Goal: Information Seeking & Learning: Learn about a topic

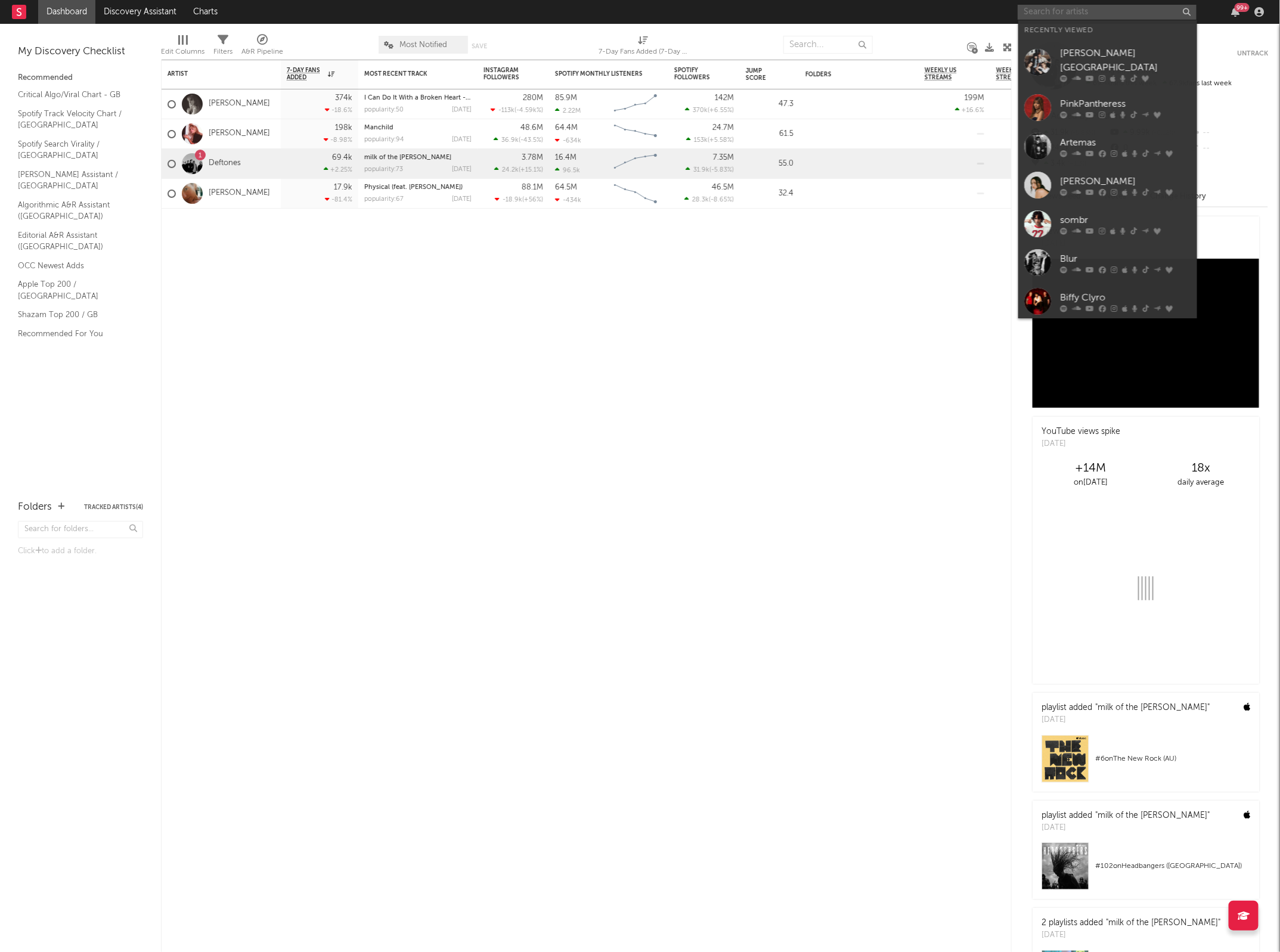
click at [1057, 11] on input "text" at bounding box center [1107, 12] width 179 height 15
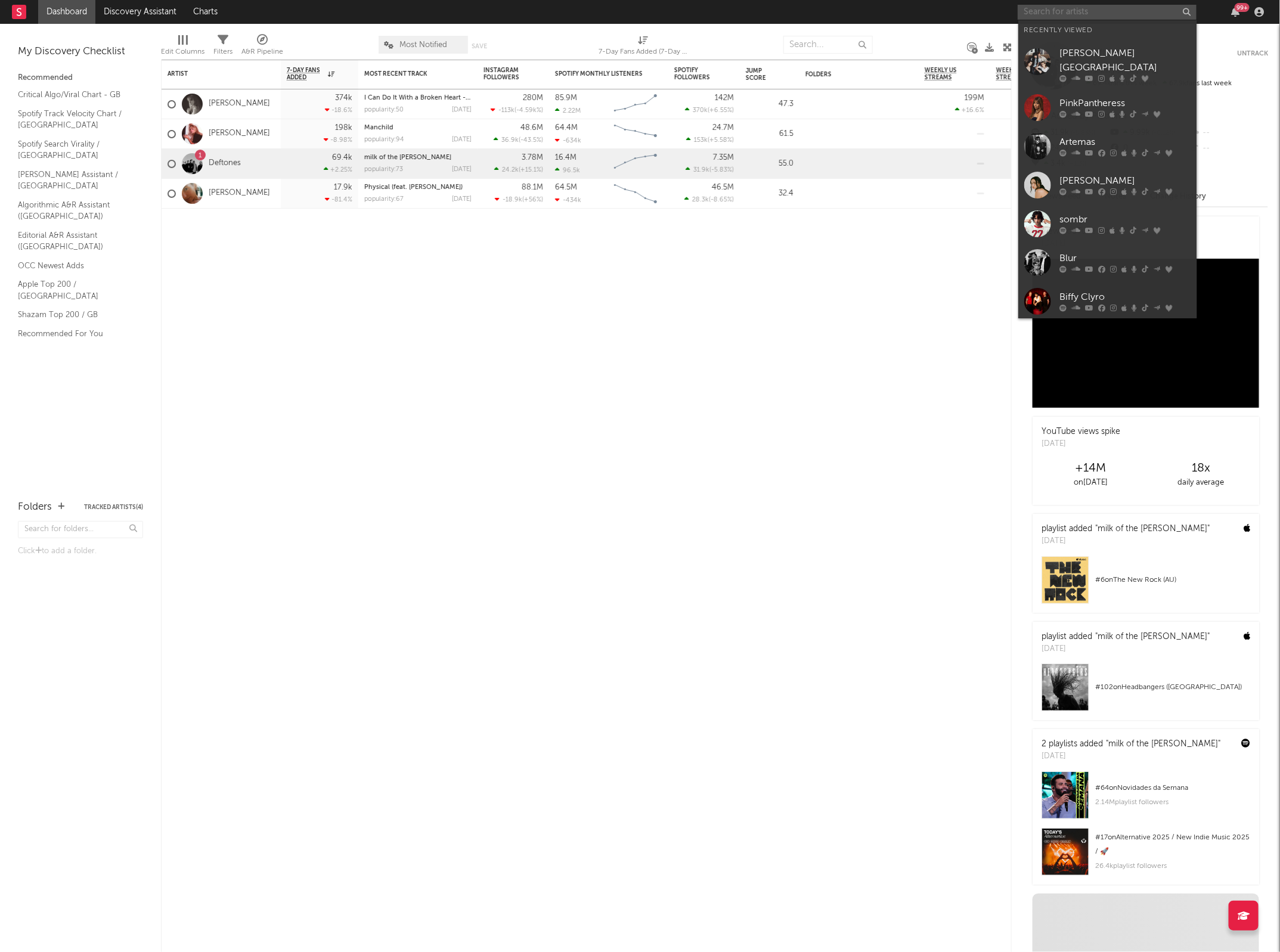
type input "e"
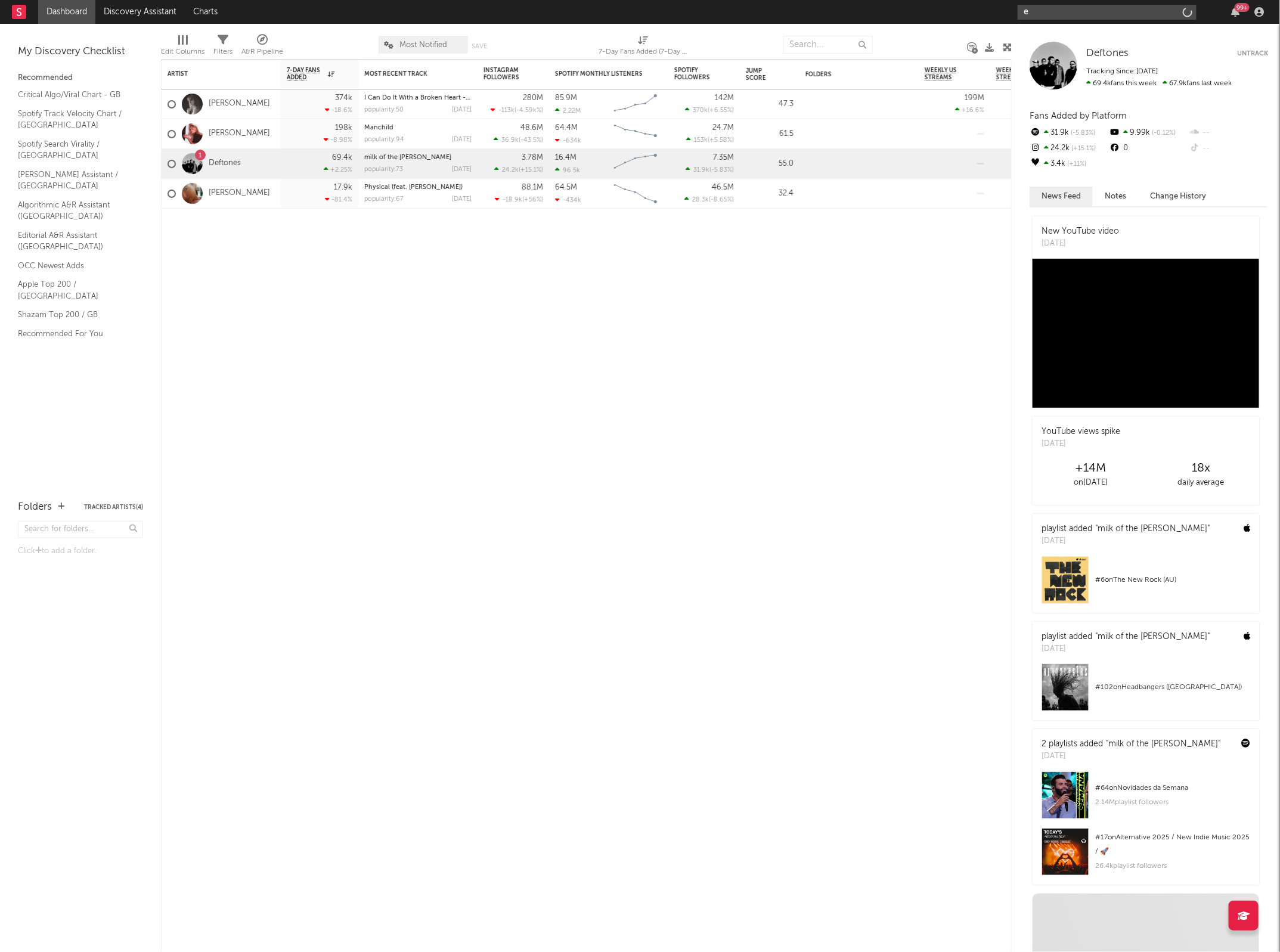
click at [1057, 11] on input "e" at bounding box center [1107, 12] width 179 height 15
type input "[PERSON_NAME]"
click at [1047, 31] on div at bounding box center [1038, 39] width 27 height 27
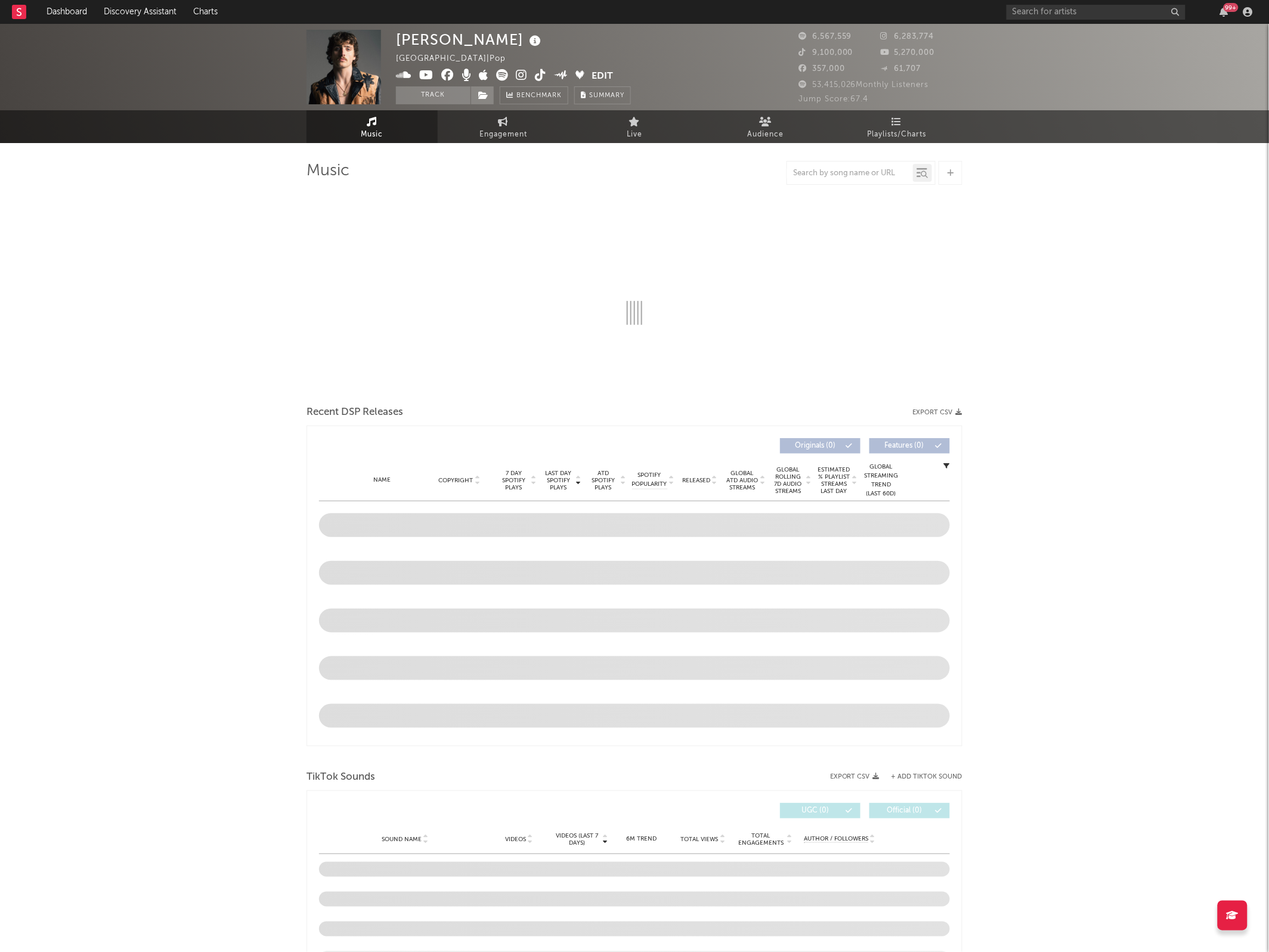
select select "6m"
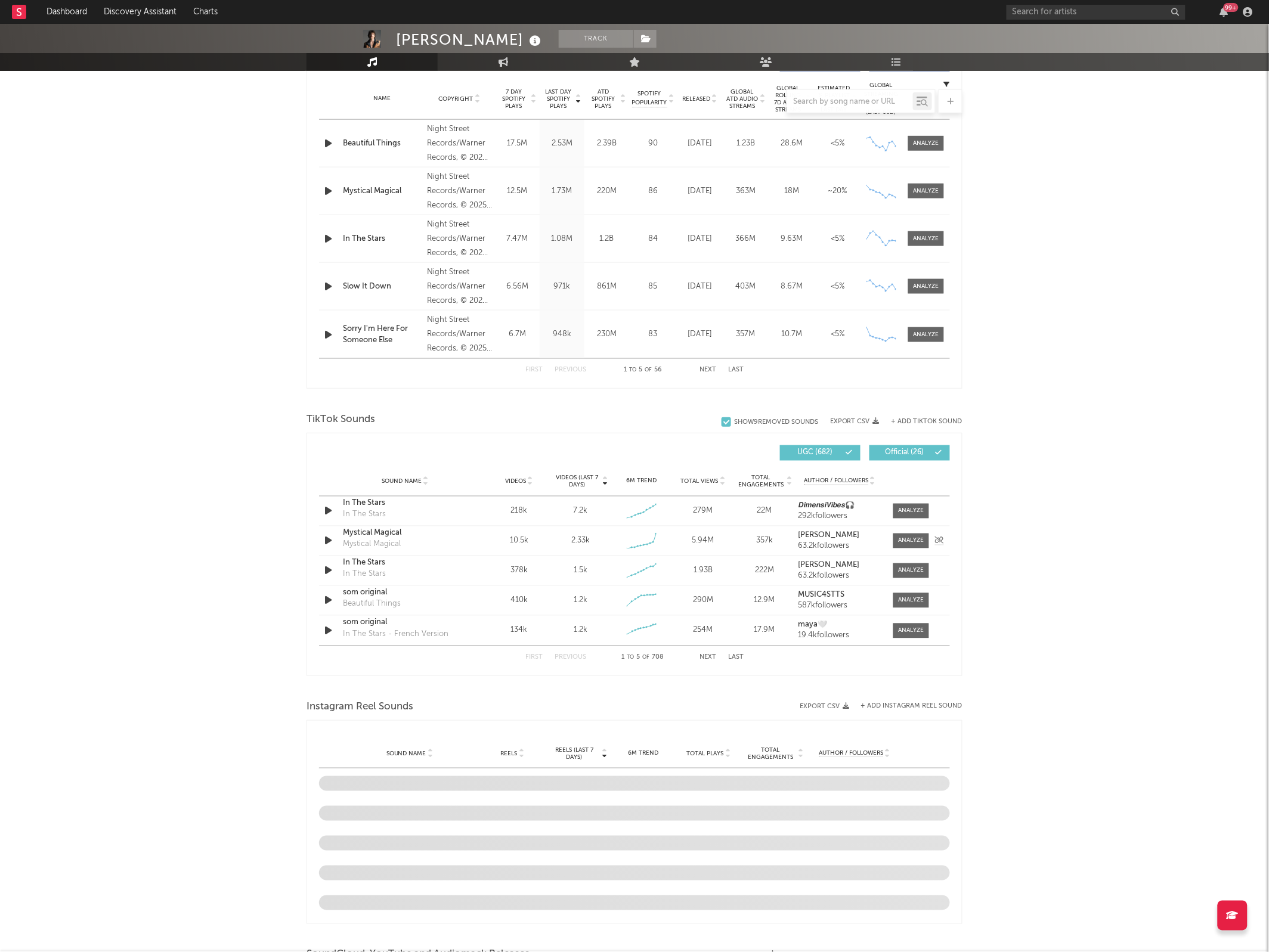
scroll to position [395, 0]
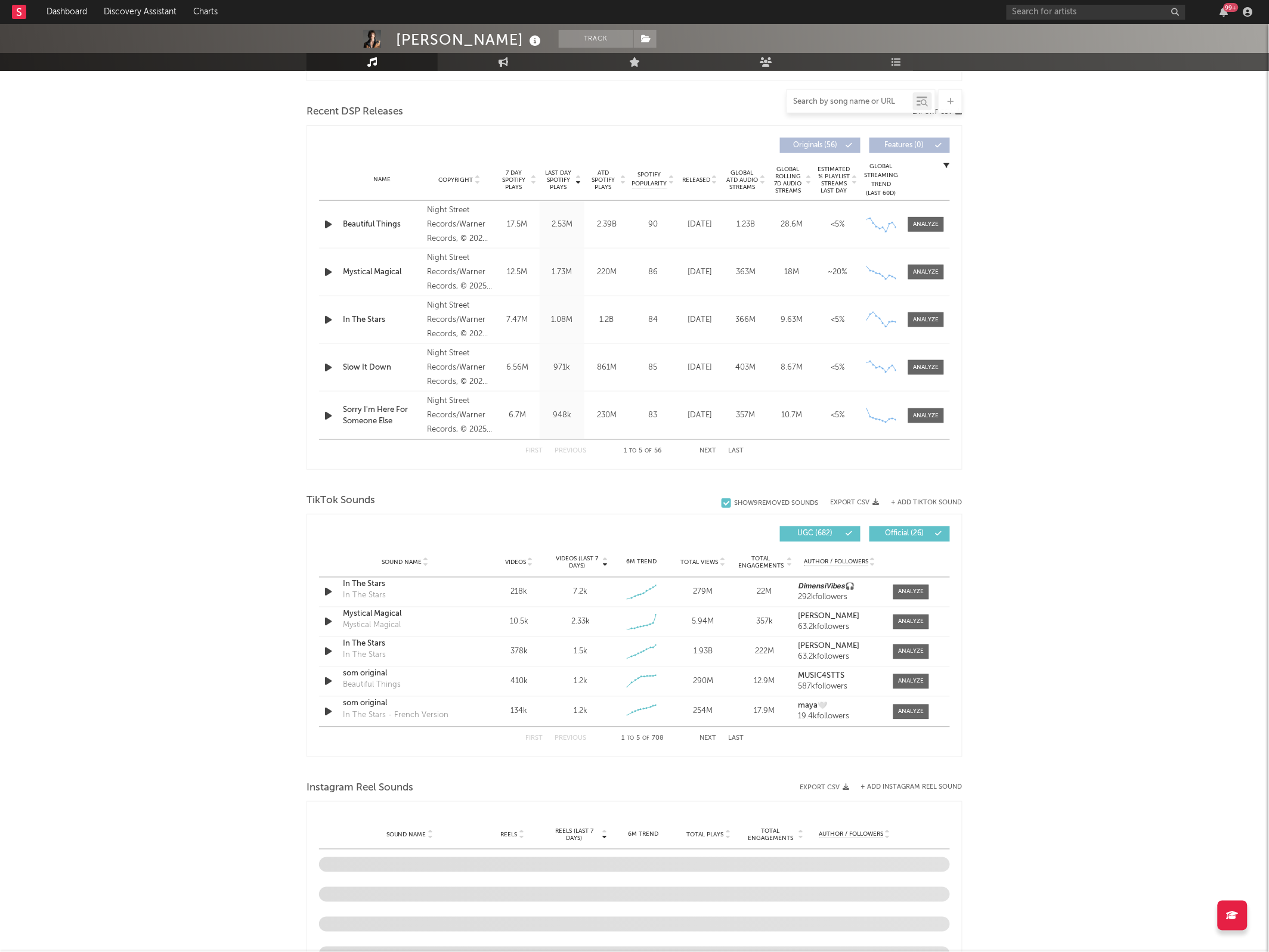
click at [866, 104] on input "text" at bounding box center [850, 102] width 126 height 10
type input "e"
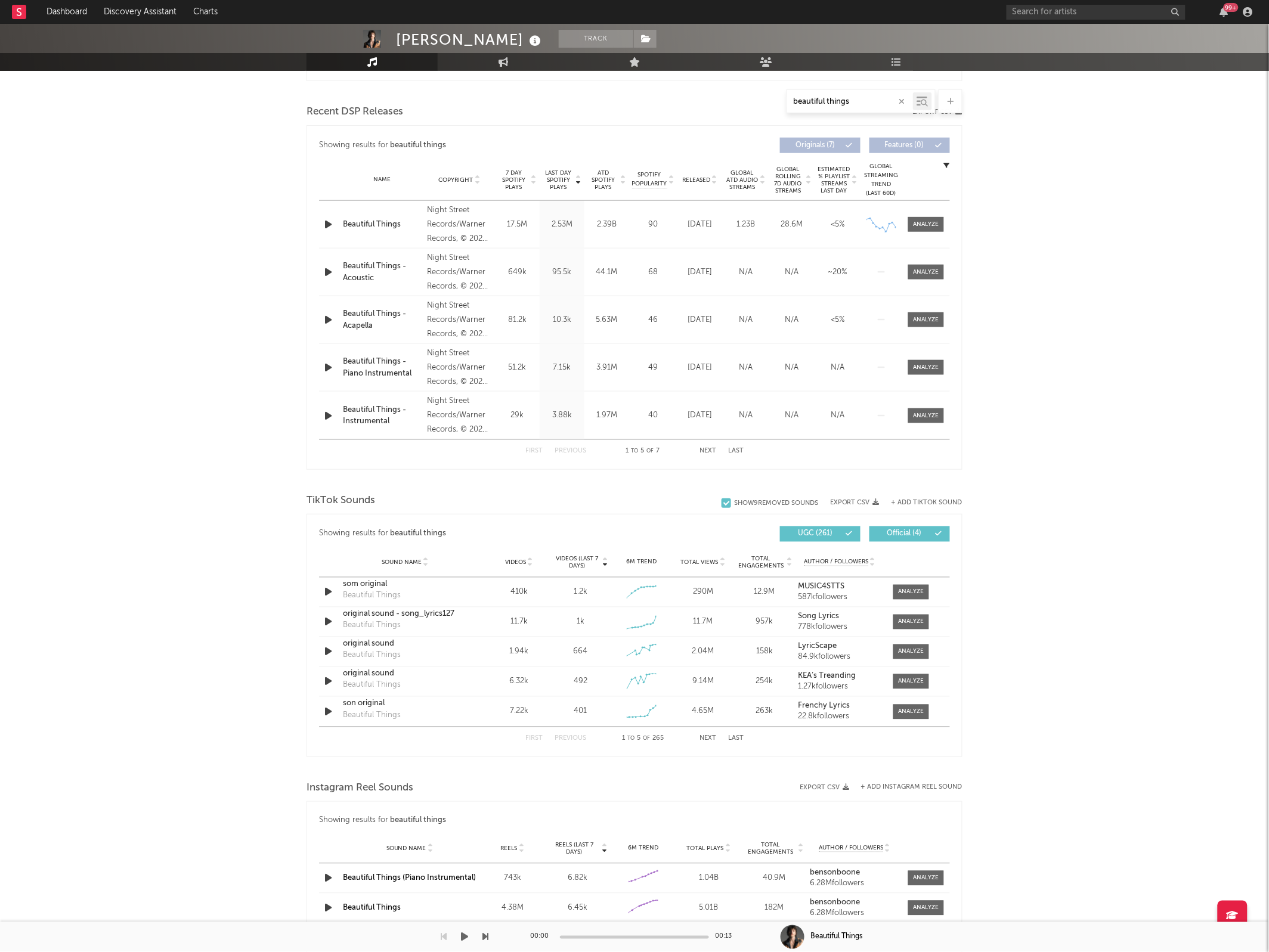
type input "beautiful things"
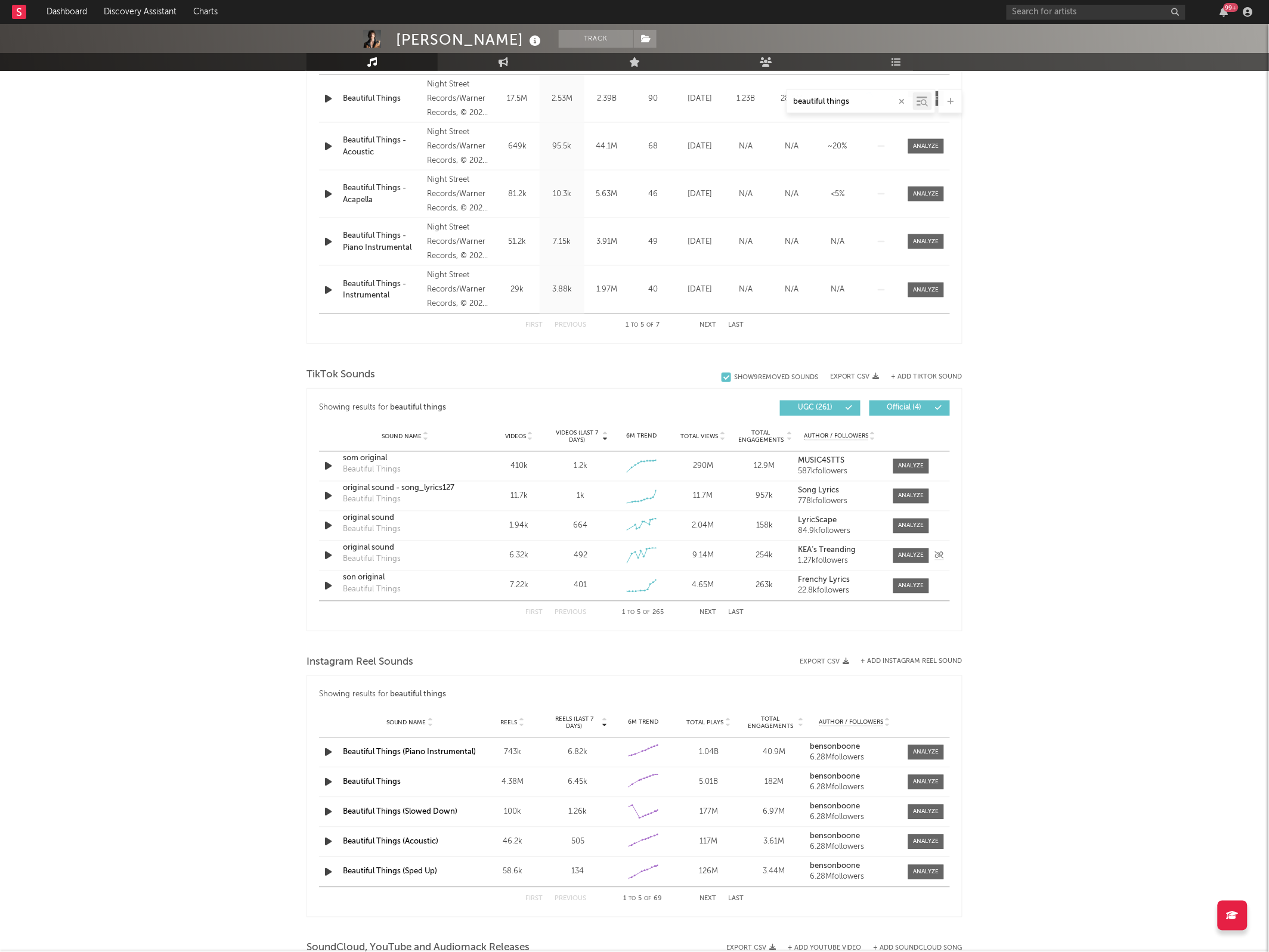
scroll to position [520, 0]
click at [514, 441] on span "Videos" at bounding box center [515, 438] width 21 height 7
click at [901, 472] on span at bounding box center [910, 467] width 36 height 15
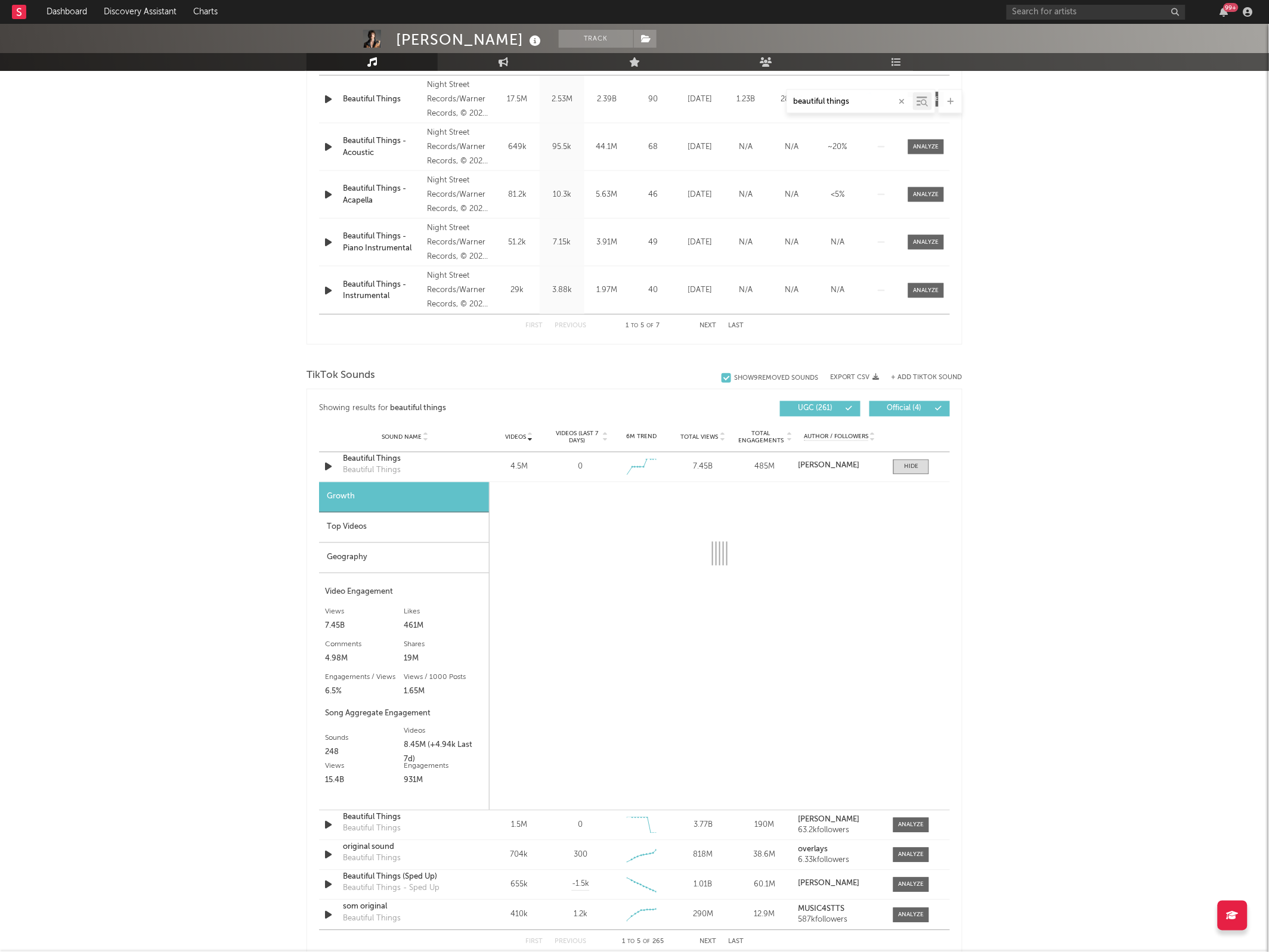
select select "6m"
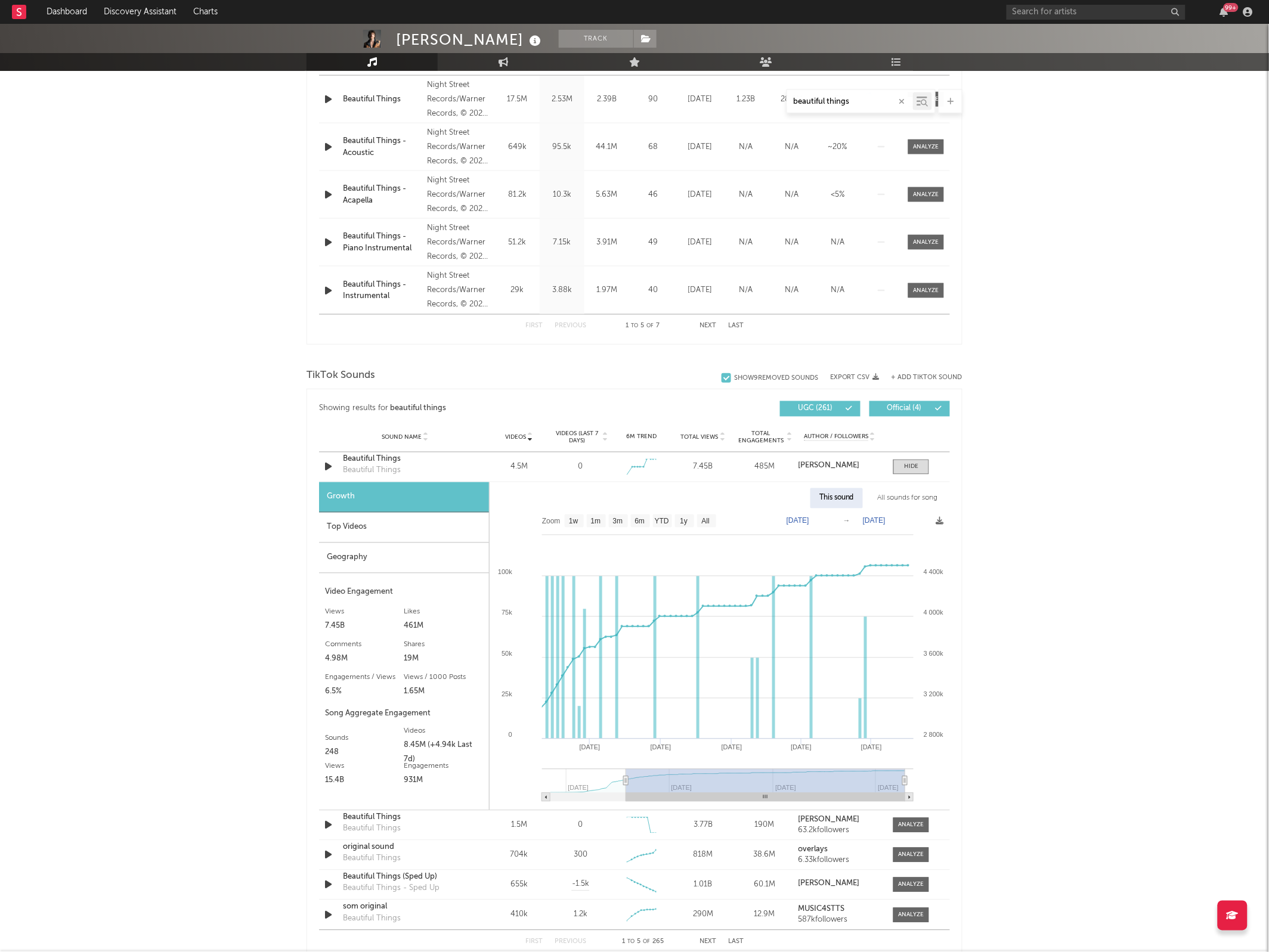
type input "[DATE]"
select select "All"
type input "[DATE]"
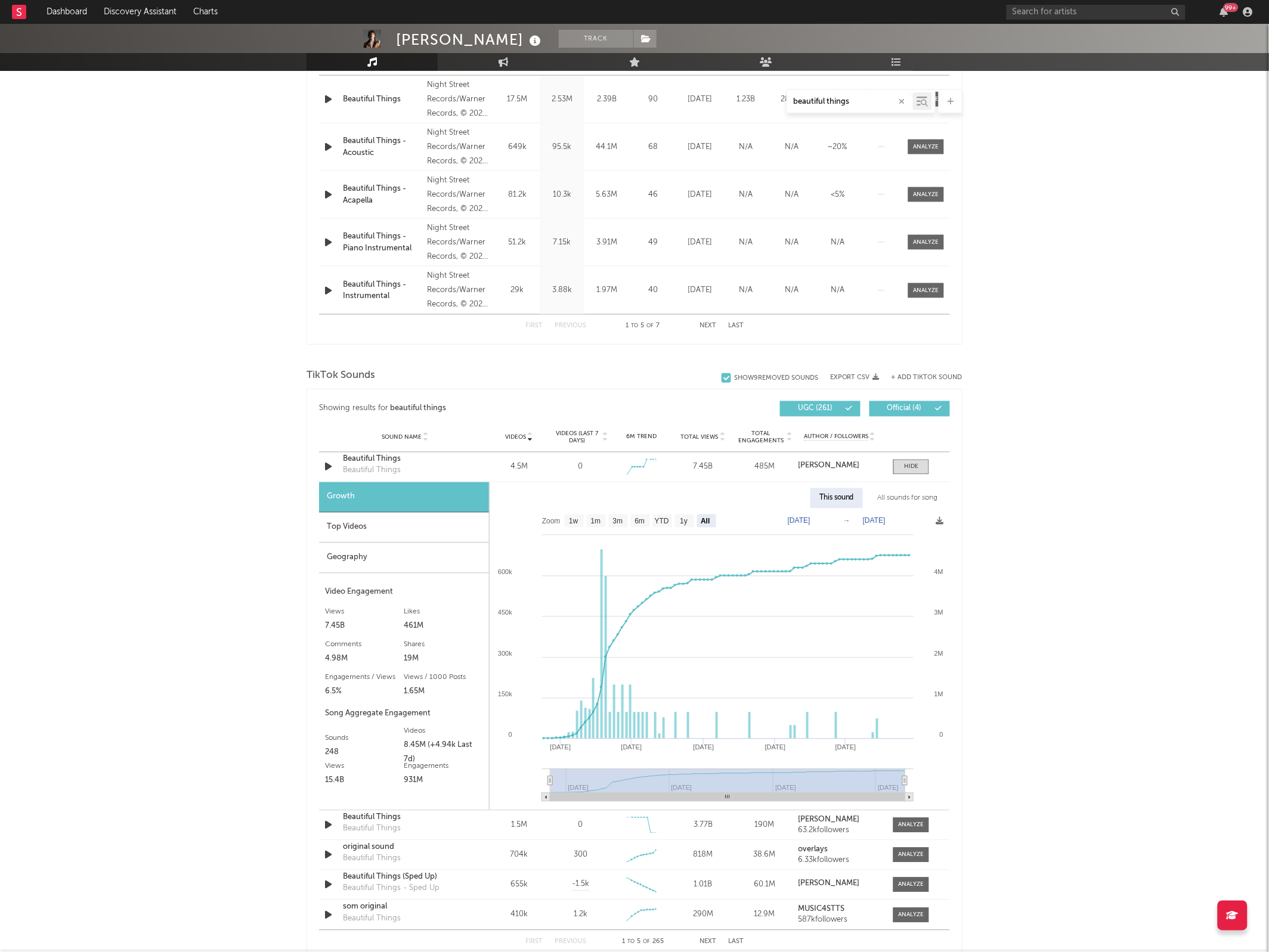
drag, startPoint x: 804, startPoint y: 779, endPoint x: 505, endPoint y: 745, distance: 300.9
click at [505, 745] on icon "Created with Highcharts 10.3.3 Jan '[DATE] May '[DATE] May '[DATE] [DATE] '[DAT…" at bounding box center [719, 659] width 460 height 302
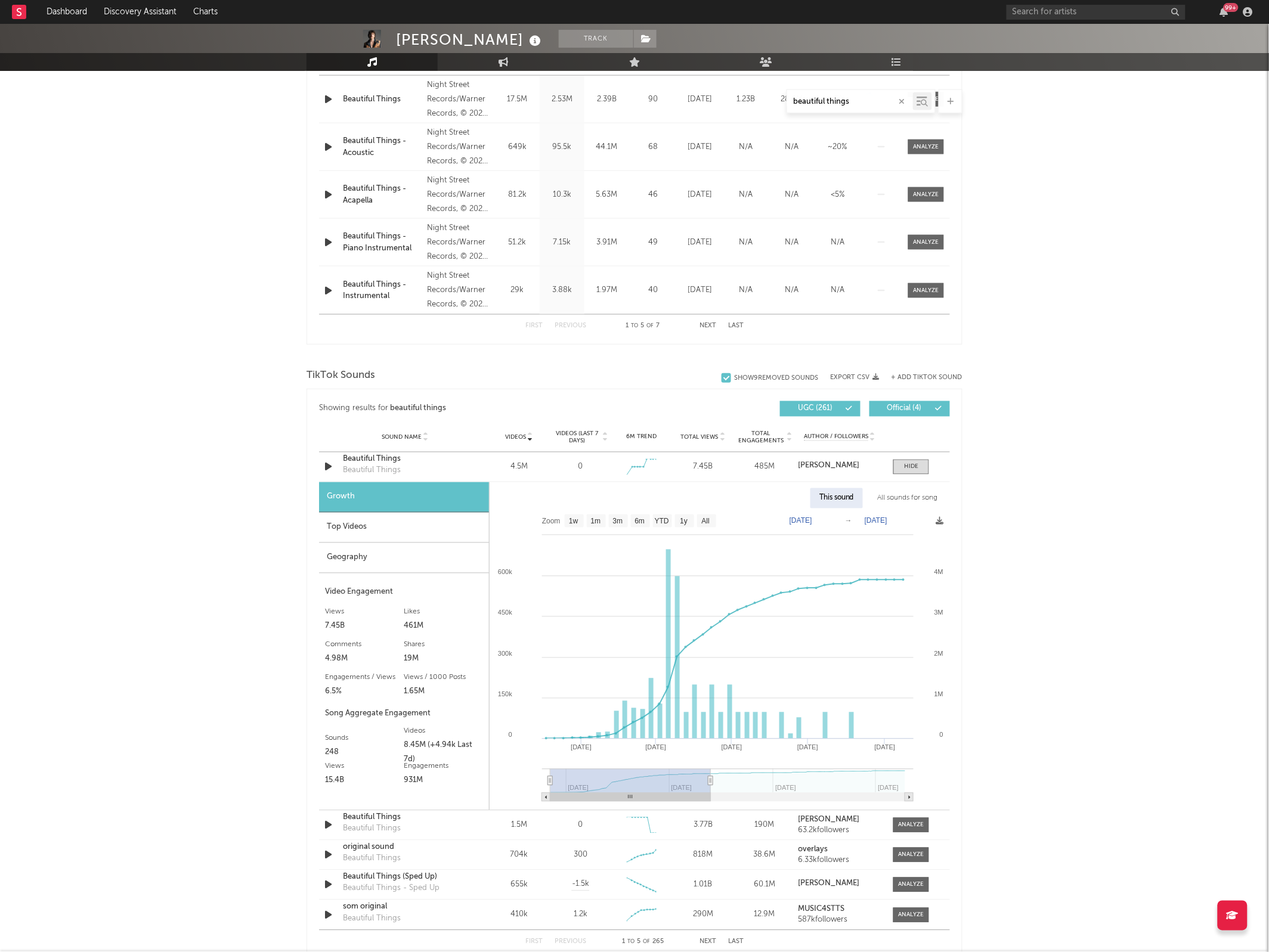
type input "[DATE]"
select select "6m"
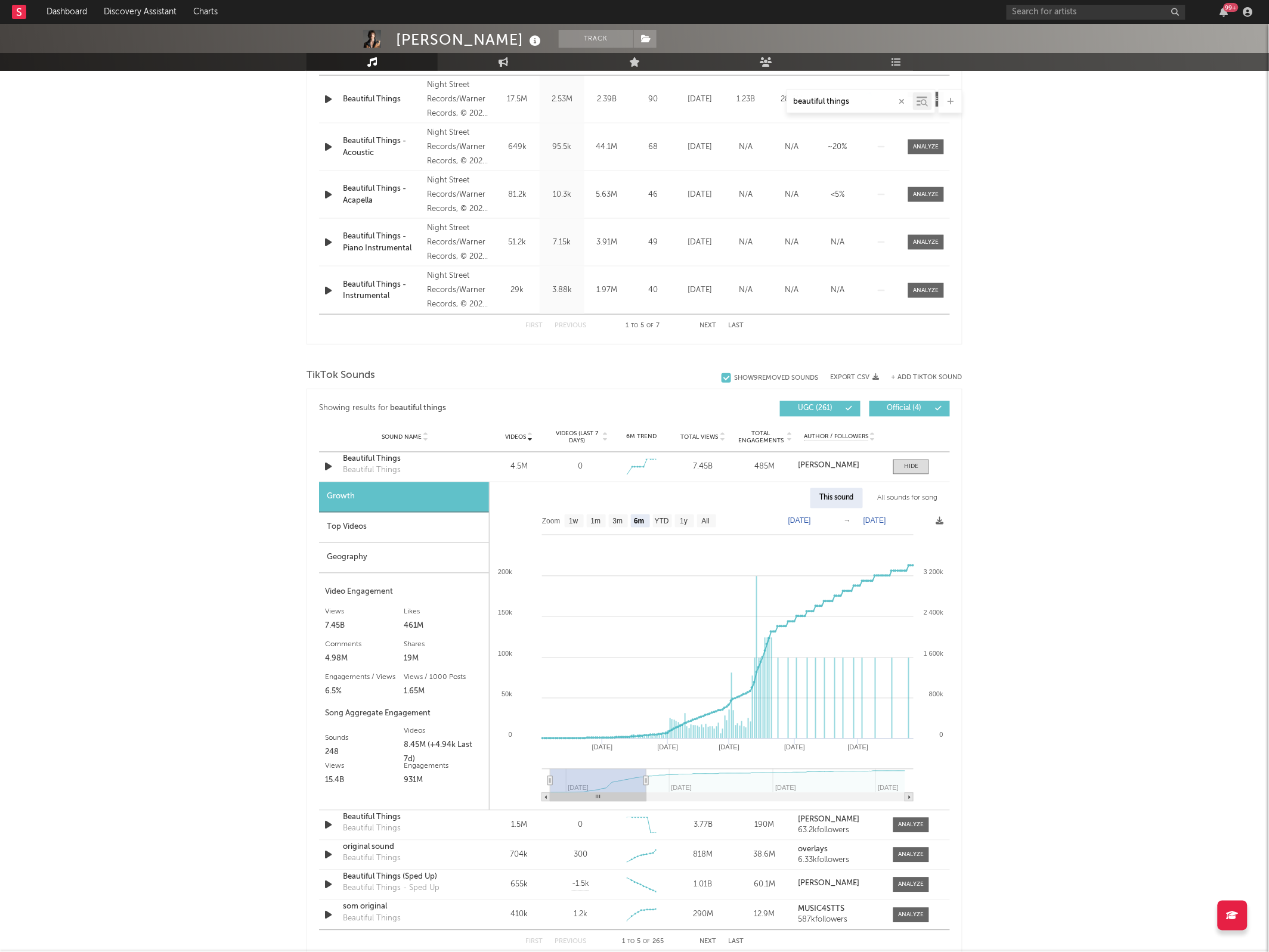
type input "[DATE]"
drag, startPoint x: 905, startPoint y: 778, endPoint x: 642, endPoint y: 761, distance: 263.5
click at [642, 761] on icon "Created with Highcharts 10.3.3 Jan '[DATE] May '[DATE] Apr '[DATE] [DATE] '[DAT…" at bounding box center [719, 659] width 460 height 302
click at [1052, 8] on input "text" at bounding box center [1095, 12] width 179 height 15
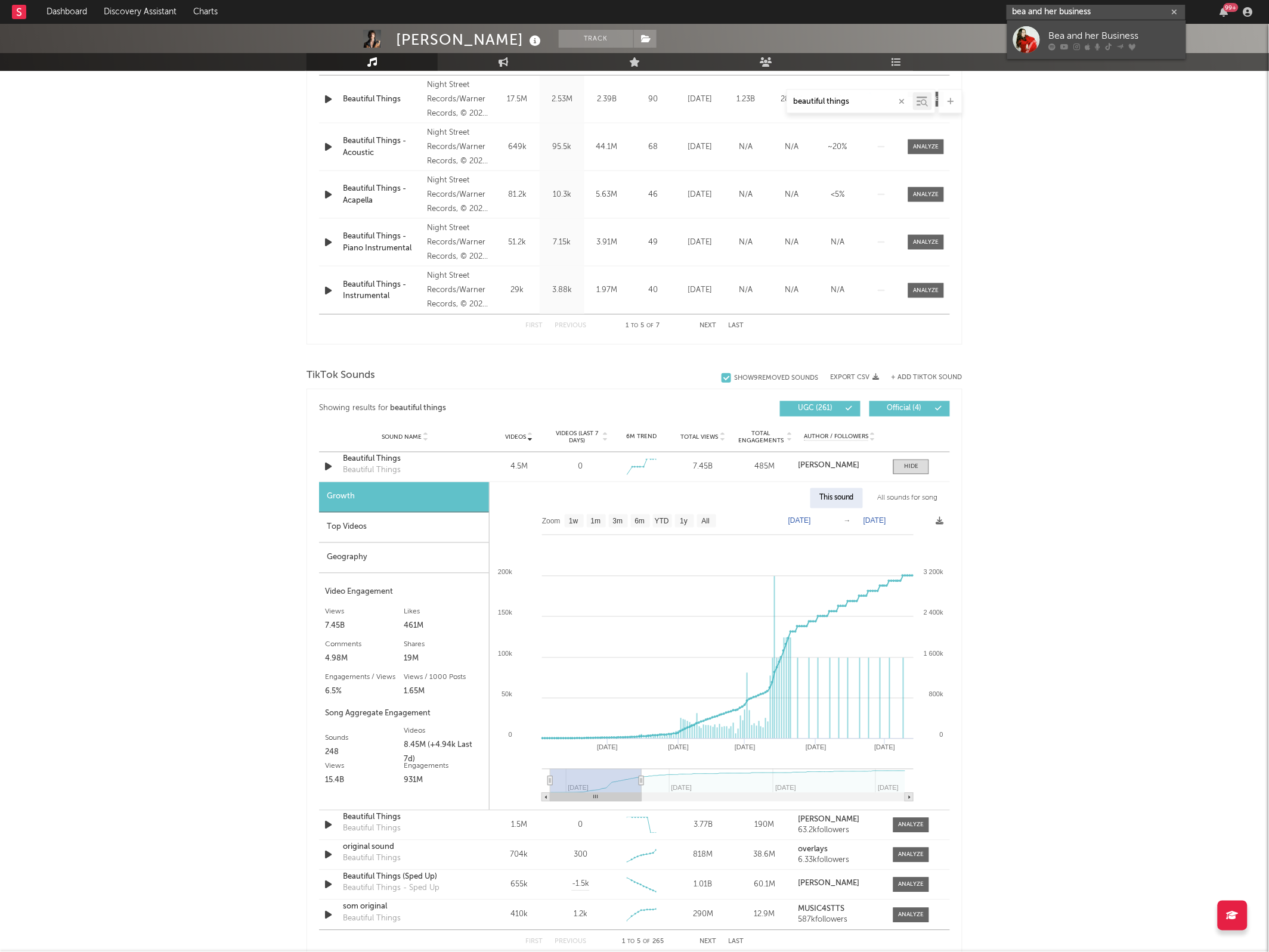
type input "bea and her business"
click at [1024, 28] on div at bounding box center [1026, 39] width 27 height 27
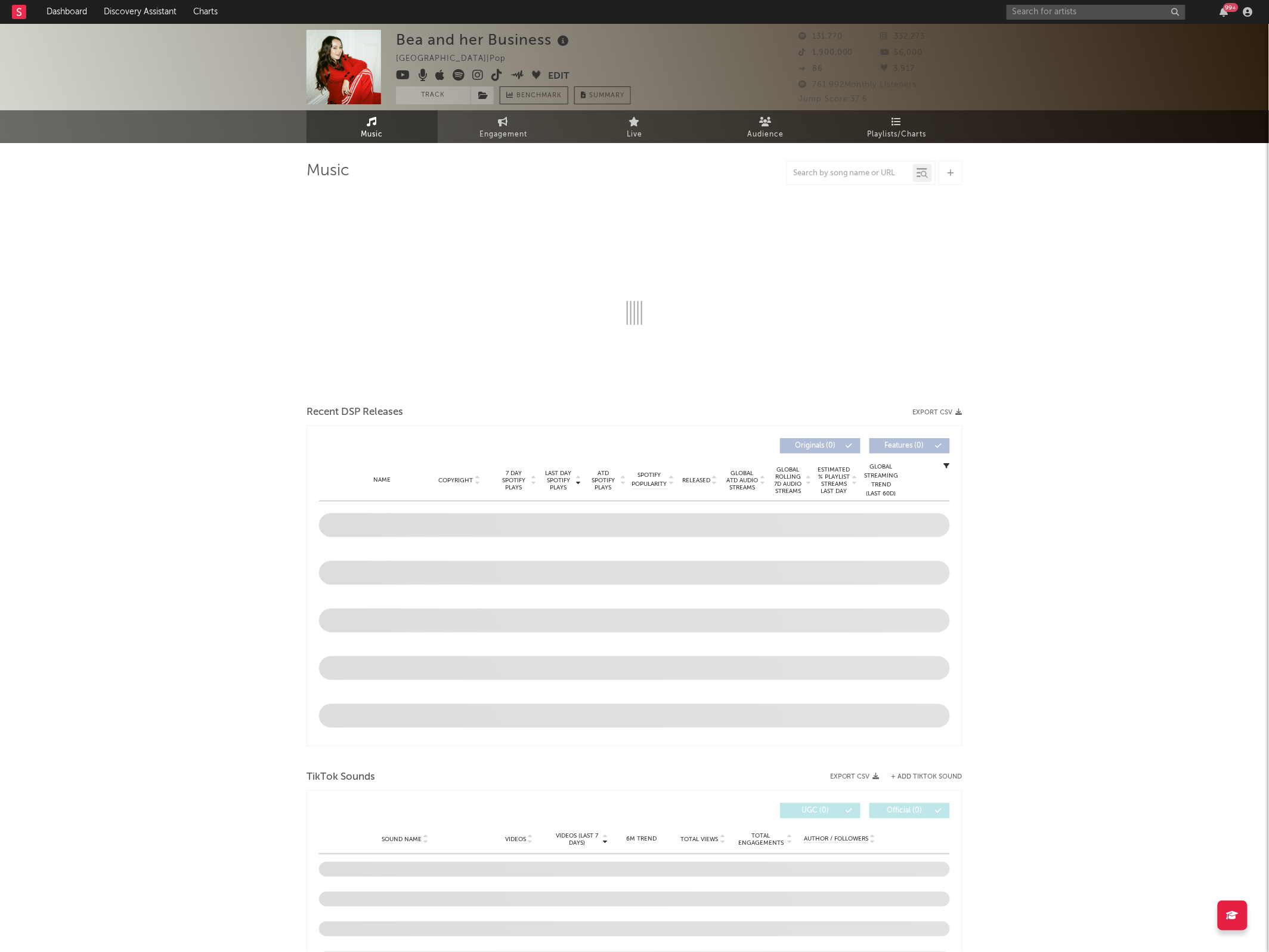
select select "6m"
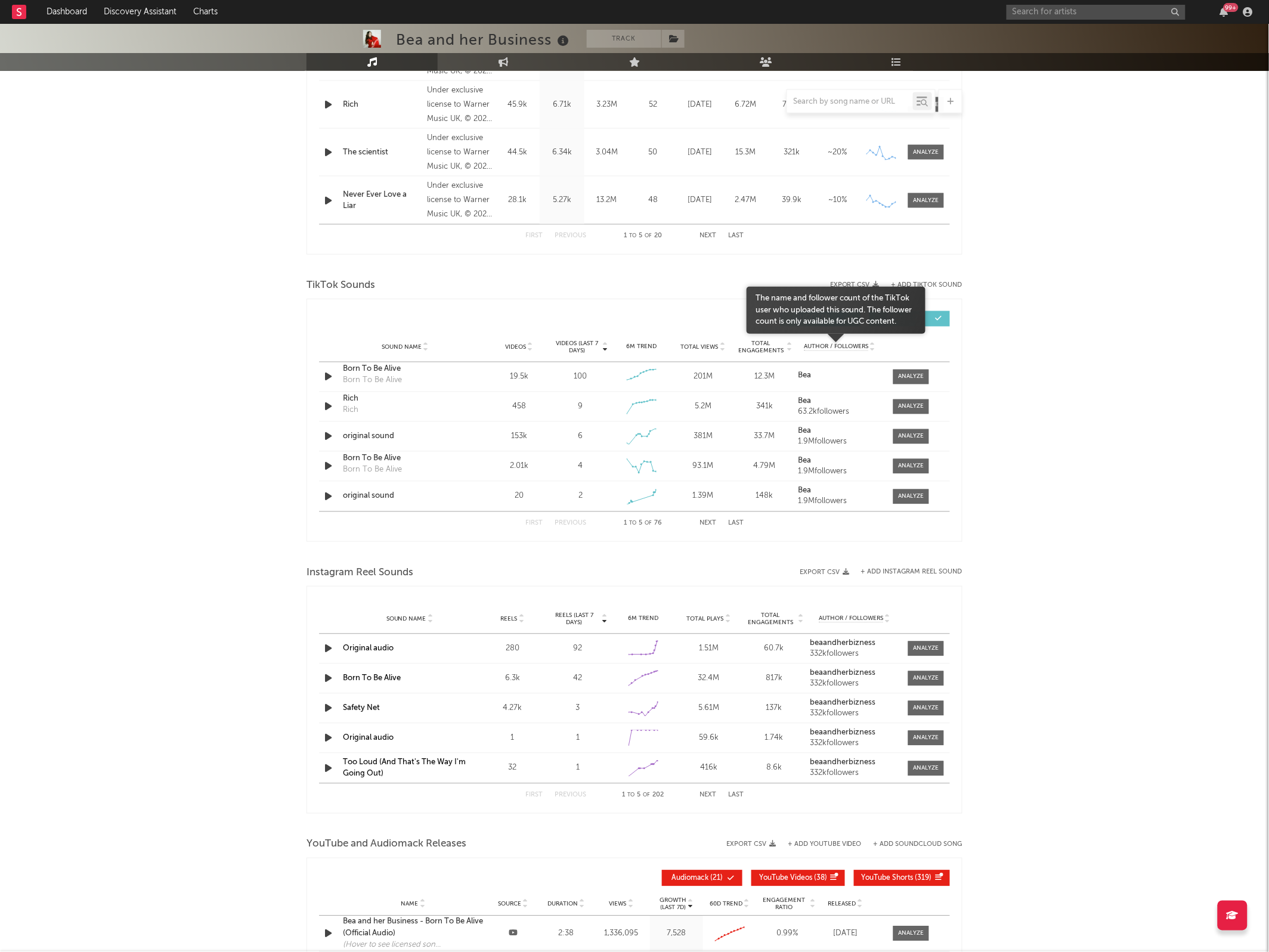
scroll to position [609, 0]
click at [832, 98] on input "text" at bounding box center [850, 102] width 126 height 10
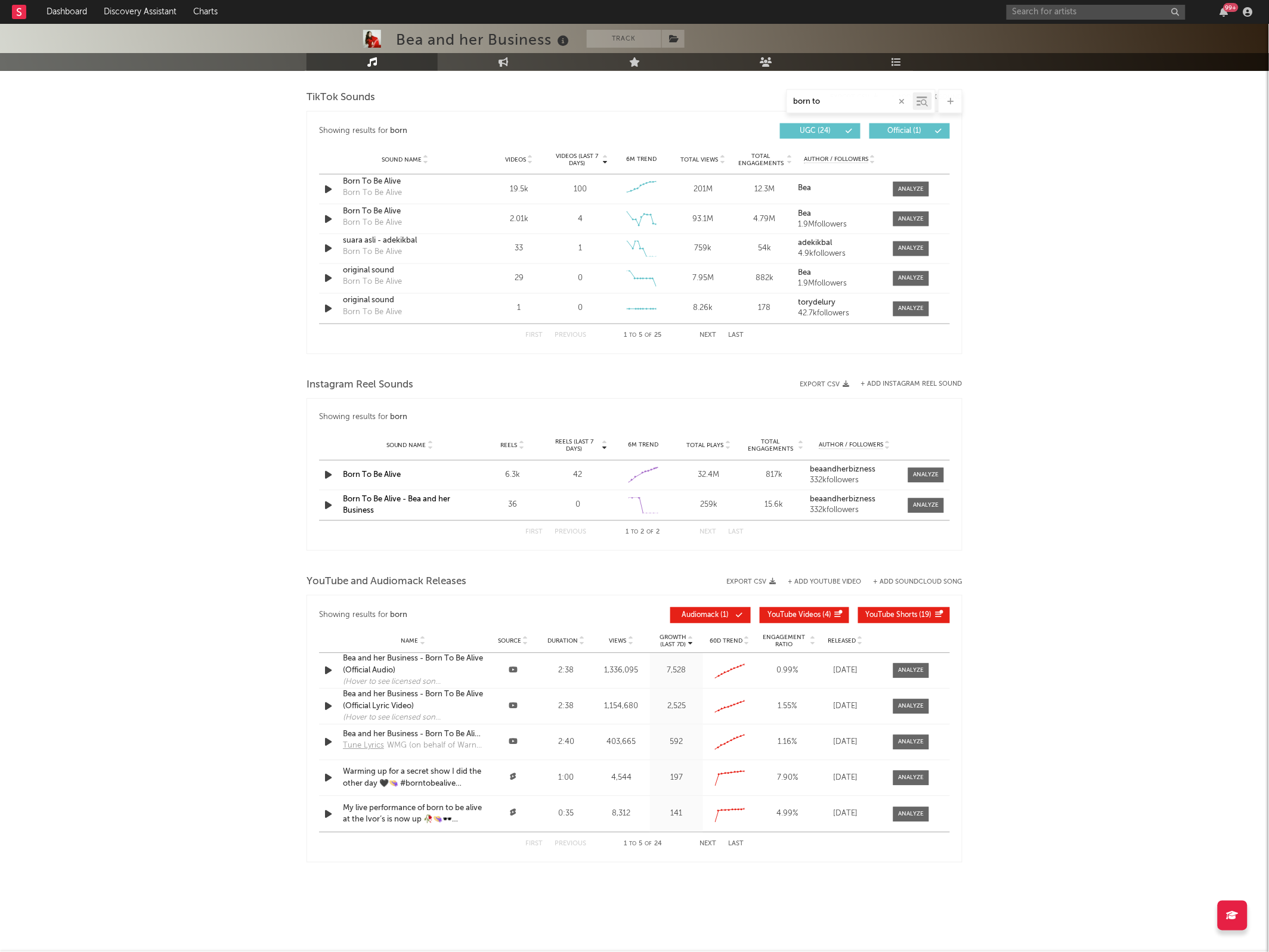
scroll to position [561, 0]
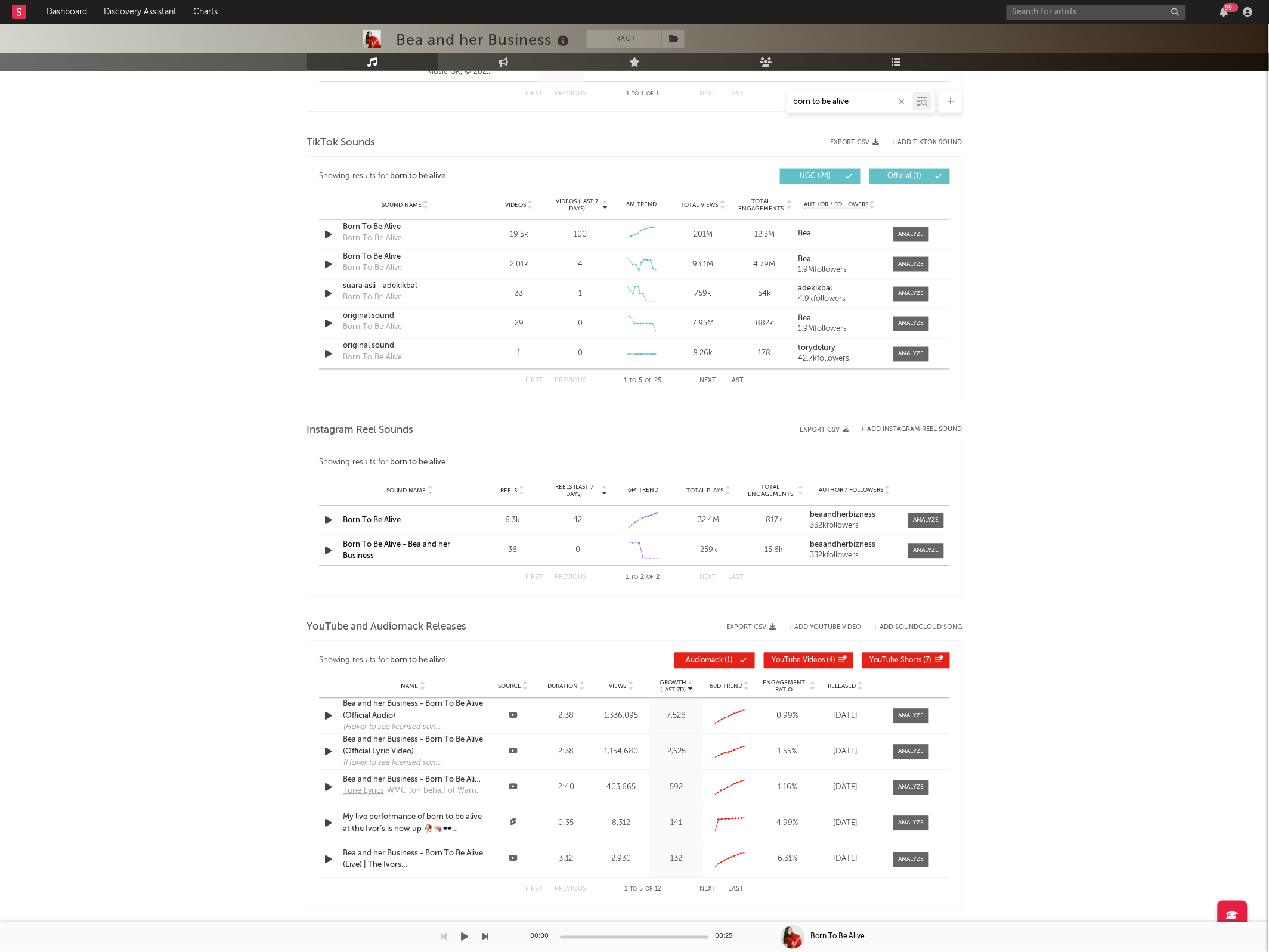
type input "born to be alive"
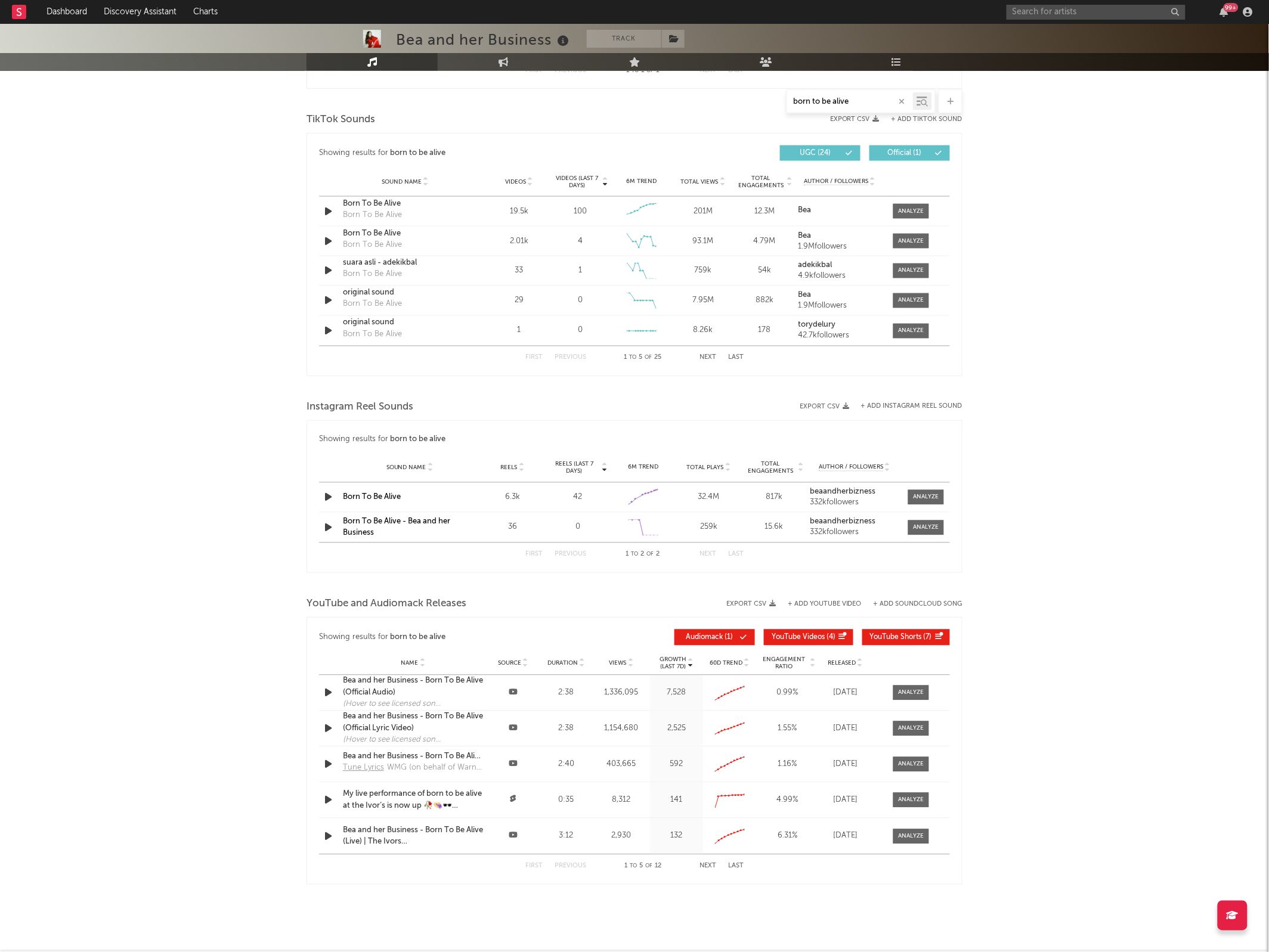
scroll to position [586, 0]
click at [920, 210] on div at bounding box center [911, 211] width 25 height 9
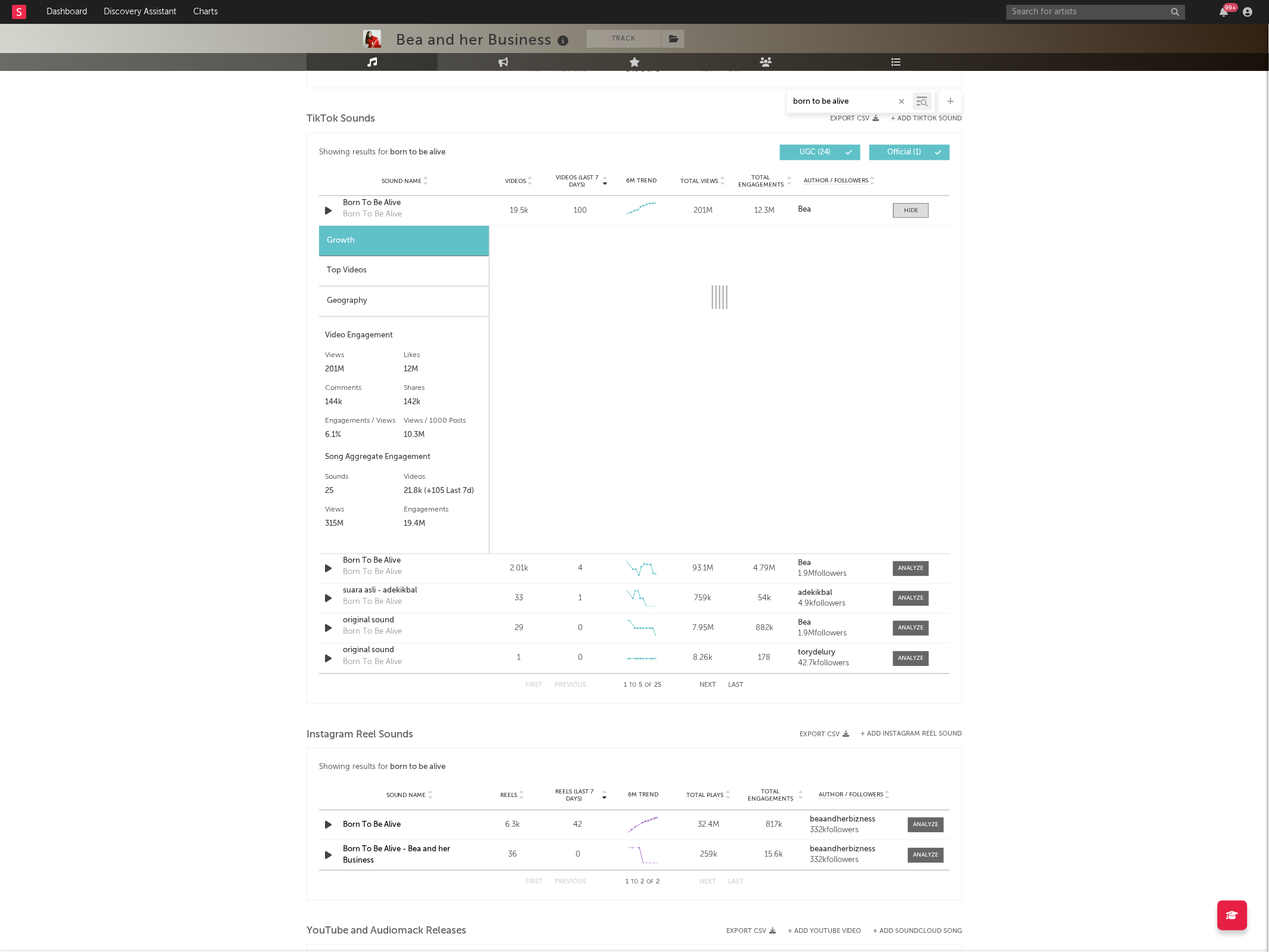
select select "6m"
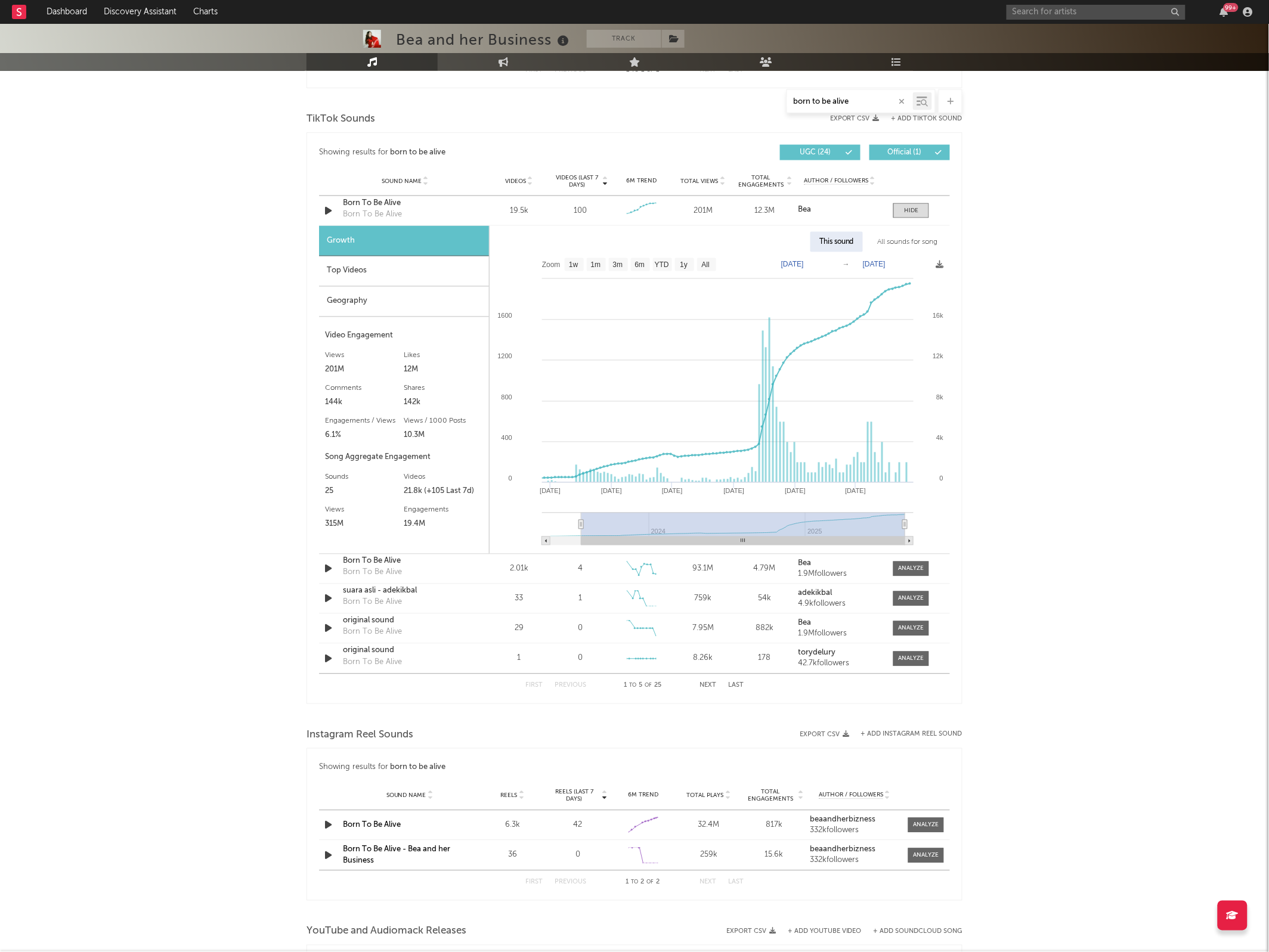
type input "[DATE]"
select select "All"
type input "[DATE]"
drag, startPoint x: 826, startPoint y: 526, endPoint x: 531, endPoint y: 520, distance: 295.1
click at [531, 520] on icon "Created with Highcharts 10.3.3 Jan '[DATE] May '[DATE] May '[DATE] 2024 2025 12…" at bounding box center [719, 403] width 460 height 302
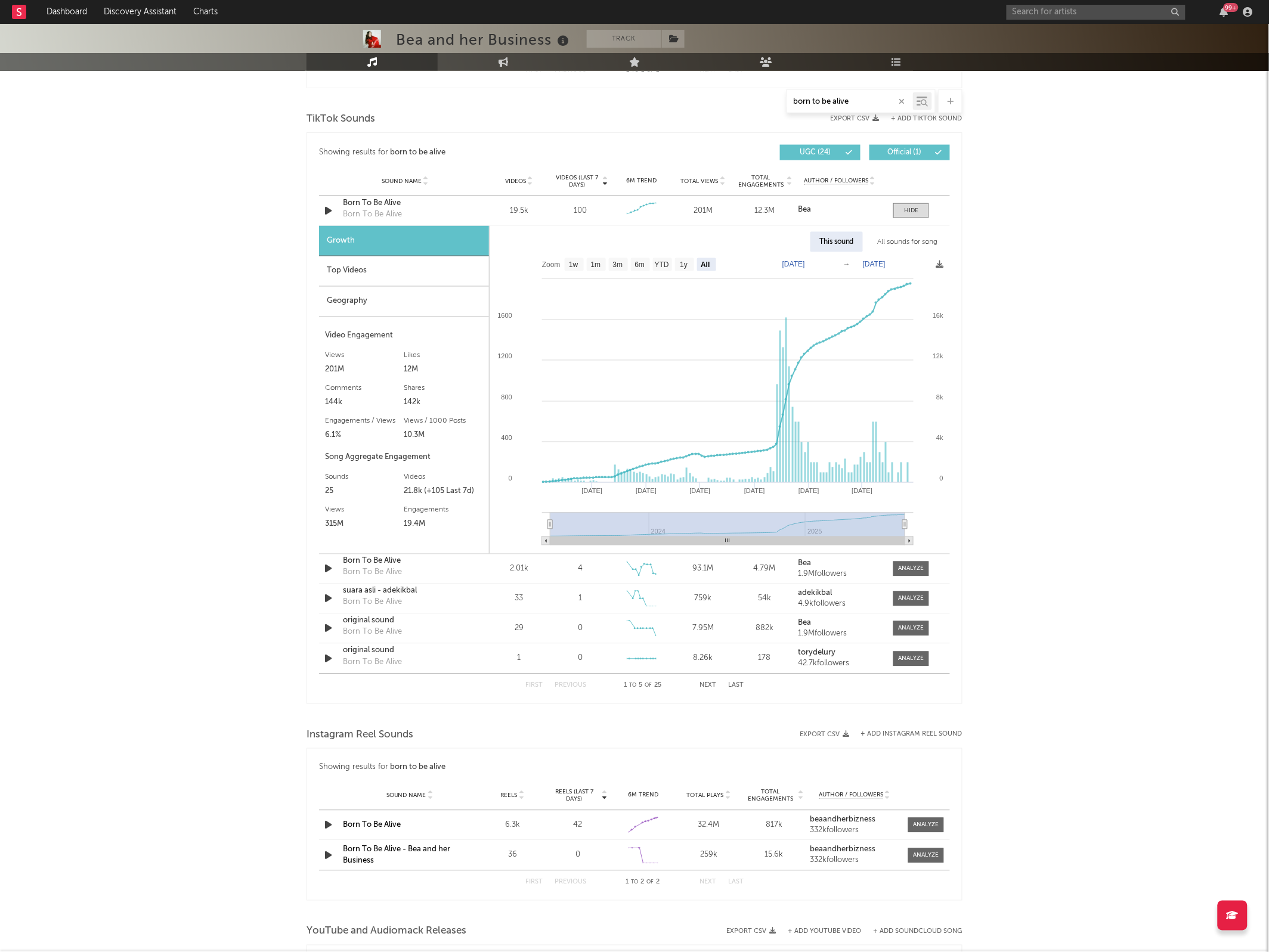
click at [513, 182] on span "Videos" at bounding box center [515, 181] width 21 height 7
click at [905, 248] on div "All sounds for song" at bounding box center [907, 242] width 78 height 20
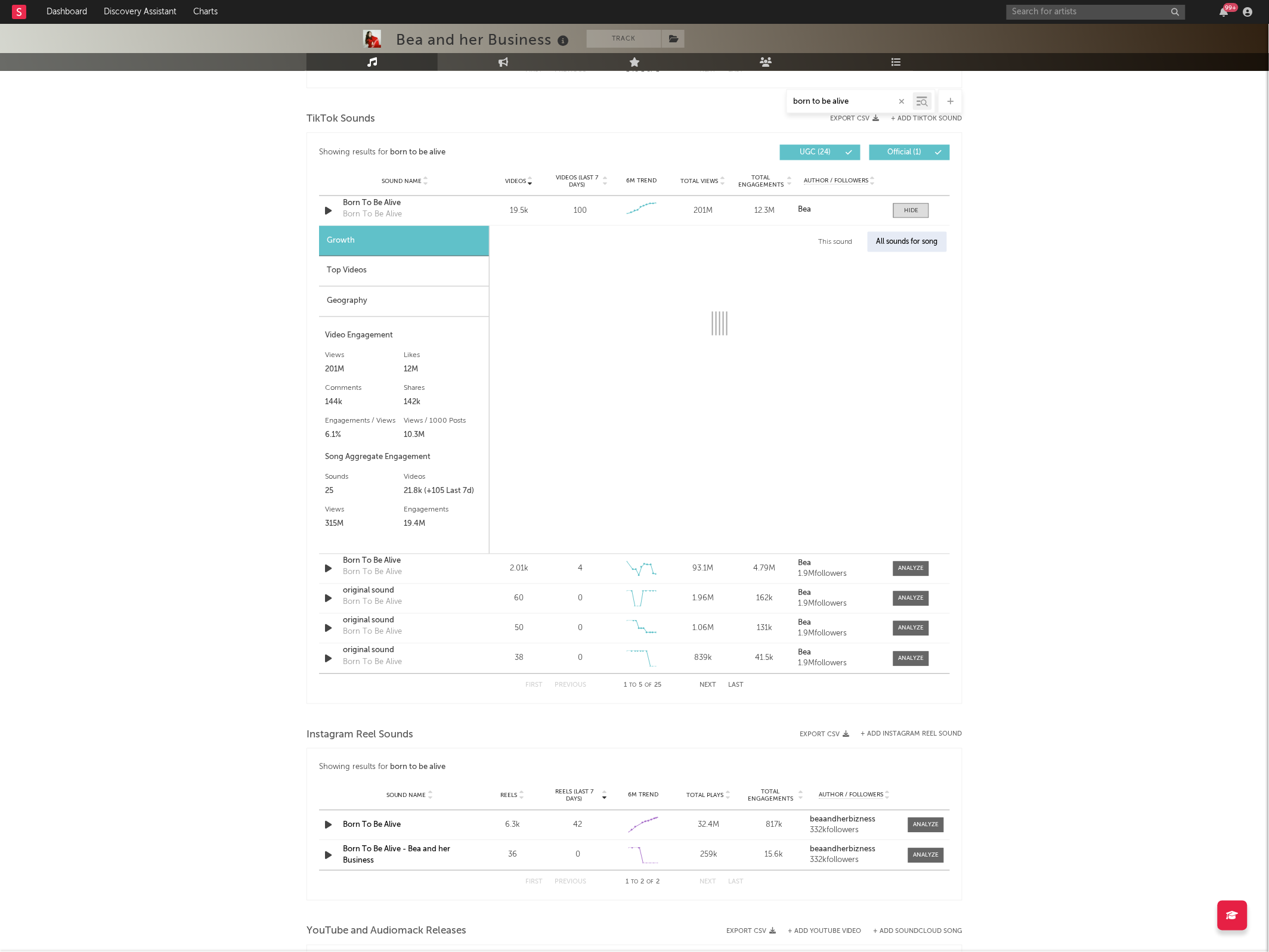
select select "1w"
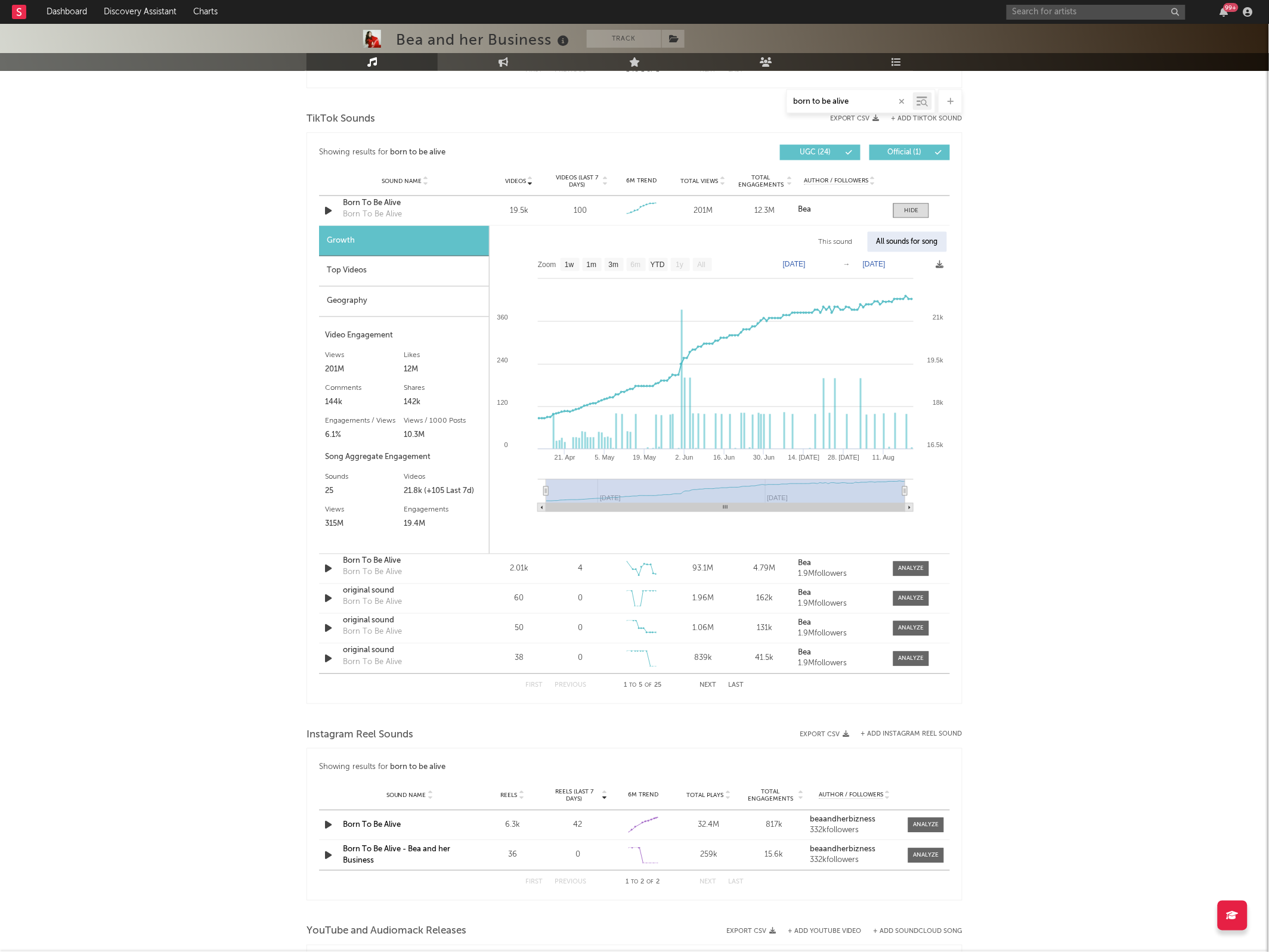
drag, startPoint x: 547, startPoint y: 493, endPoint x: 541, endPoint y: 492, distance: 6.1
click at [541, 492] on icon "Created with Highcharts 10.3.3 21. Apr [DATE]. [DATE]. Jun [DATE]. Jun [DATE]. …" at bounding box center [719, 386] width 460 height 268
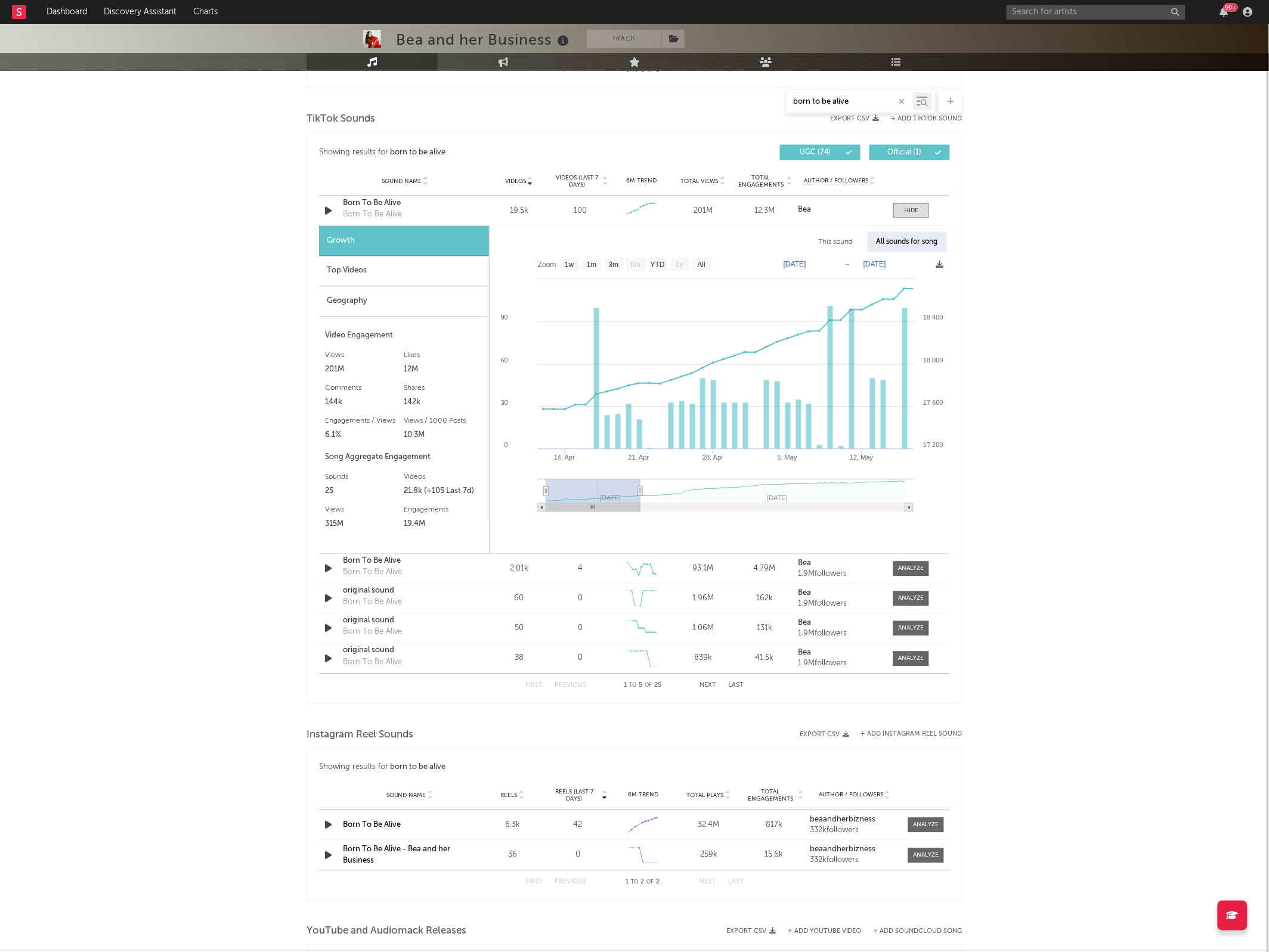
type input "[DATE]"
drag, startPoint x: 904, startPoint y: 492, endPoint x: 639, endPoint y: 461, distance: 266.8
click at [639, 461] on icon "Created with Highcharts 10.3.3 21. [DATE]. May [DATE]. Apr 12. May May '[DATE] …" at bounding box center [719, 386] width 460 height 268
click at [901, 250] on div "All sounds for song" at bounding box center [907, 242] width 79 height 20
click at [835, 239] on div "This sound" at bounding box center [835, 242] width 53 height 20
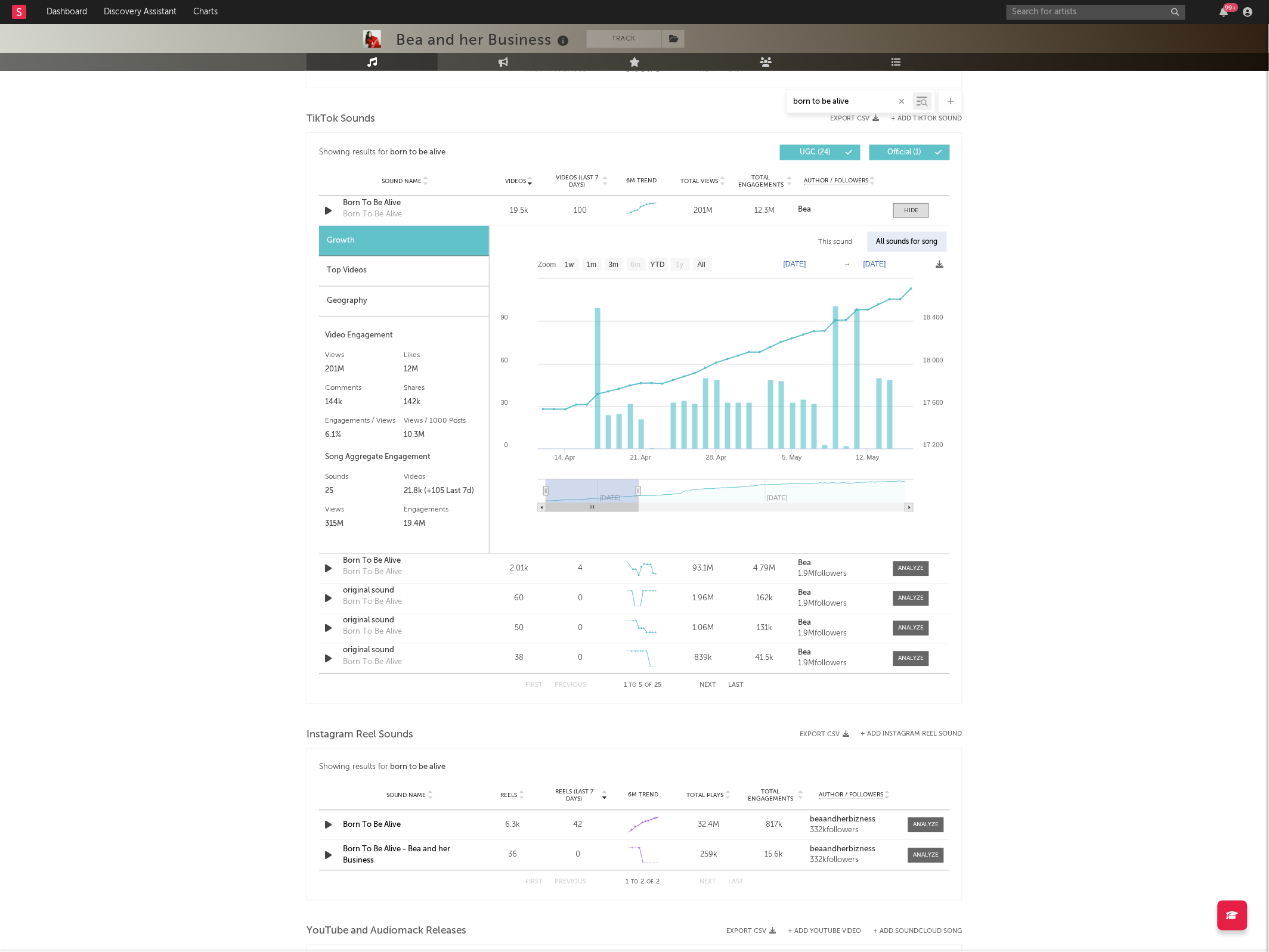
select select "6m"
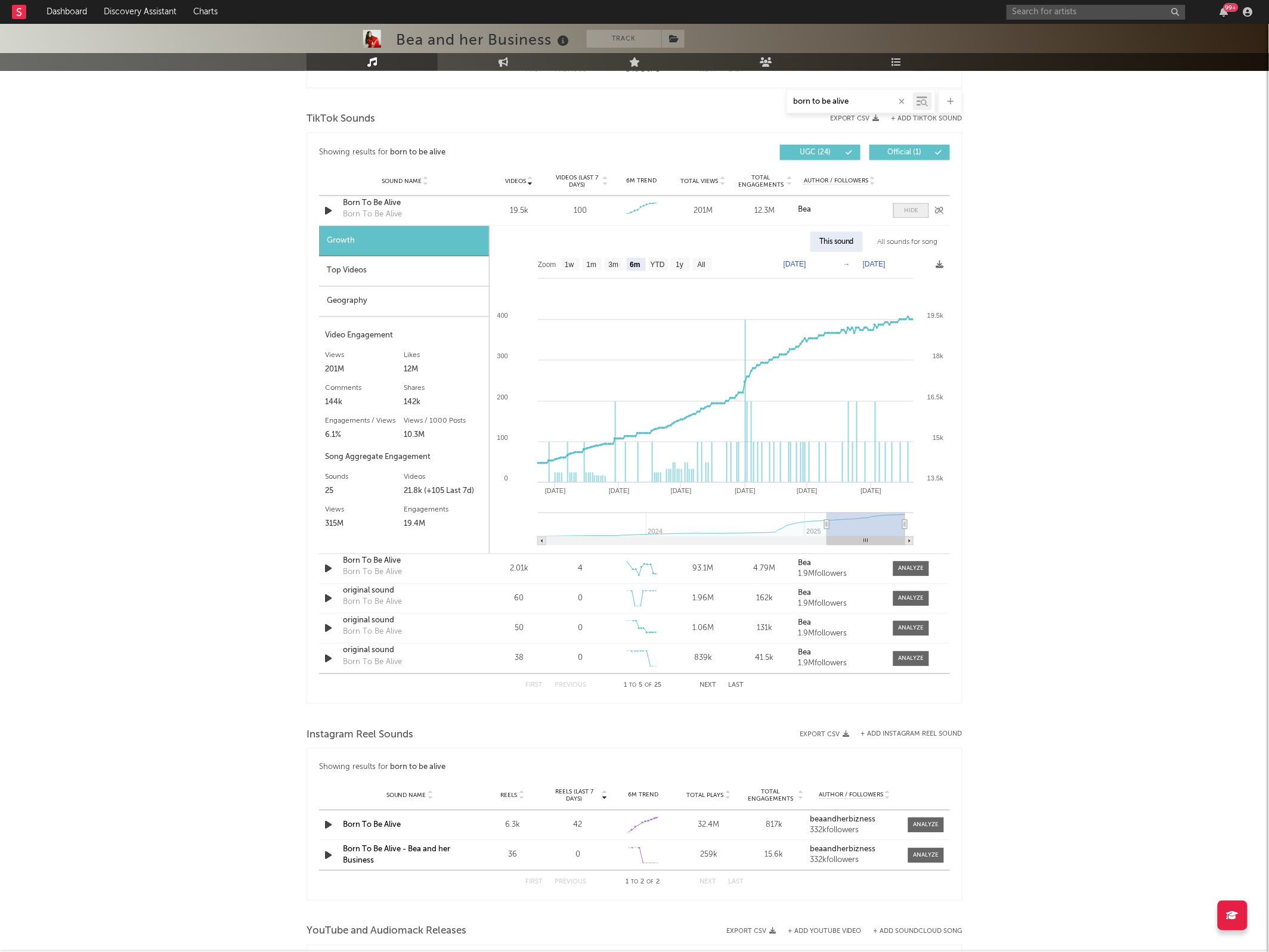
click at [910, 214] on div at bounding box center [911, 211] width 15 height 9
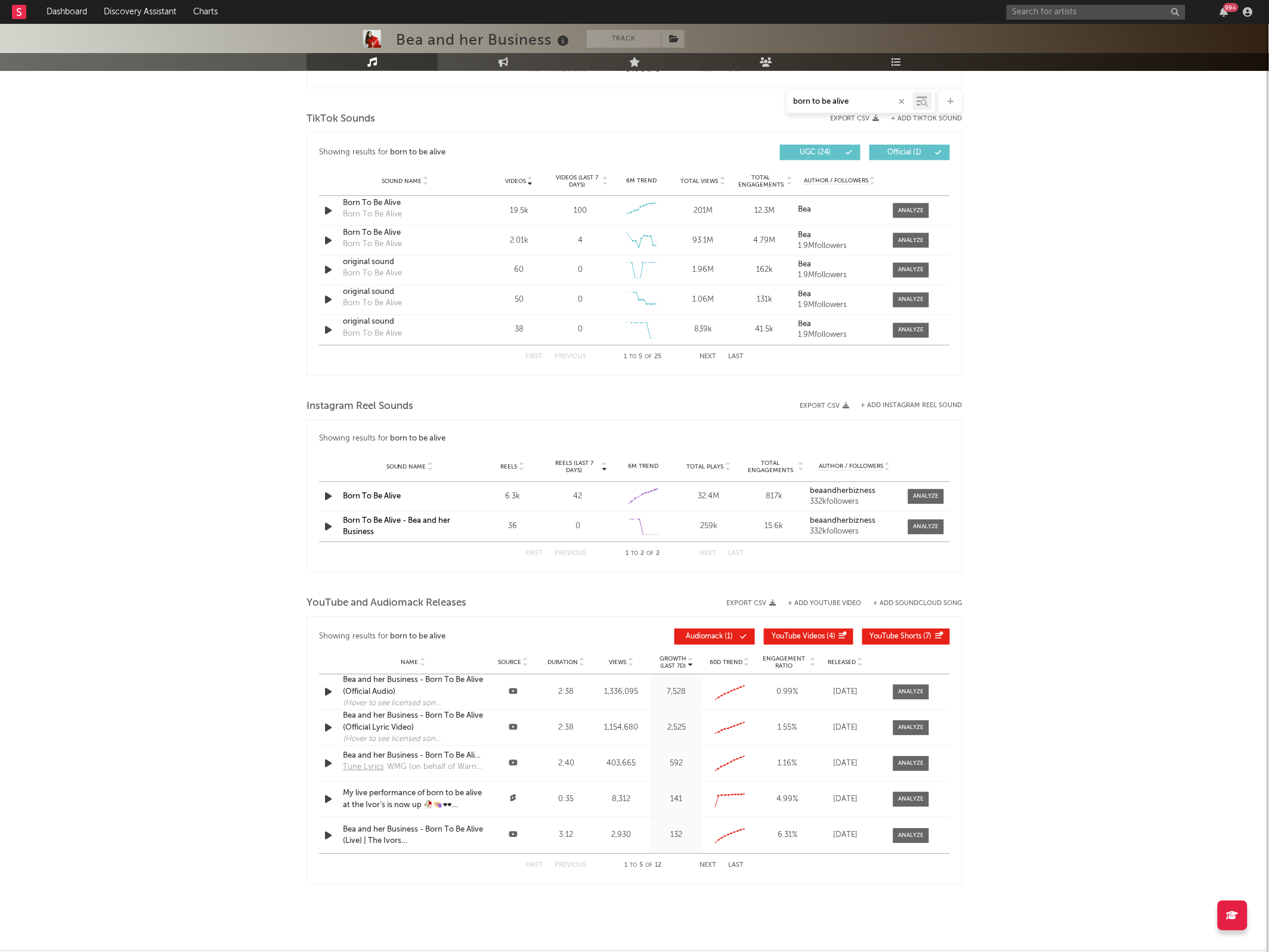
click at [707, 355] on button "Next" at bounding box center [708, 357] width 17 height 7
click at [537, 354] on button "First" at bounding box center [534, 357] width 18 height 7
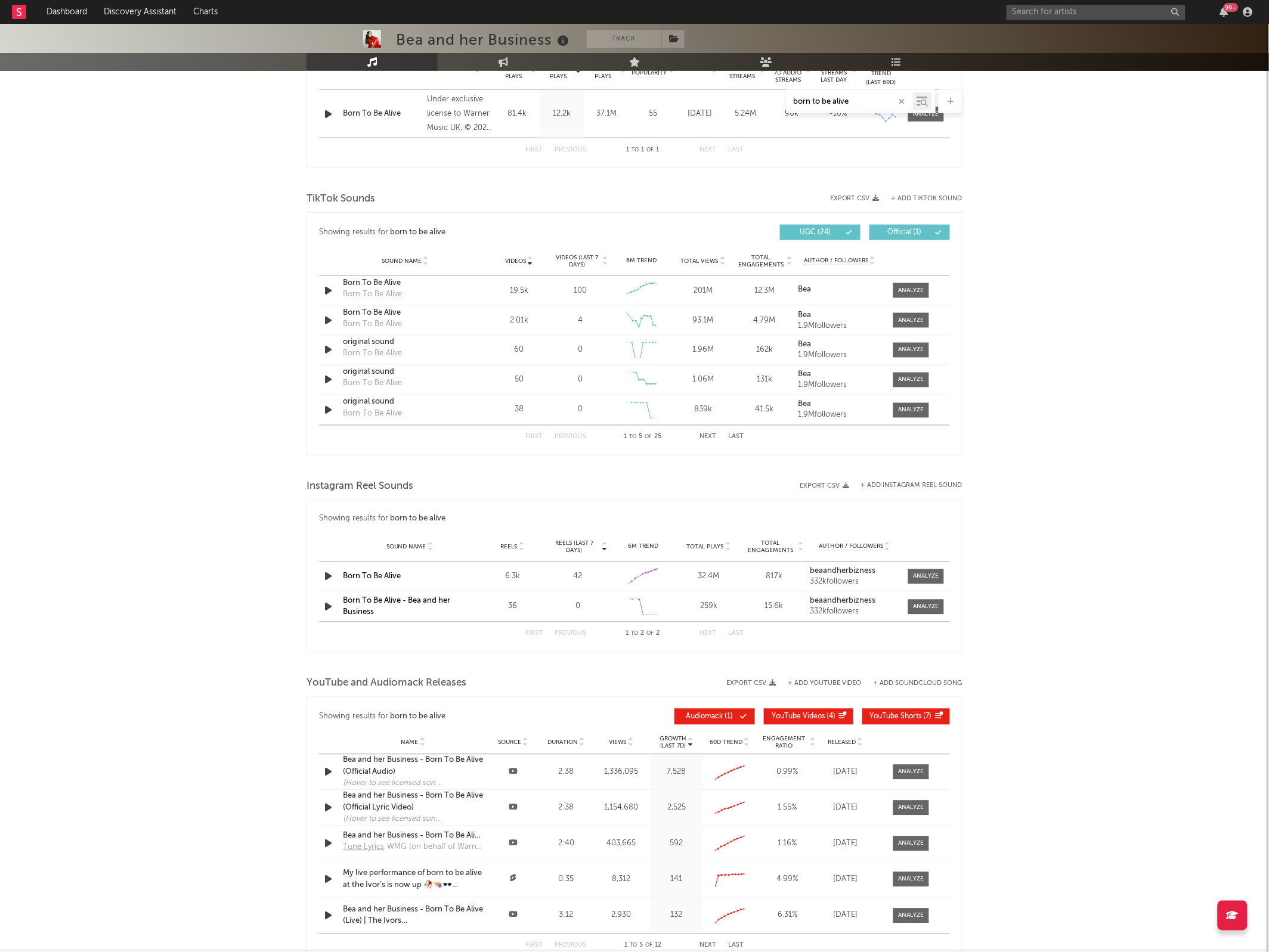
scroll to position [504, 0]
click at [899, 99] on icon "button" at bounding box center [902, 101] width 6 height 8
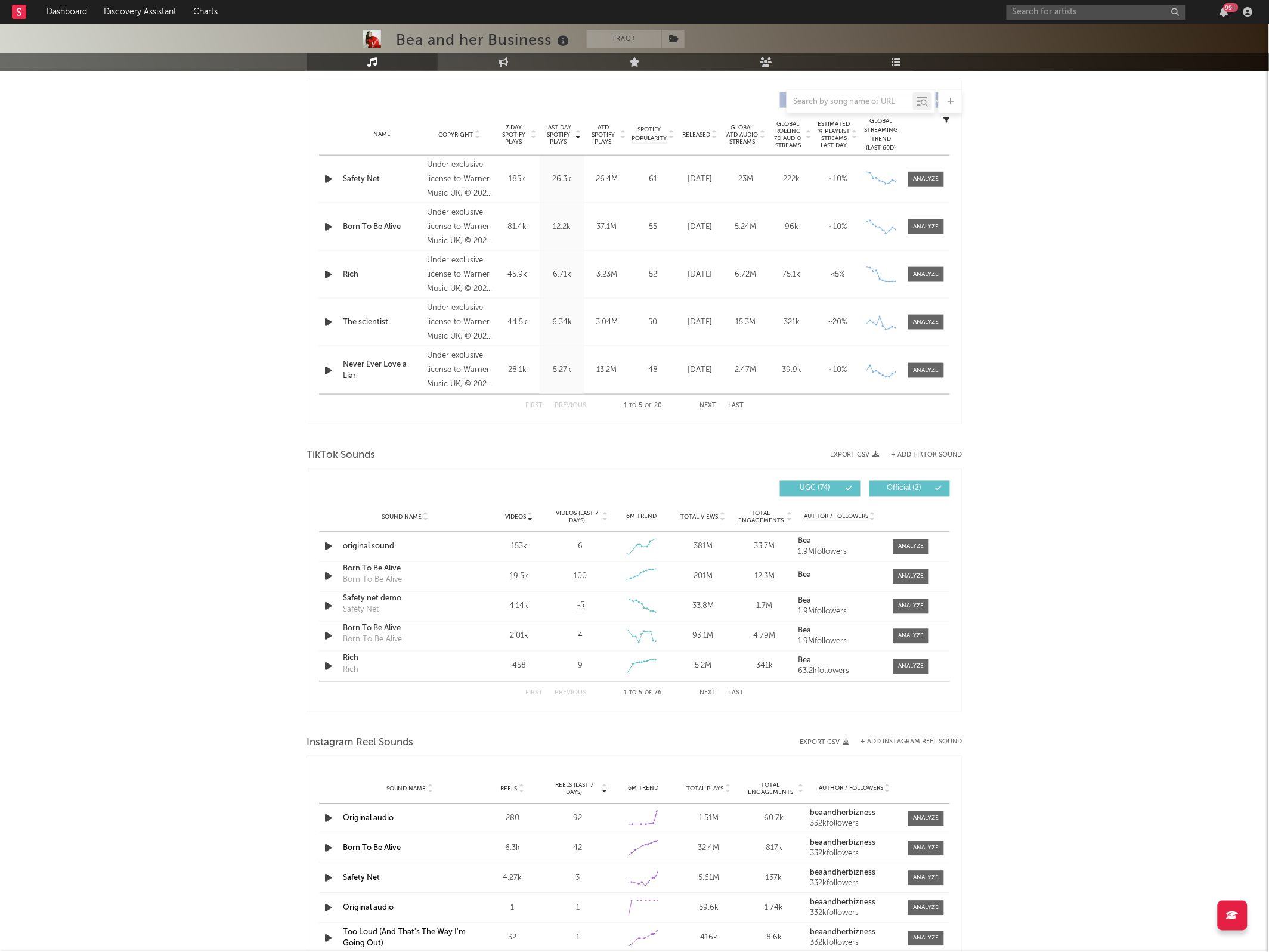
scroll to position [441, 0]
click at [909, 549] on div at bounding box center [911, 546] width 25 height 9
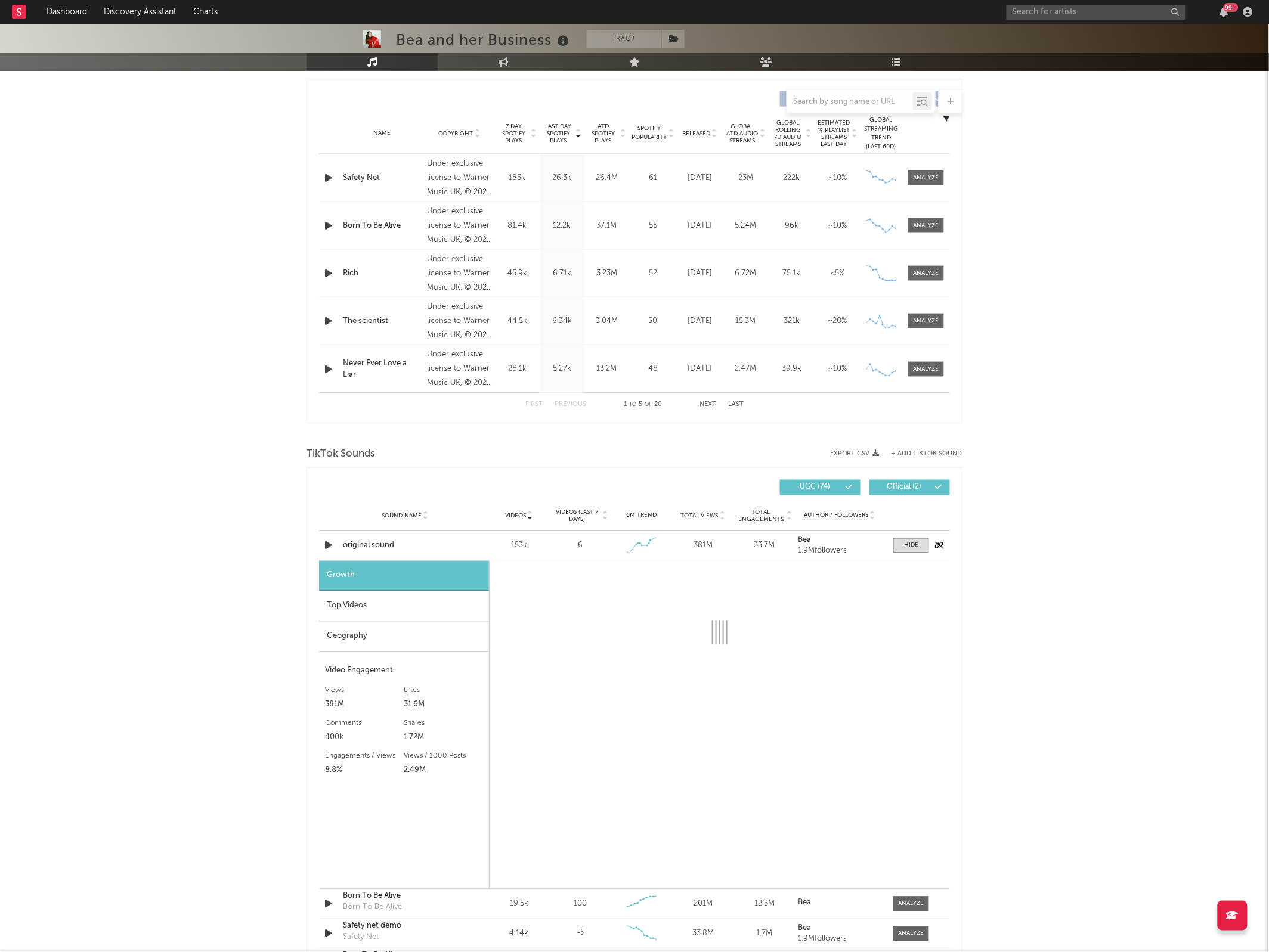
click at [371, 547] on div "original sound" at bounding box center [405, 546] width 125 height 12
select select "6m"
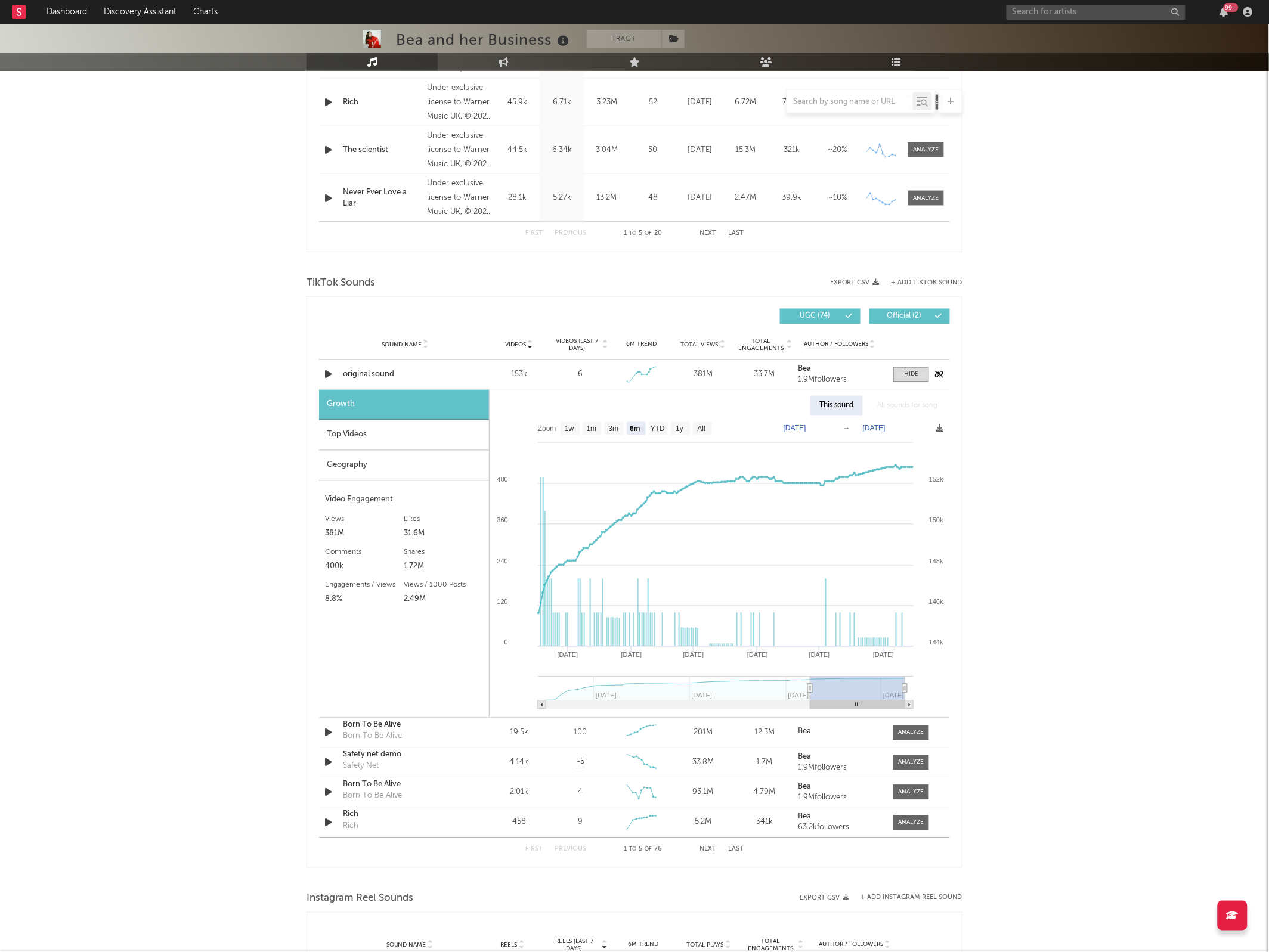
scroll to position [613, 0]
click at [707, 851] on button "Next" at bounding box center [708, 849] width 17 height 7
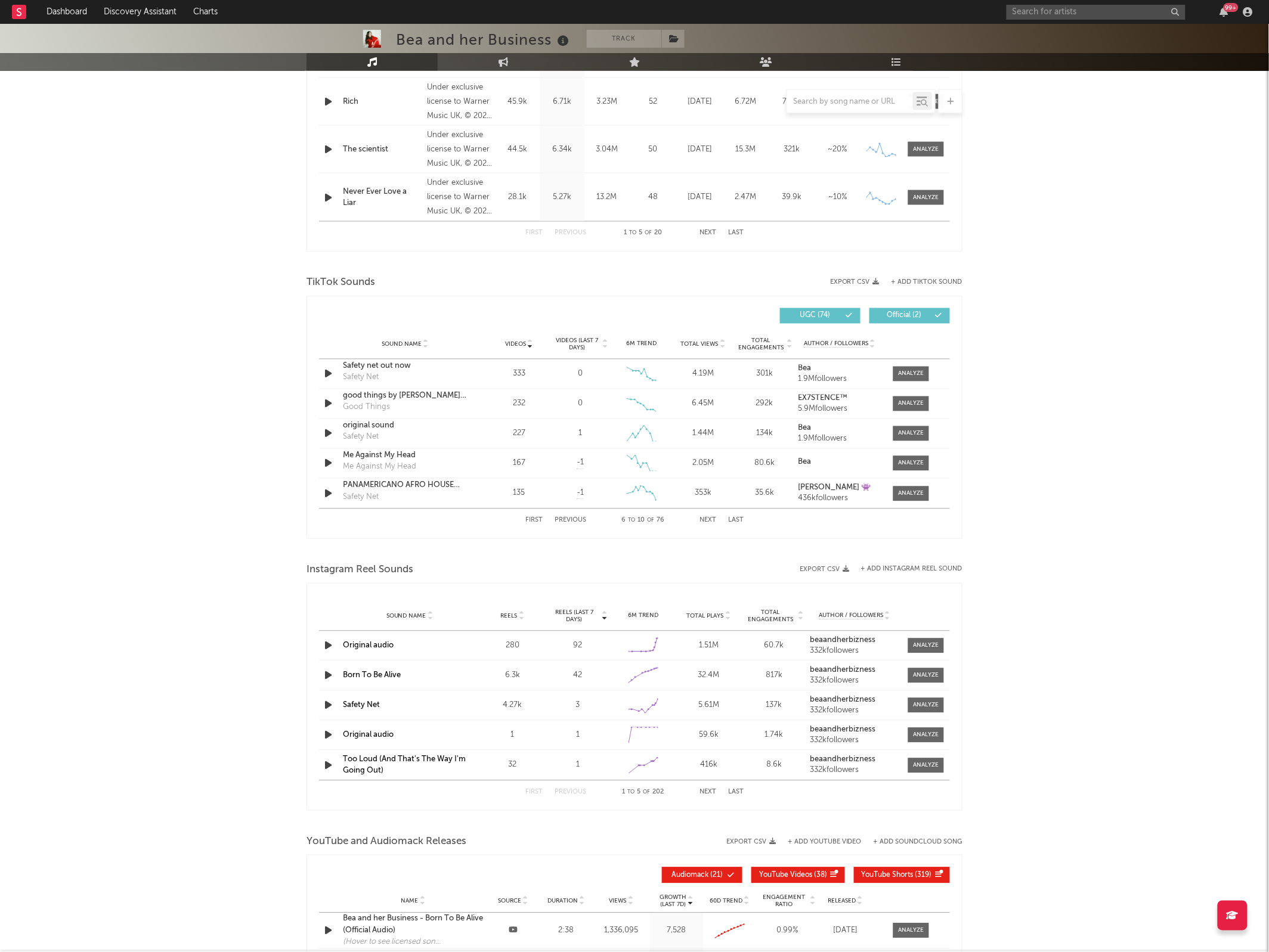
click at [702, 517] on button "Next" at bounding box center [708, 520] width 17 height 7
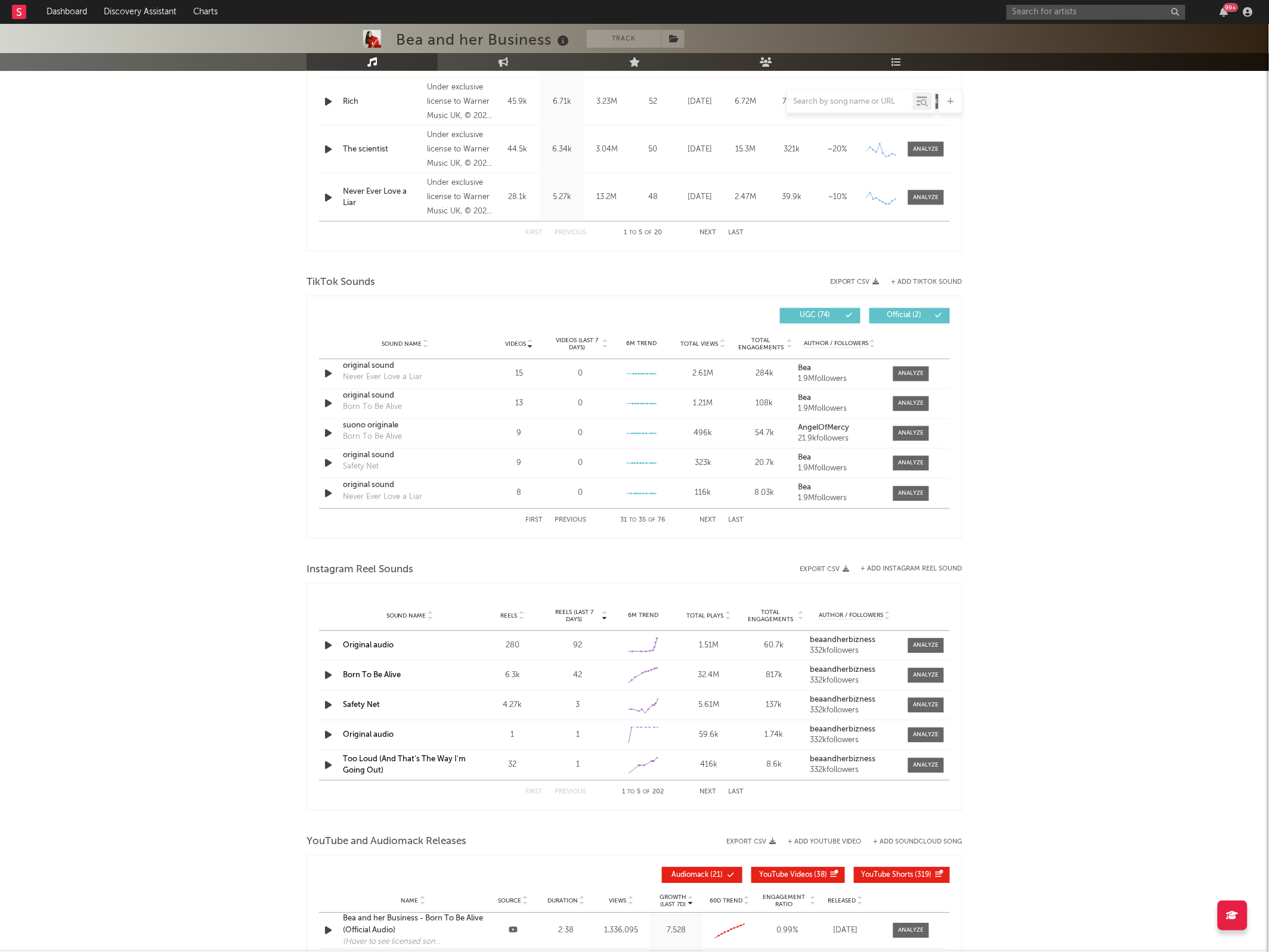
click at [702, 517] on button "Next" at bounding box center [708, 520] width 17 height 7
click at [535, 519] on button "First" at bounding box center [534, 520] width 18 height 7
select select "6m"
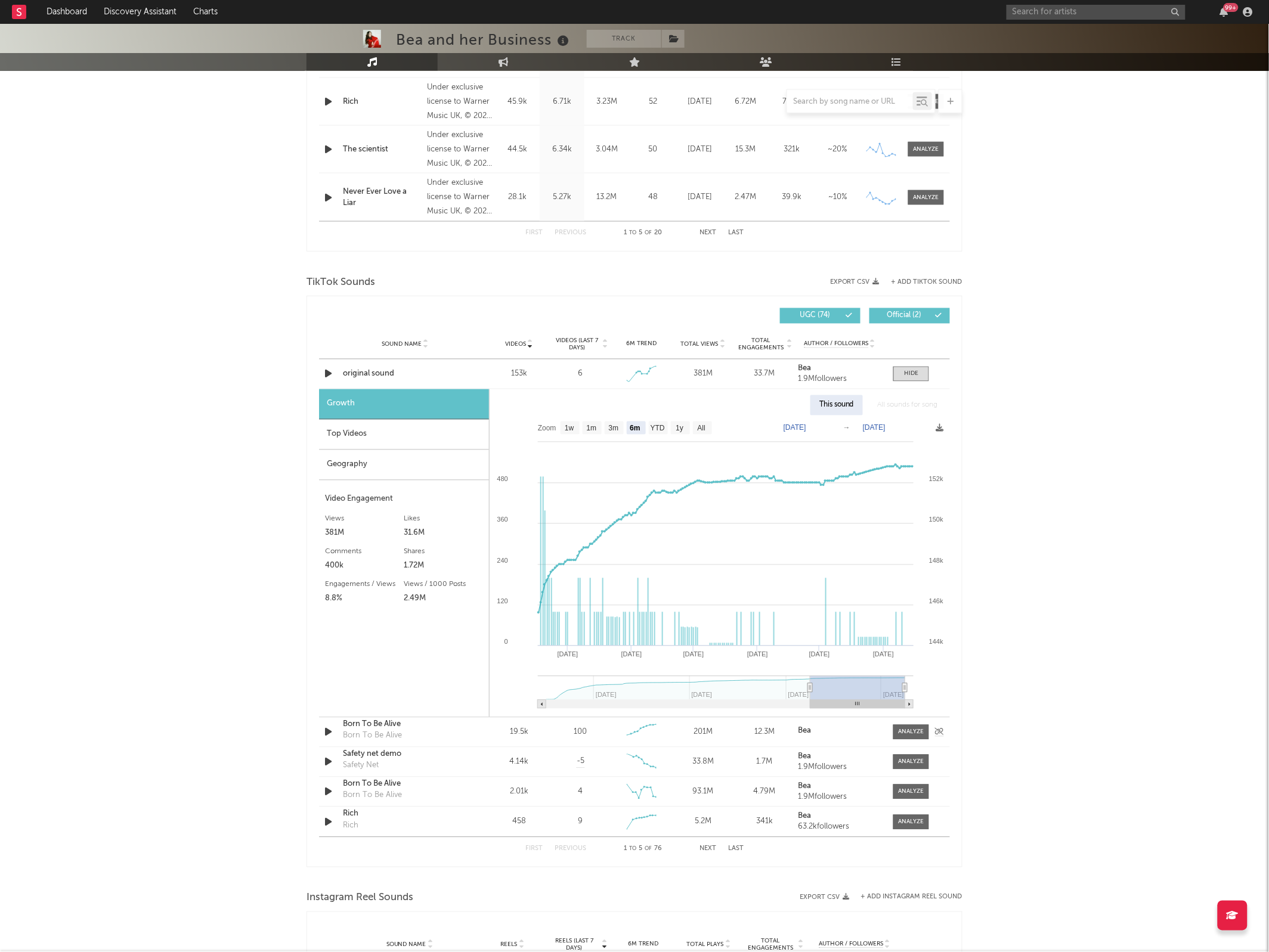
click at [883, 732] on div "Author / Followers Bea" at bounding box center [840, 733] width 89 height 11
click at [904, 731] on div at bounding box center [911, 732] width 25 height 9
select select "6m"
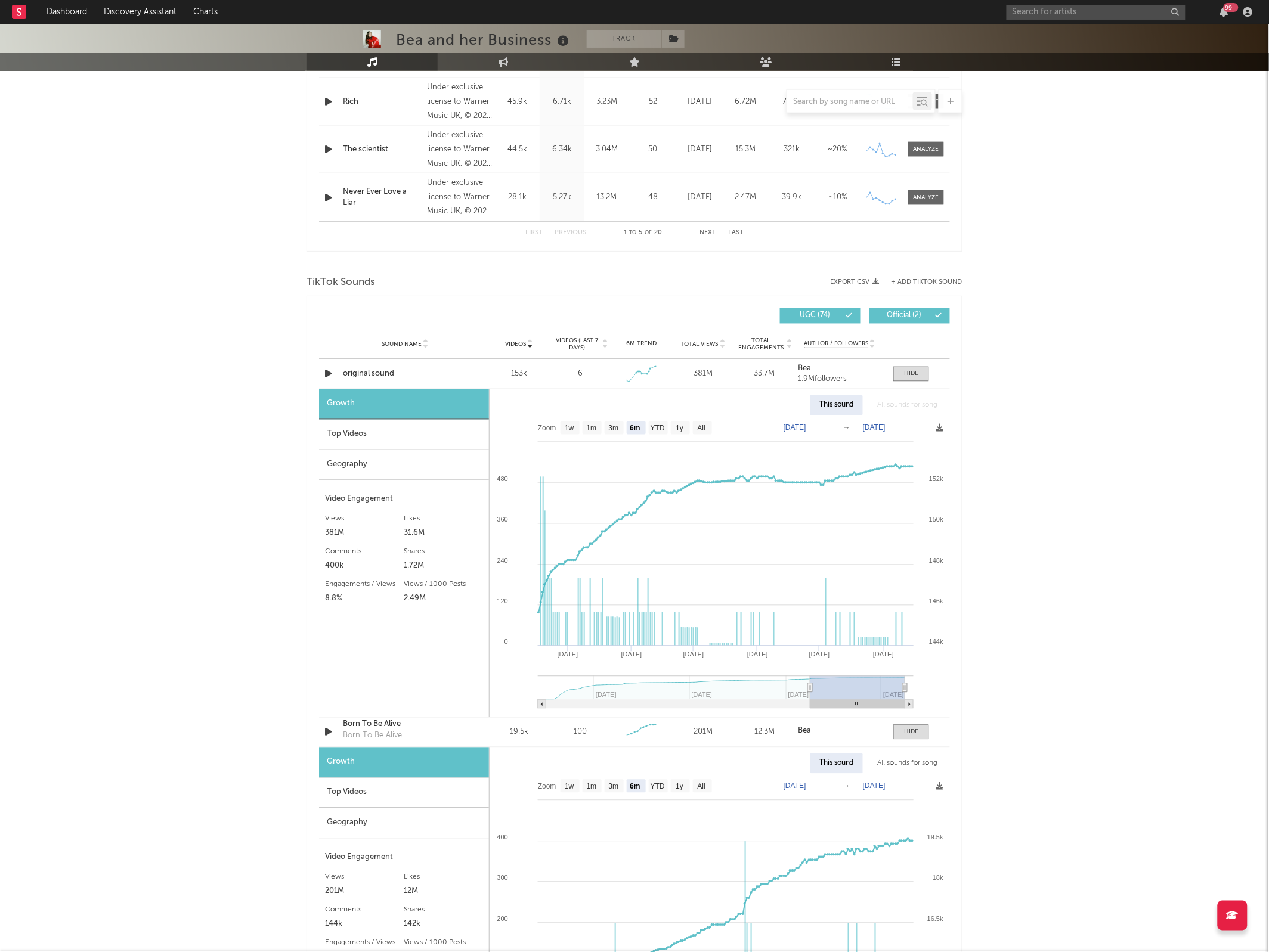
click at [358, 804] on div "Top Videos" at bounding box center [404, 793] width 170 height 30
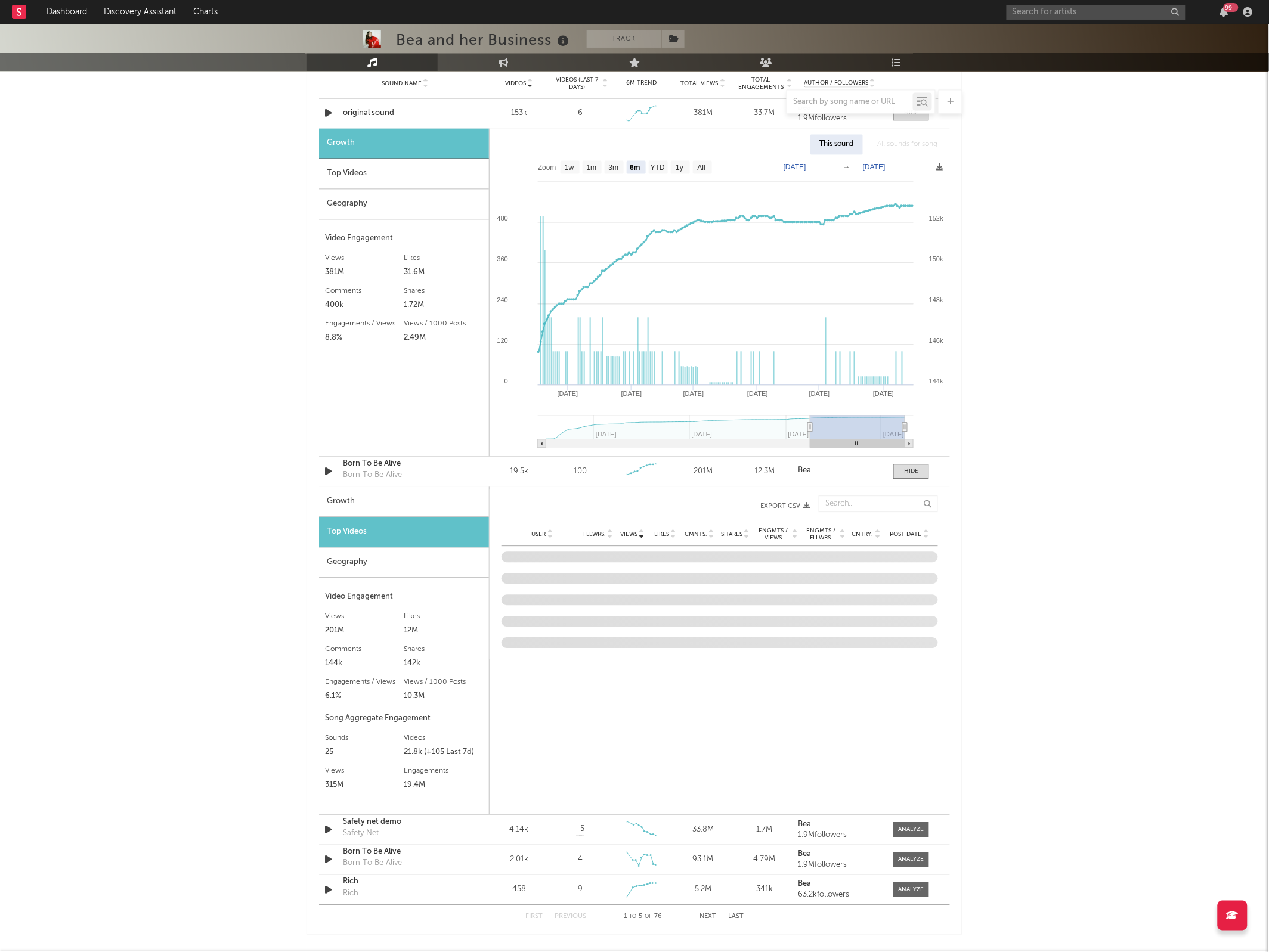
scroll to position [873, 0]
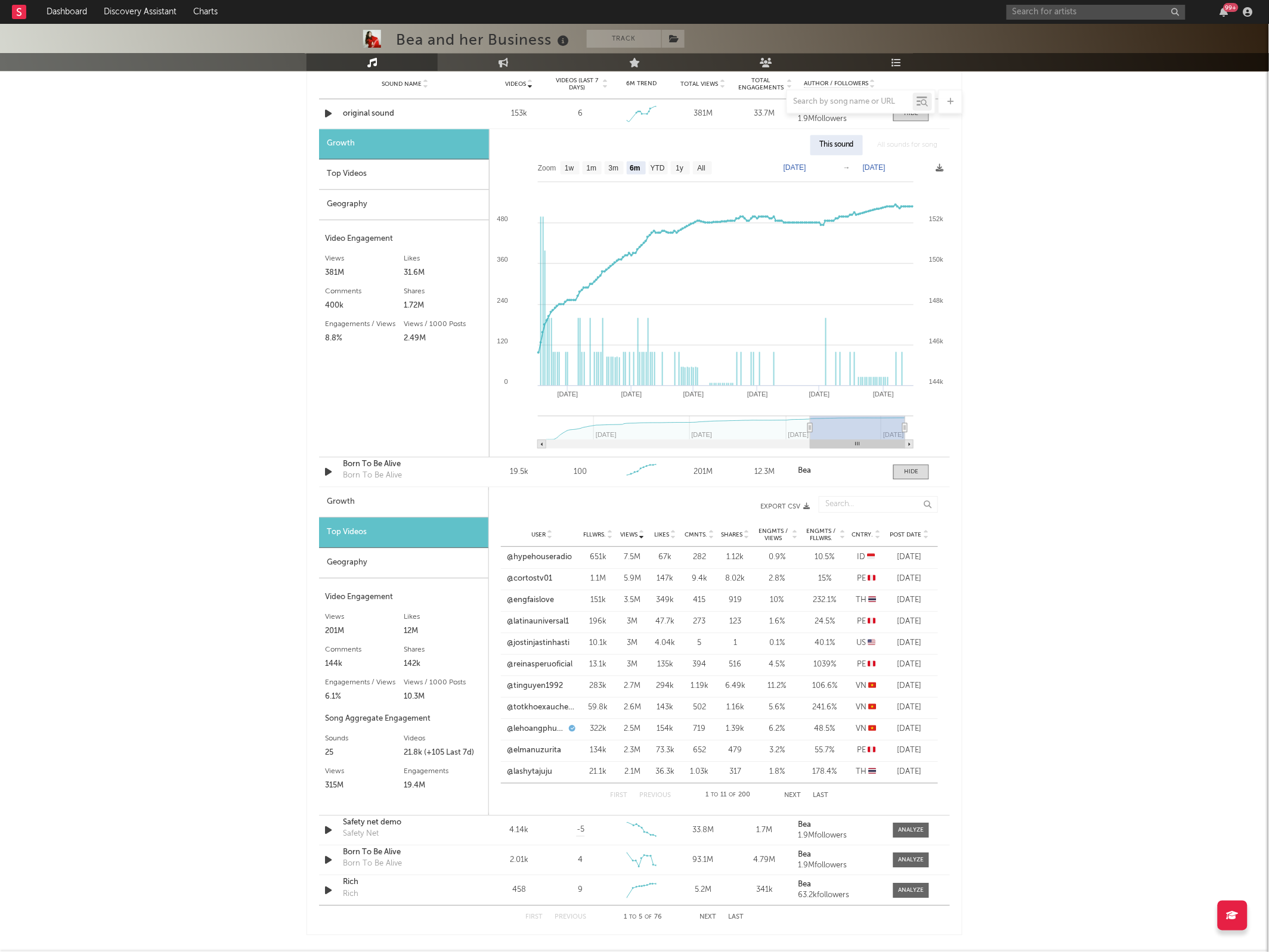
click at [904, 532] on span "Post Date" at bounding box center [906, 535] width 31 height 7
click at [537, 557] on link "@i_would_eat" at bounding box center [533, 557] width 52 height 12
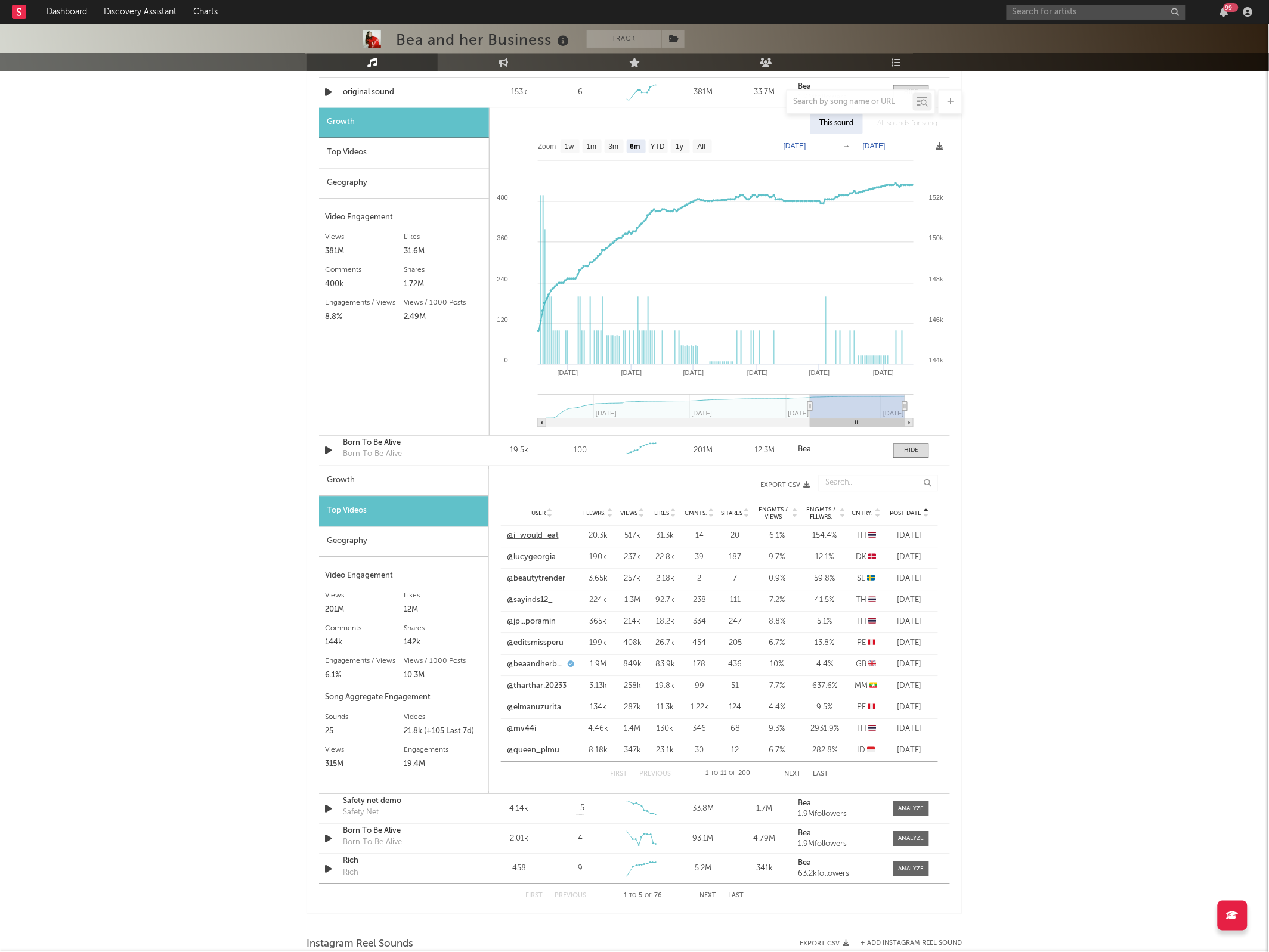
scroll to position [945, 0]
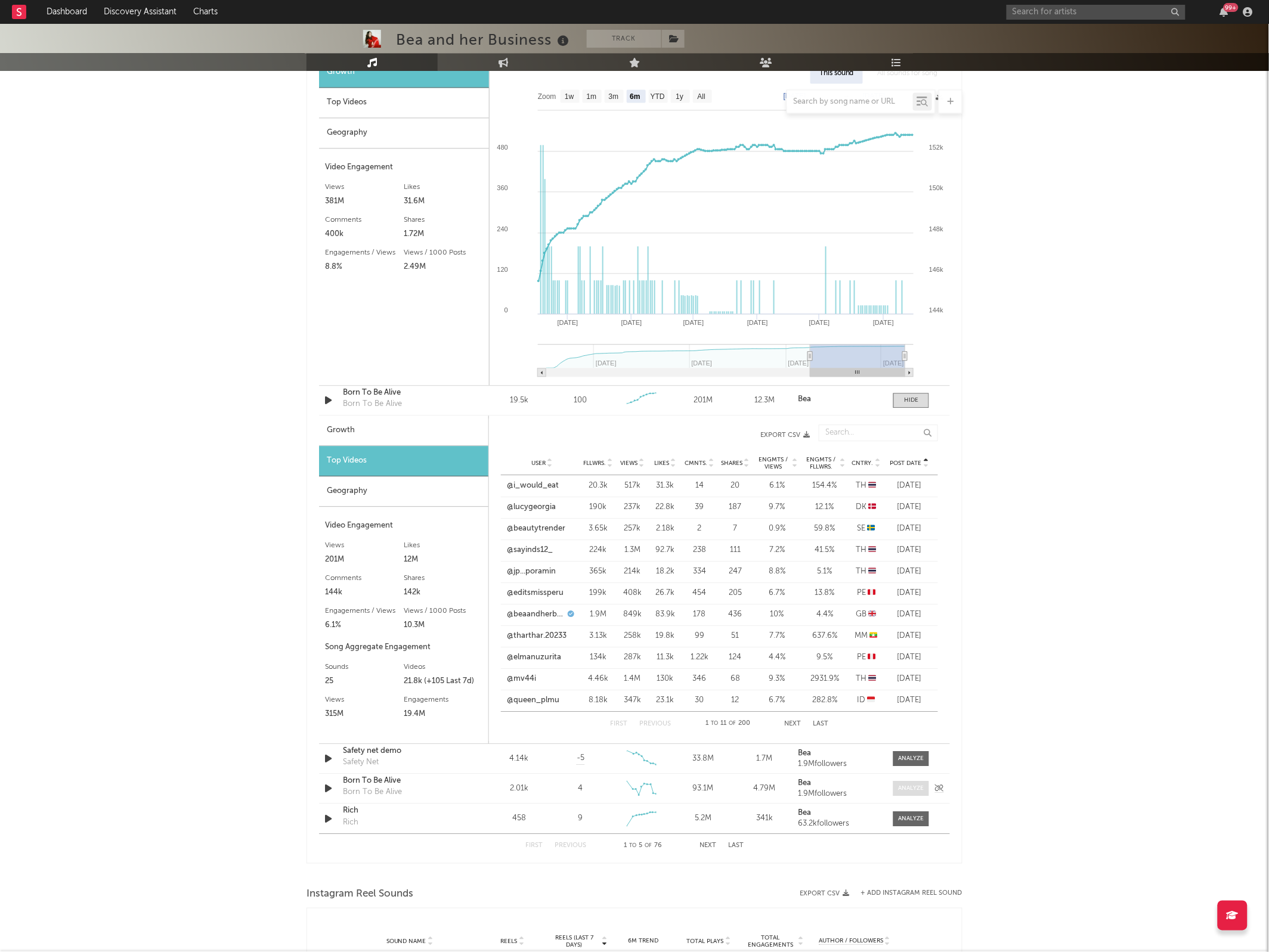
click at [915, 784] on div at bounding box center [911, 788] width 25 height 9
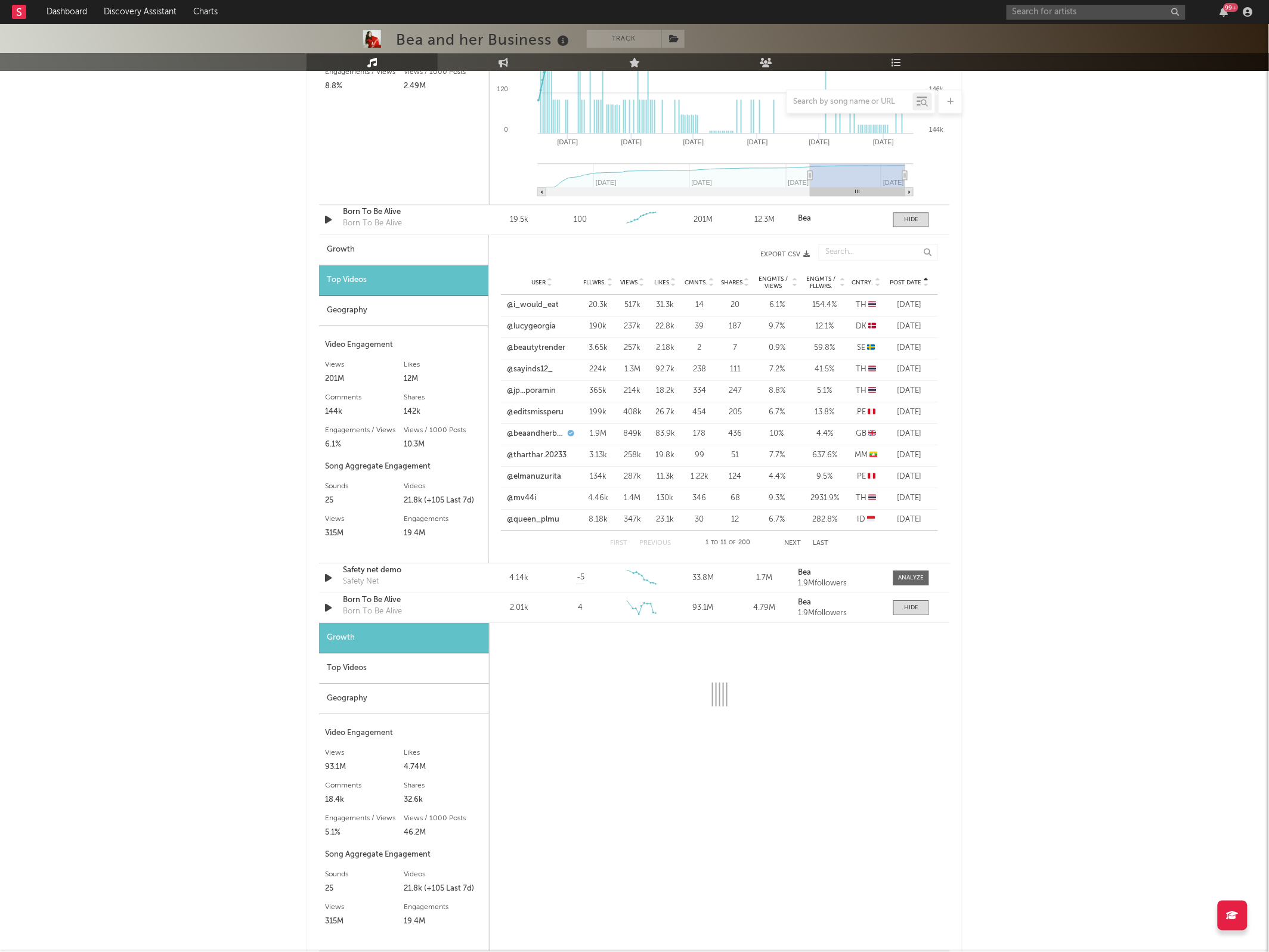
scroll to position [1258, 0]
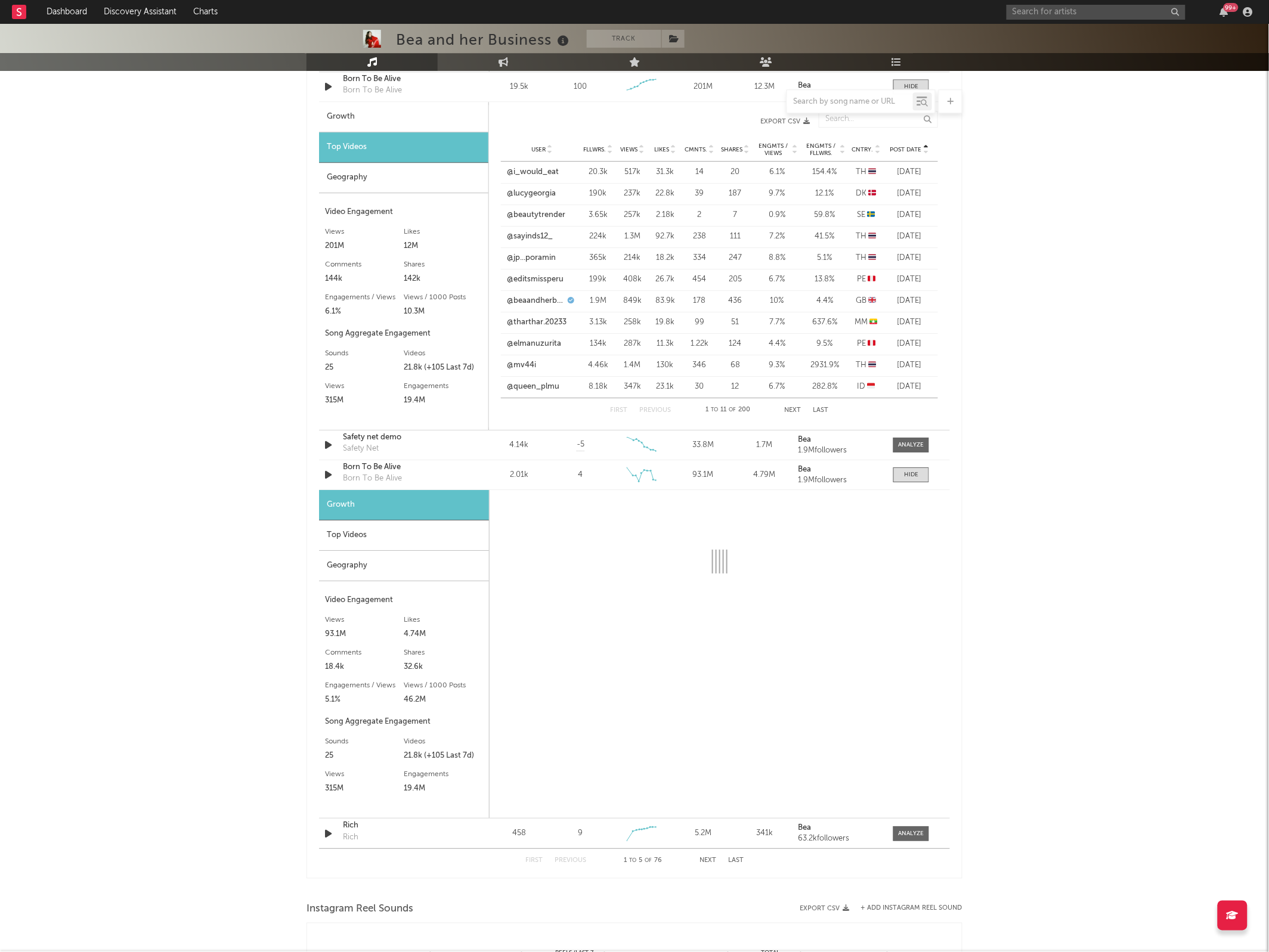
select select "6m"
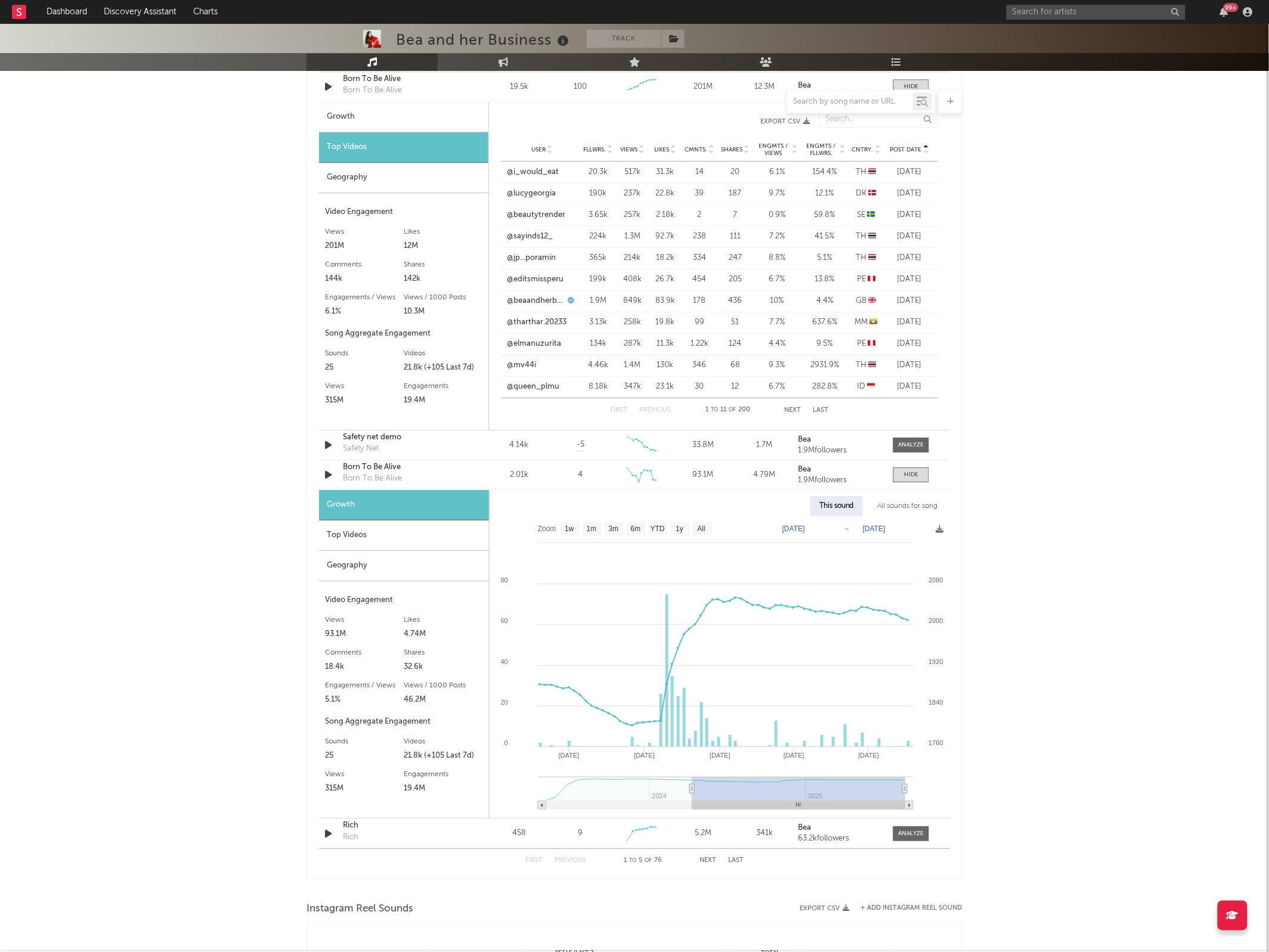
type input "[DATE]"
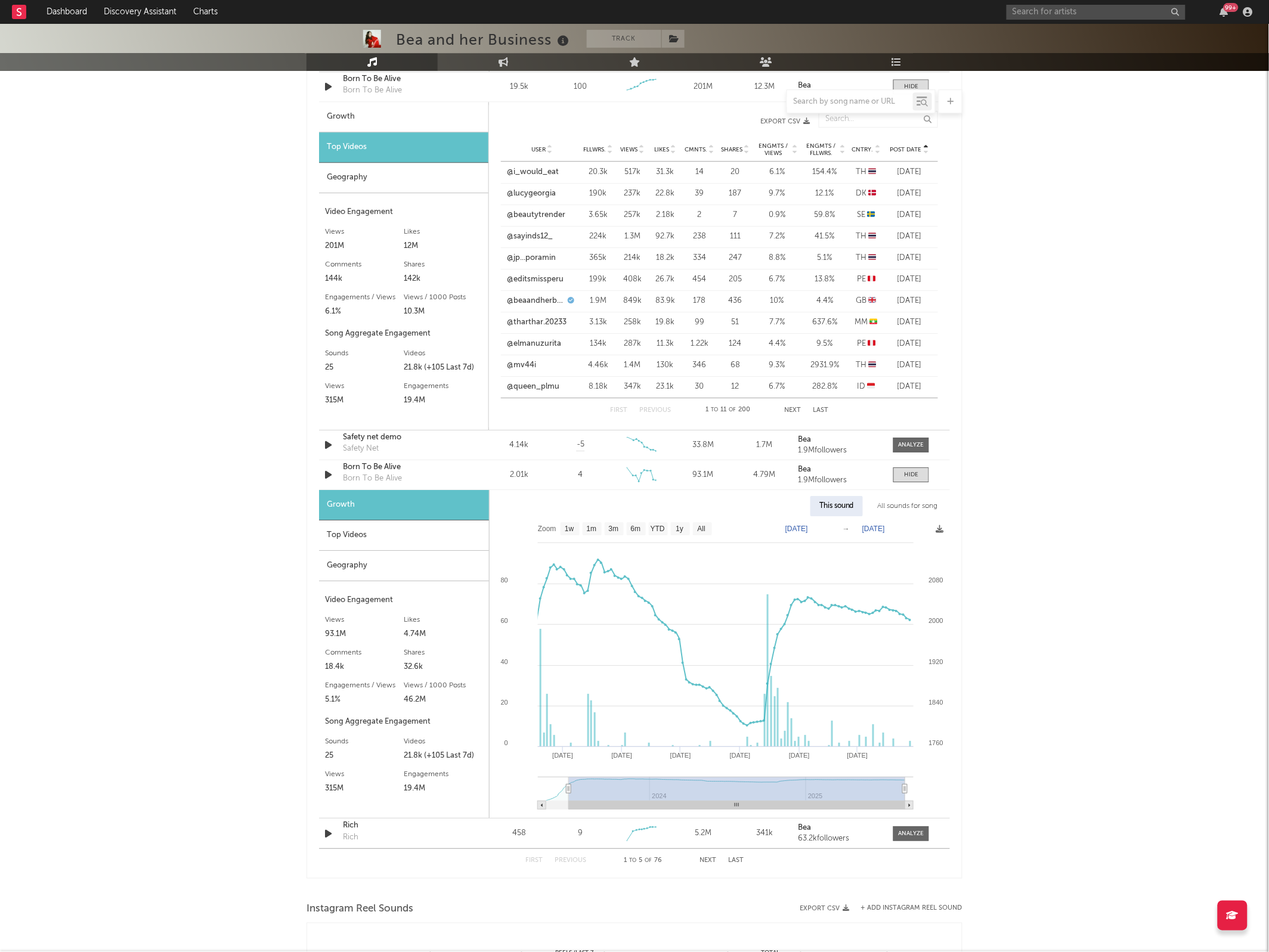
select select "All"
type input "[DATE]"
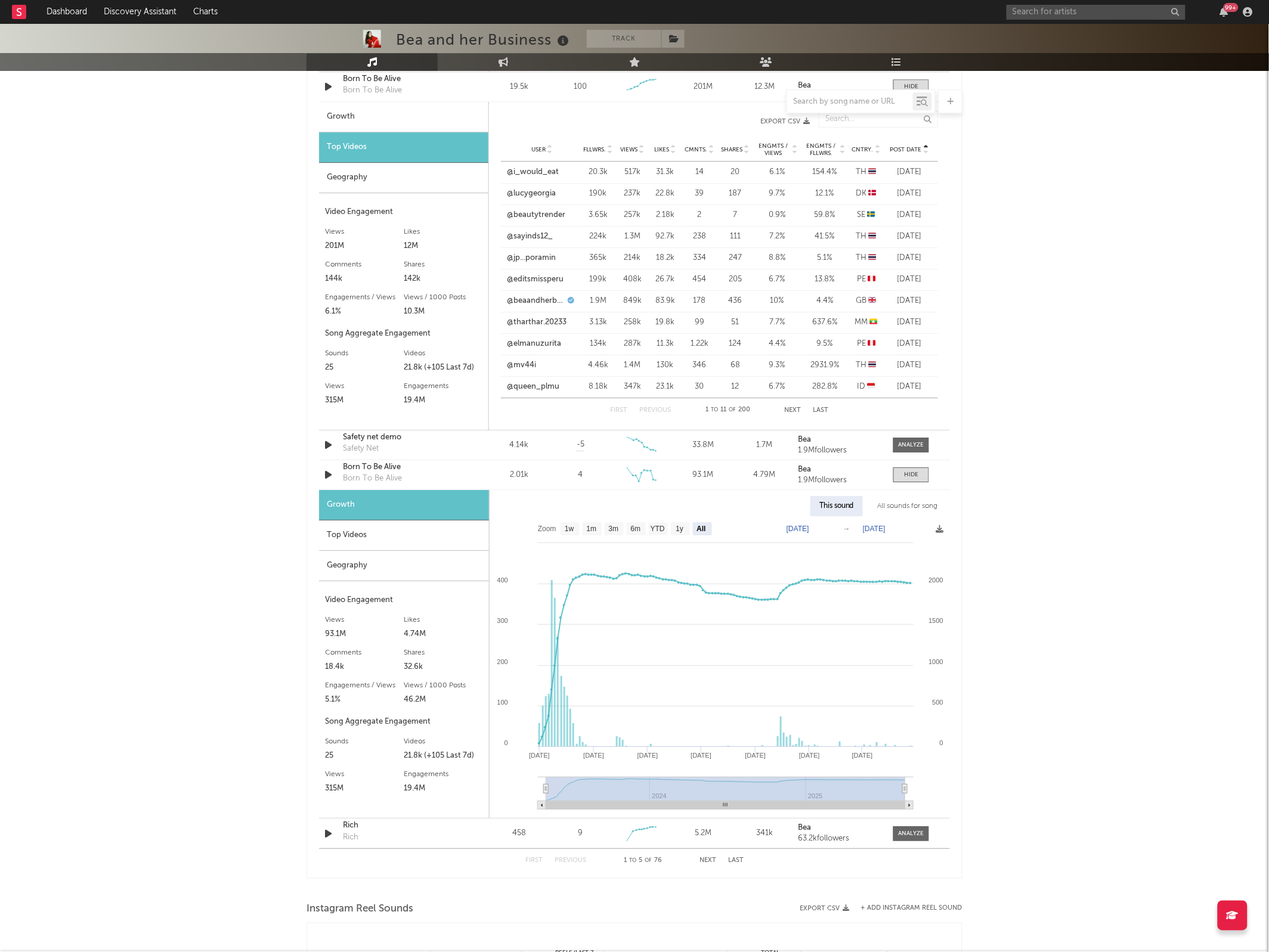
drag, startPoint x: 826, startPoint y: 792, endPoint x: 517, endPoint y: 765, distance: 310.2
click at [517, 765] on icon "Created with Highcharts 10.3.3 Jan '[DATE] May '[DATE] May '[DATE] May '23 2024…" at bounding box center [719, 667] width 460 height 302
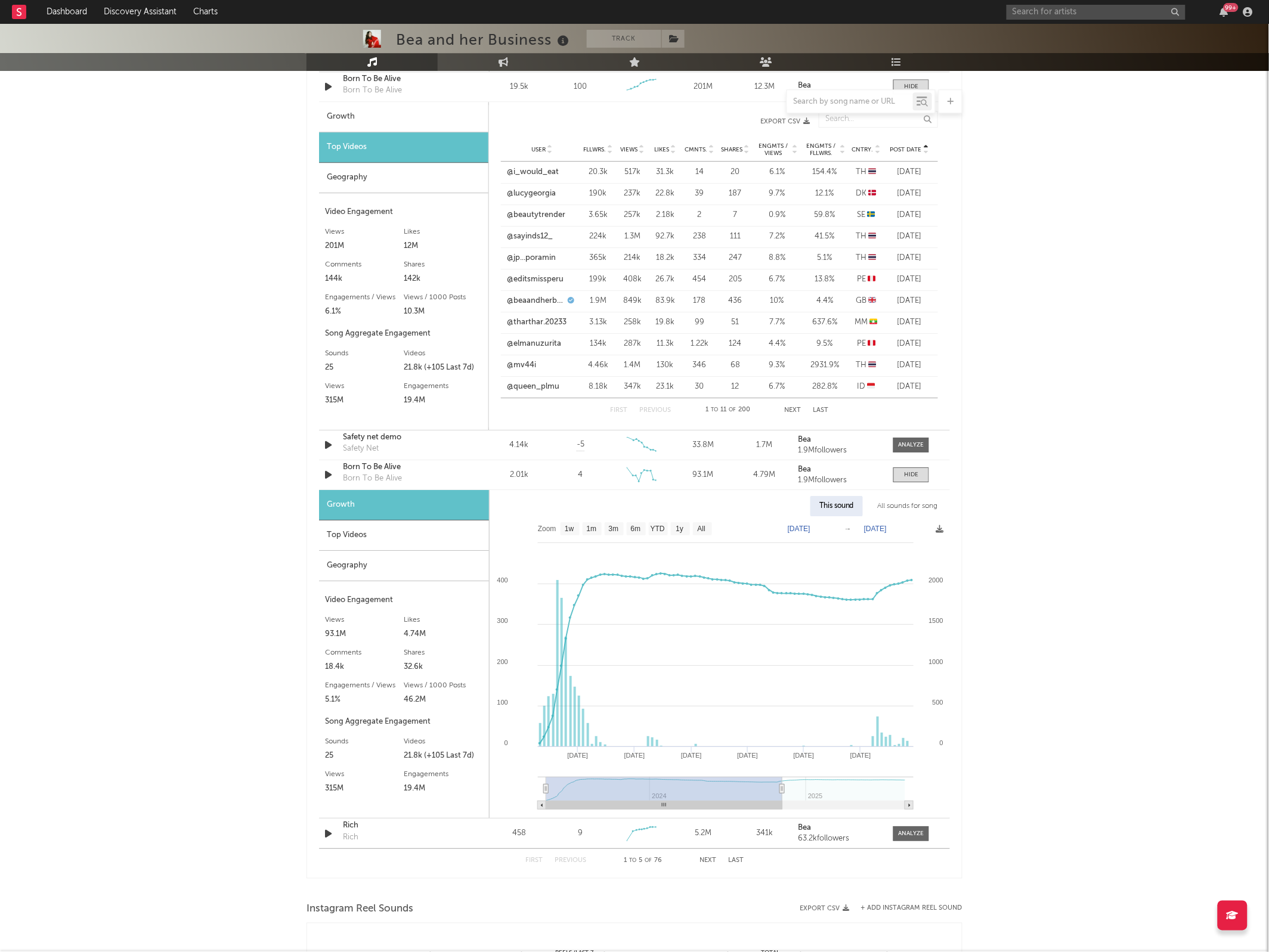
type input "[DATE]"
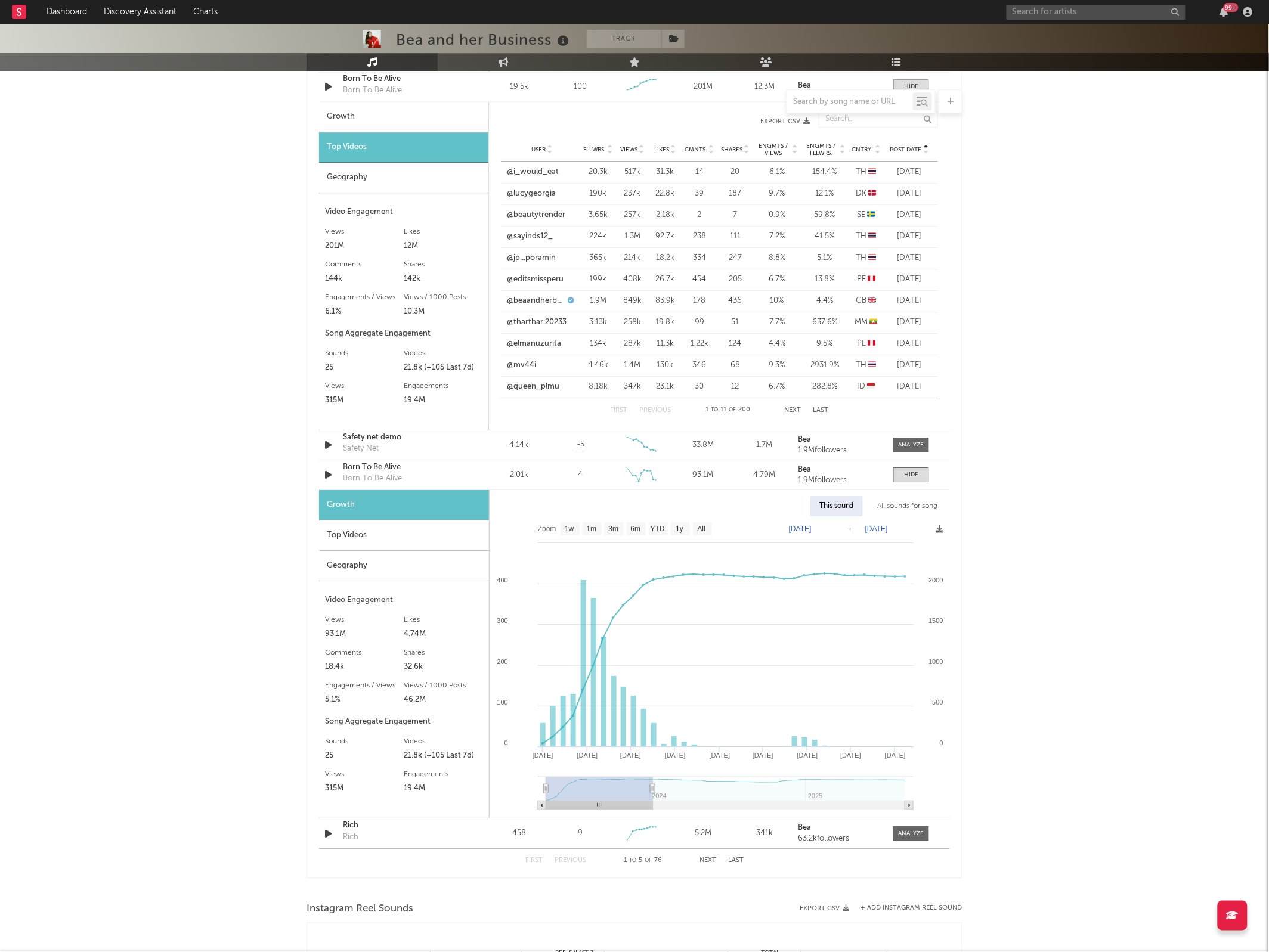
type input "[DATE]"
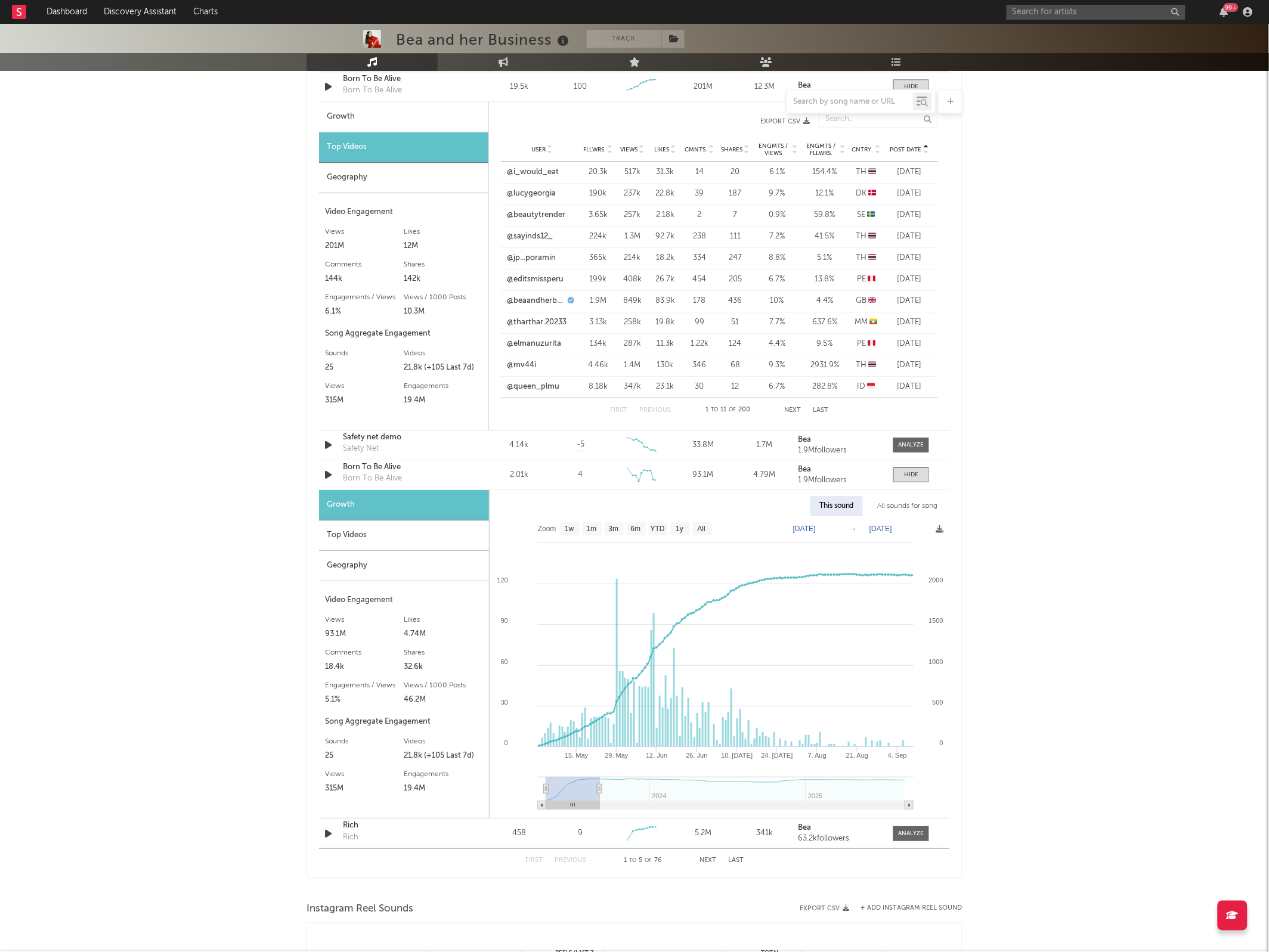
type input "[DATE]"
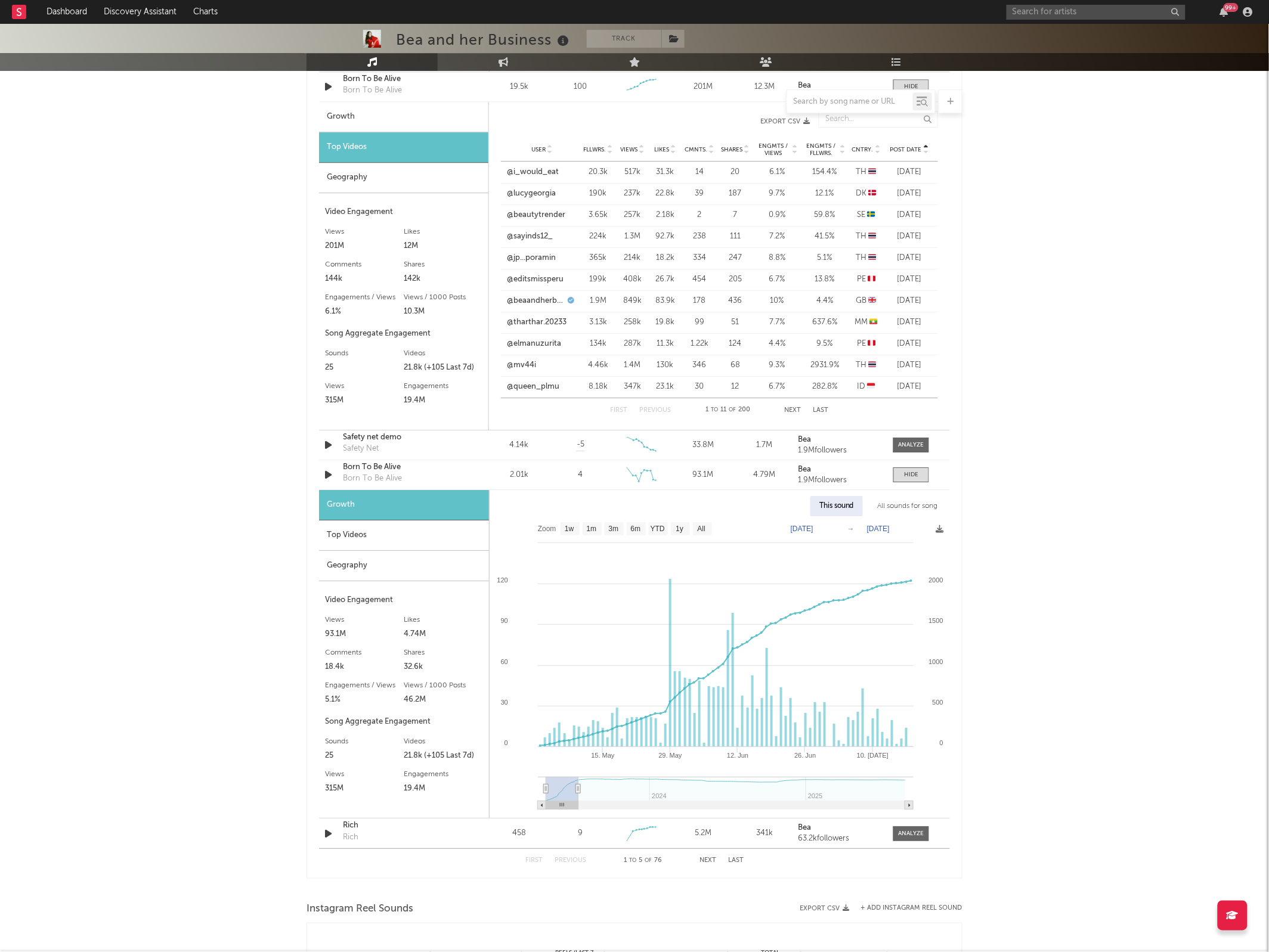
select select "3m"
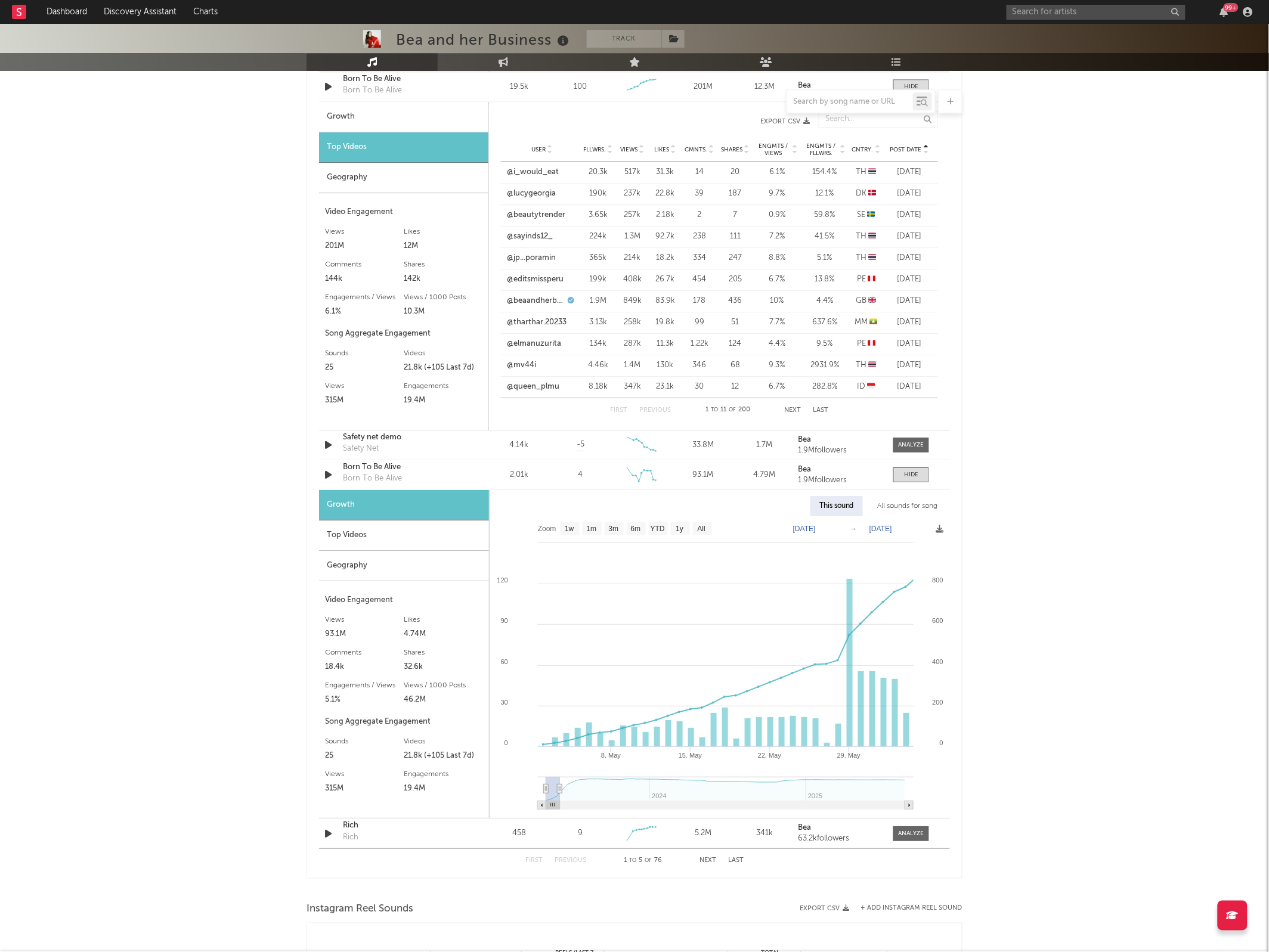
type input "[DATE]"
drag, startPoint x: 905, startPoint y: 790, endPoint x: 562, endPoint y: 771, distance: 343.5
click at [562, 771] on icon "Created with Highcharts 10.3.3 [DATE]. May [DATE]. May [DATE] 2025 0 1000 200 4…" at bounding box center [719, 667] width 460 height 302
click at [414, 532] on div "Top Videos" at bounding box center [404, 535] width 170 height 30
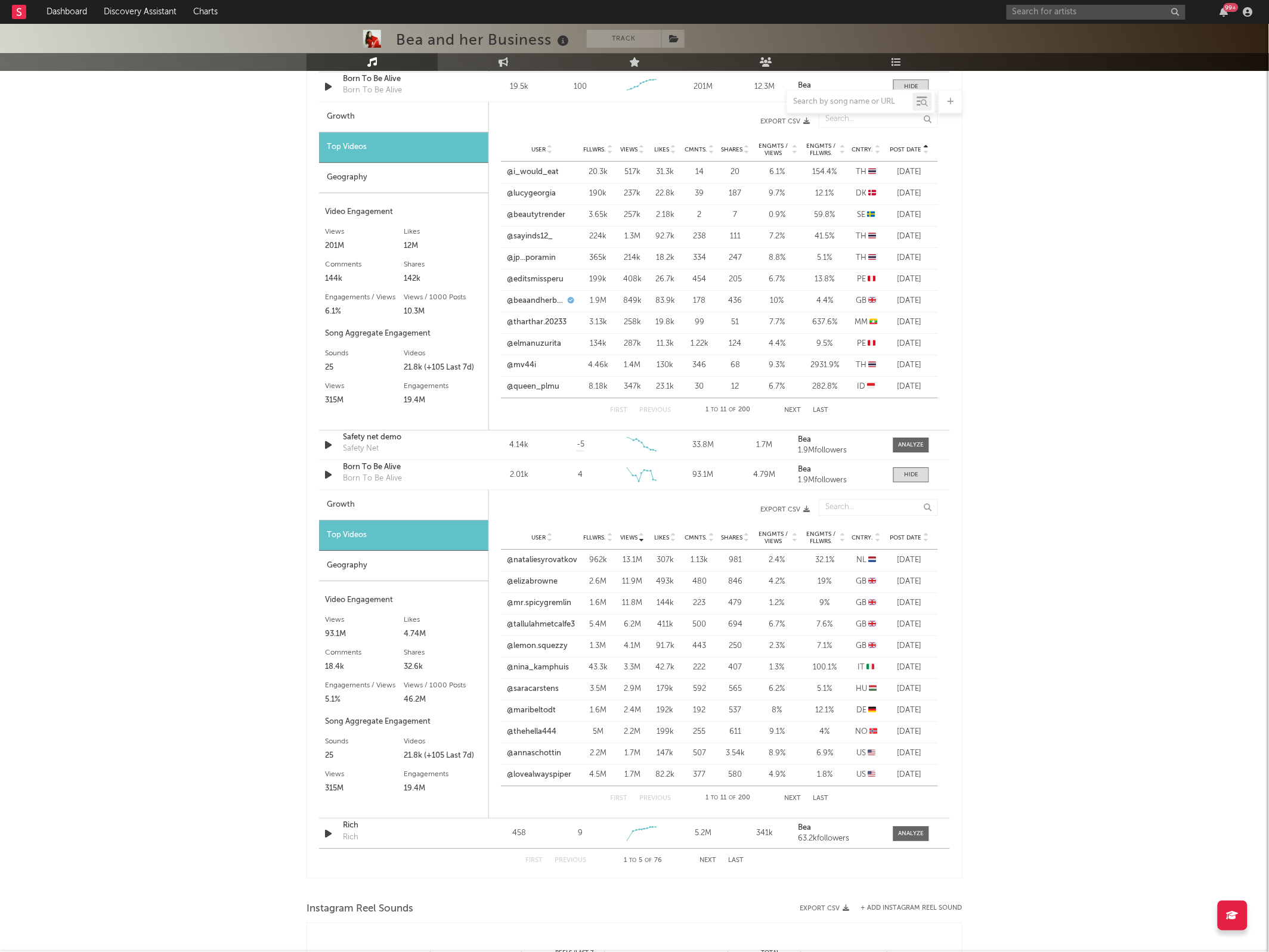
click at [910, 537] on span "Post Date" at bounding box center [906, 538] width 31 height 7
click at [531, 583] on link "@beaandherbizness" at bounding box center [535, 582] width 58 height 12
click at [894, 471] on span at bounding box center [910, 475] width 36 height 15
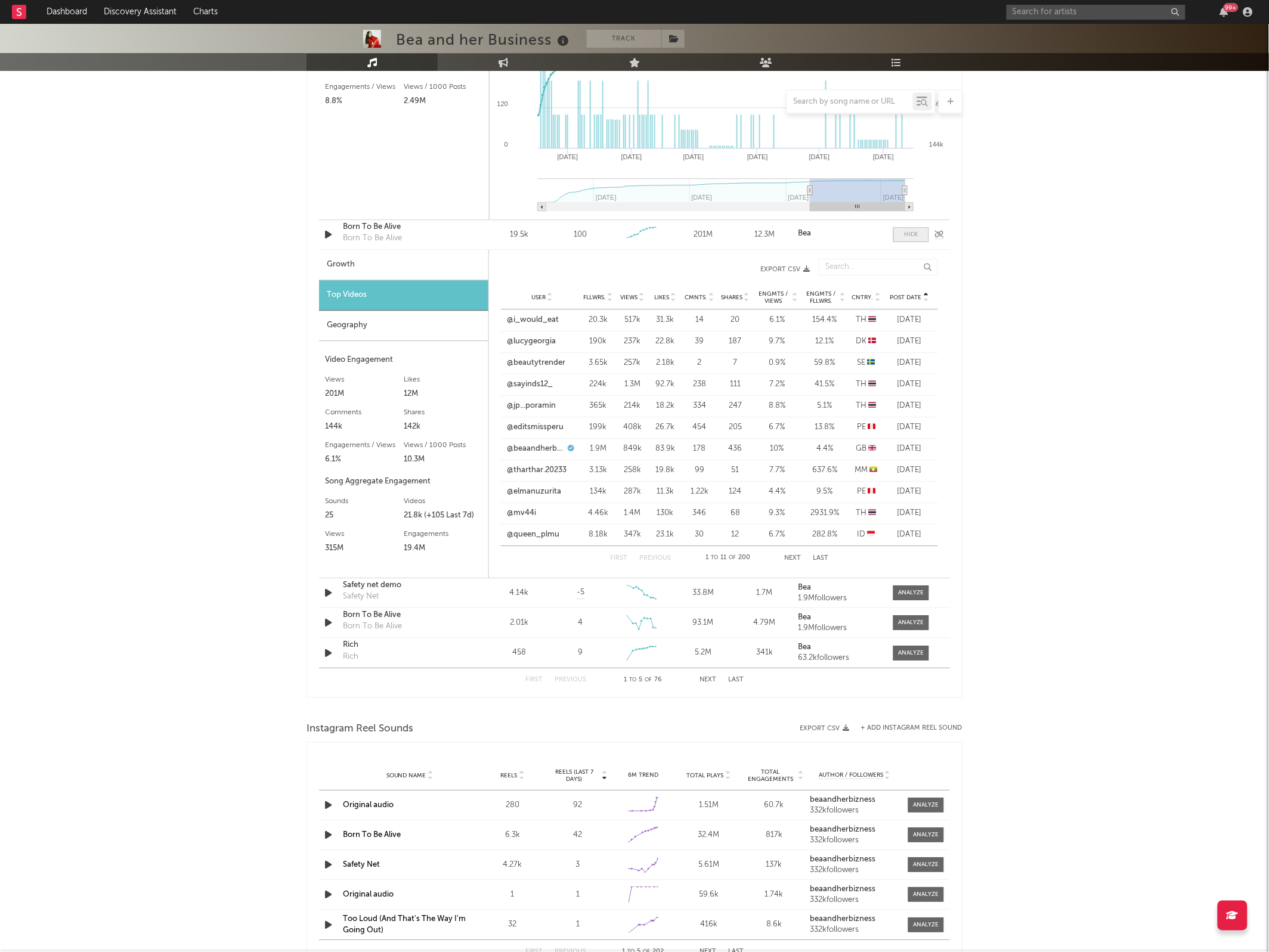
scroll to position [1109, 0]
click at [913, 234] on div at bounding box center [911, 236] width 15 height 9
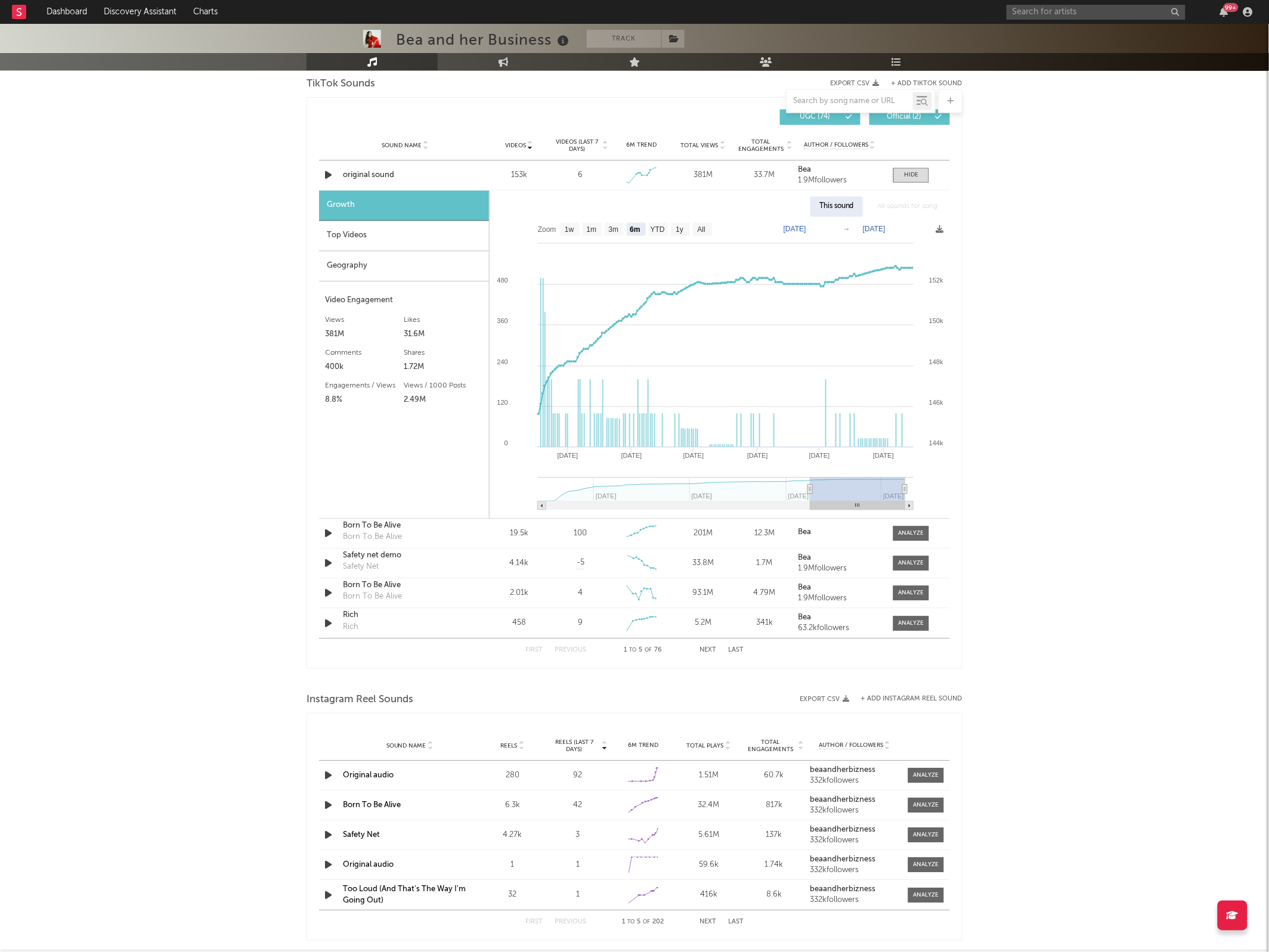
scroll to position [663, 0]
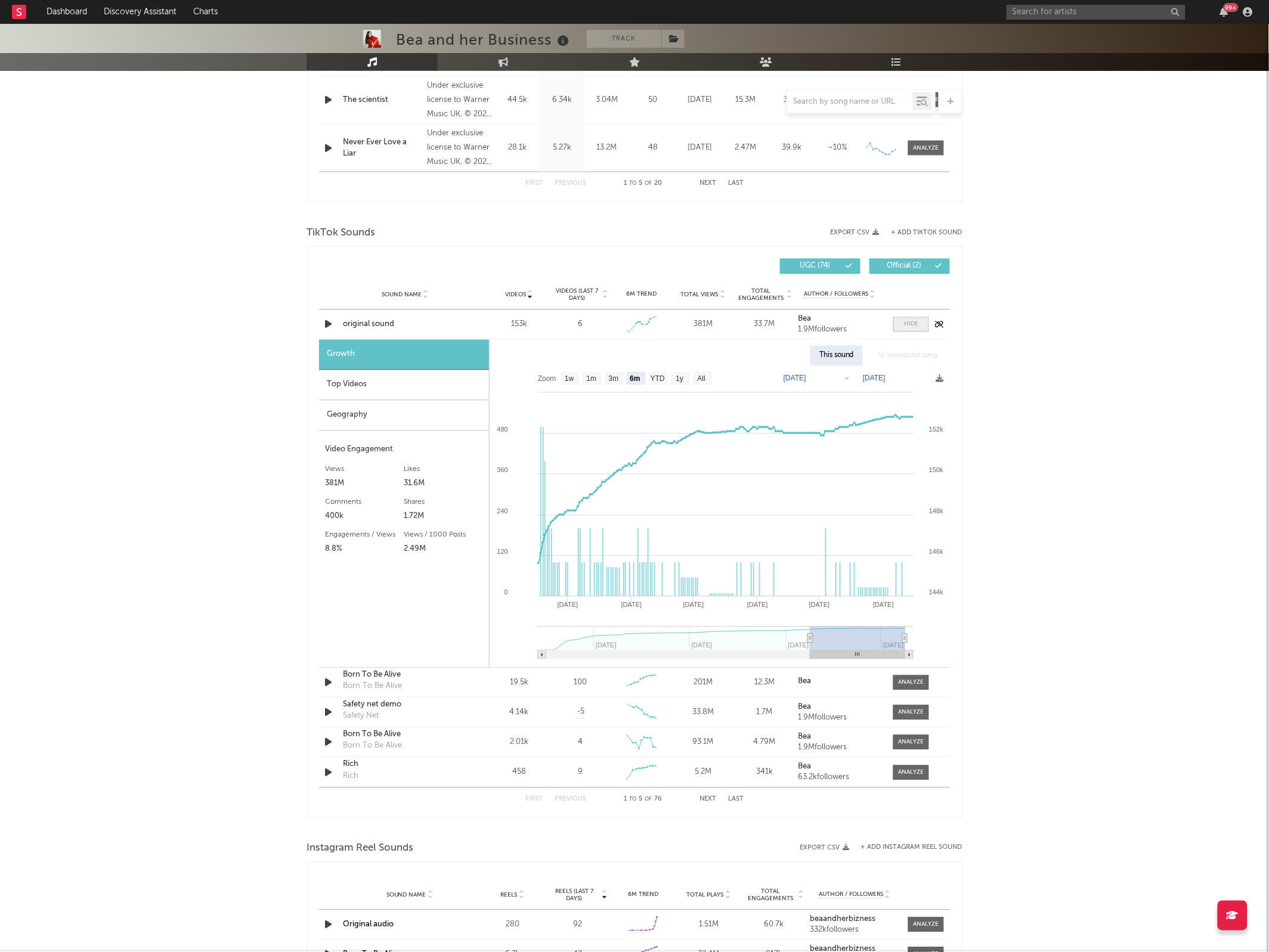
click at [911, 329] on span at bounding box center [910, 325] width 36 height 15
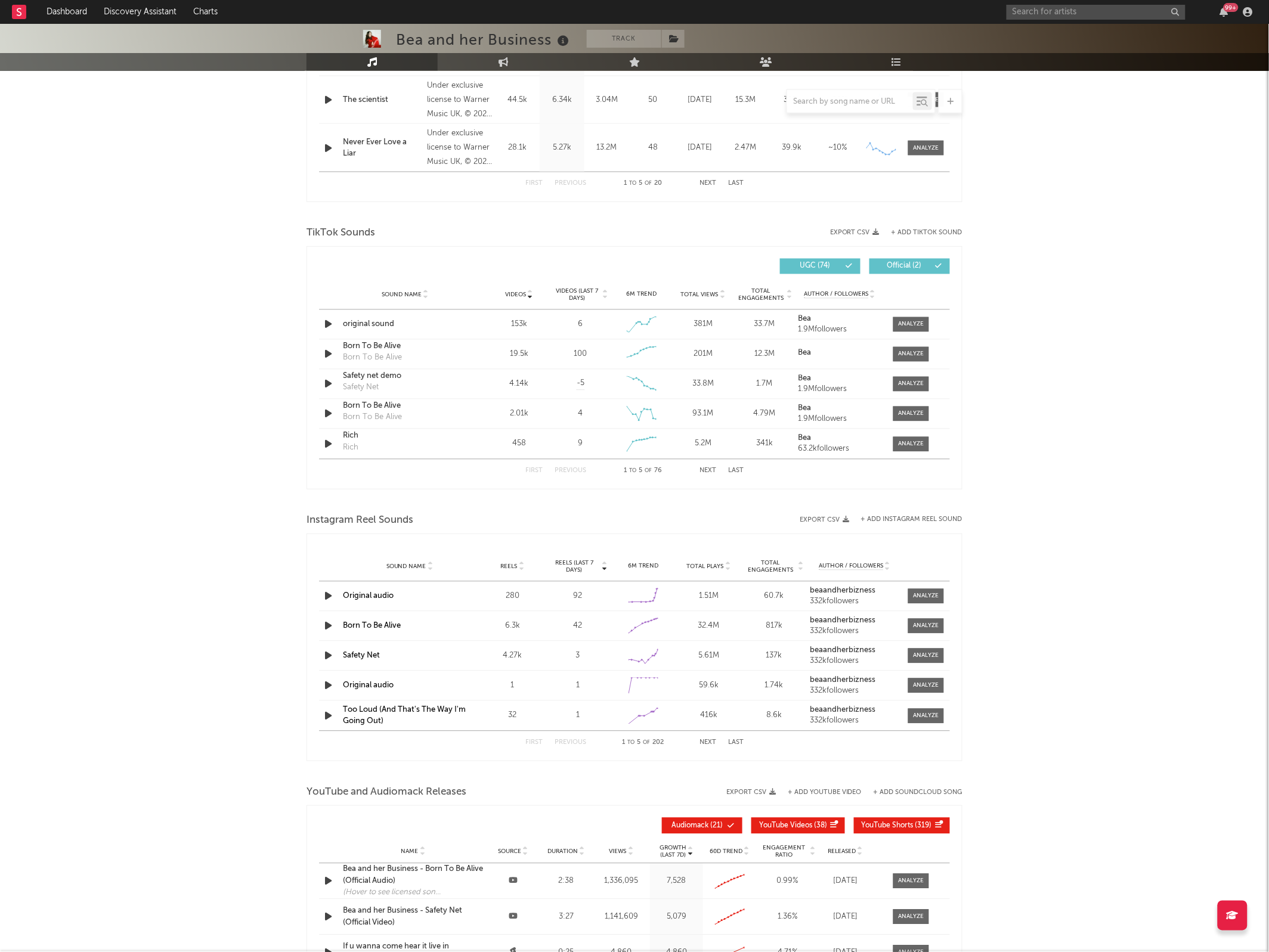
click at [706, 472] on button "Next" at bounding box center [708, 471] width 17 height 7
click at [915, 382] on div at bounding box center [911, 384] width 25 height 9
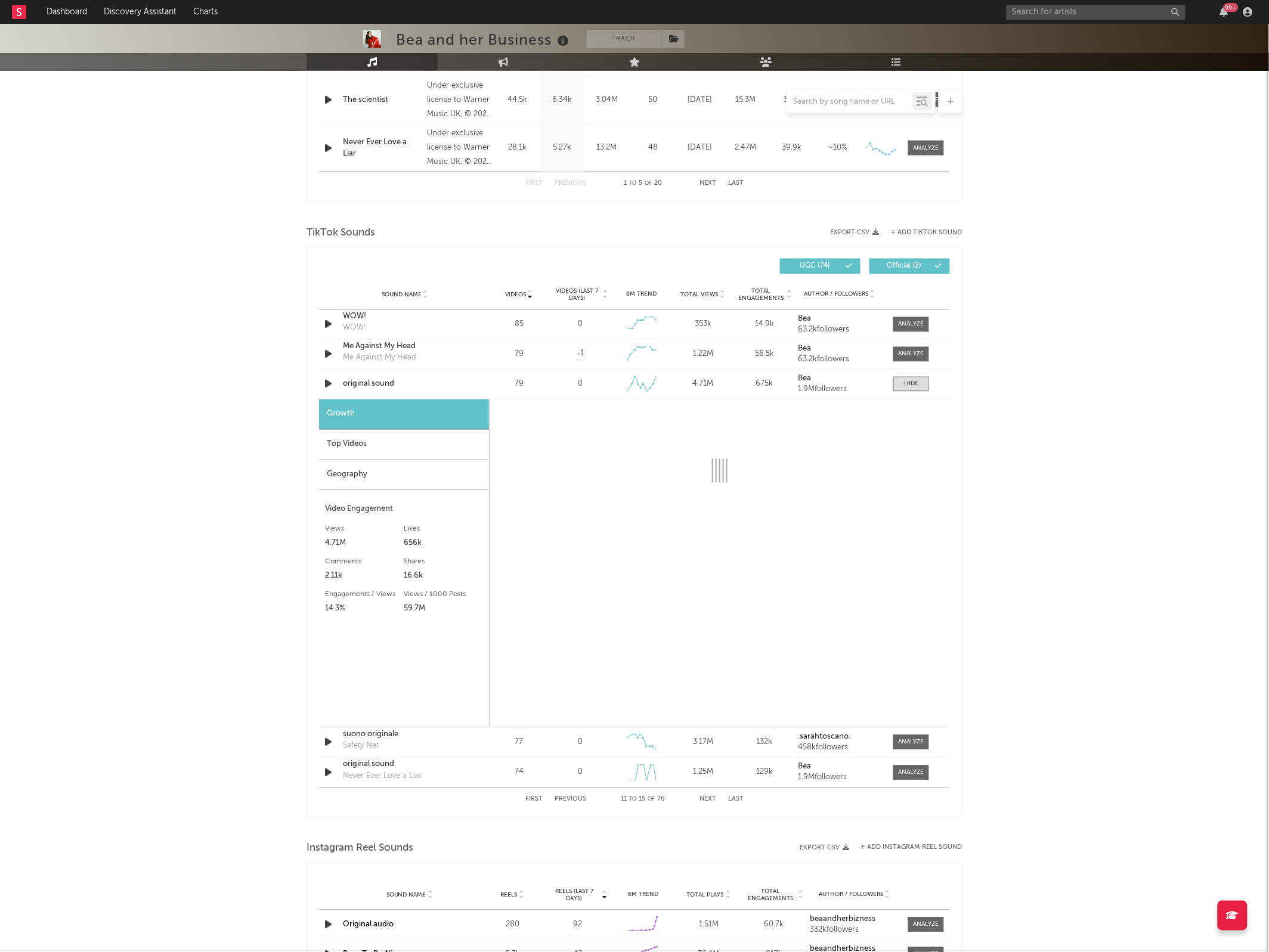
select select "6m"
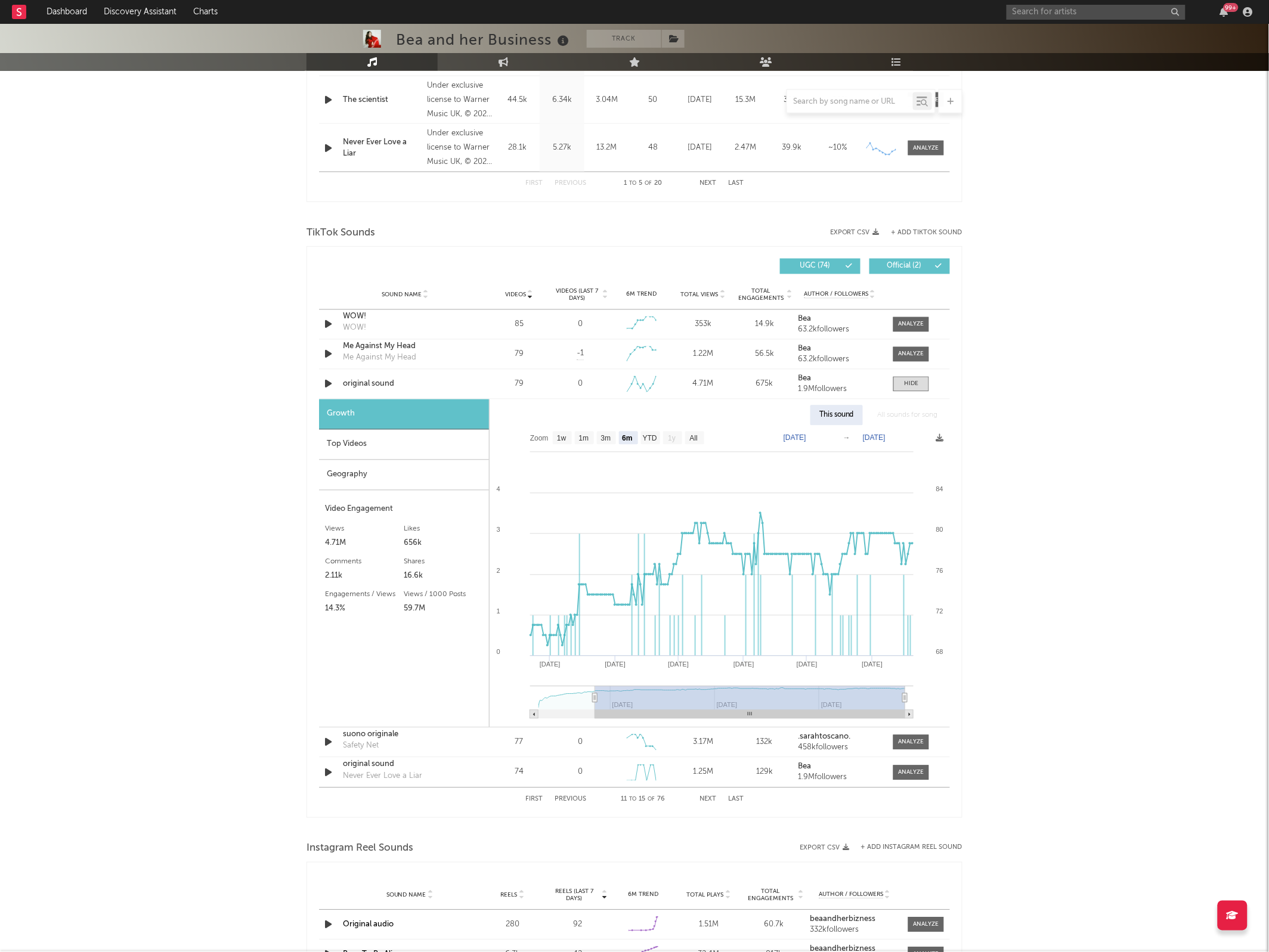
click at [451, 453] on div "Top Videos" at bounding box center [404, 445] width 170 height 30
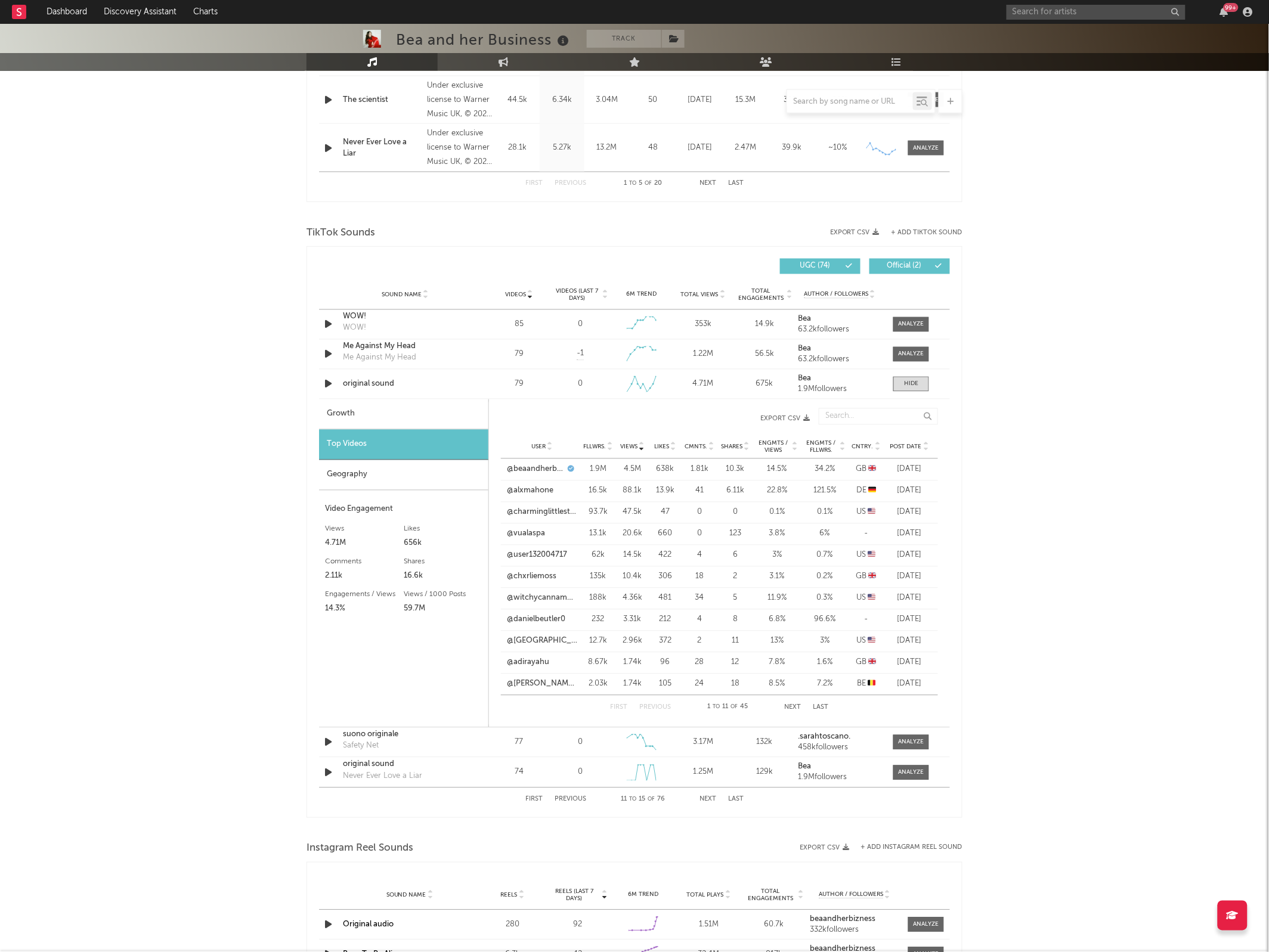
click at [910, 444] on span "Post Date" at bounding box center [906, 447] width 31 height 7
click at [904, 388] on div at bounding box center [911, 384] width 15 height 9
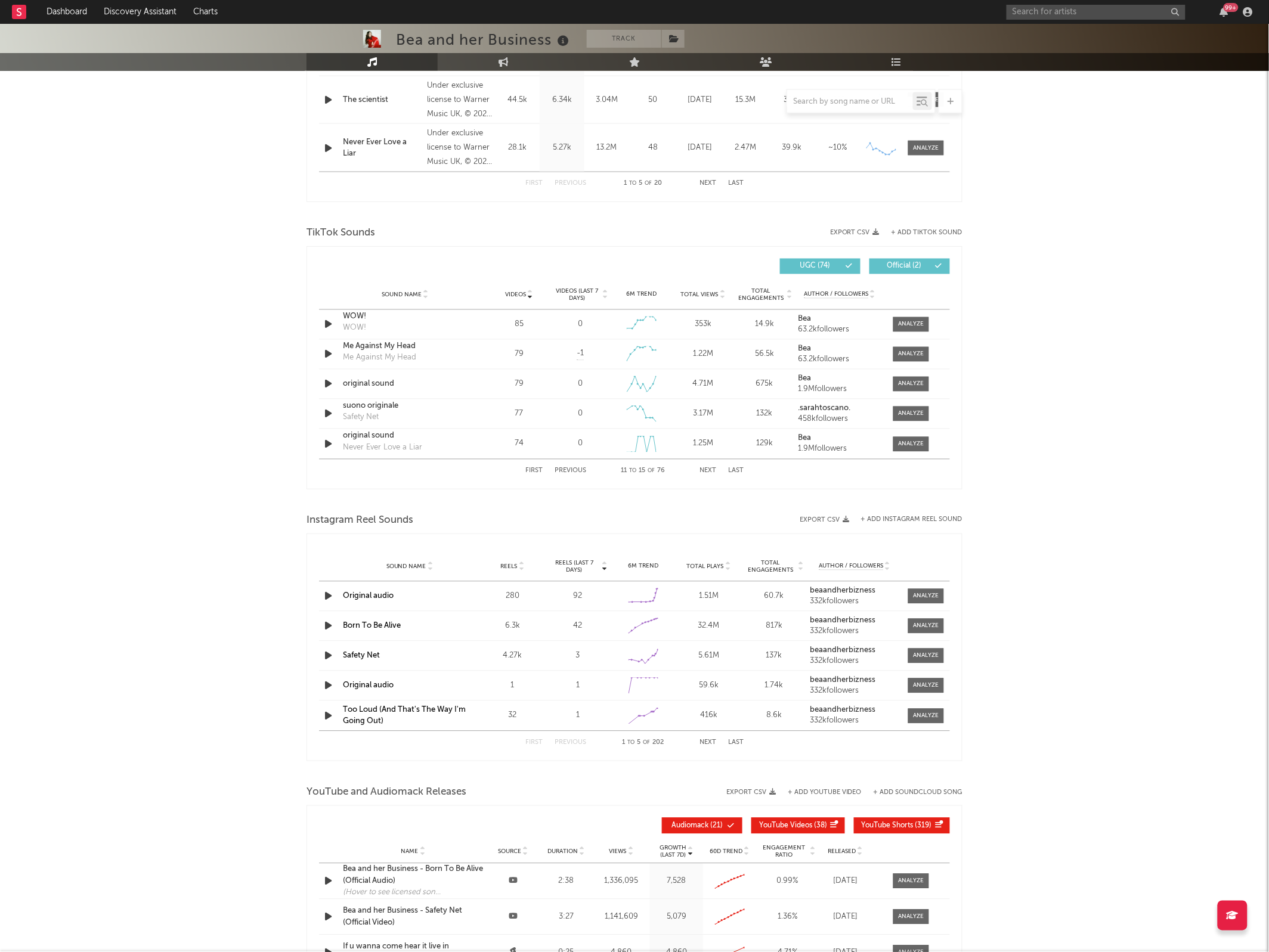
click at [708, 472] on button "Next" at bounding box center [708, 471] width 17 height 7
click at [910, 360] on span at bounding box center [910, 354] width 36 height 15
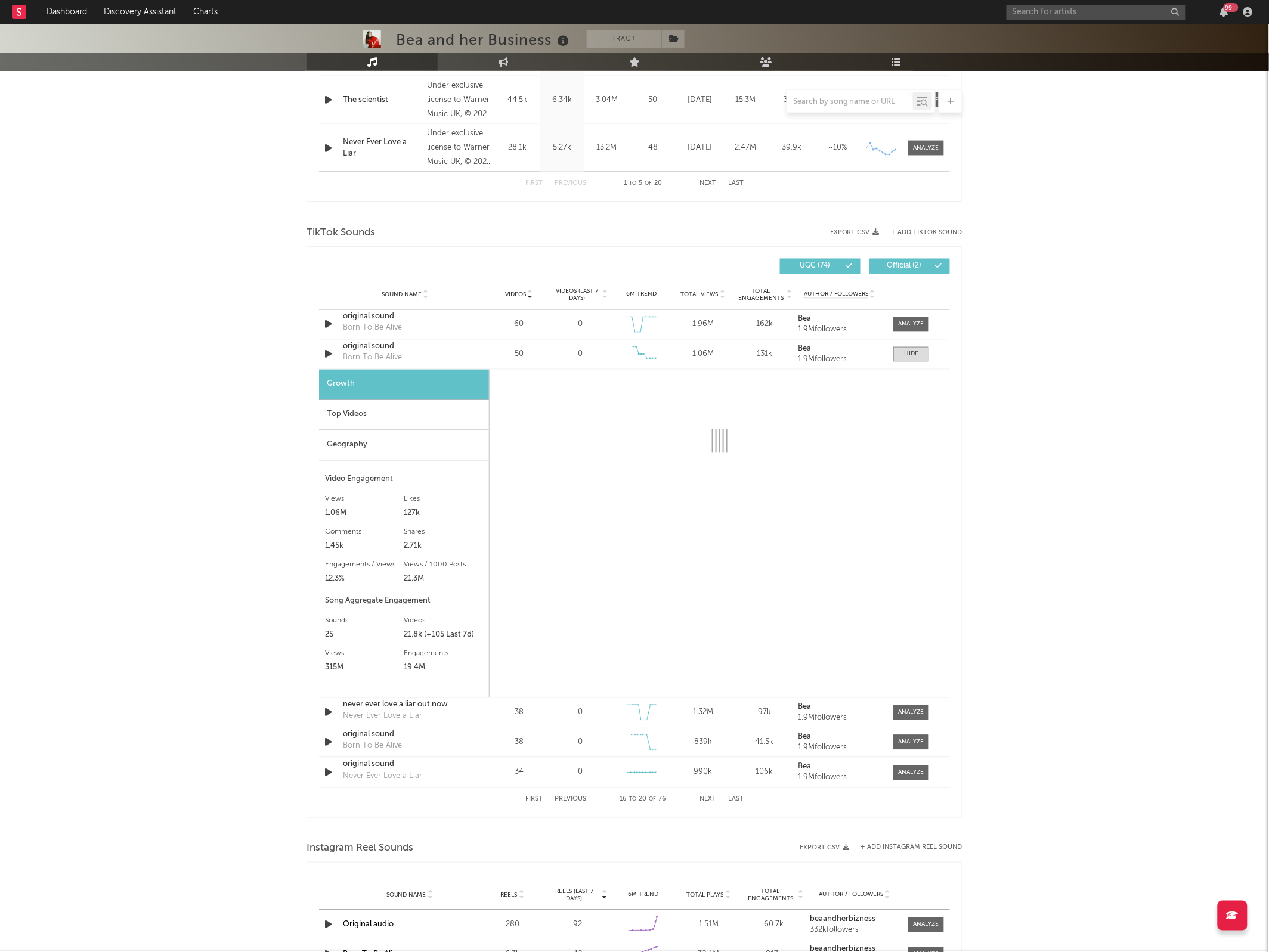
click at [399, 421] on div "Top Videos" at bounding box center [404, 415] width 170 height 30
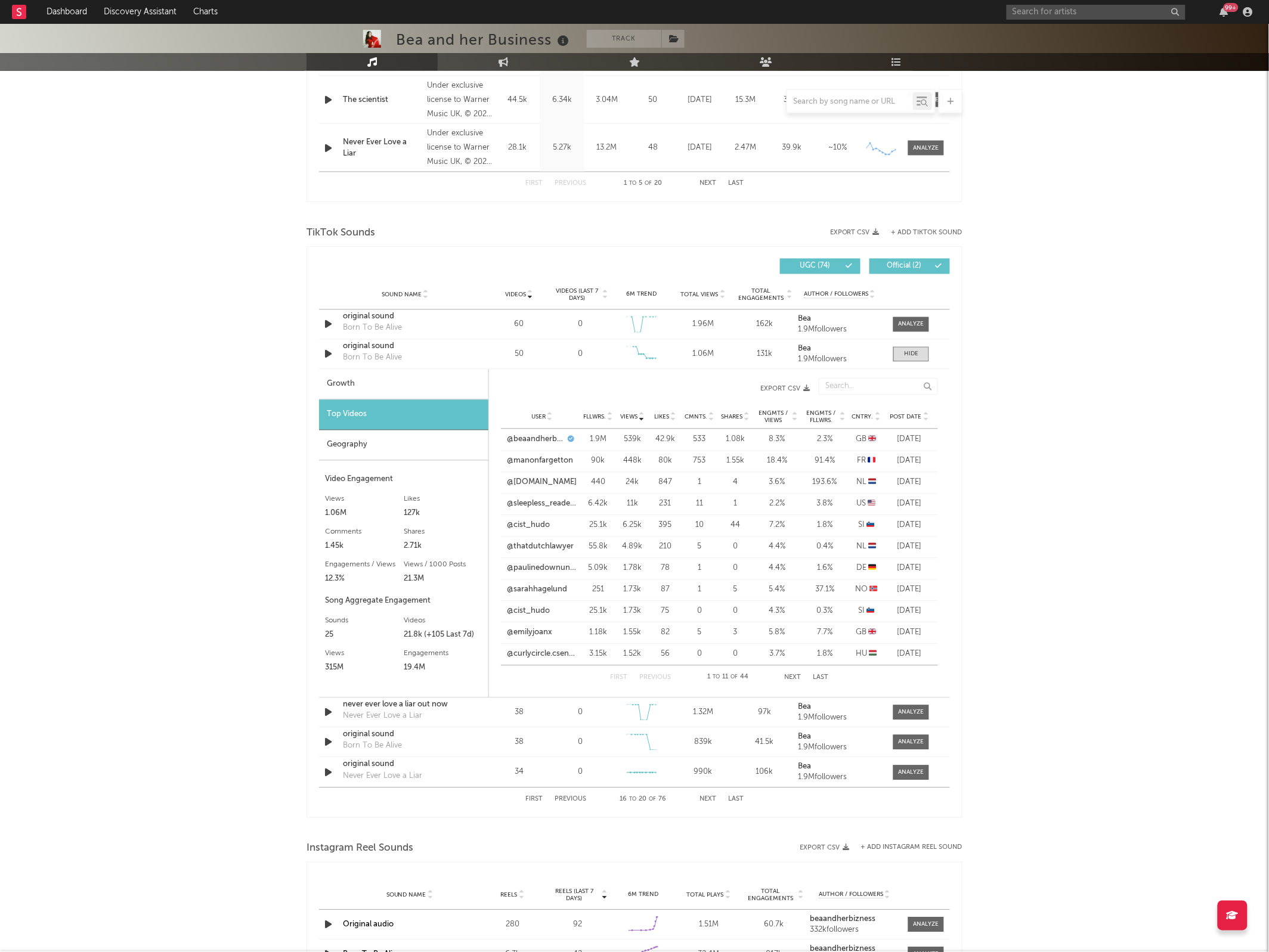
click at [903, 410] on div "User Fllwrs. Views Likes Cmnts. Shares Engmts / Views Engmts / Fllwrs. Cntry. P…" at bounding box center [719, 417] width 437 height 24
click at [904, 415] on span "Post Date" at bounding box center [906, 417] width 31 height 7
click at [810, 107] on div at bounding box center [850, 102] width 126 height 15
click at [809, 102] on input "text" at bounding box center [850, 102] width 126 height 10
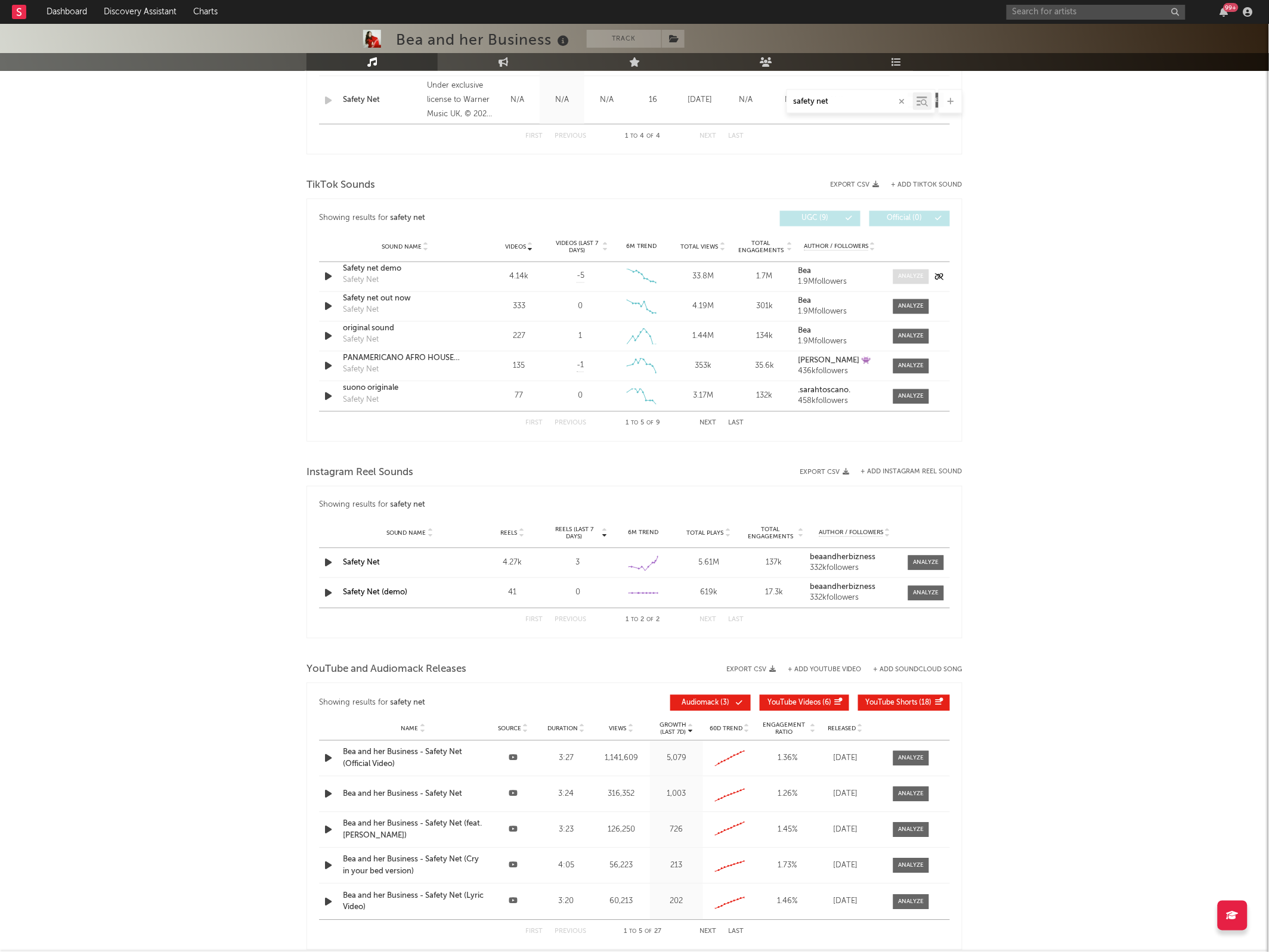
type input "safety net"
click at [899, 285] on span at bounding box center [910, 277] width 36 height 15
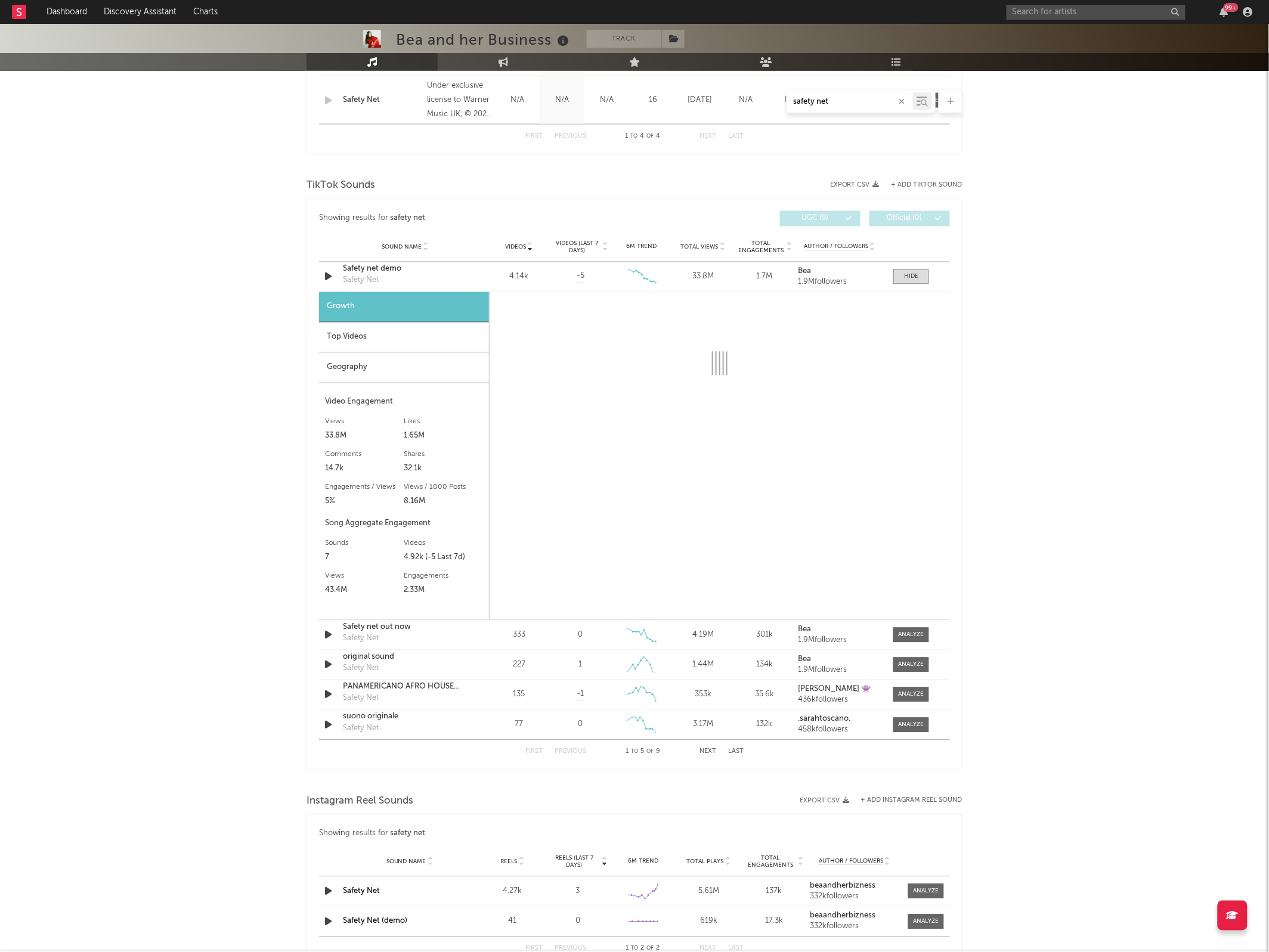
select select "6m"
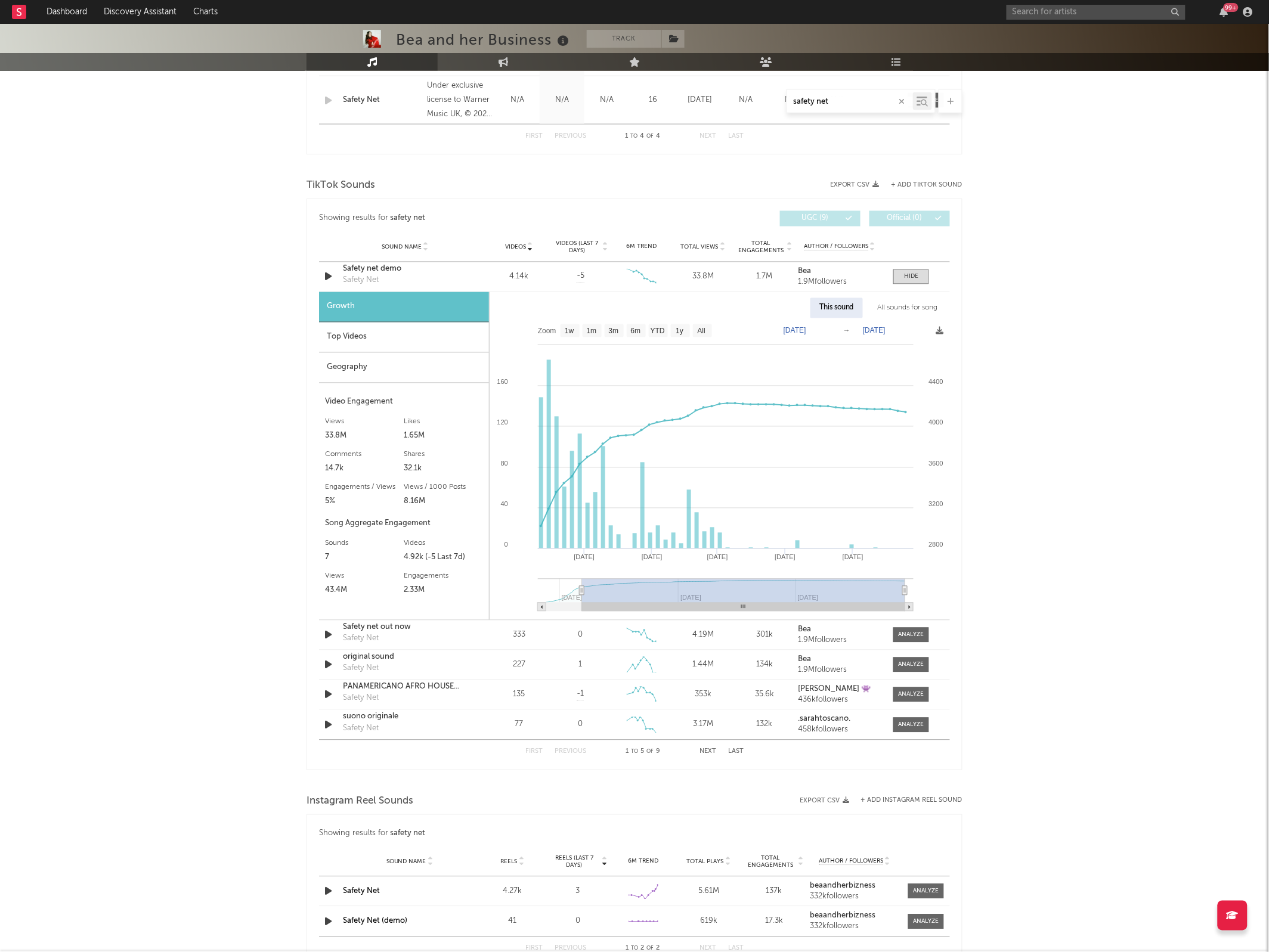
type input "[DATE]"
select select "All"
type input "[DATE]"
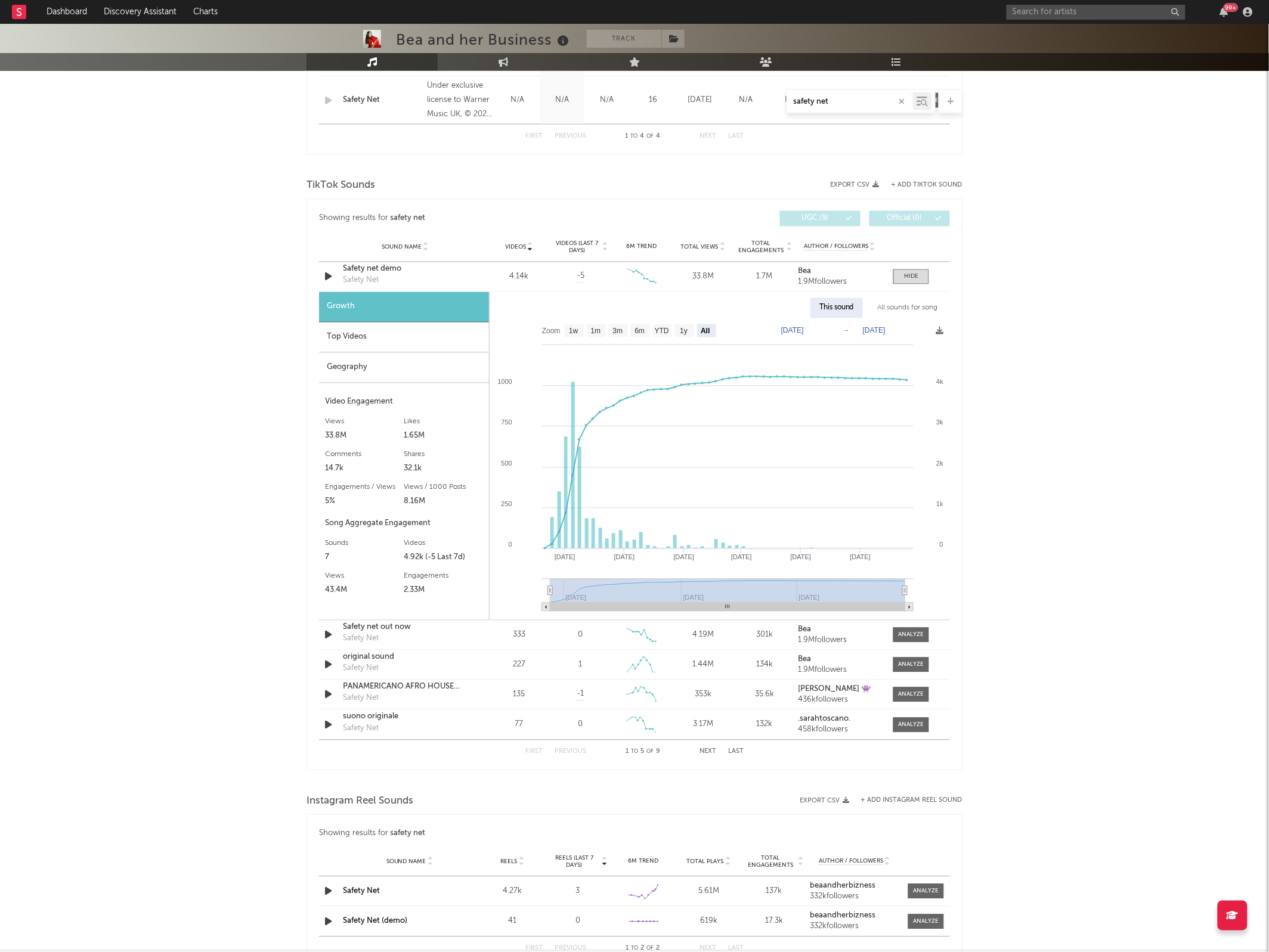
drag, startPoint x: 727, startPoint y: 593, endPoint x: 510, endPoint y: 593, distance: 217.0
click at [510, 593] on icon "Created with Highcharts 10.3.3 Mar '[DATE] [DATE] '[DATE] Nov '[DATE] Sep '[DAT…" at bounding box center [719, 469] width 460 height 302
select select "1y"
type input "[DATE]"
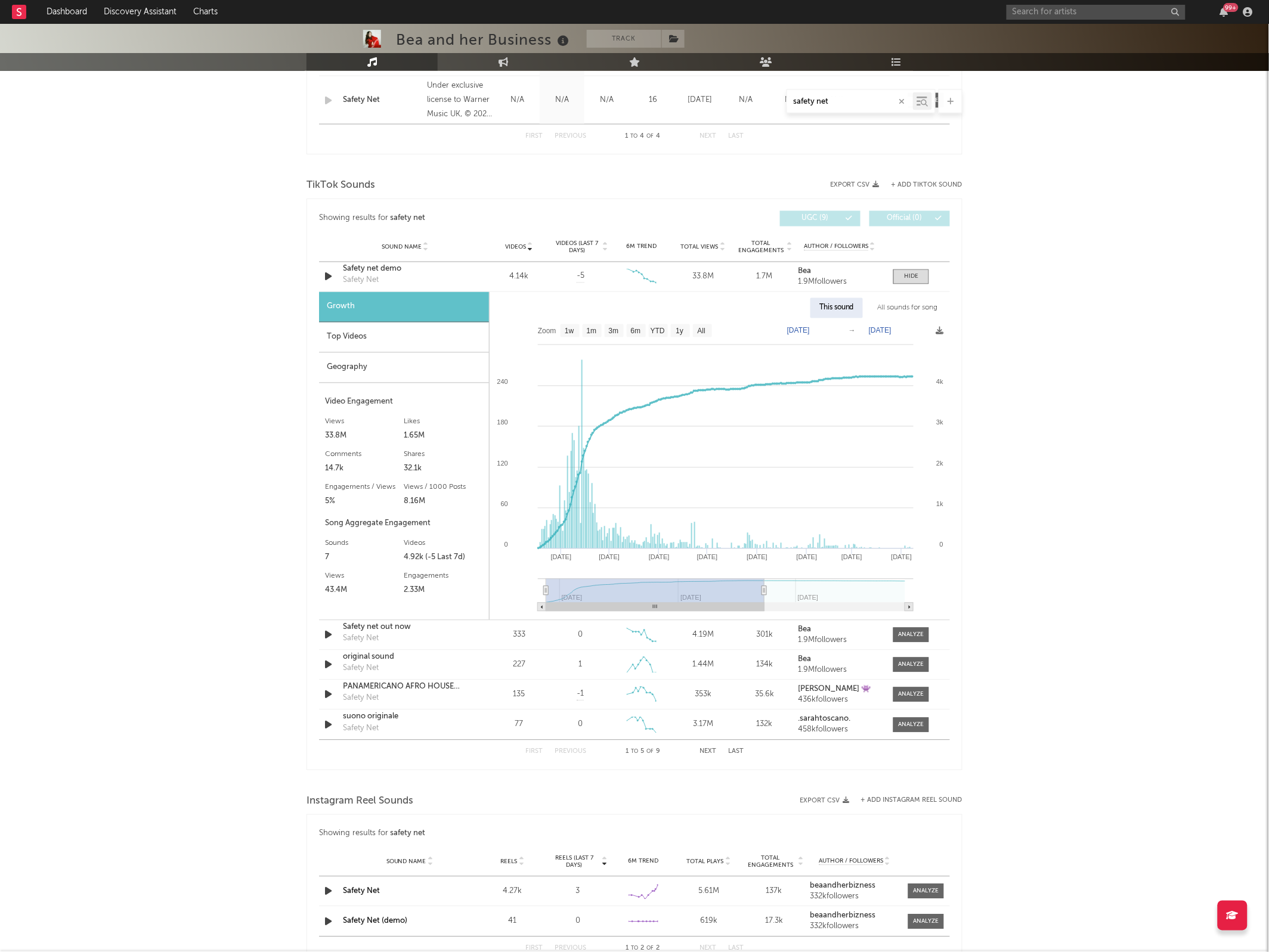
type input "[DATE]"
select select "6m"
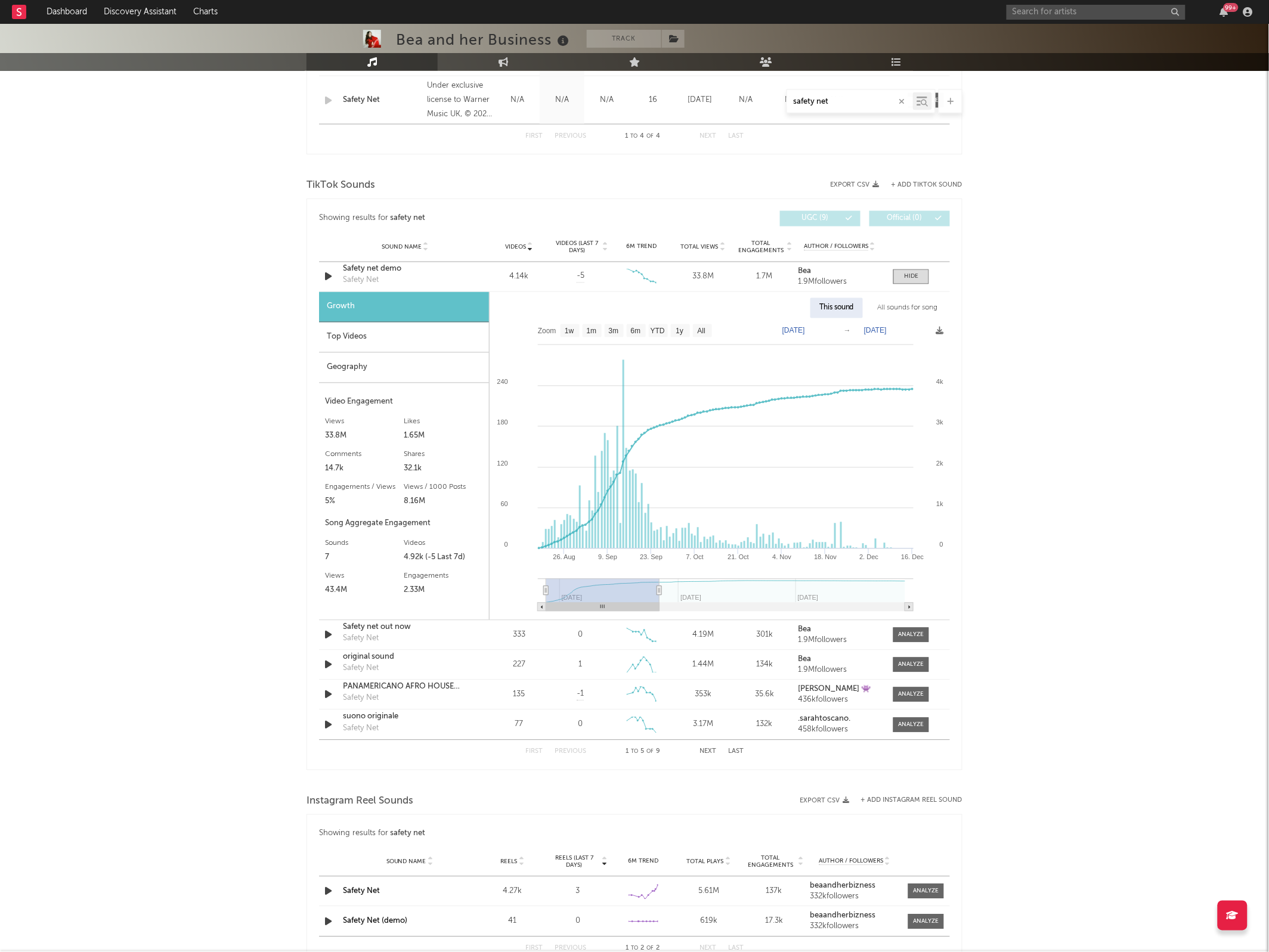
type input "[DATE]"
select select "3m"
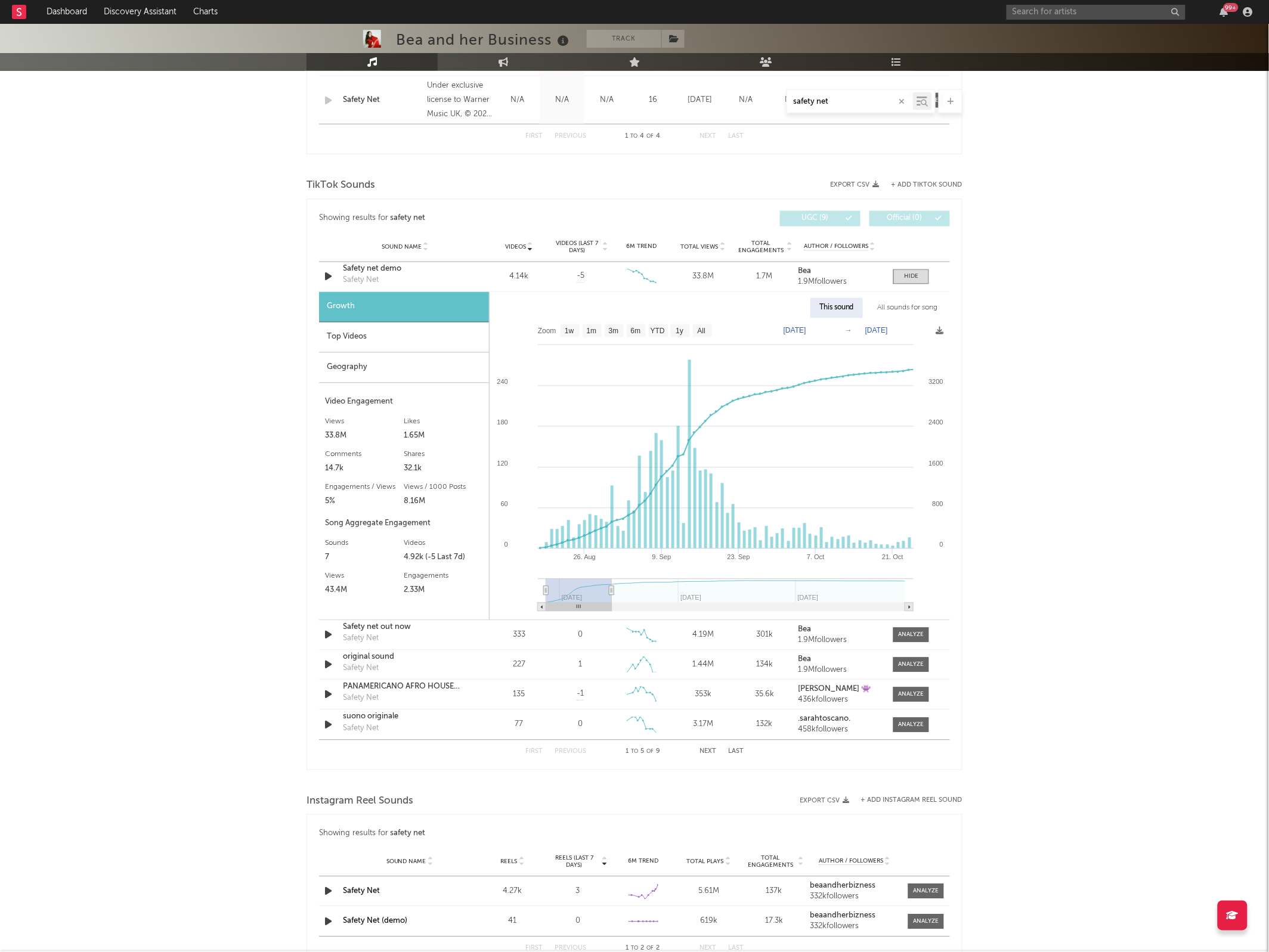
type input "[DATE]"
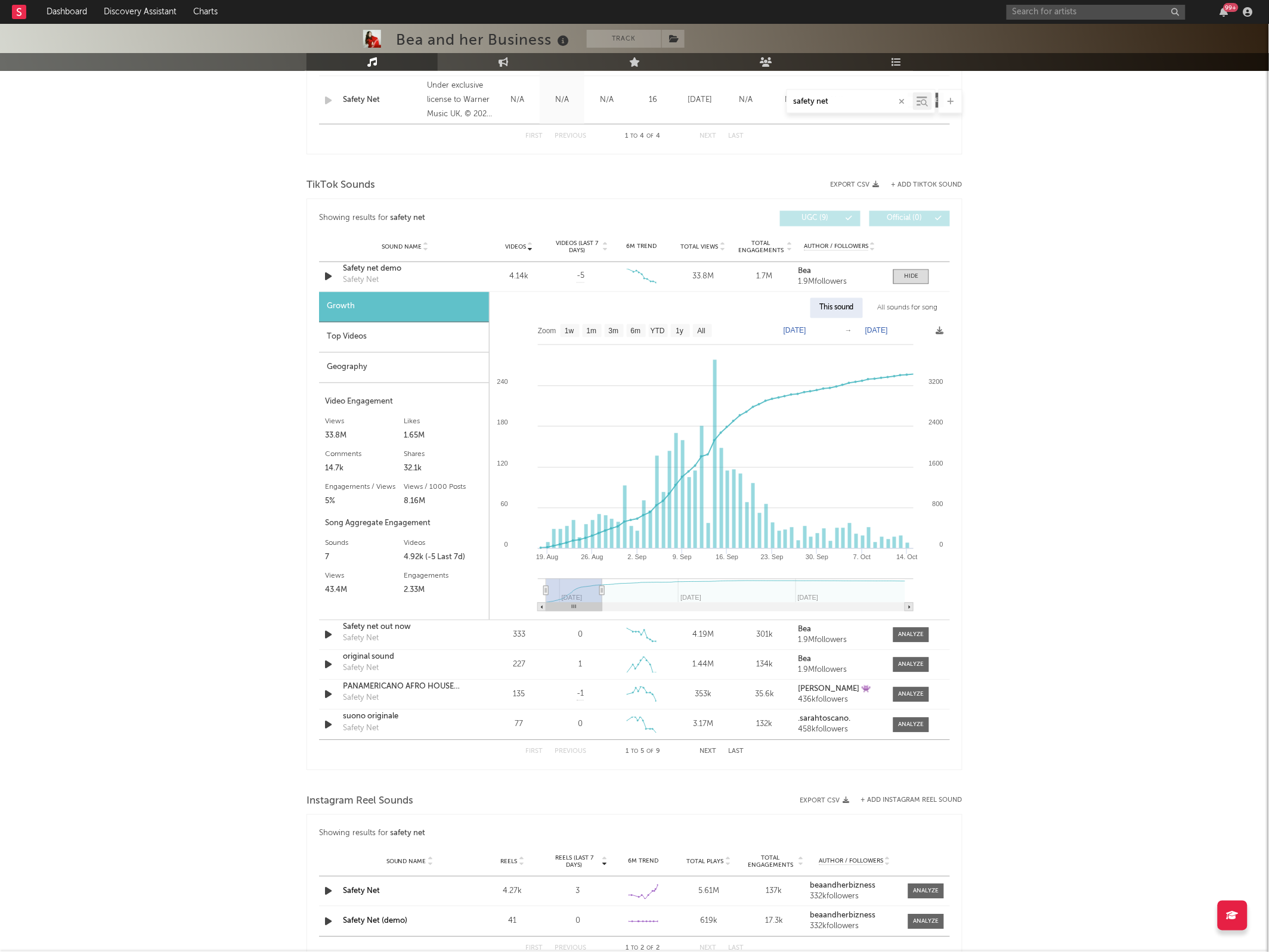
drag, startPoint x: 907, startPoint y: 593, endPoint x: 603, endPoint y: 580, distance: 304.3
click at [603, 580] on g at bounding box center [726, 595] width 376 height 33
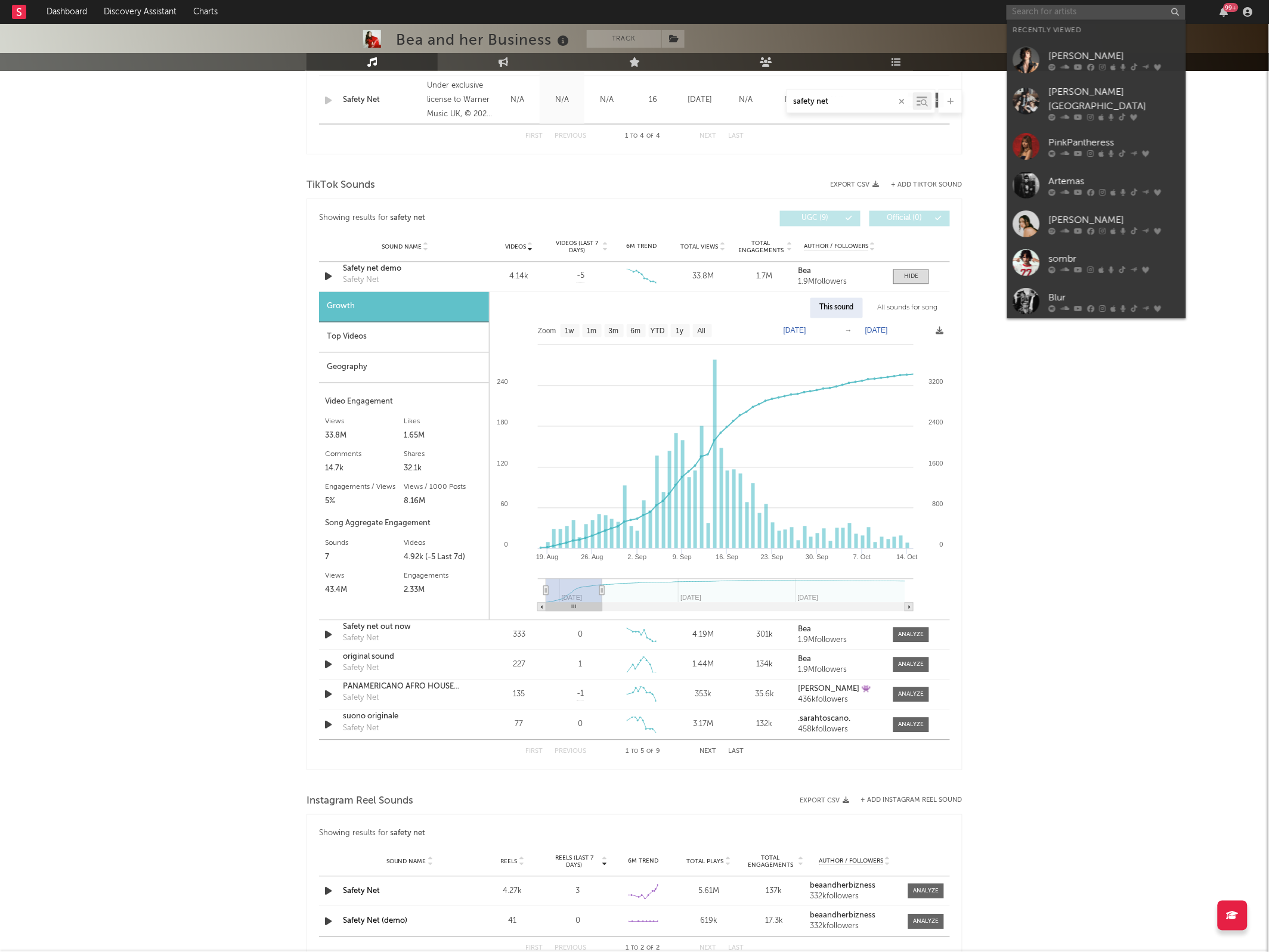
click at [1035, 9] on input "text" at bounding box center [1095, 12] width 179 height 15
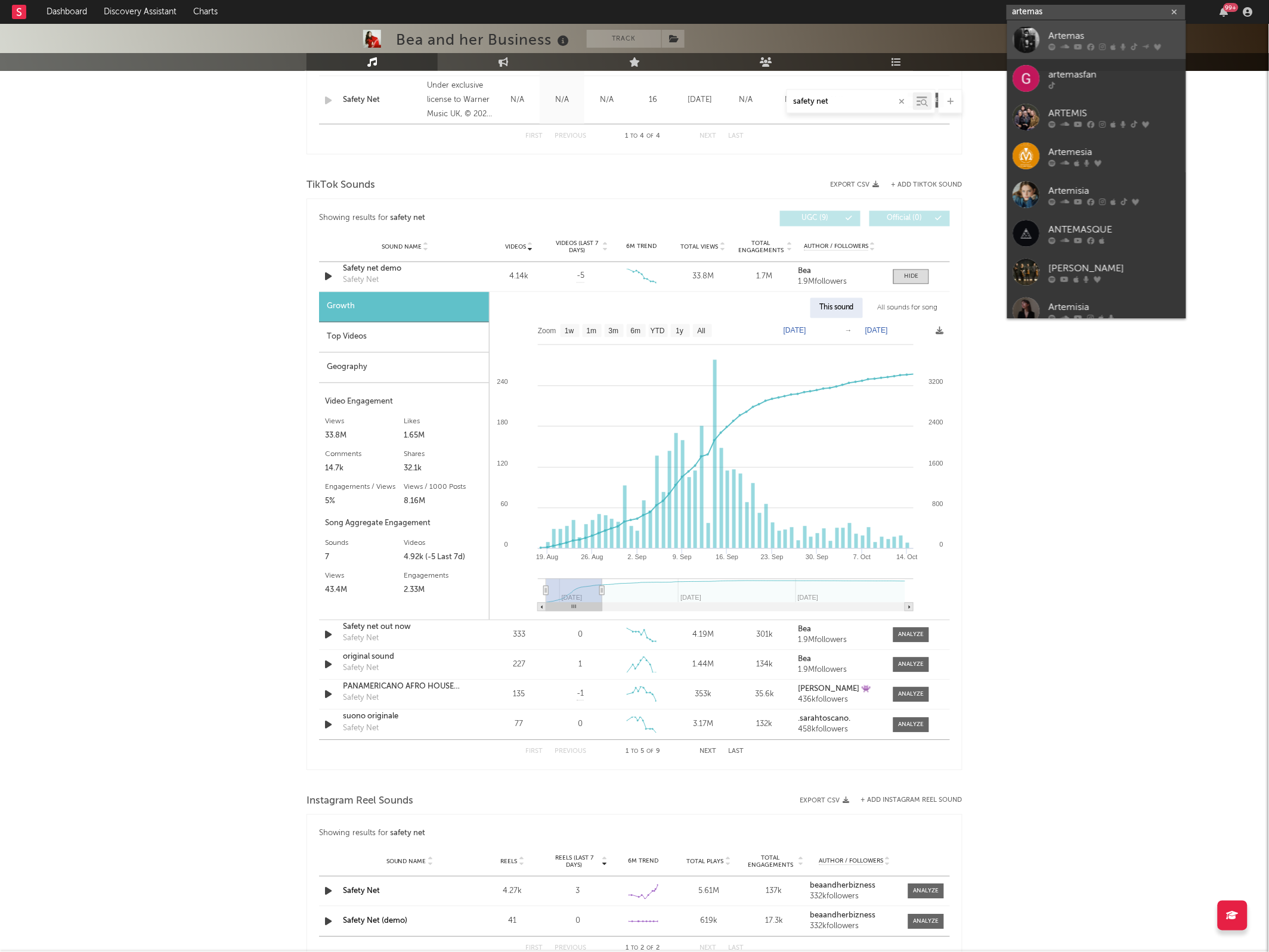
type input "artemas"
click at [1032, 37] on div at bounding box center [1026, 39] width 27 height 27
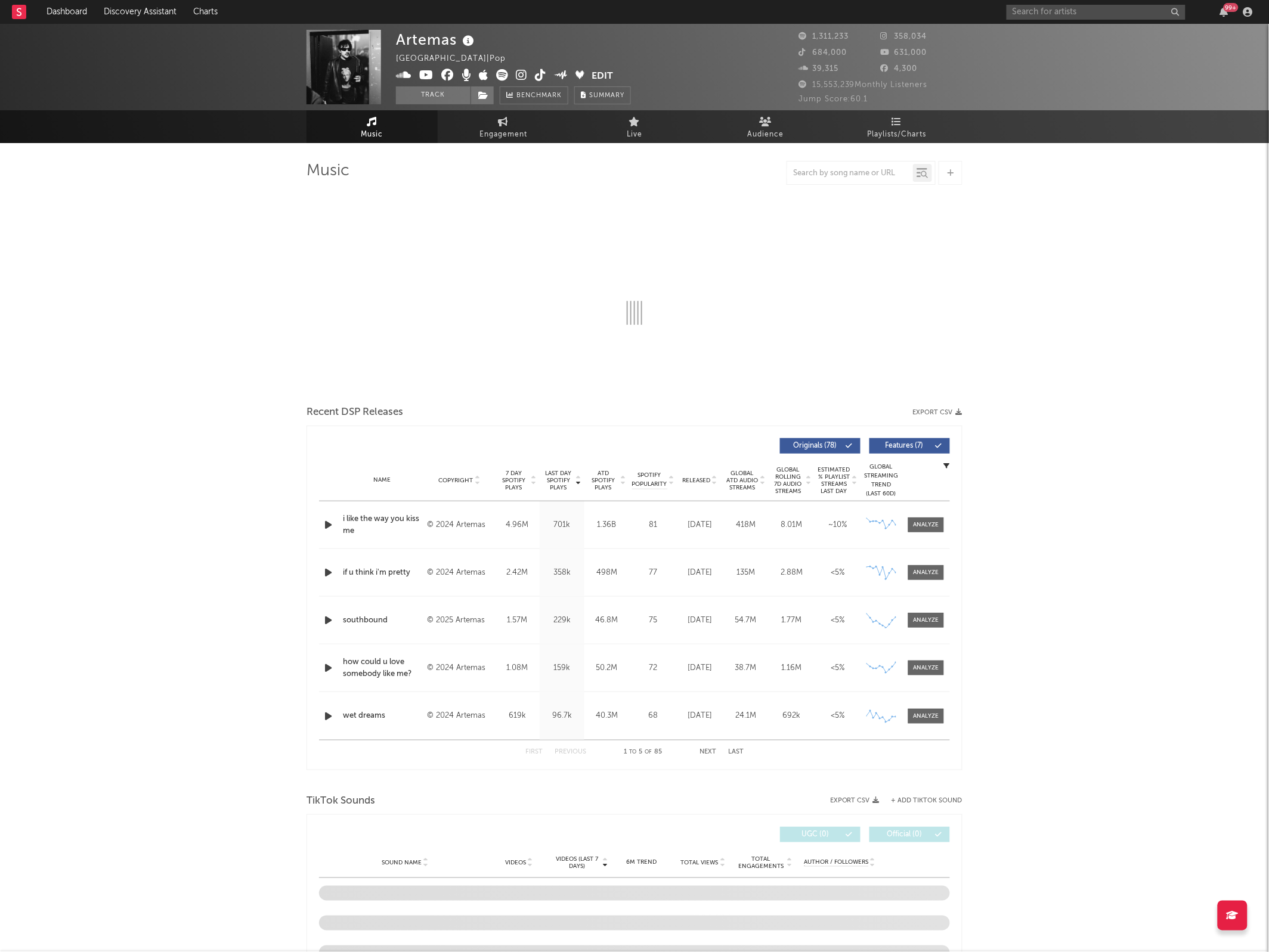
select select "6m"
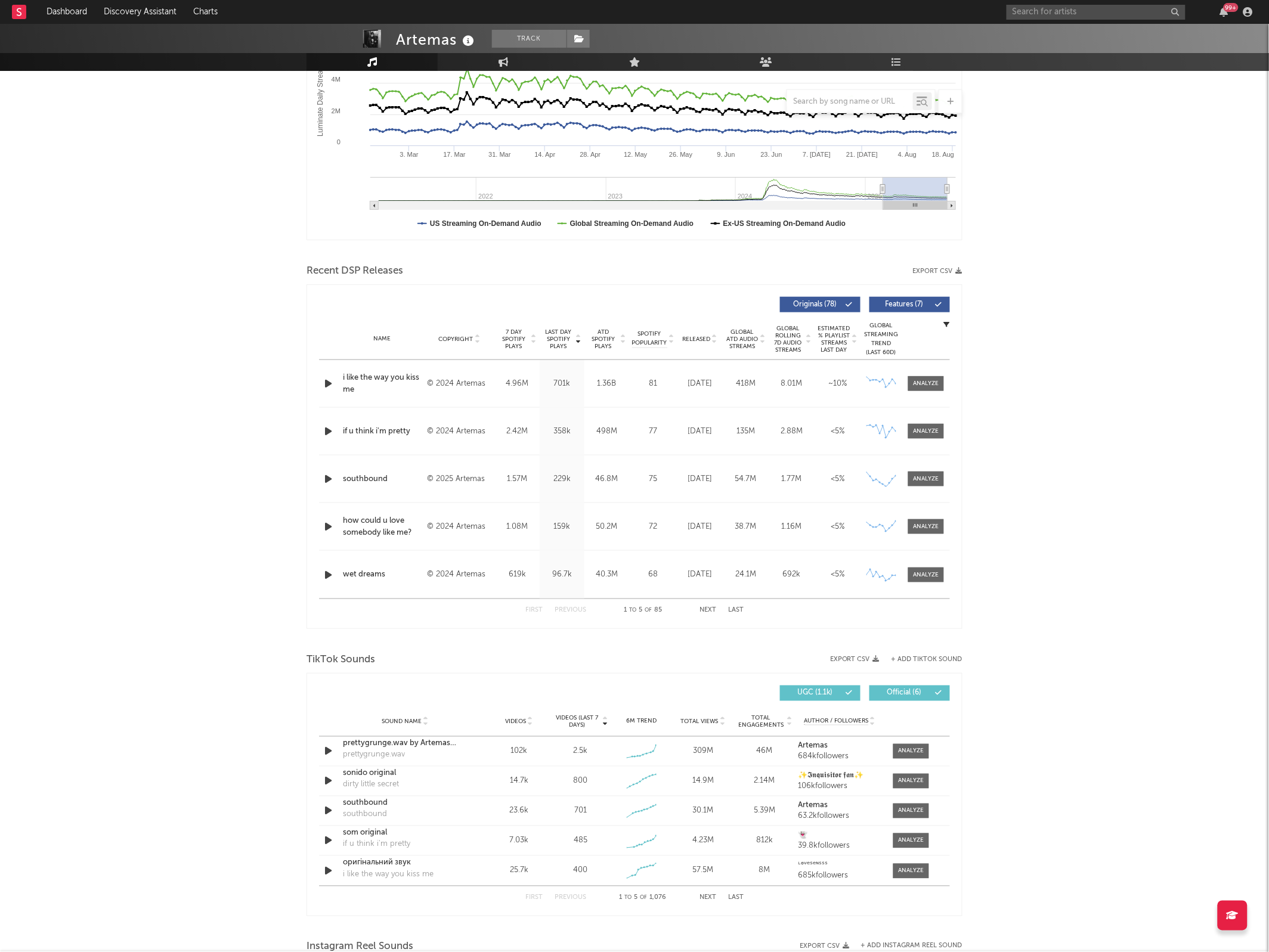
scroll to position [298, 0]
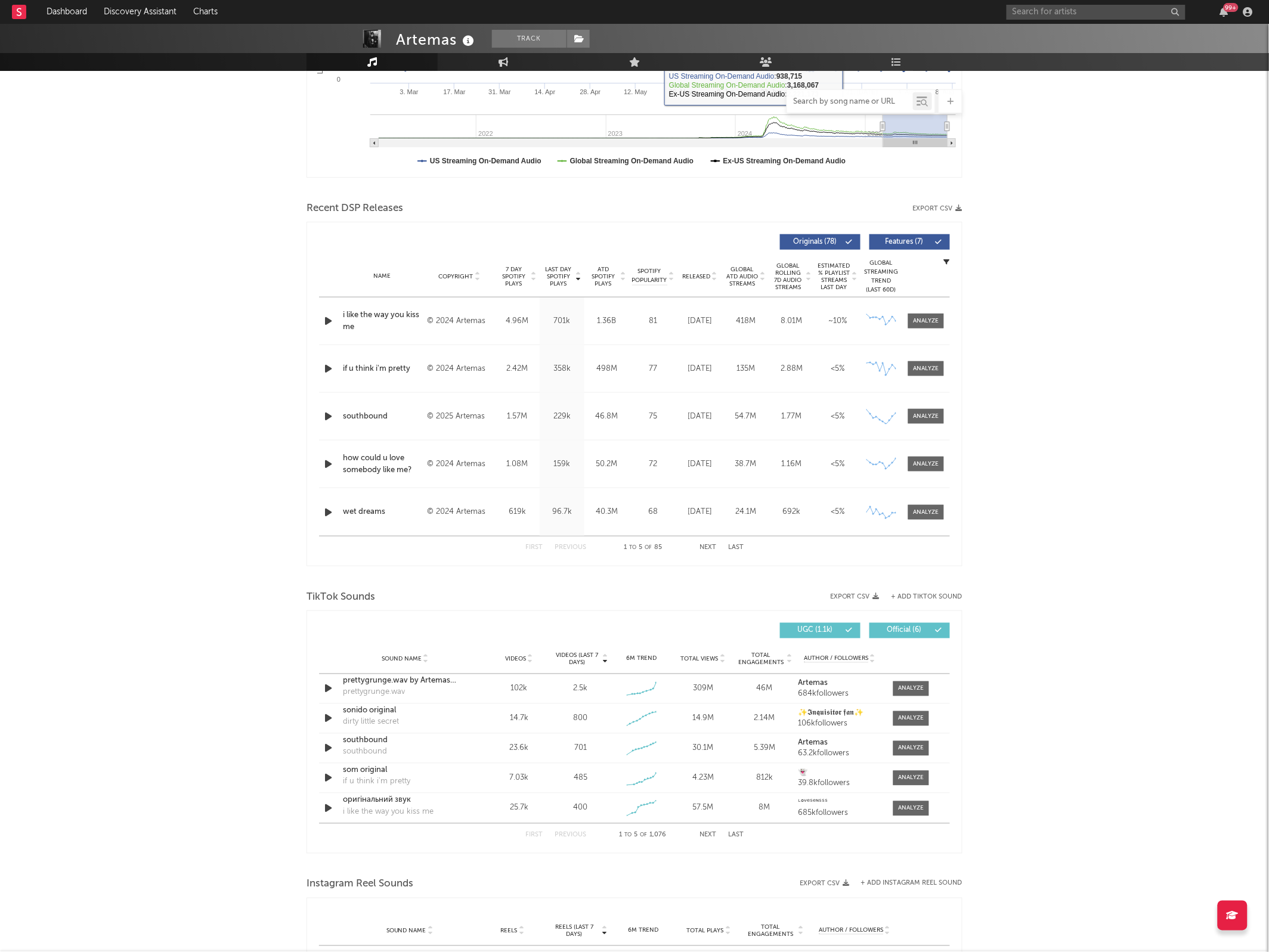
click at [841, 99] on input "text" at bounding box center [850, 102] width 126 height 10
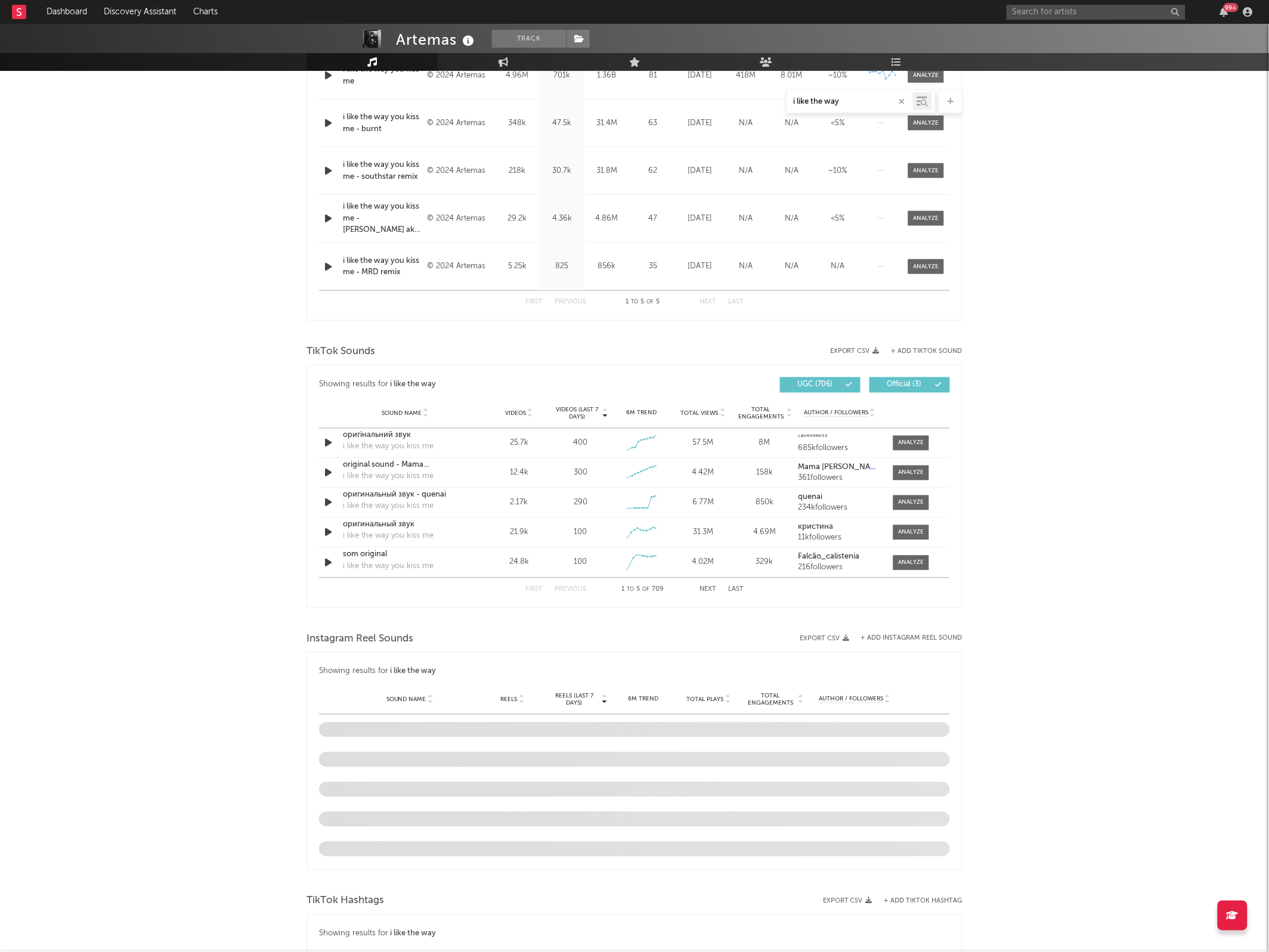
scroll to position [546, 0]
type input "i like the way"
click at [509, 412] on span "Videos" at bounding box center [515, 411] width 21 height 7
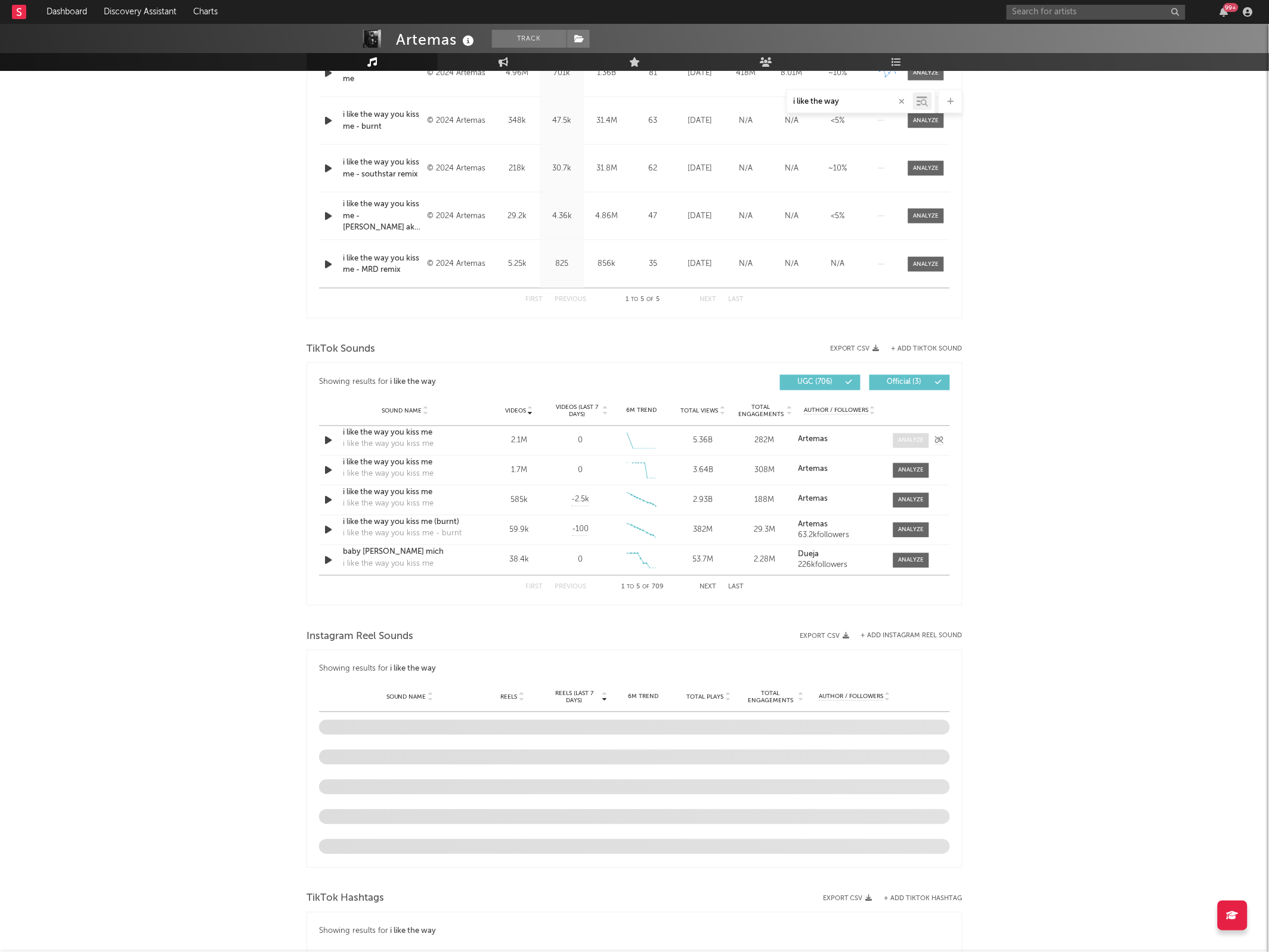
click at [910, 438] on div at bounding box center [911, 441] width 25 height 9
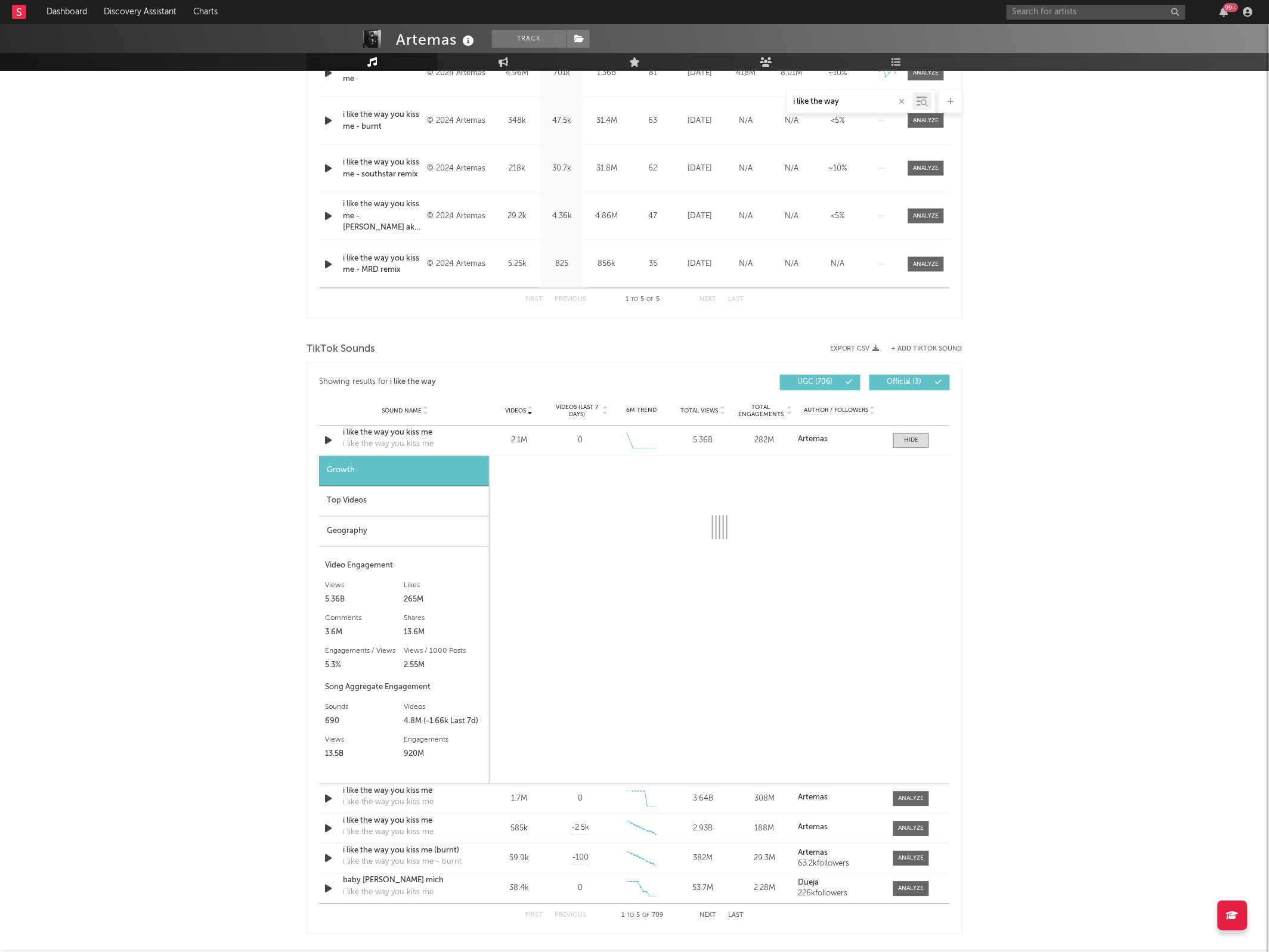
select select "6m"
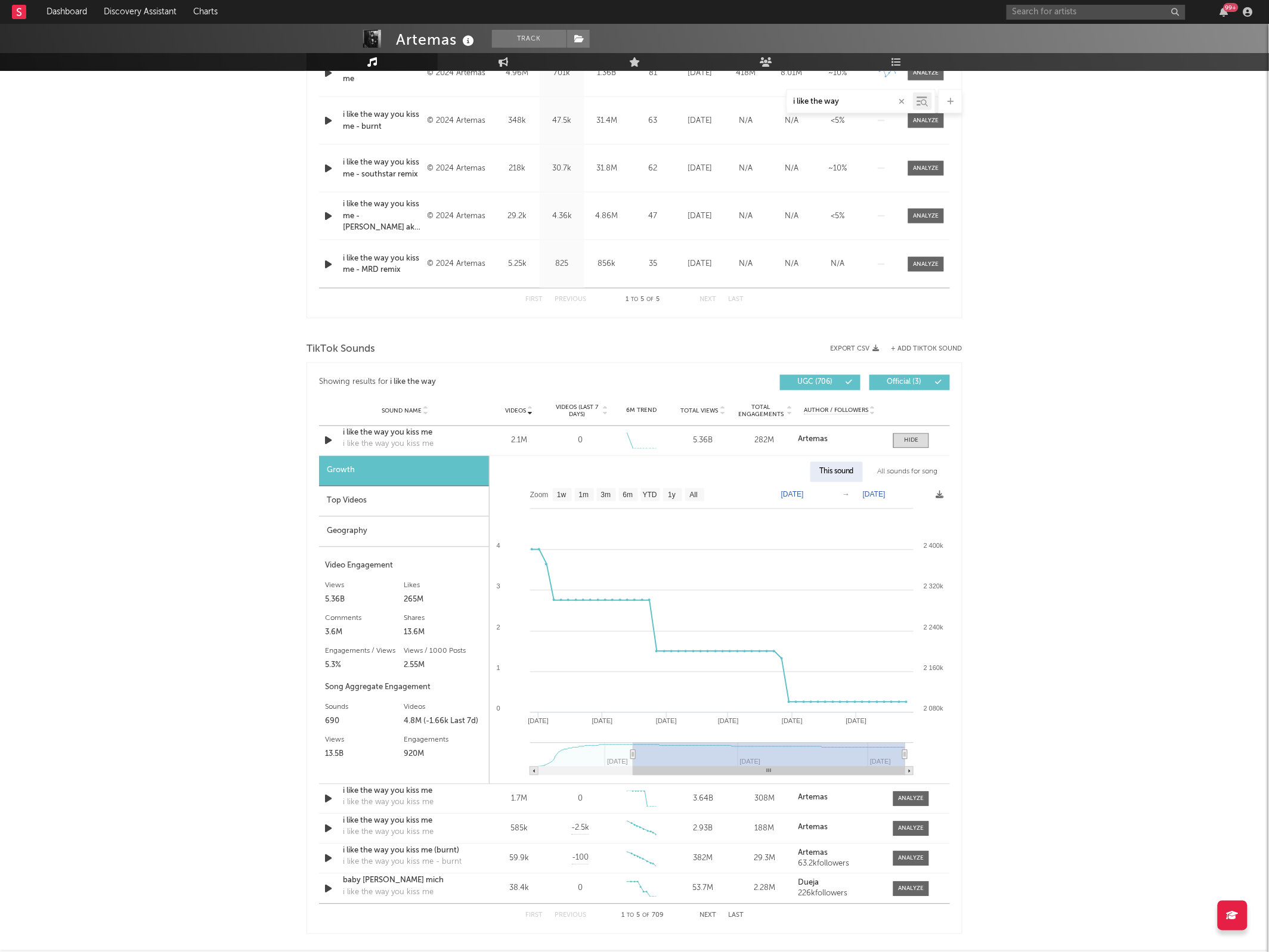
type input "[DATE]"
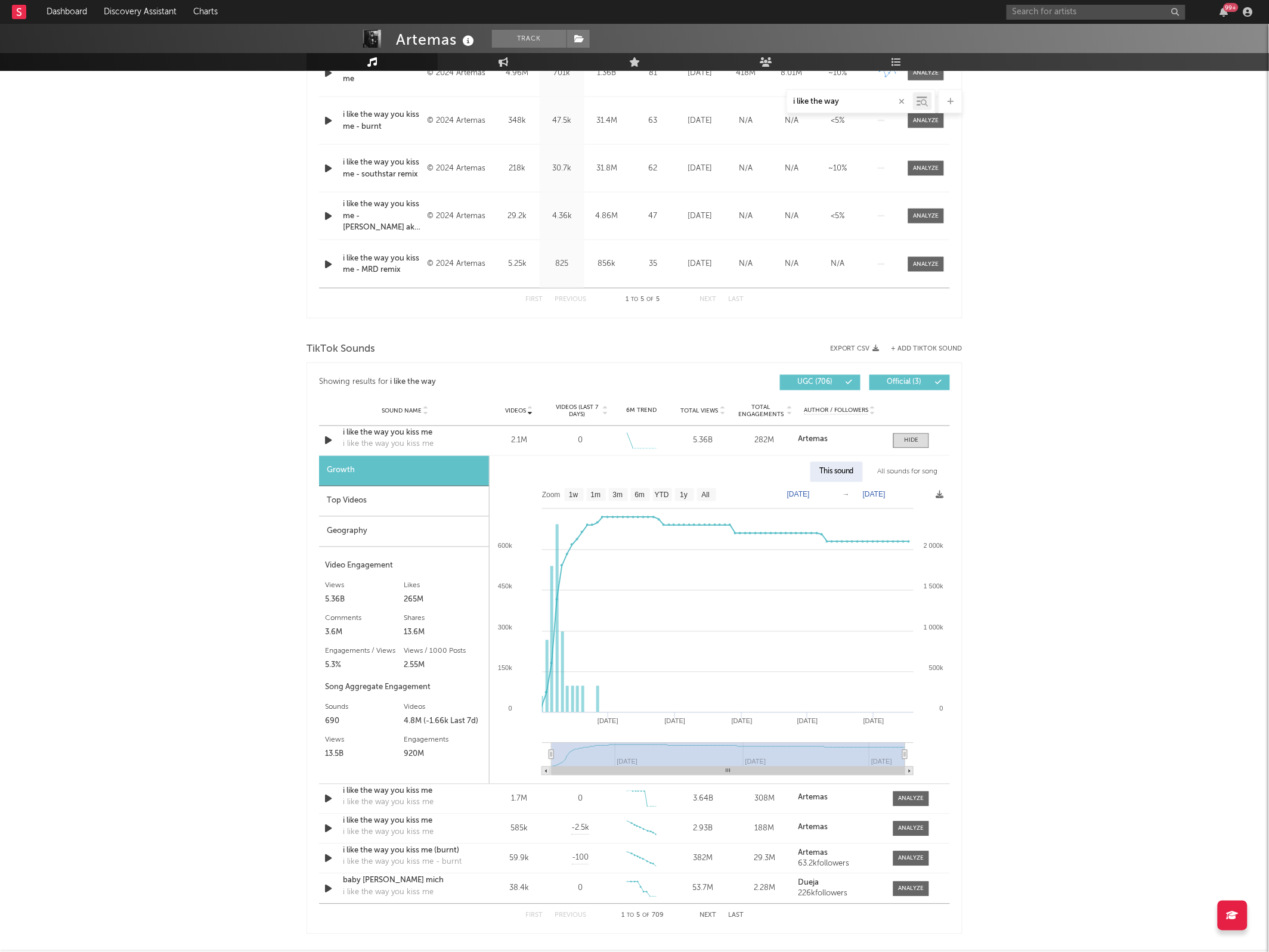
select select "All"
type input "[DATE]"
drag, startPoint x: 774, startPoint y: 753, endPoint x: 529, endPoint y: 732, distance: 245.9
click at [529, 732] on icon "Created with Highcharts 10.3.3 [DATE] '[DATE] [DATE] '[DATE] Apr '[DATE] [DATE]…" at bounding box center [719, 633] width 460 height 302
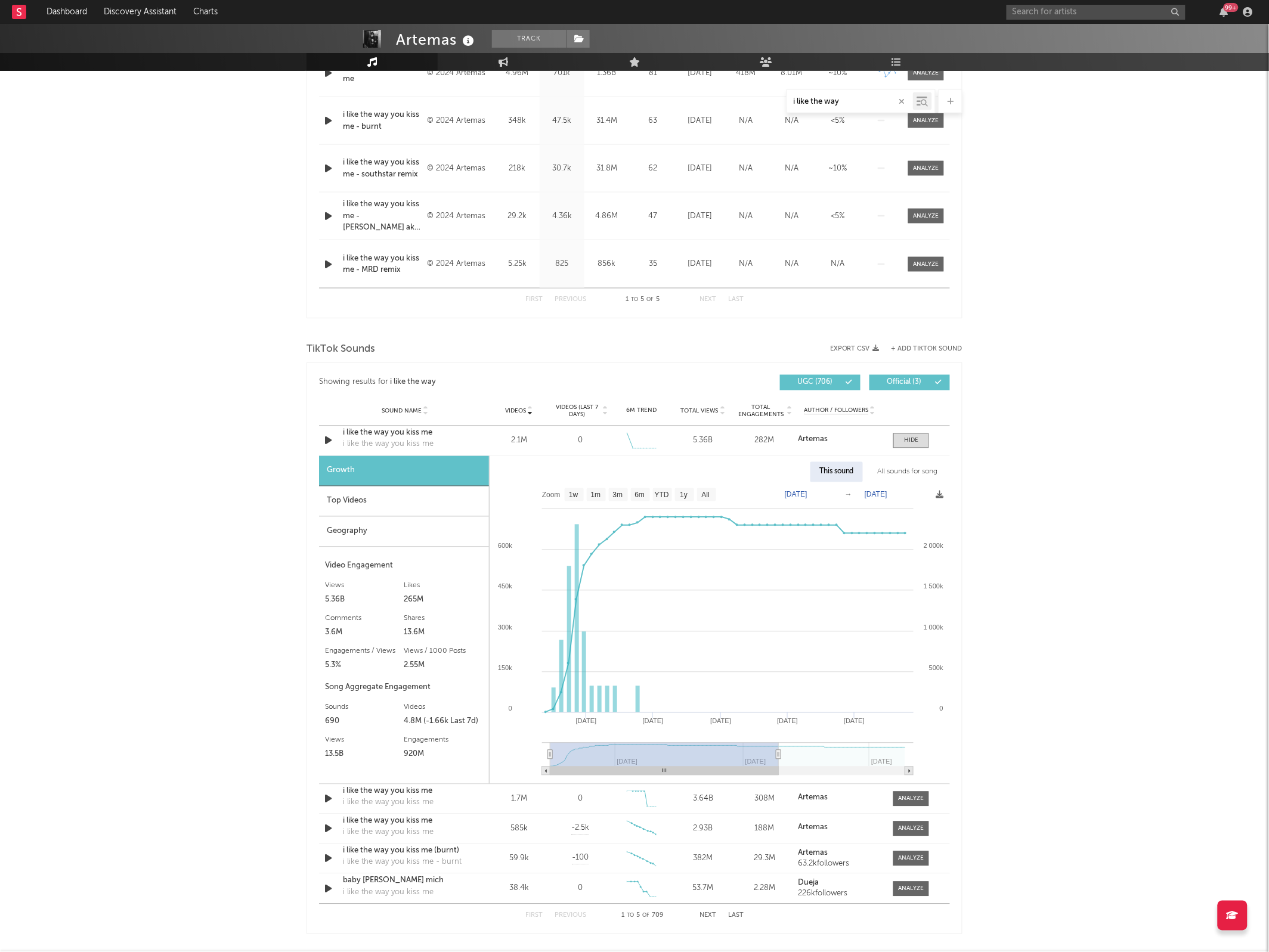
type input "[DATE]"
select select "6m"
type input "[DATE]"
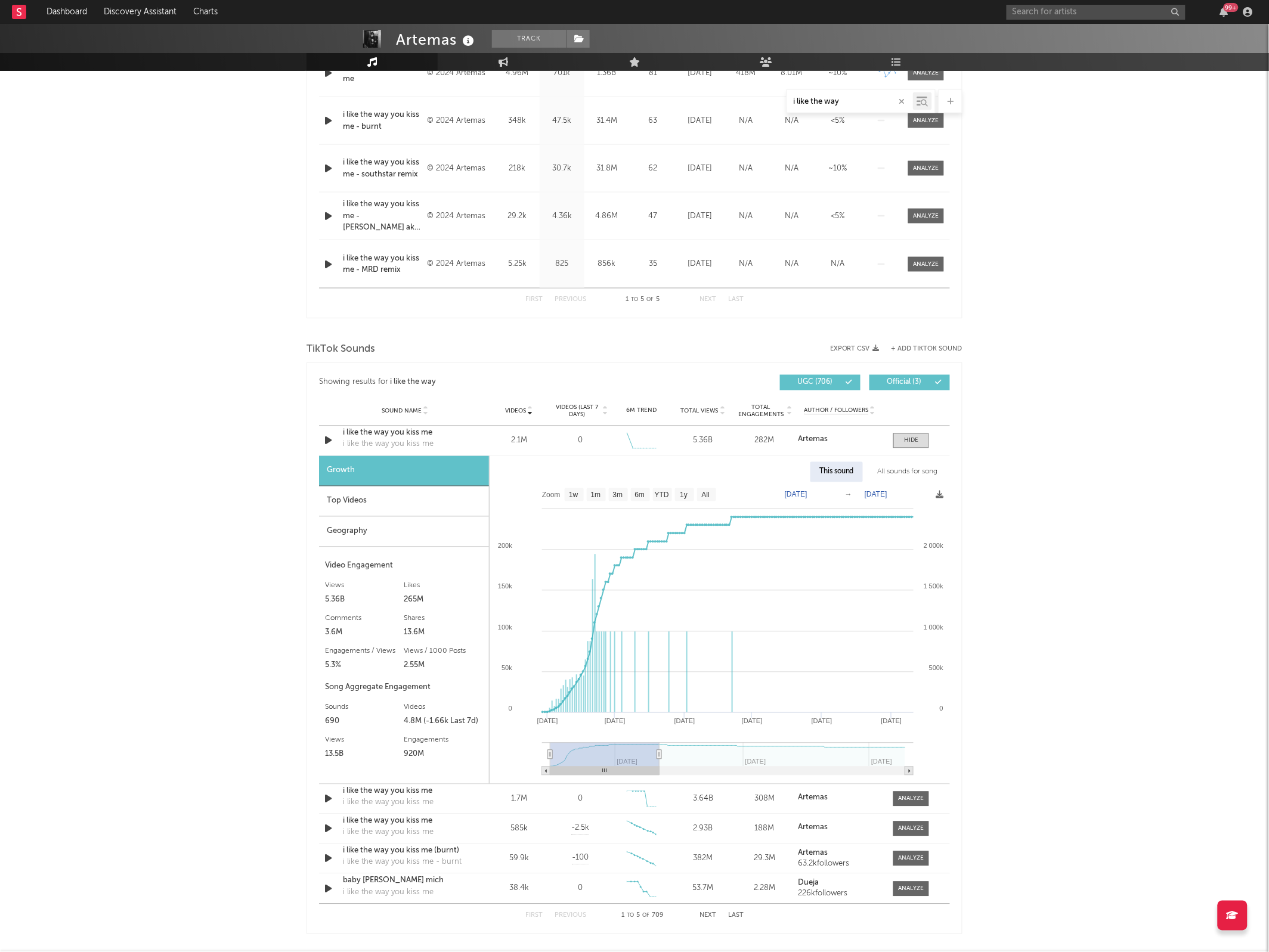
type input "[DATE]"
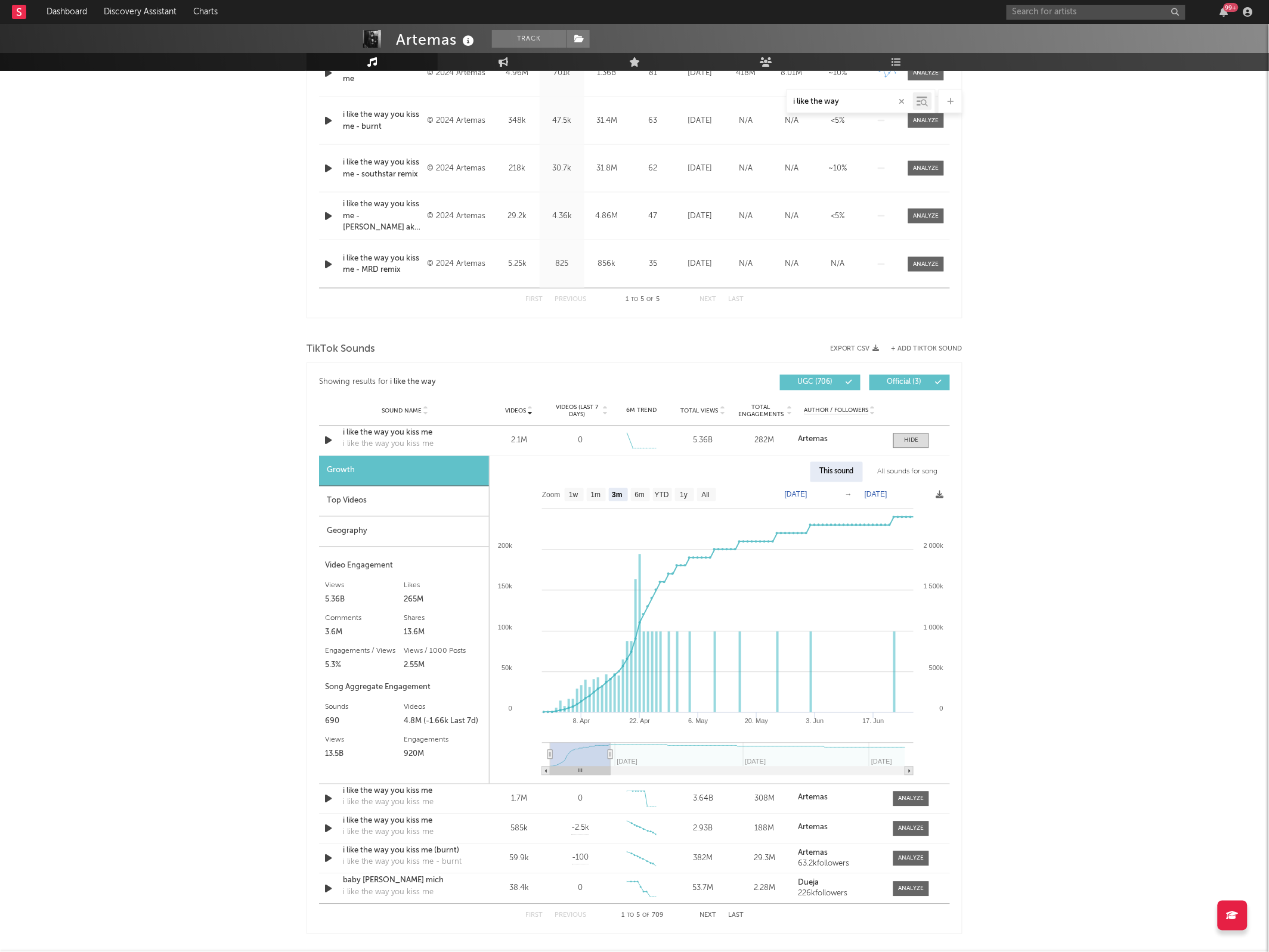
select select "3m"
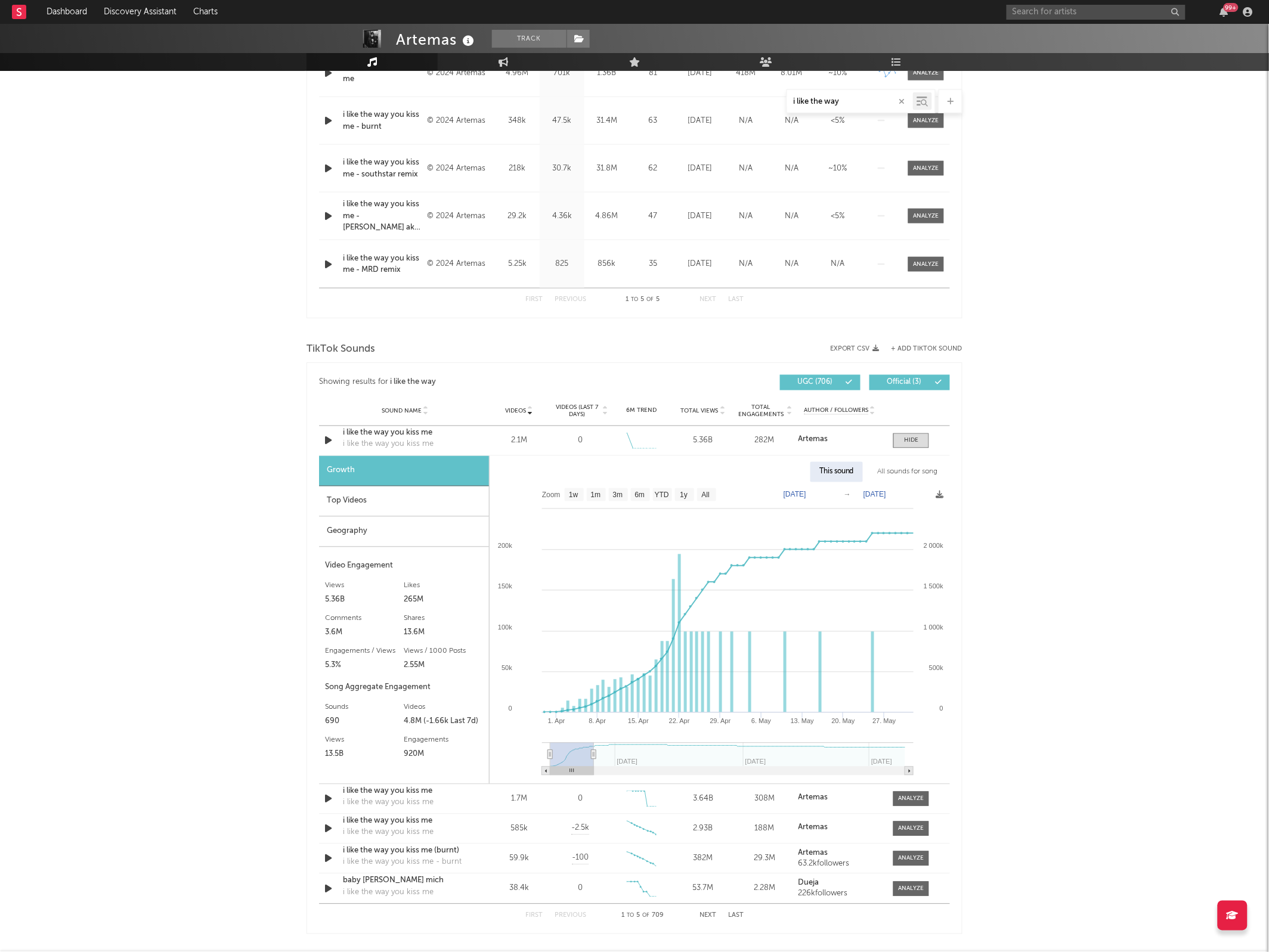
type input "[DATE]"
drag, startPoint x: 906, startPoint y: 753, endPoint x: 592, endPoint y: 745, distance: 314.1
click at [592, 745] on g at bounding box center [727, 759] width 371 height 33
click at [907, 802] on div at bounding box center [911, 799] width 25 height 9
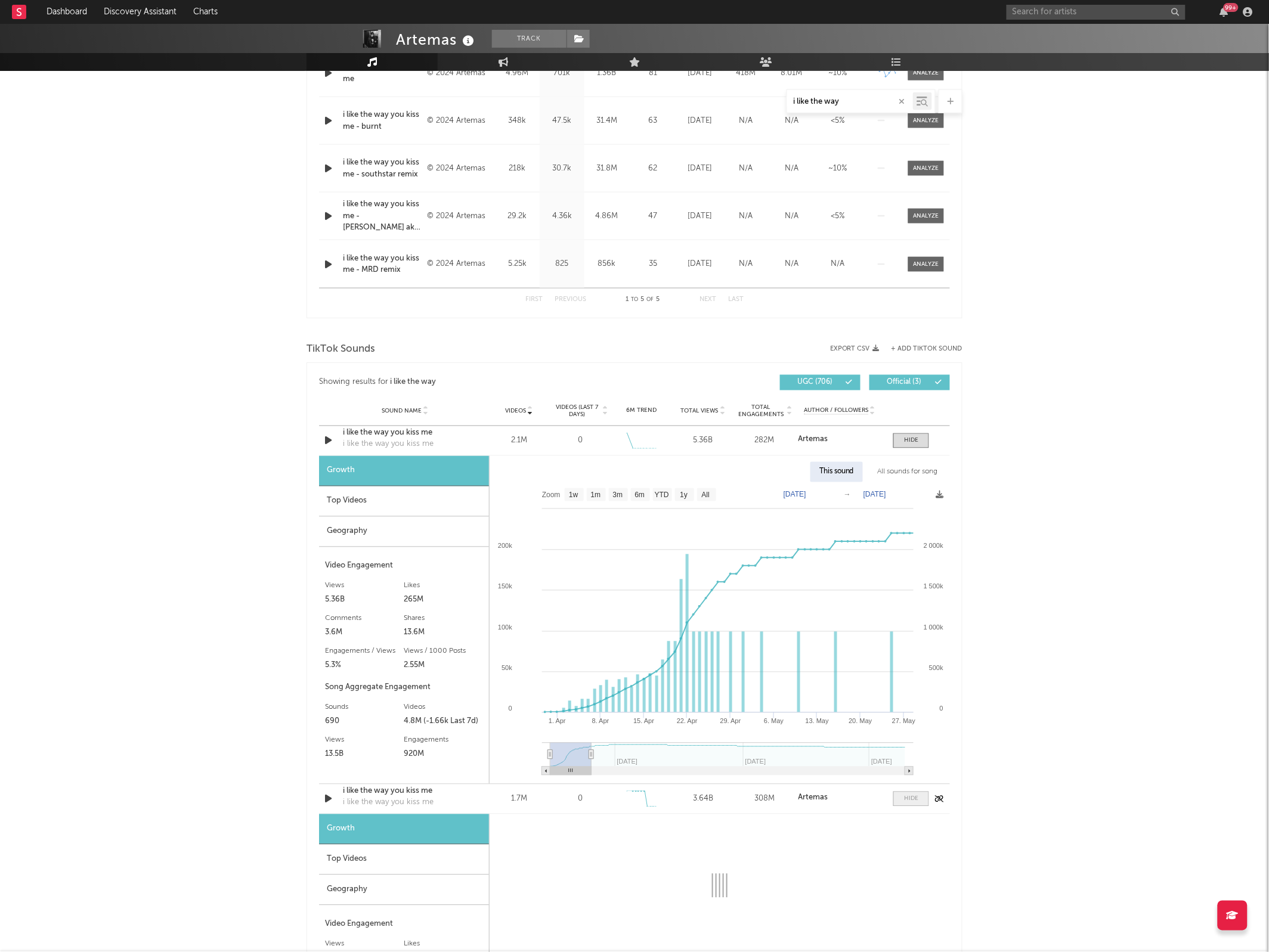
scroll to position [800, 0]
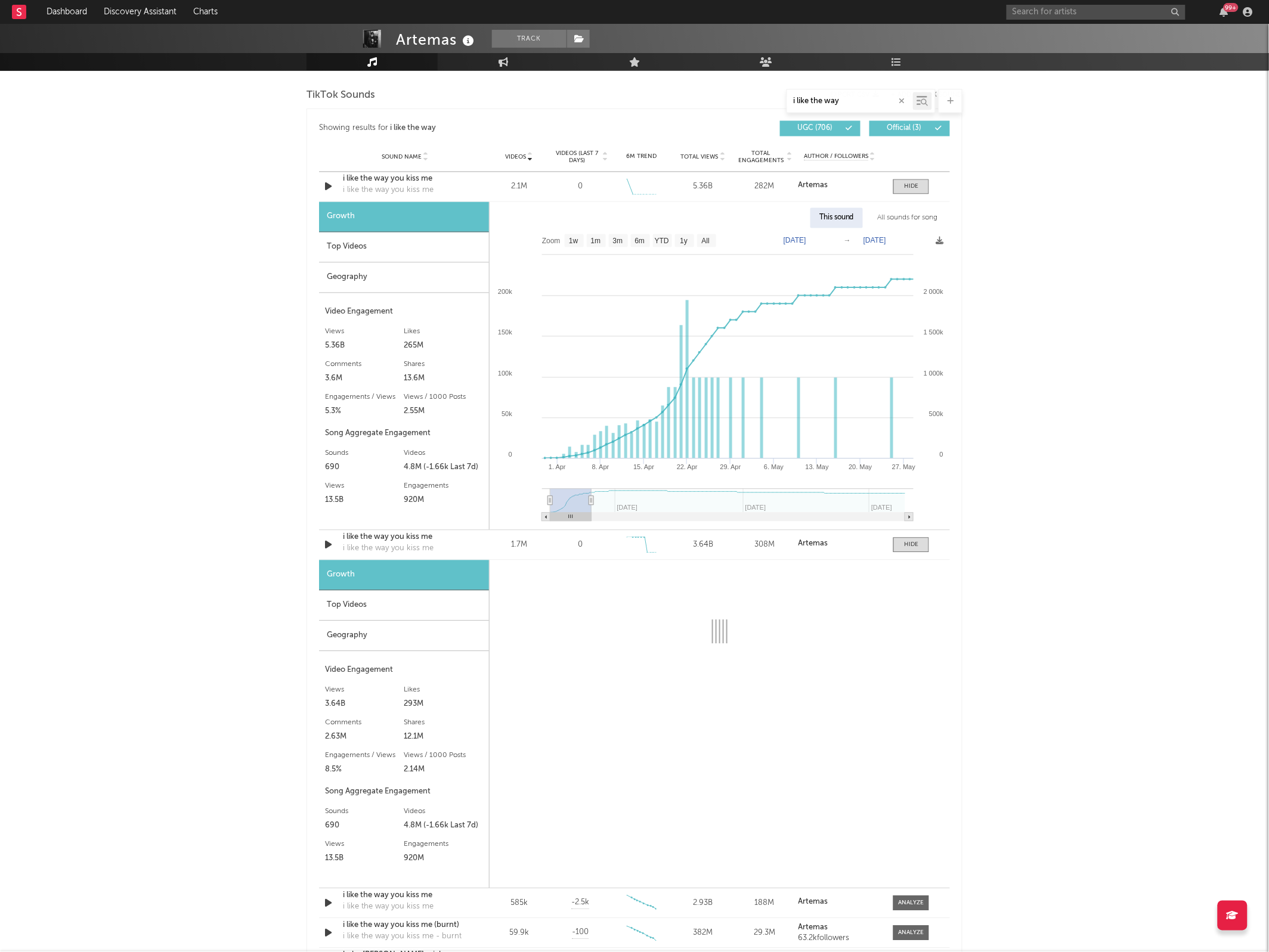
click at [386, 603] on div "Top Videos" at bounding box center [404, 606] width 170 height 30
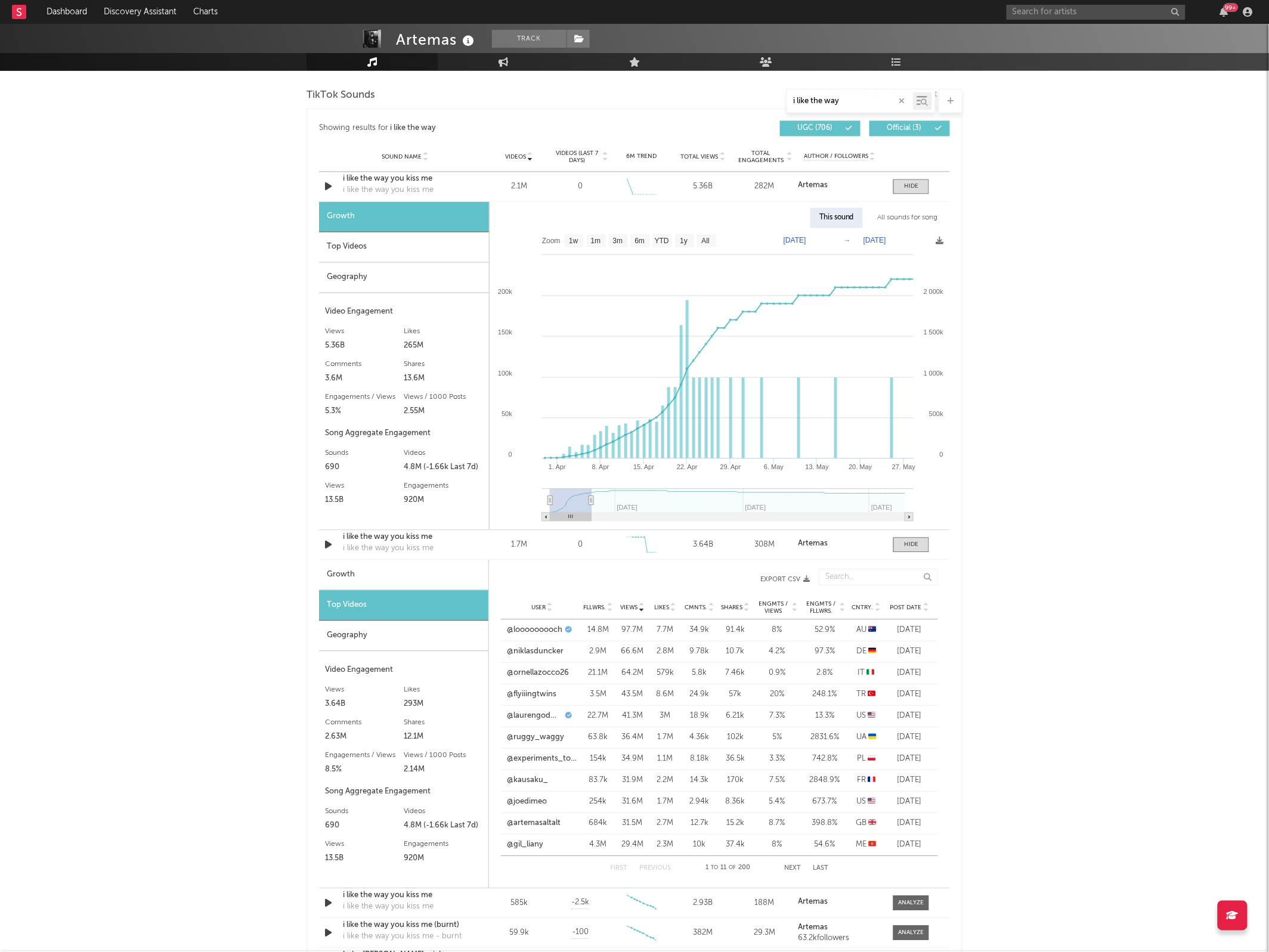
click at [906, 606] on span "Post Date" at bounding box center [906, 608] width 31 height 7
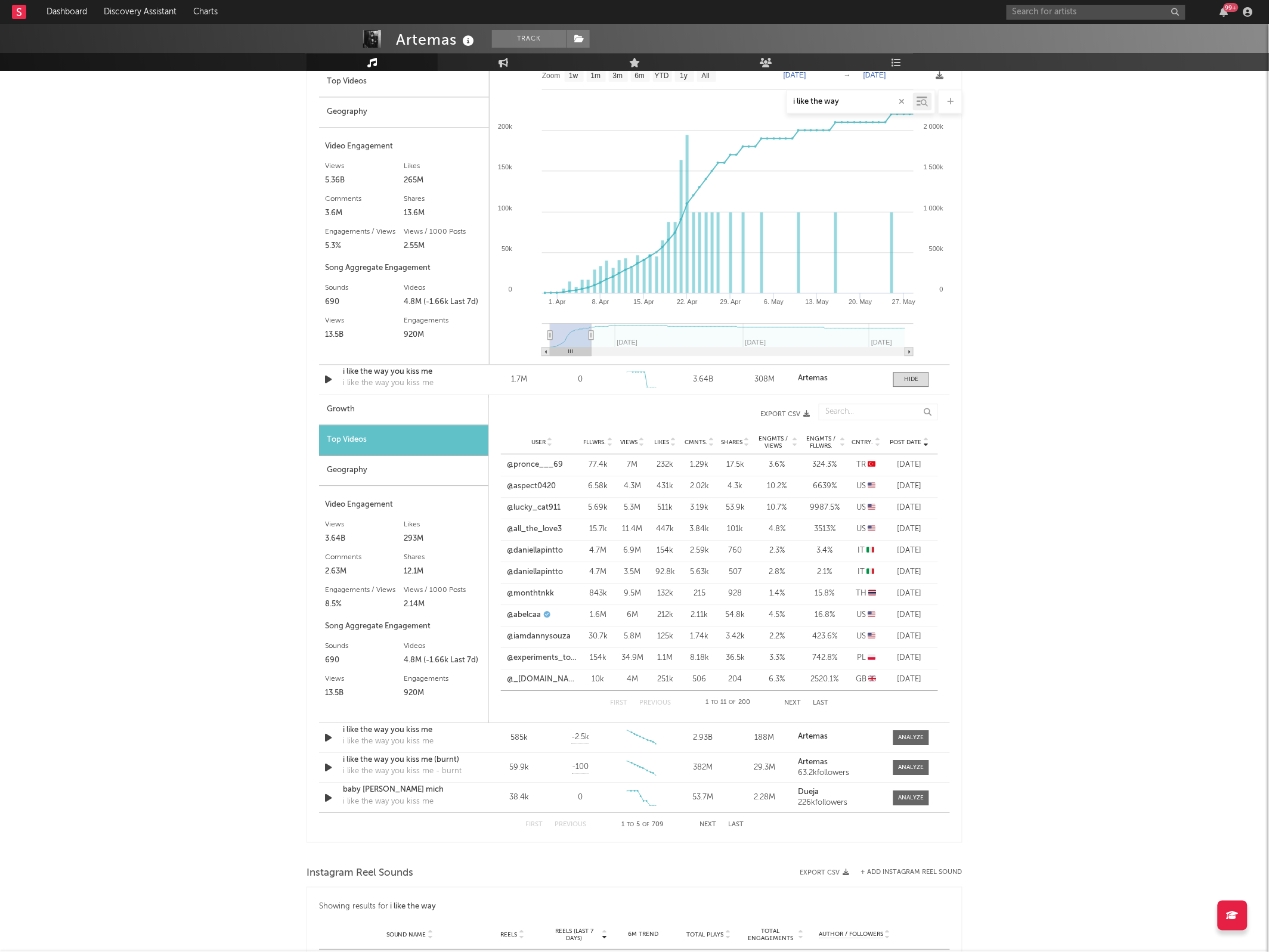
scroll to position [991, 0]
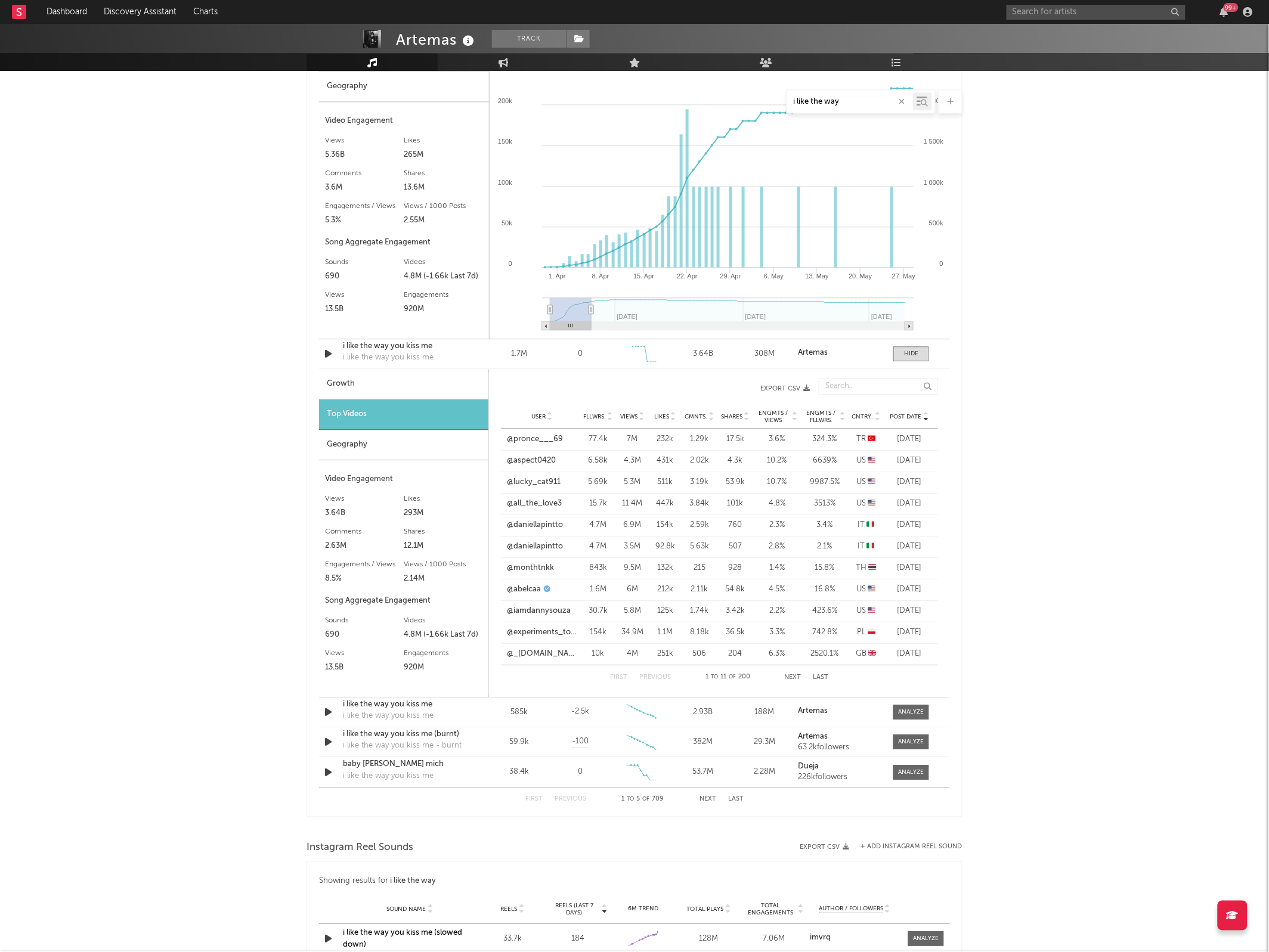
click at [702, 799] on button "Next" at bounding box center [708, 799] width 17 height 7
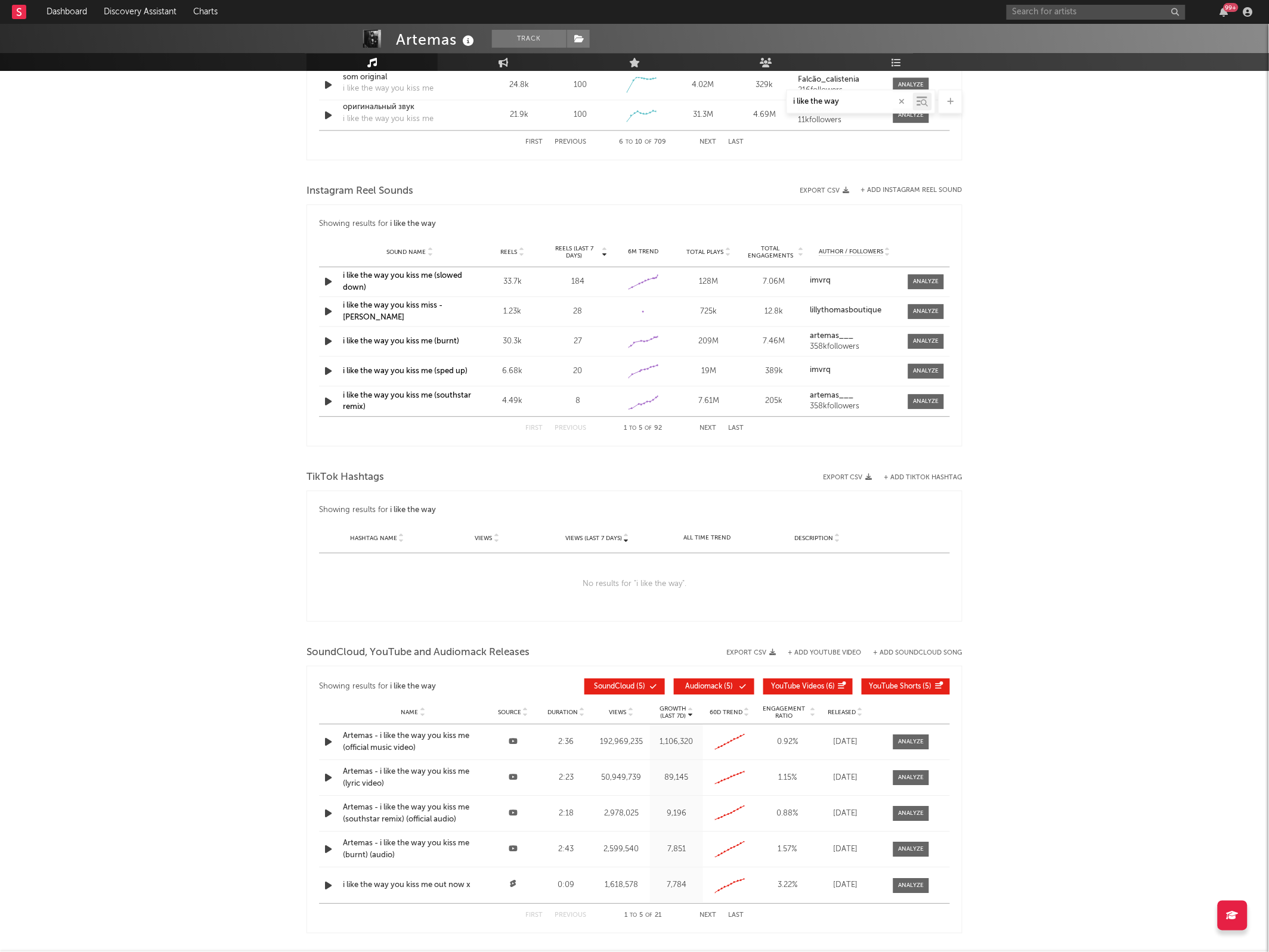
click at [711, 425] on button "Next" at bounding box center [708, 428] width 17 height 7
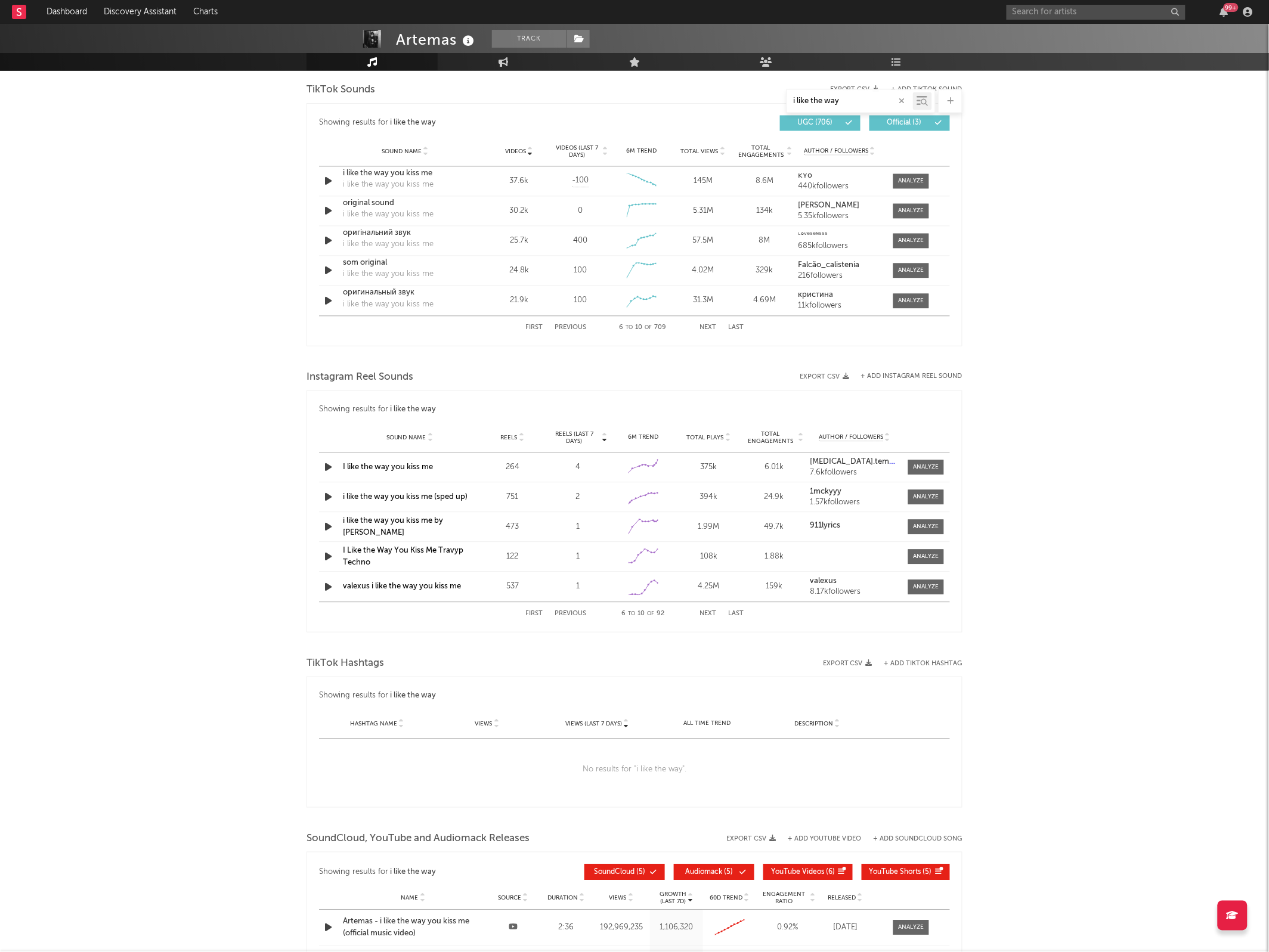
scroll to position [805, 0]
click at [706, 329] on button "Next" at bounding box center [708, 328] width 17 height 7
click at [907, 208] on div at bounding box center [911, 212] width 25 height 9
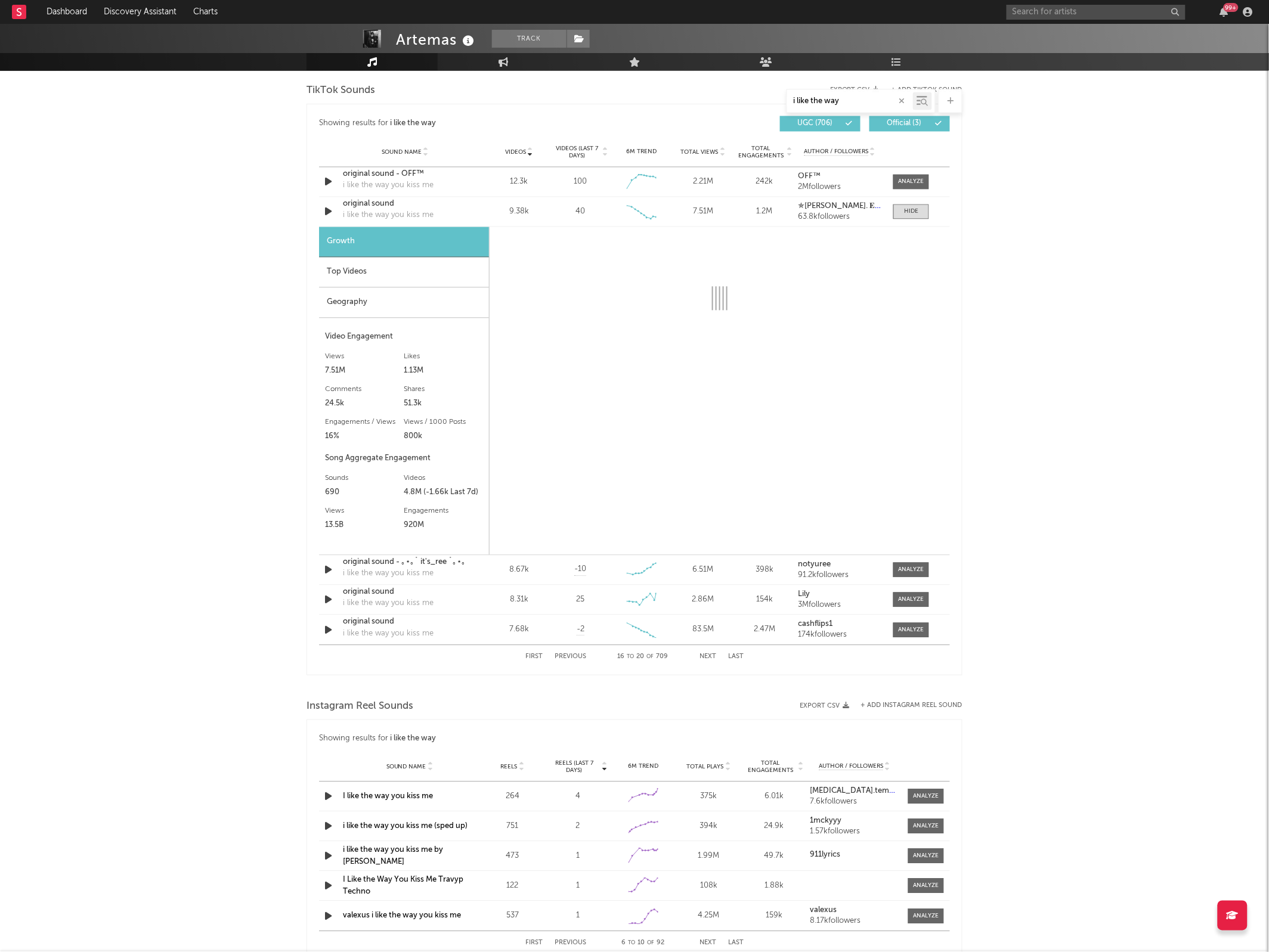
click at [405, 279] on div "Top Videos" at bounding box center [404, 273] width 170 height 30
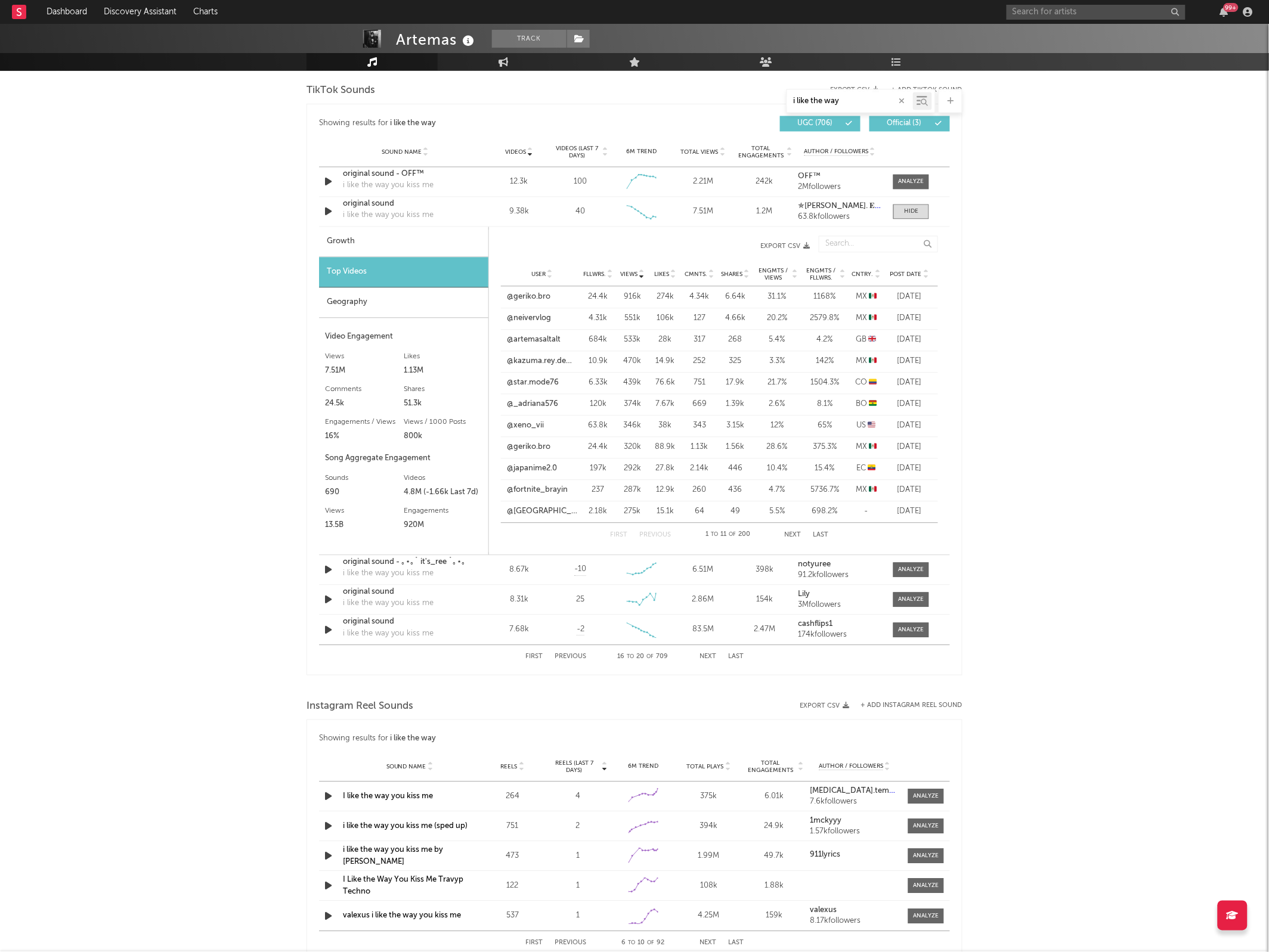
click at [898, 276] on span "Post Date" at bounding box center [906, 275] width 31 height 7
click at [703, 657] on button "Next" at bounding box center [708, 657] width 17 height 7
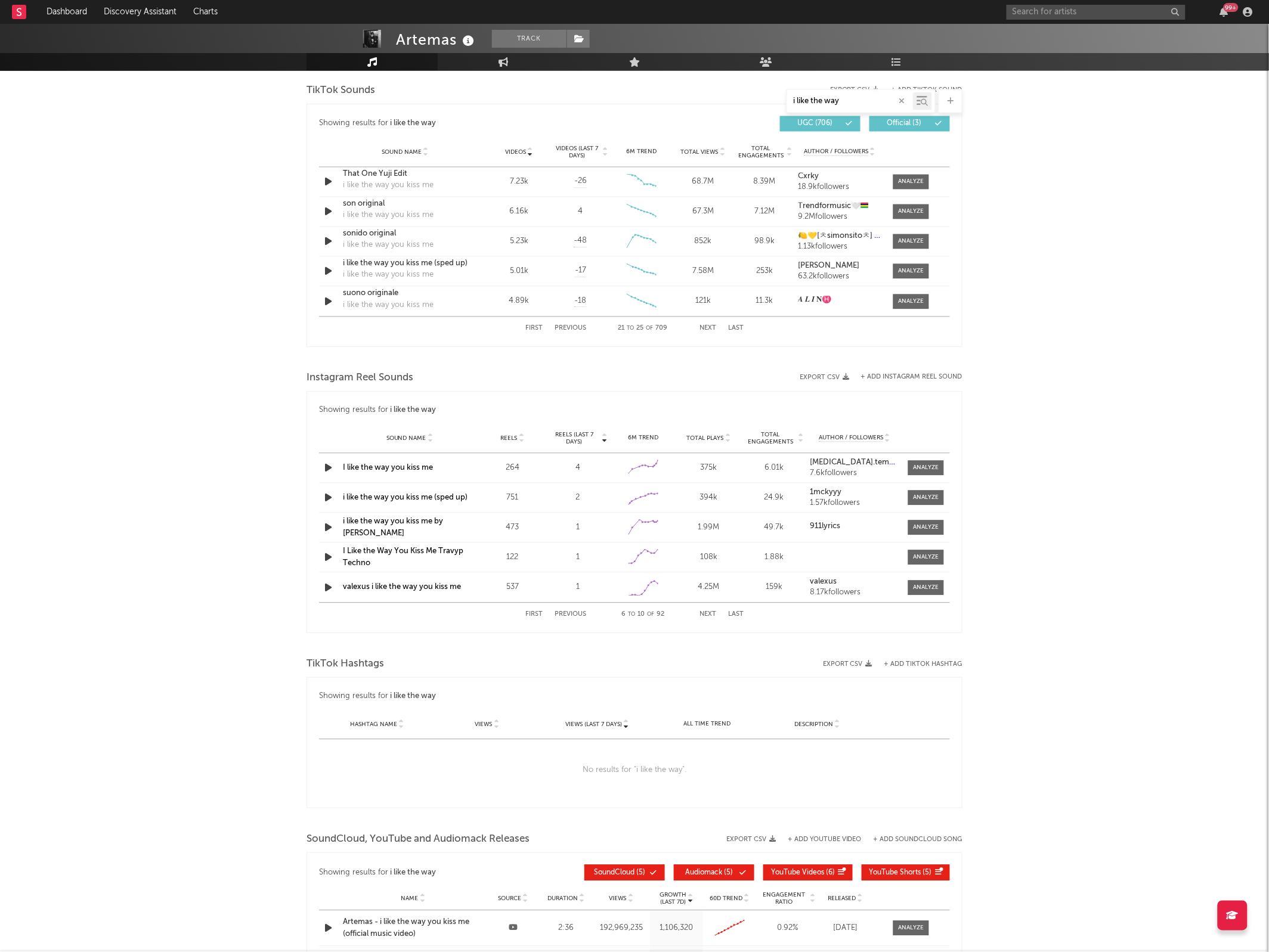
scroll to position [689, 0]
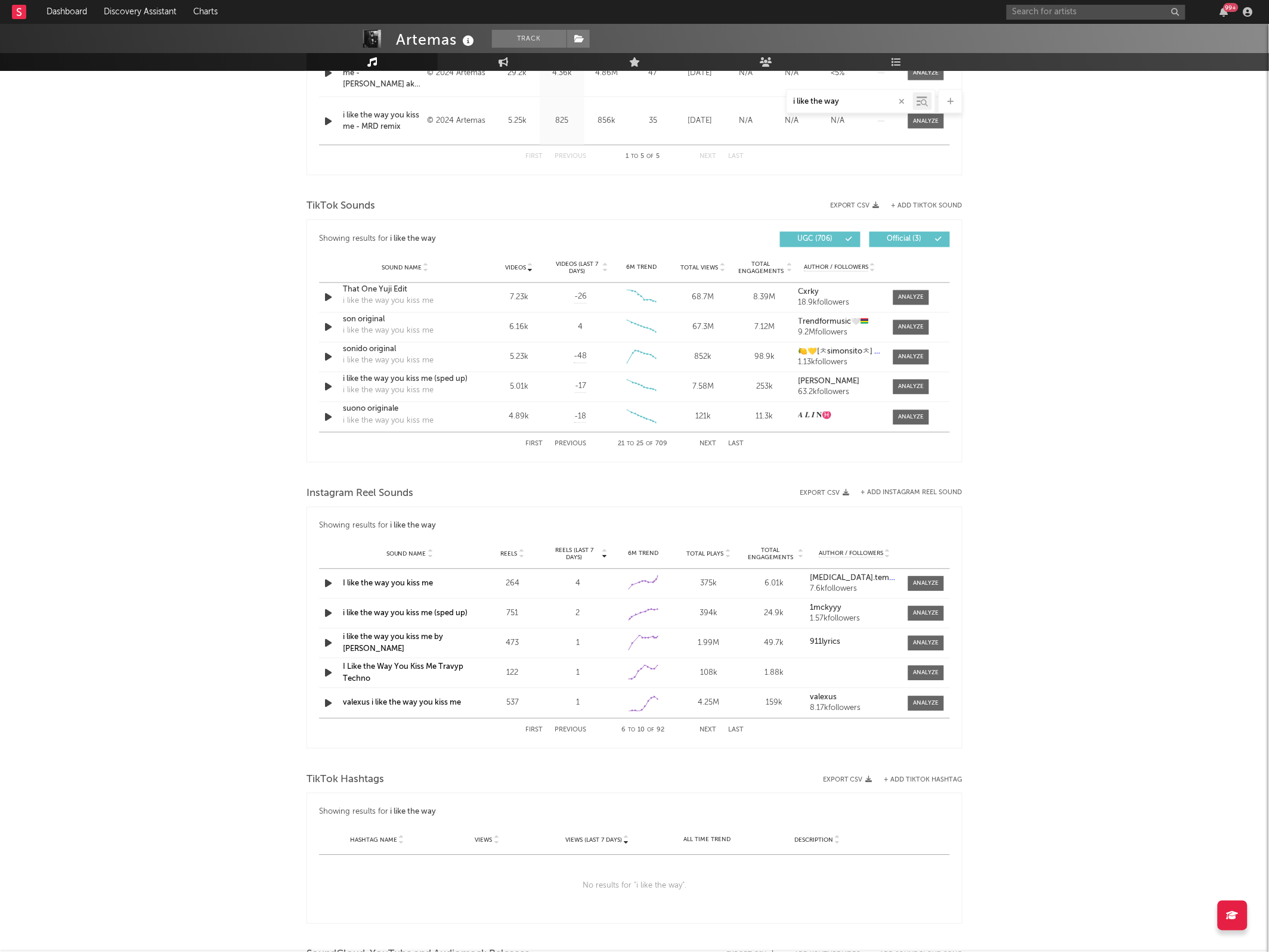
click at [537, 438] on div "First Previous 21 to 25 of 709 Next Last" at bounding box center [634, 445] width 218 height 23
click at [532, 441] on button "First" at bounding box center [534, 444] width 18 height 7
select select "6m"
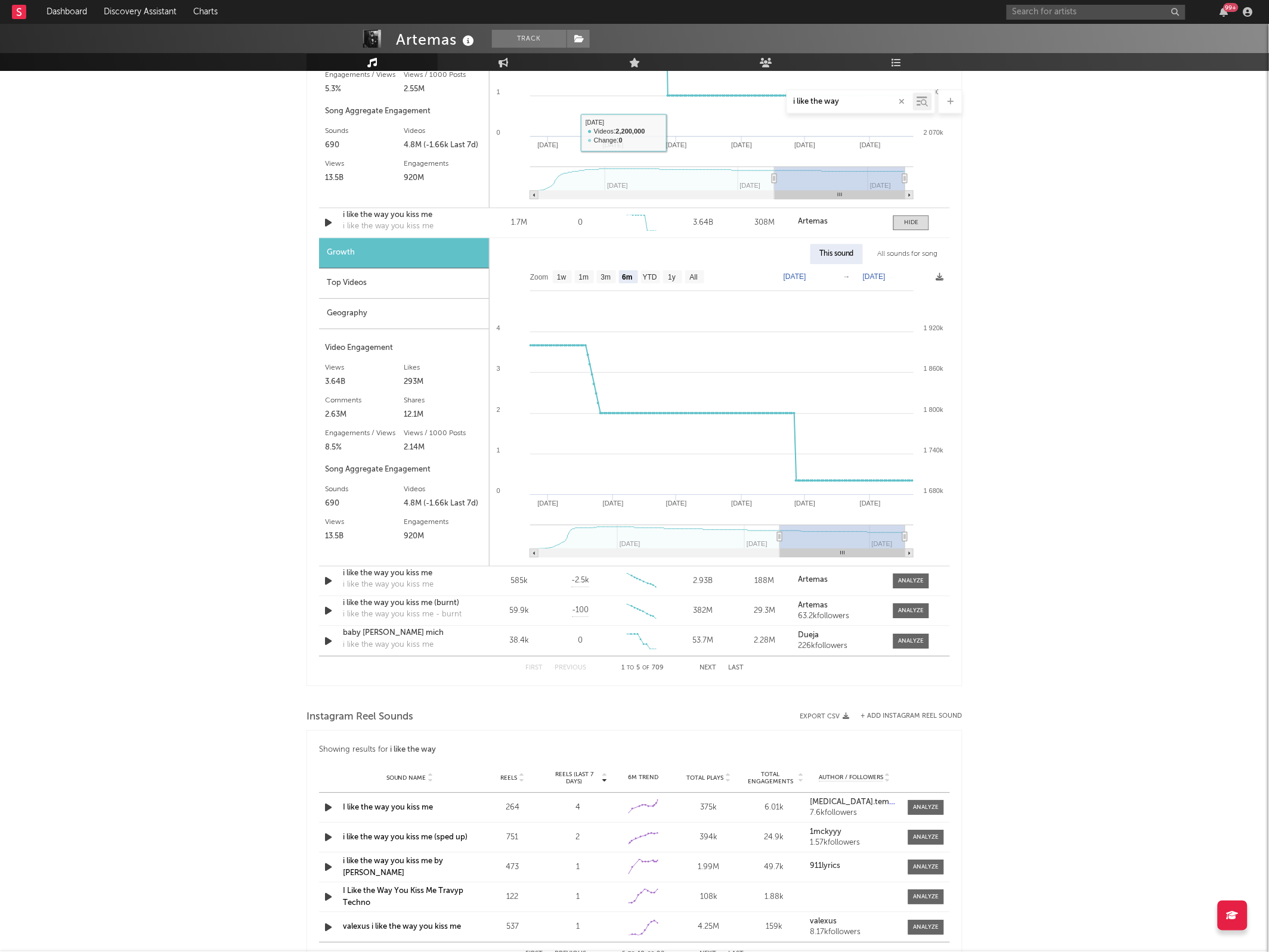
scroll to position [1154, 0]
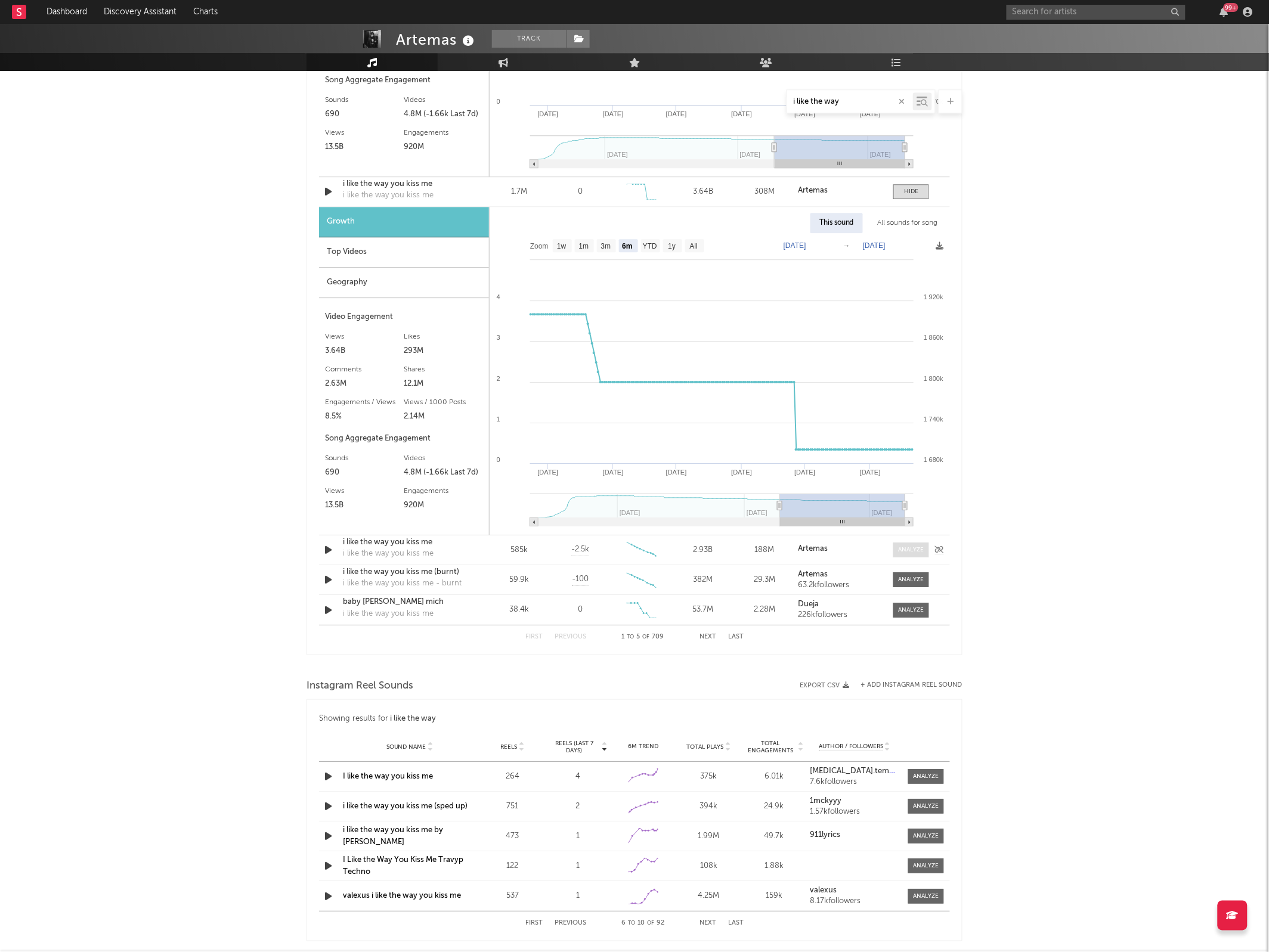
click at [903, 552] on div at bounding box center [911, 550] width 25 height 9
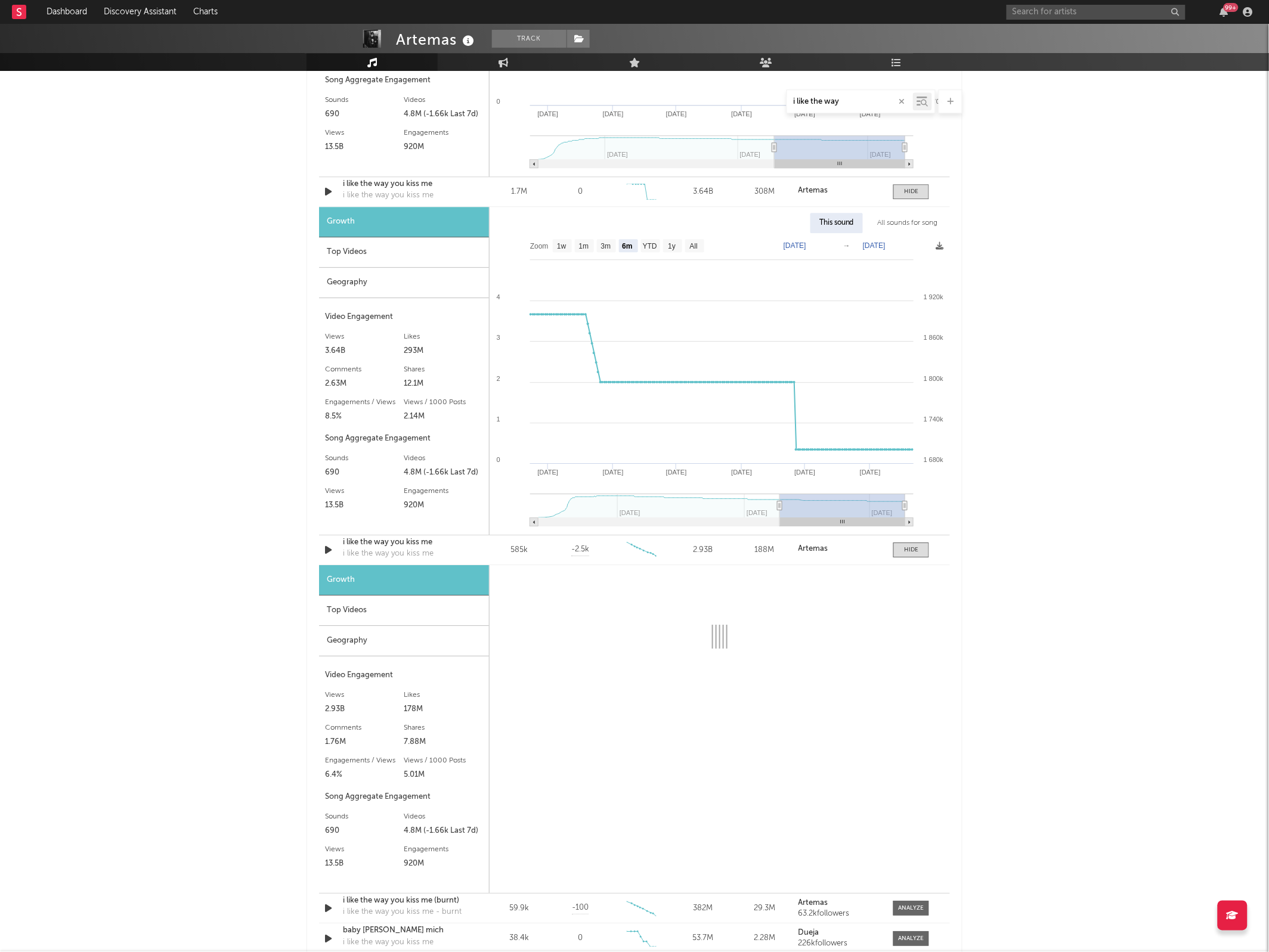
select select "6m"
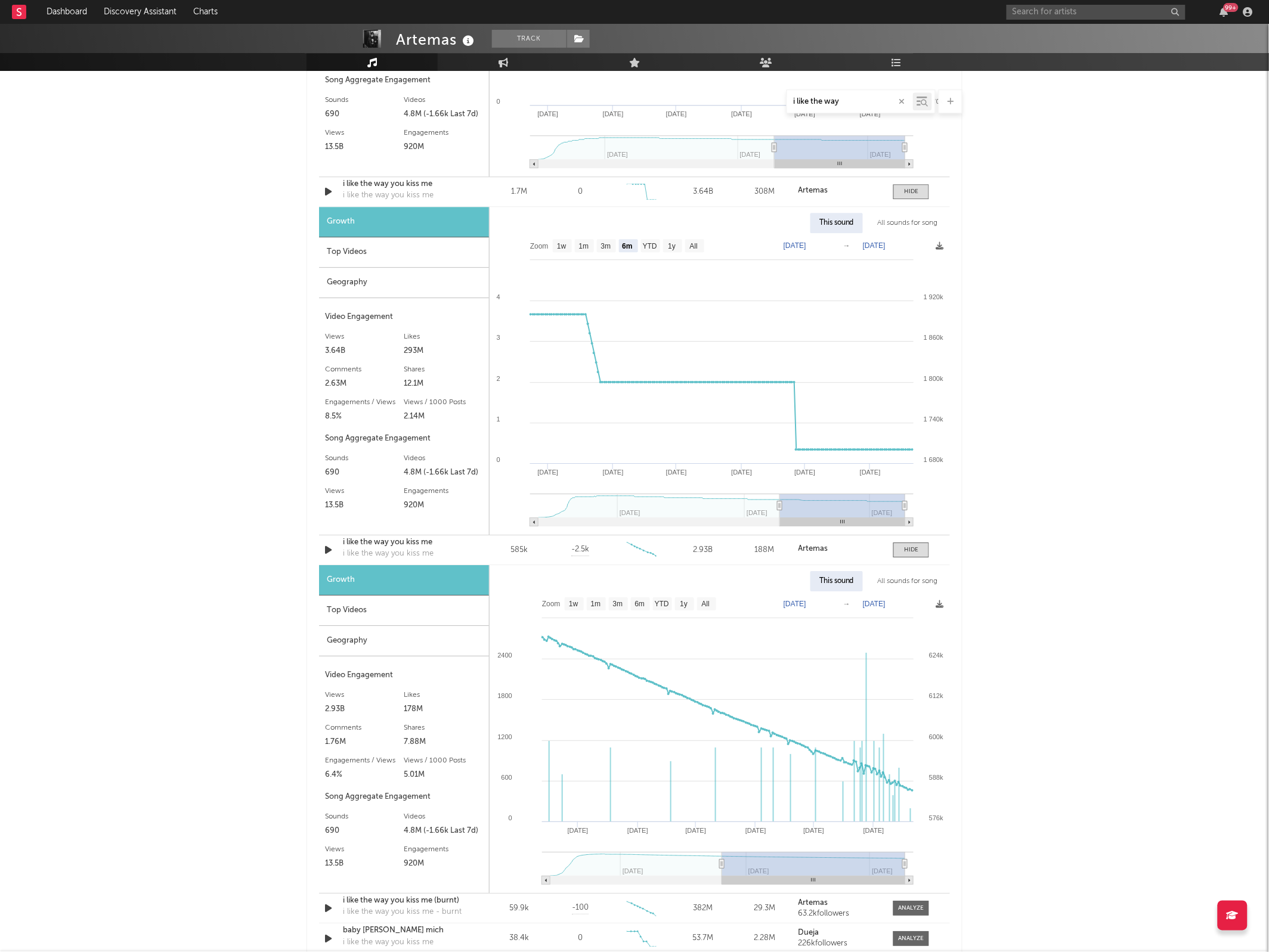
type input "[DATE]"
select select "All"
type input "[DATE]"
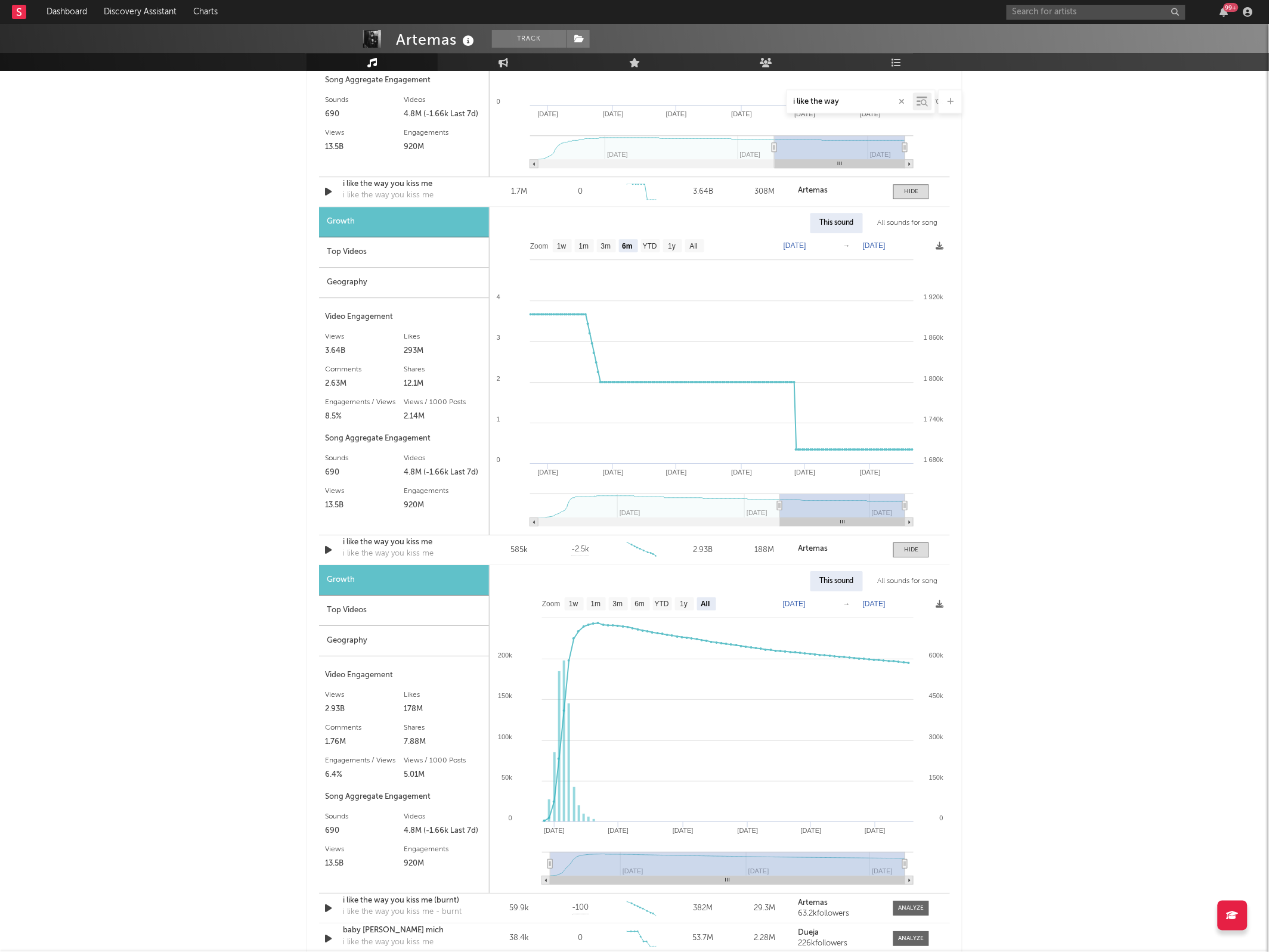
drag, startPoint x: 781, startPoint y: 865, endPoint x: 459, endPoint y: 831, distance: 323.8
click at [459, 831] on div "Growth Top Videos Geography Video Engagement Views 2.93B Likes 178M Likes 178M …" at bounding box center [634, 729] width 631 height 328
type input "[DATE]"
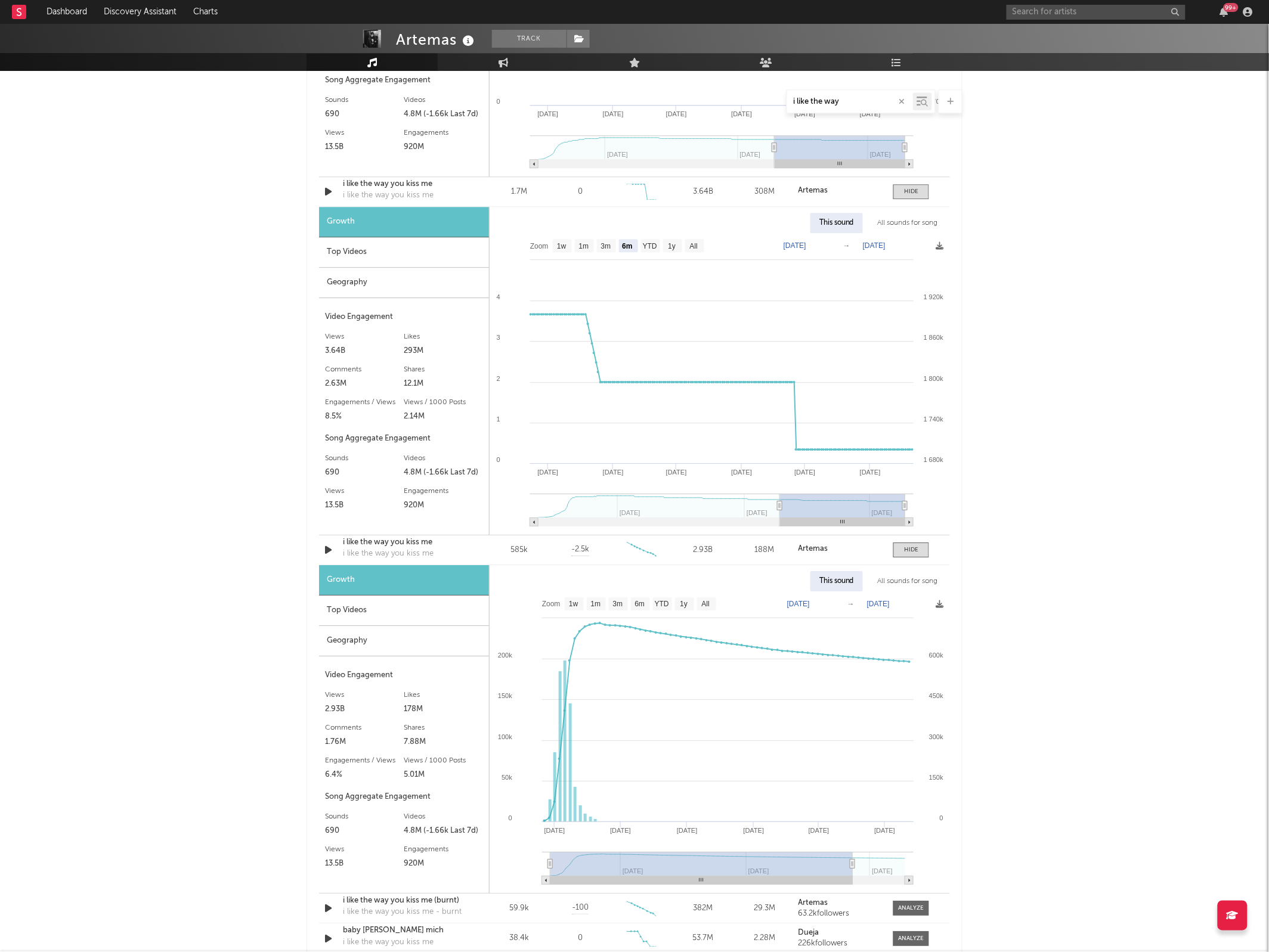
select select "6m"
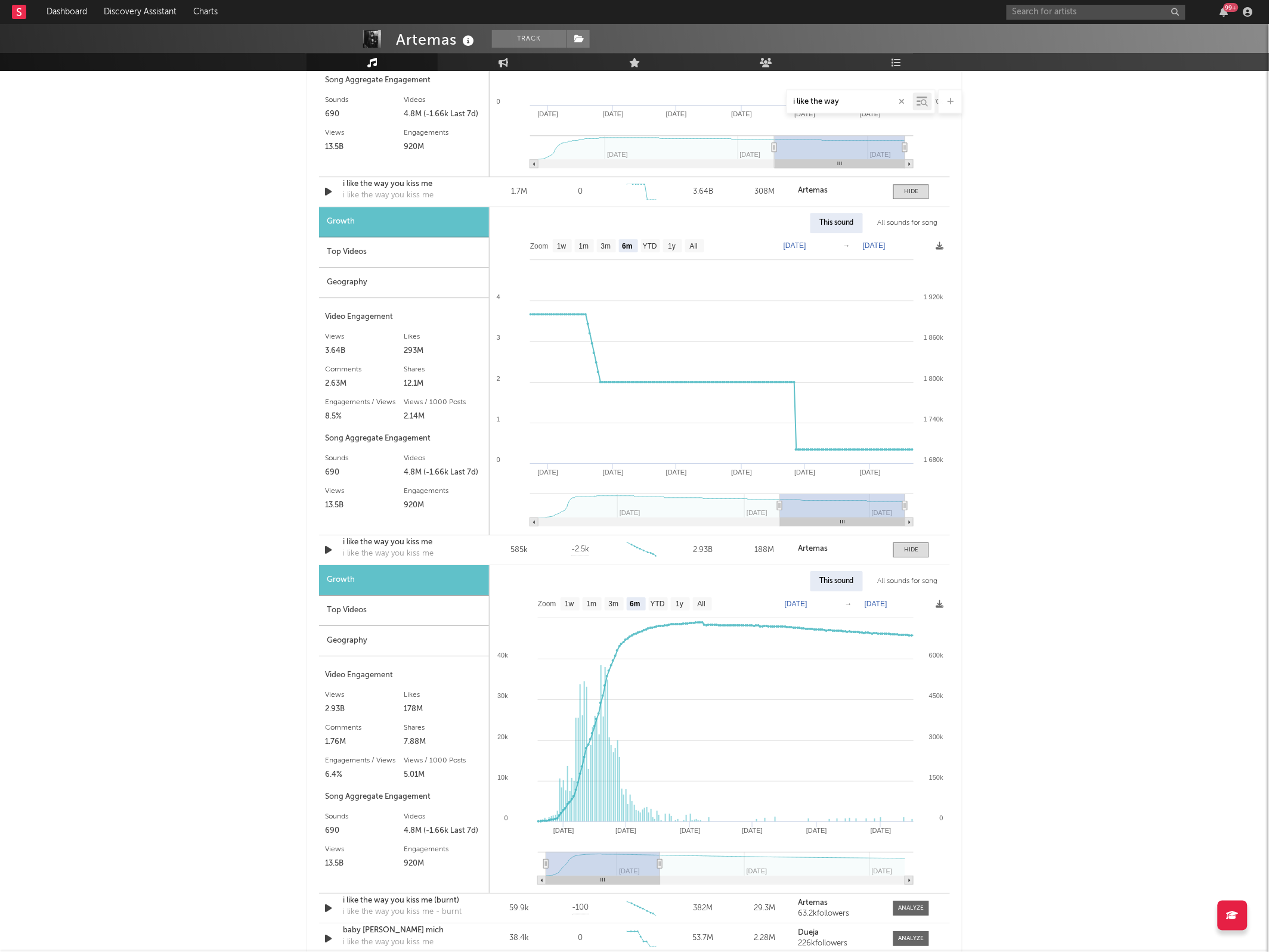
type input "[DATE]"
select select "3m"
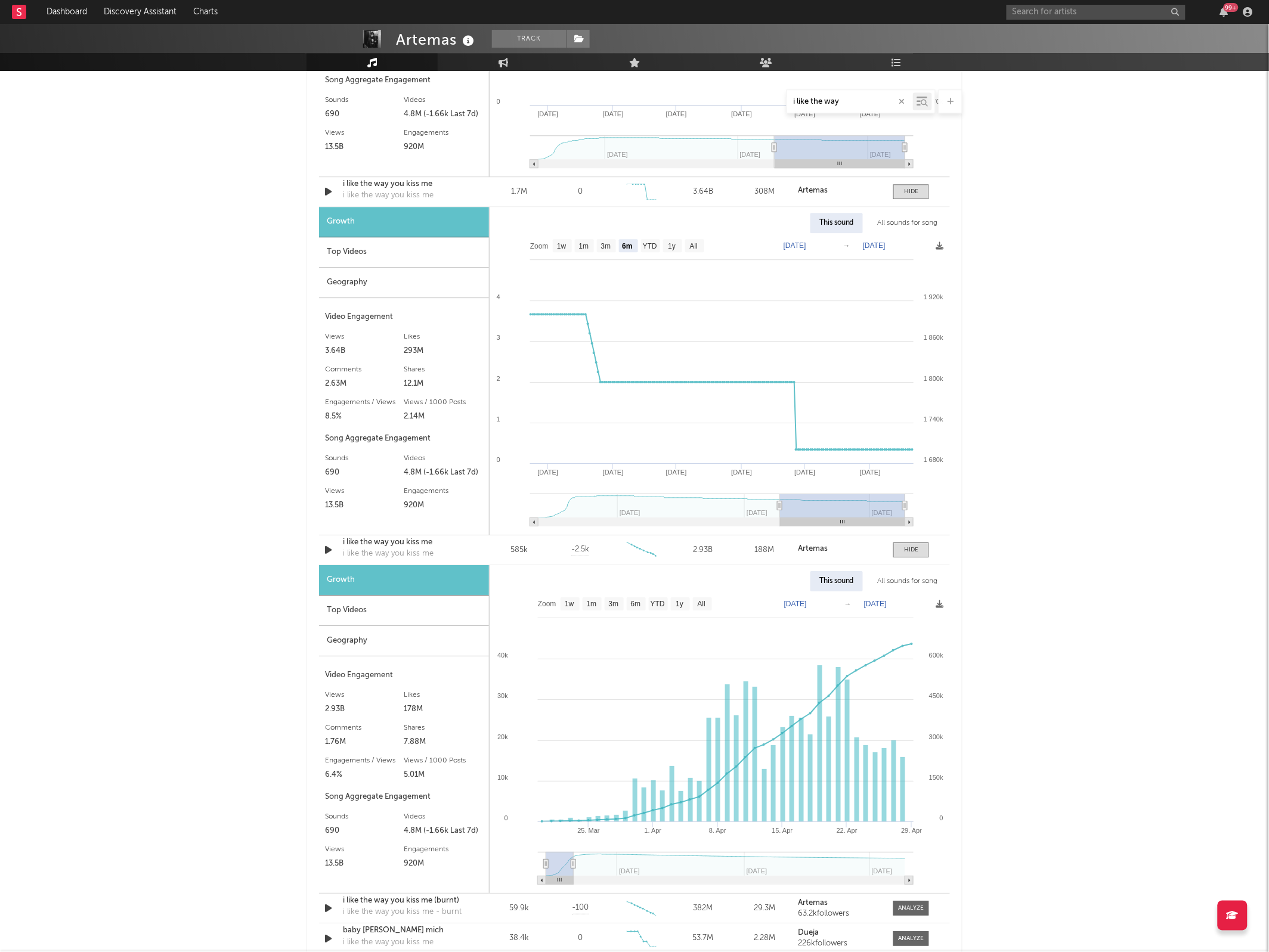
drag, startPoint x: 904, startPoint y: 868, endPoint x: 575, endPoint y: 841, distance: 330.1
click at [575, 841] on icon "Created with Highcharts 10.3.3 1. Apr [DATE]. [DATE]. Apr [DATE]. Apr [DATE] Ja…" at bounding box center [719, 742] width 460 height 302
type input "[DATE]"
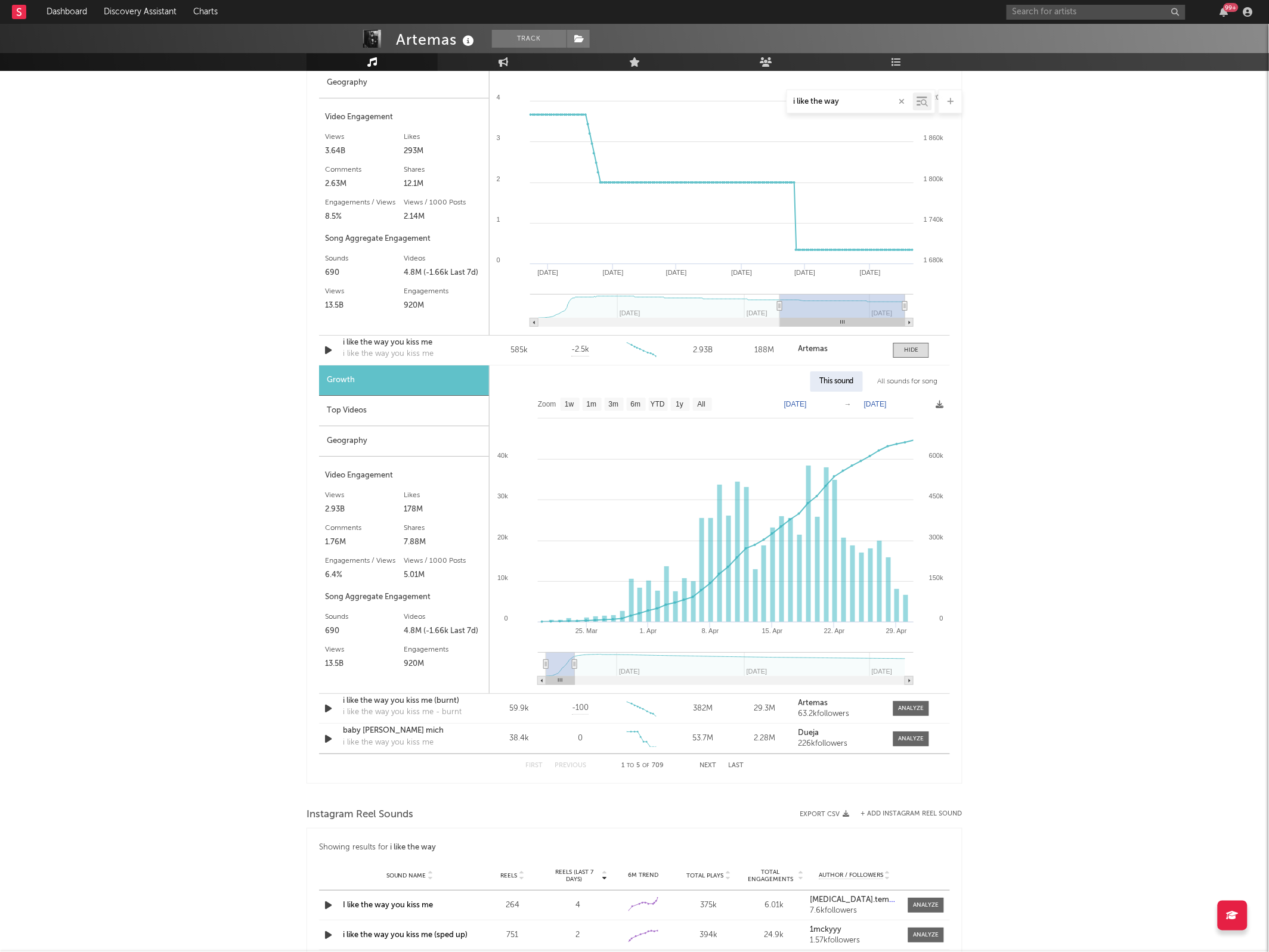
scroll to position [1366, 0]
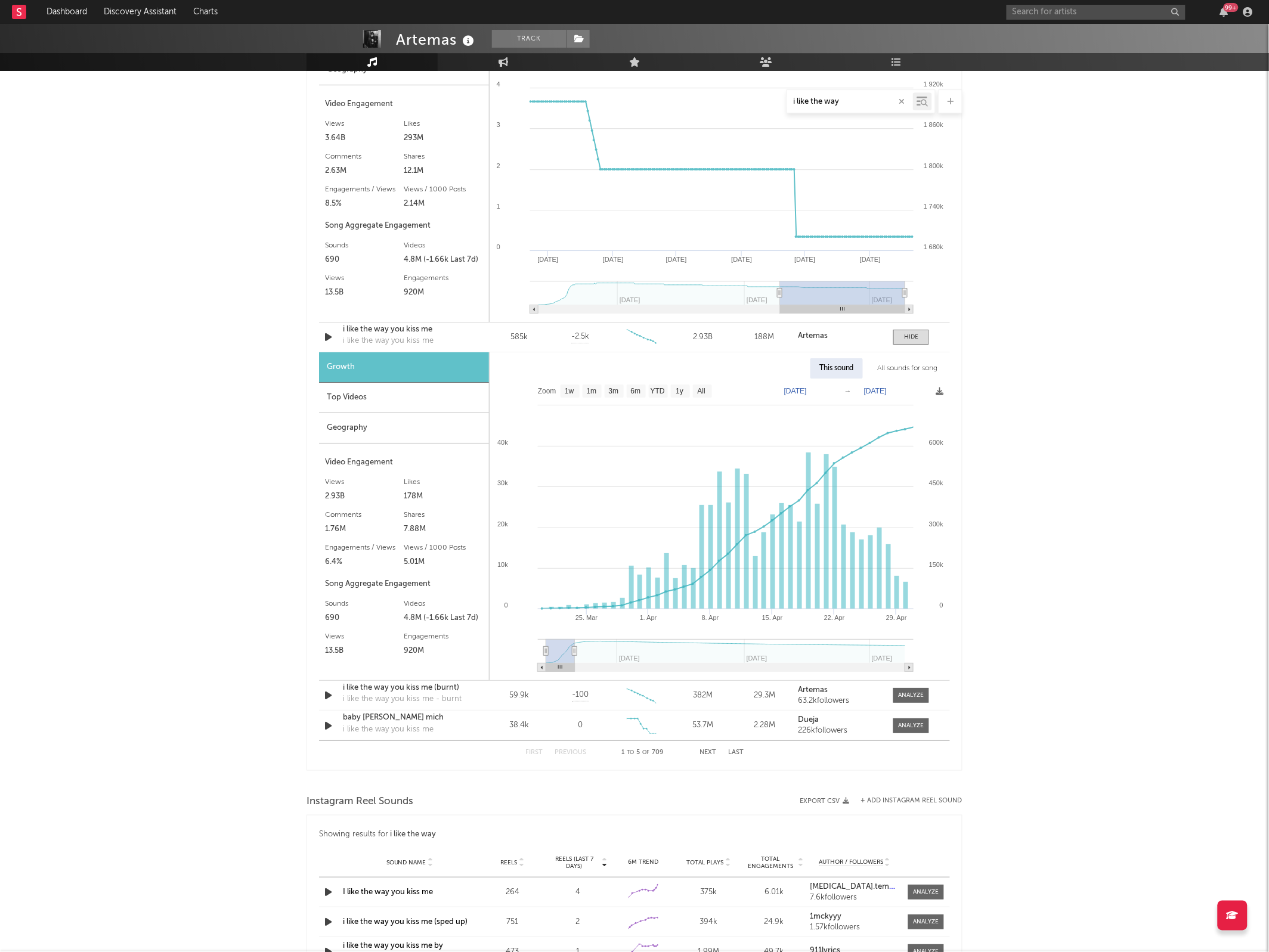
click at [709, 752] on button "Next" at bounding box center [708, 752] width 17 height 7
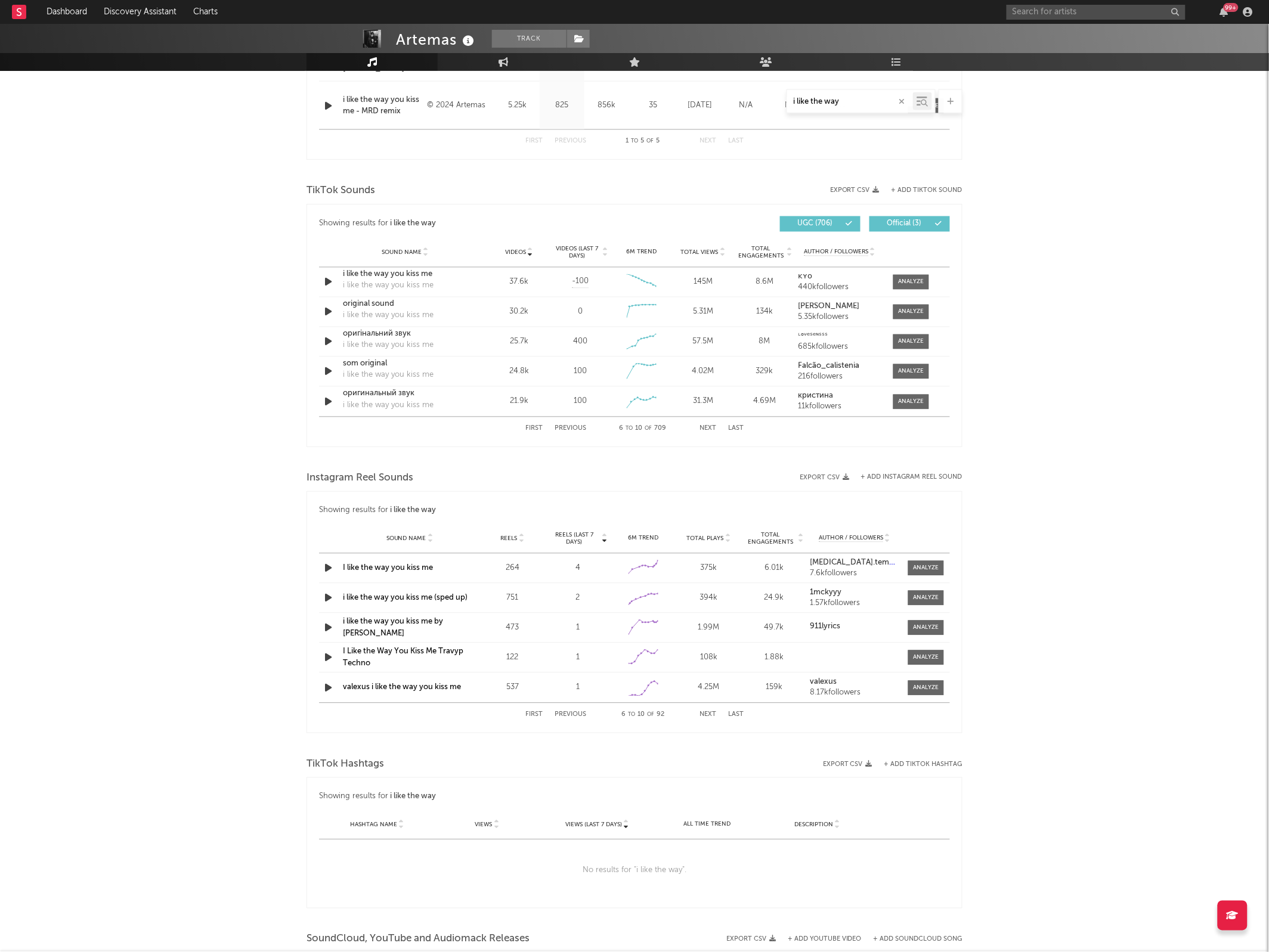
scroll to position [704, 0]
click at [914, 282] on div at bounding box center [911, 283] width 25 height 9
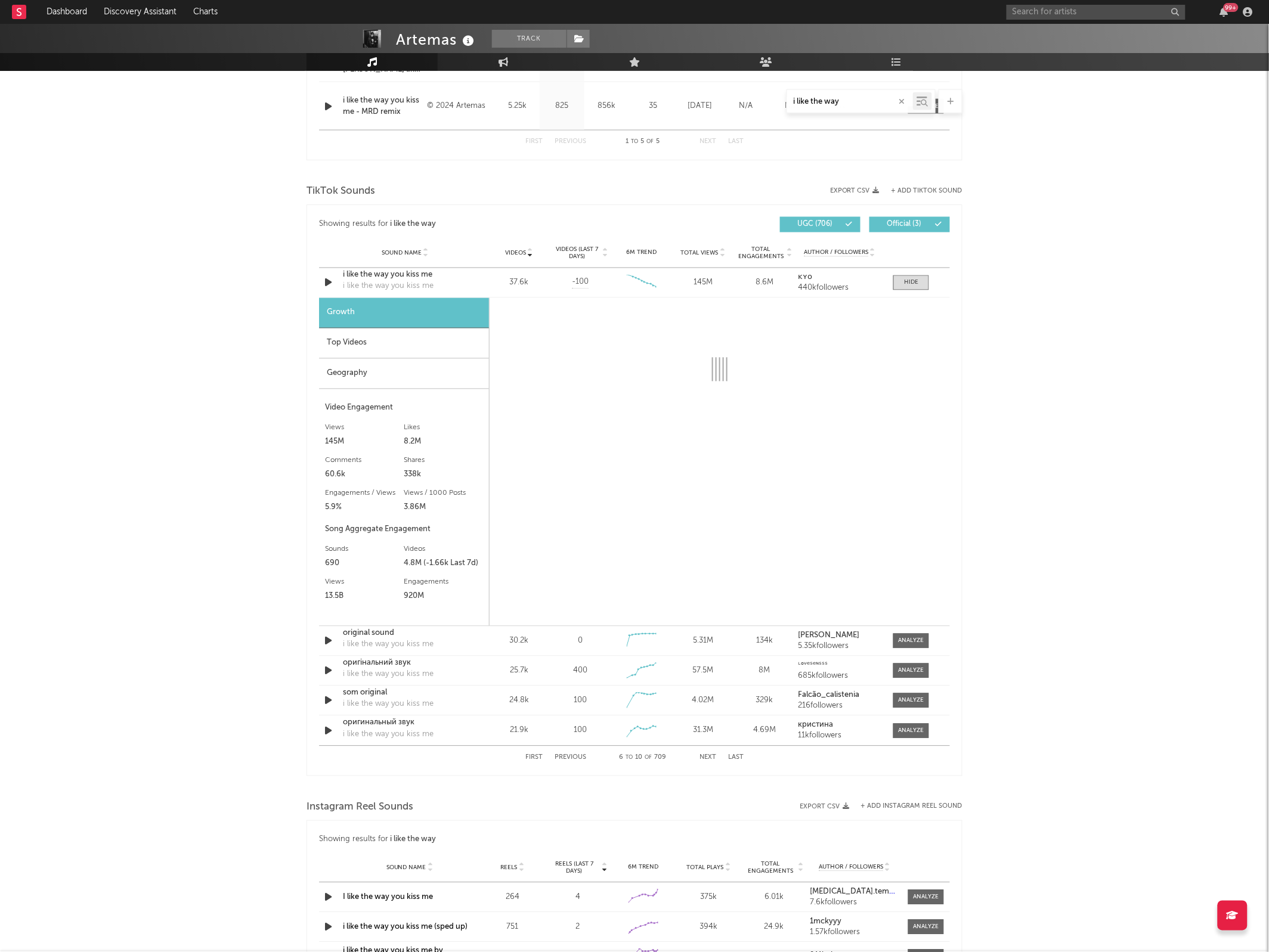
select select "6m"
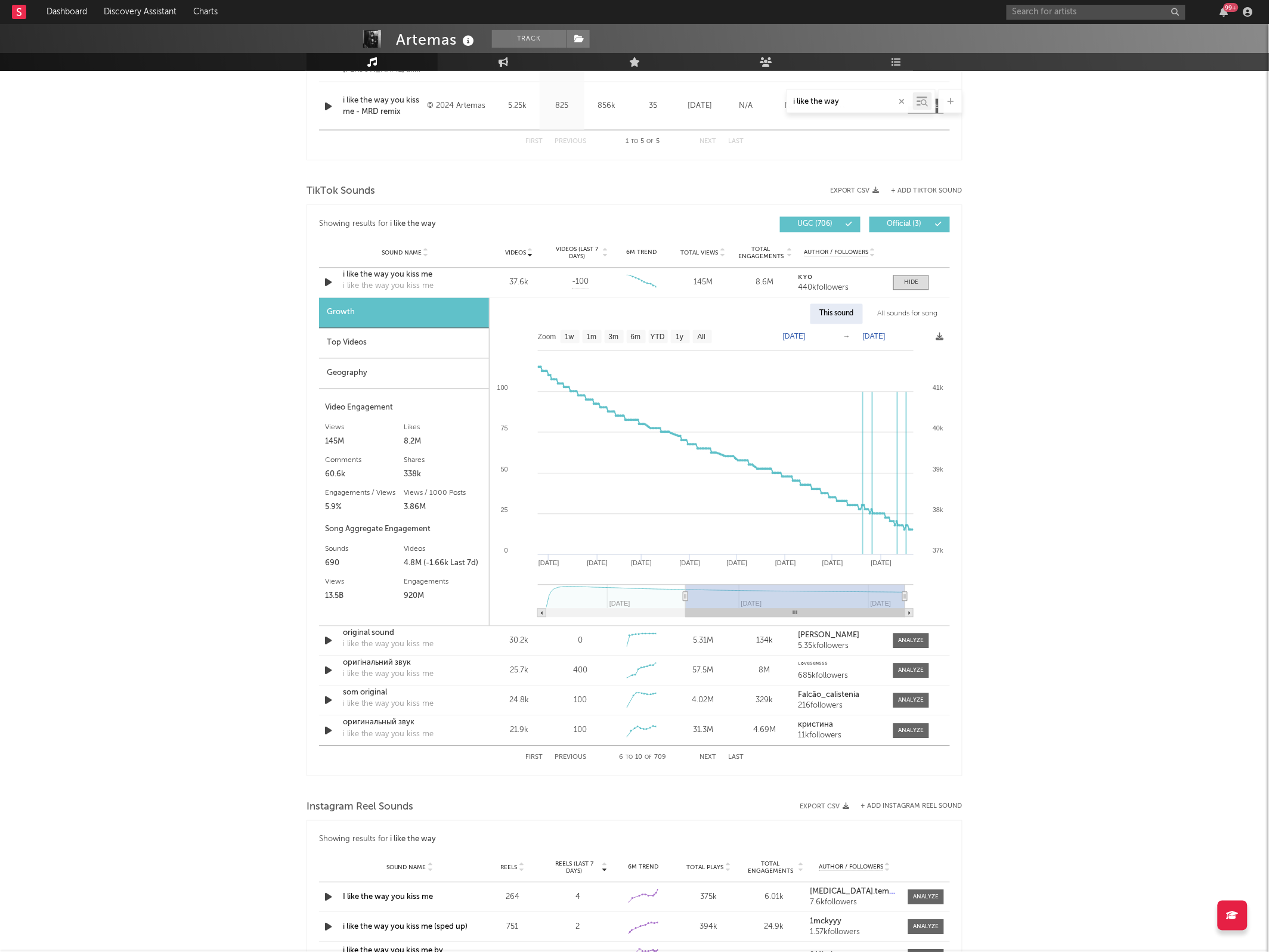
type input "[DATE]"
select select "All"
type input "[DATE]"
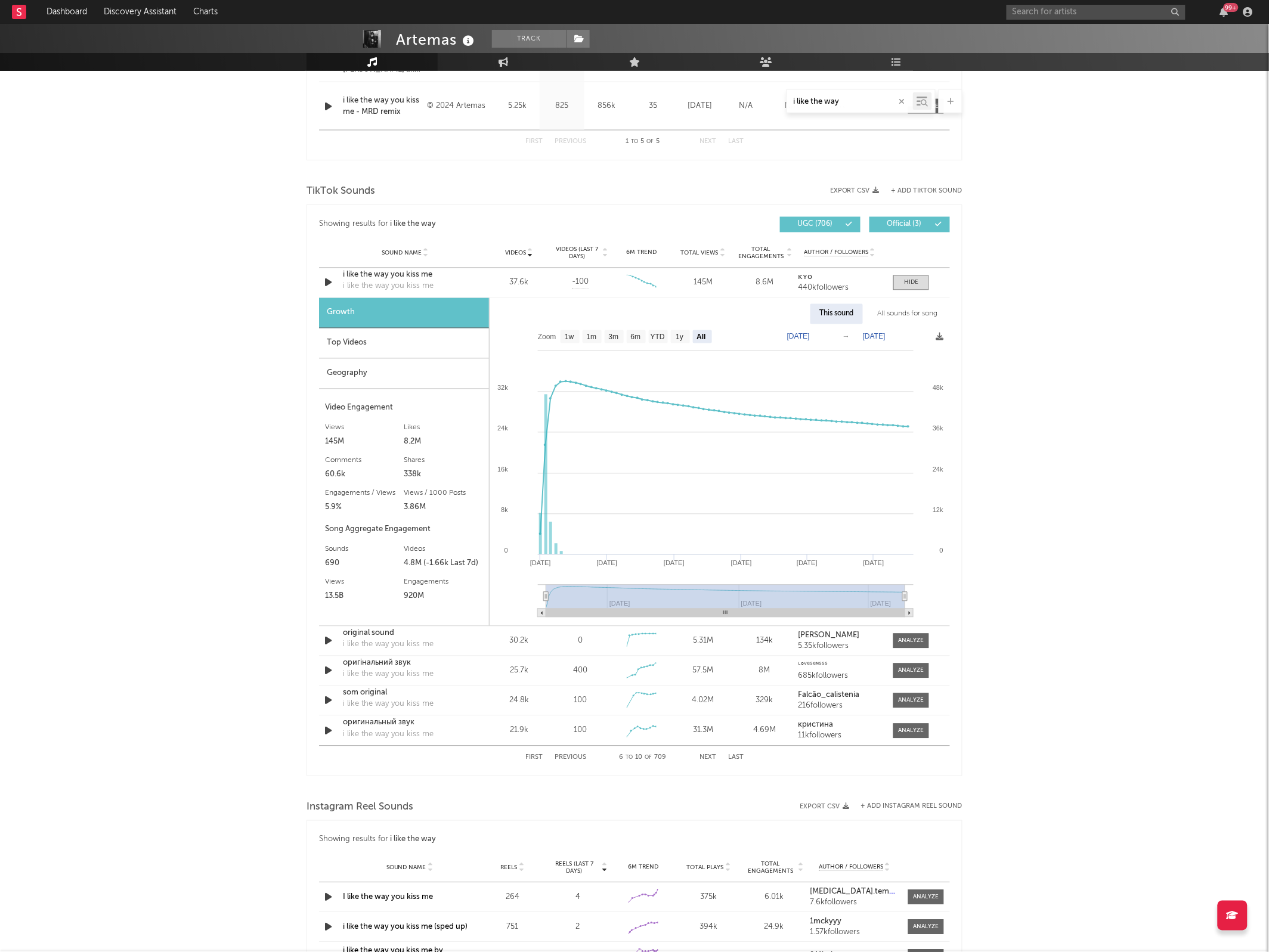
drag, startPoint x: 777, startPoint y: 597, endPoint x: 506, endPoint y: 576, distance: 271.8
click at [506, 576] on icon "Created with Highcharts 10.3.3 [DATE] '[DATE] [DATE] '[DATE] Apr '[DATE] Jan '[…" at bounding box center [719, 475] width 460 height 302
type input "[DATE]"
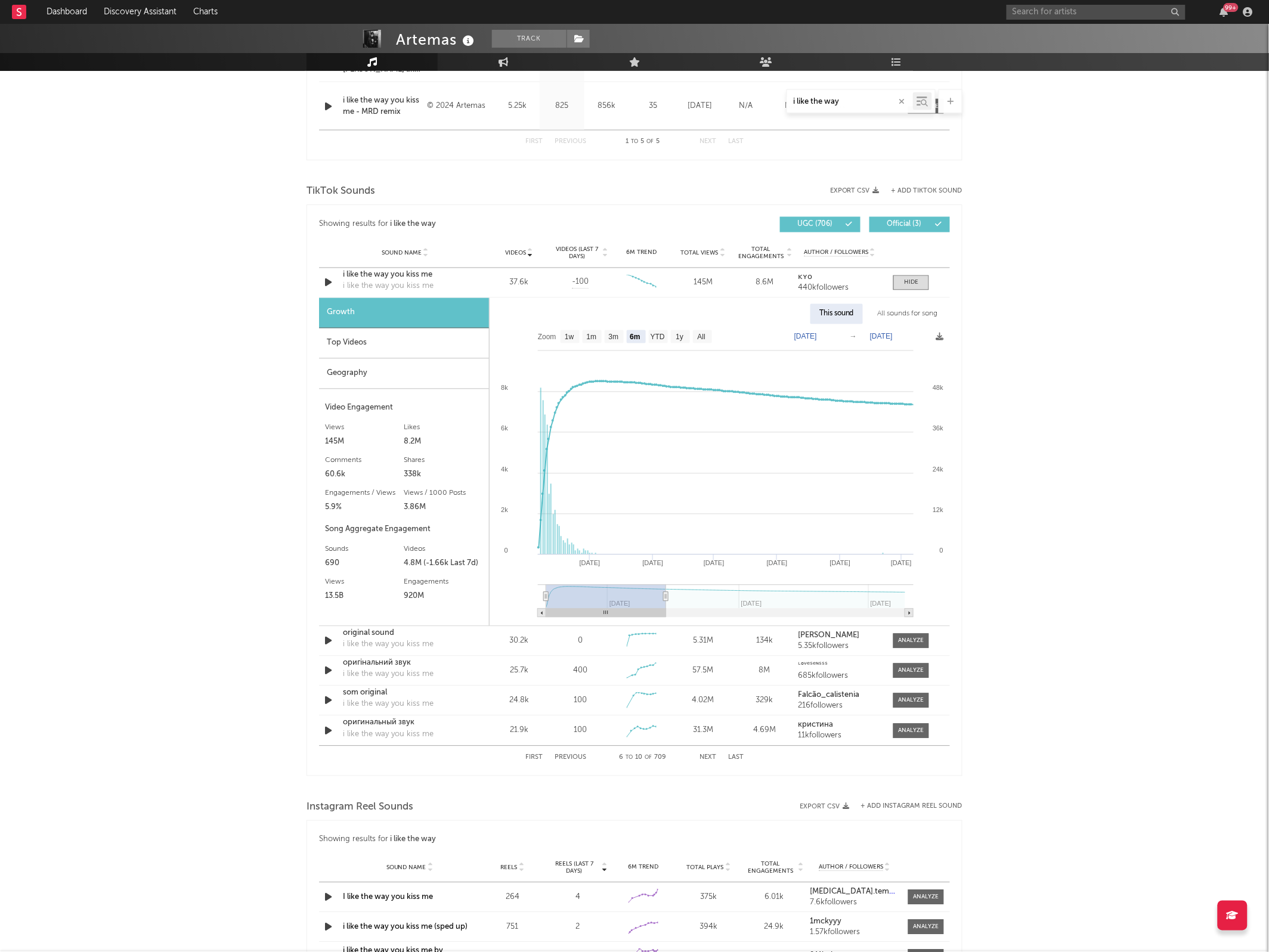
select select "6m"
type input "[DATE]"
select select "3m"
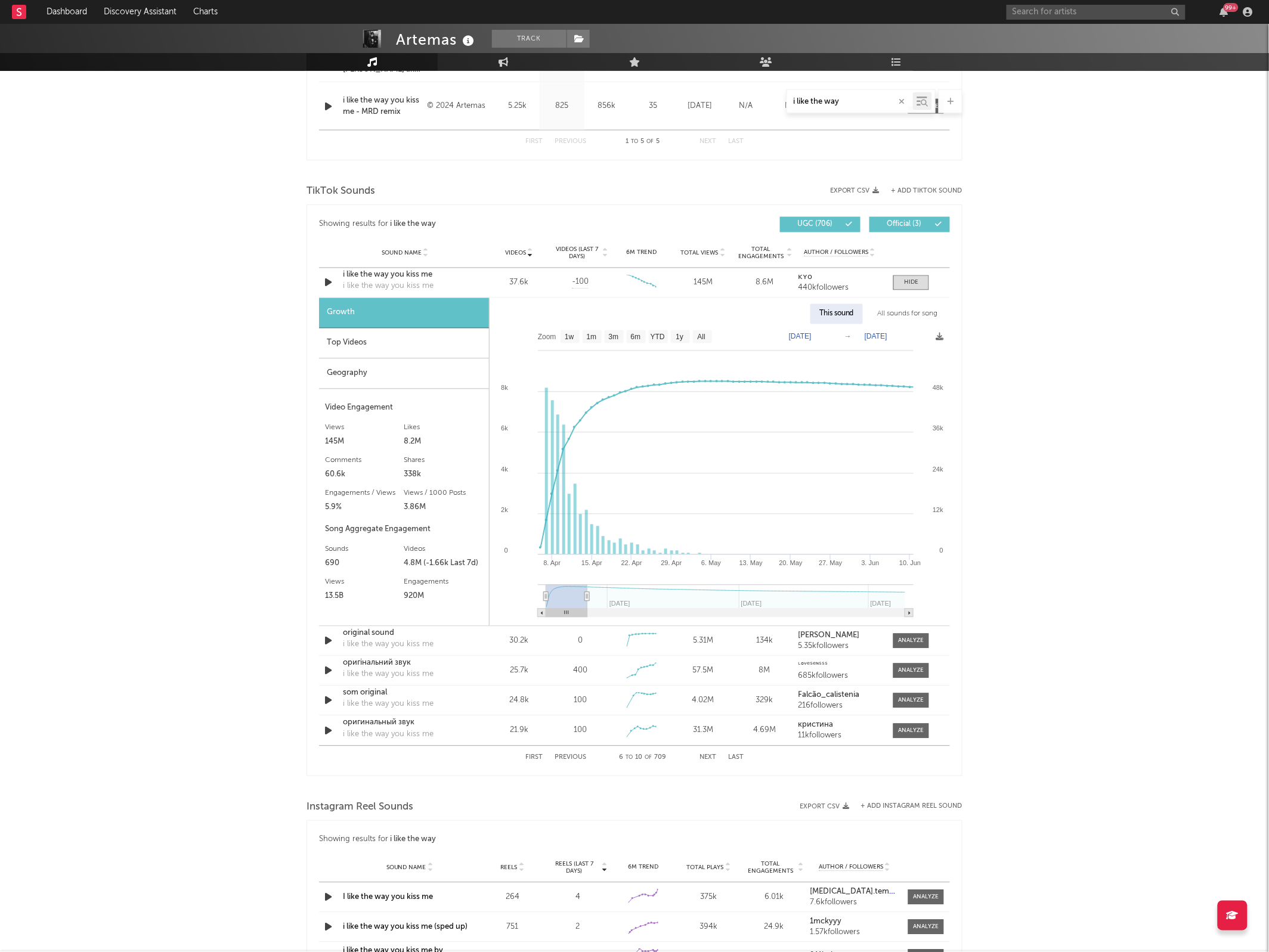
type input "[DATE]"
drag, startPoint x: 907, startPoint y: 597, endPoint x: 577, endPoint y: 586, distance: 330.2
click at [577, 586] on g at bounding box center [726, 601] width 376 height 33
click at [910, 645] on div at bounding box center [911, 641] width 25 height 9
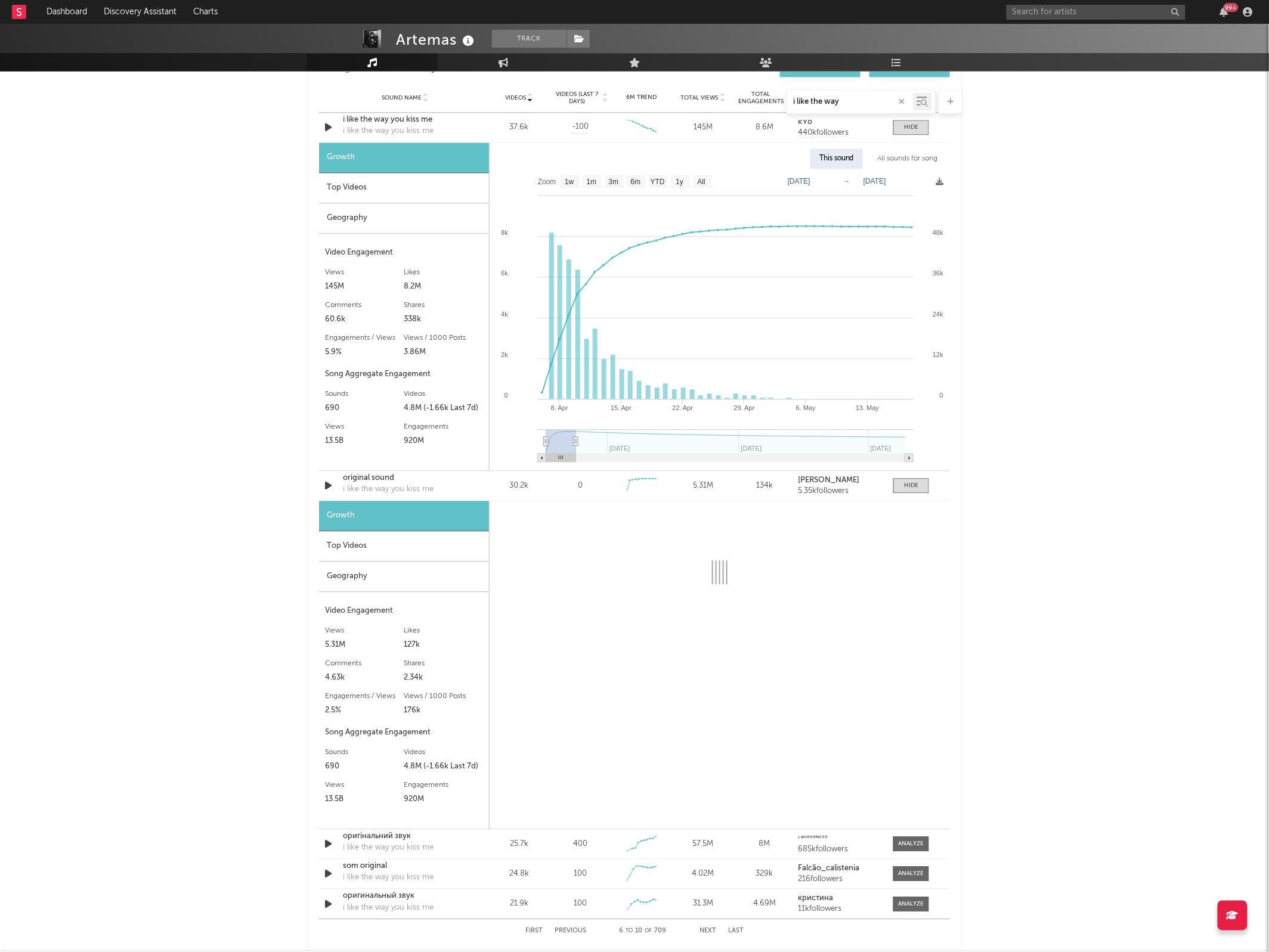
scroll to position [862, 0]
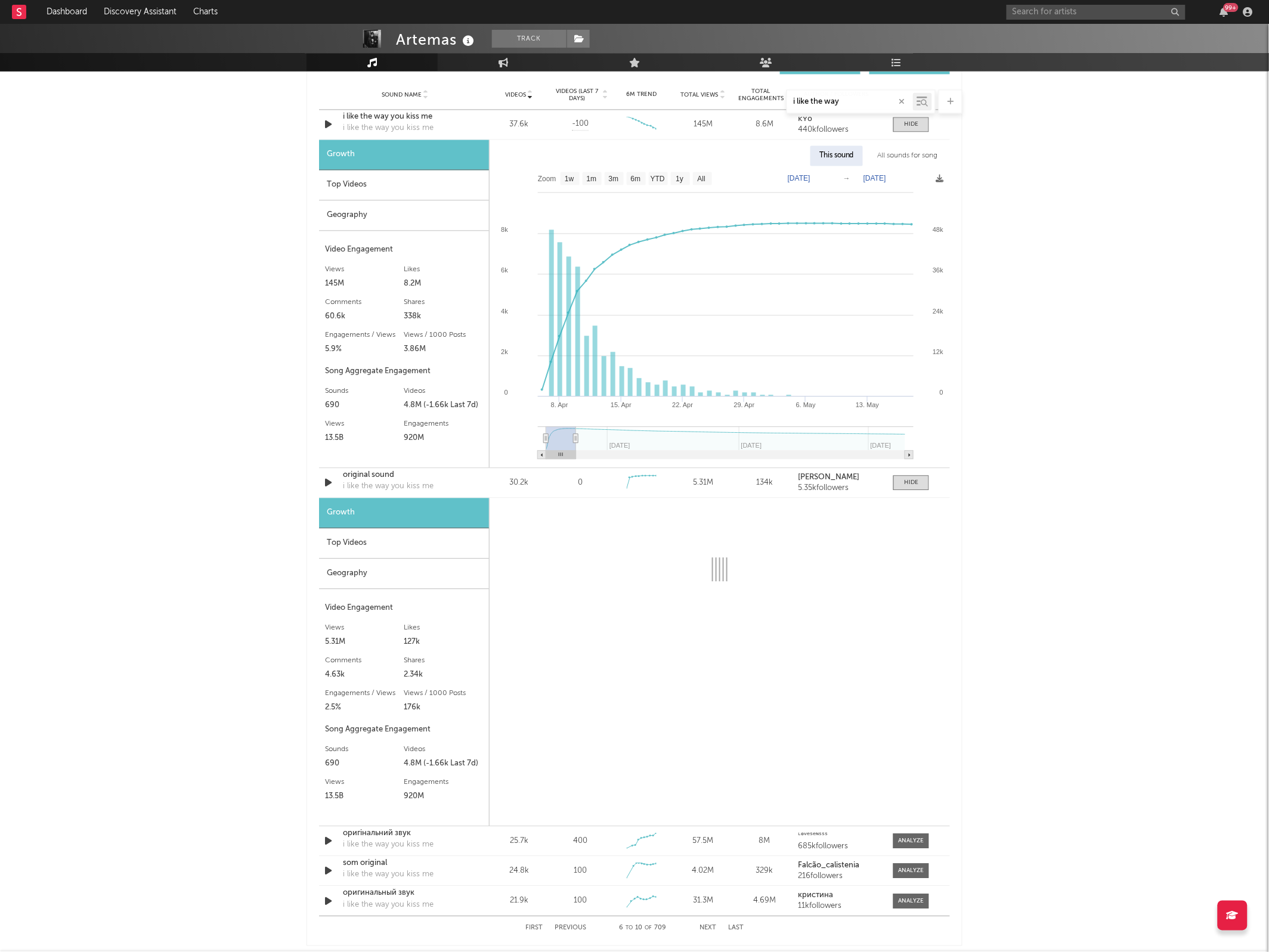
select select "1w"
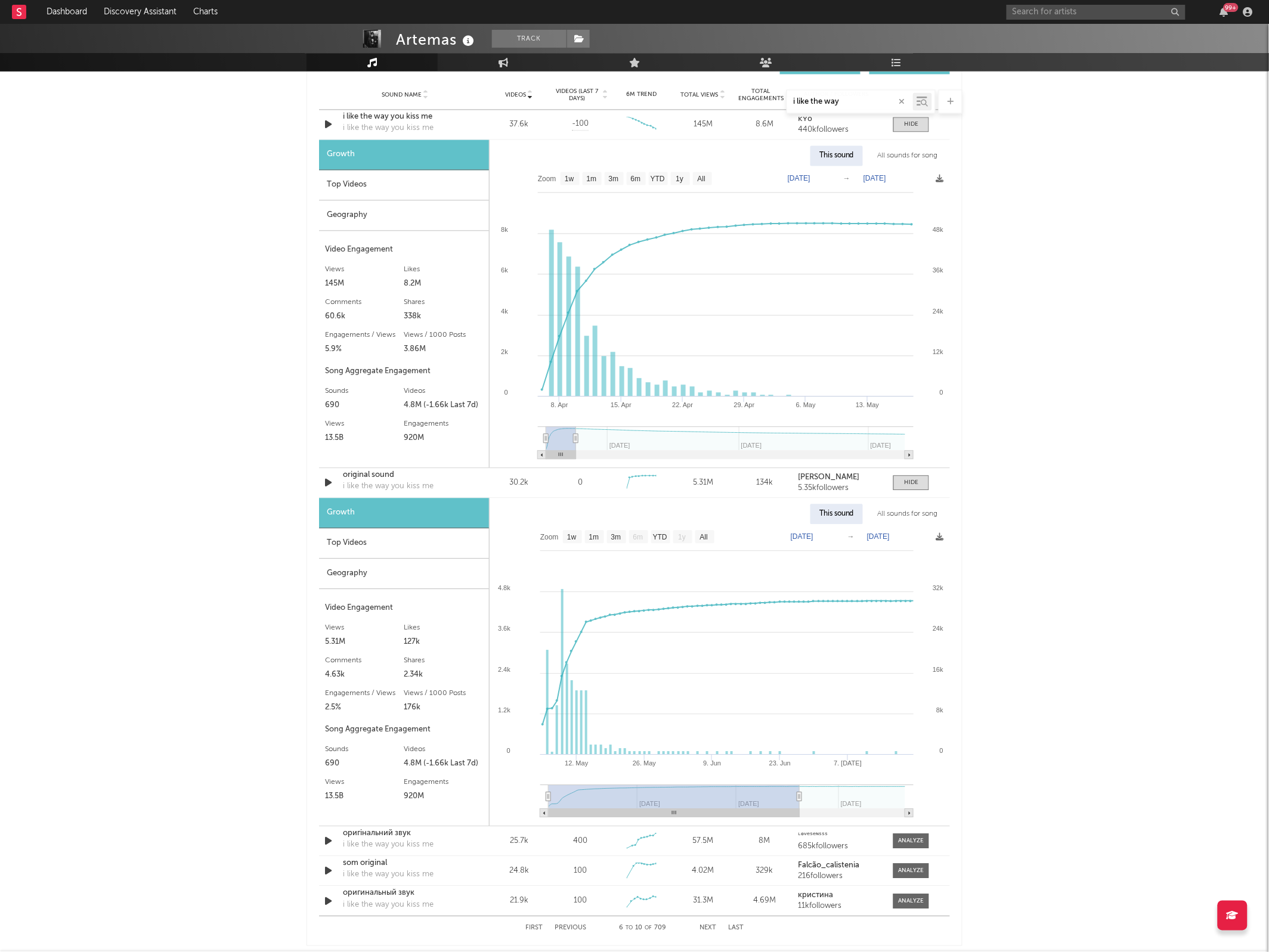
type input "[DATE]"
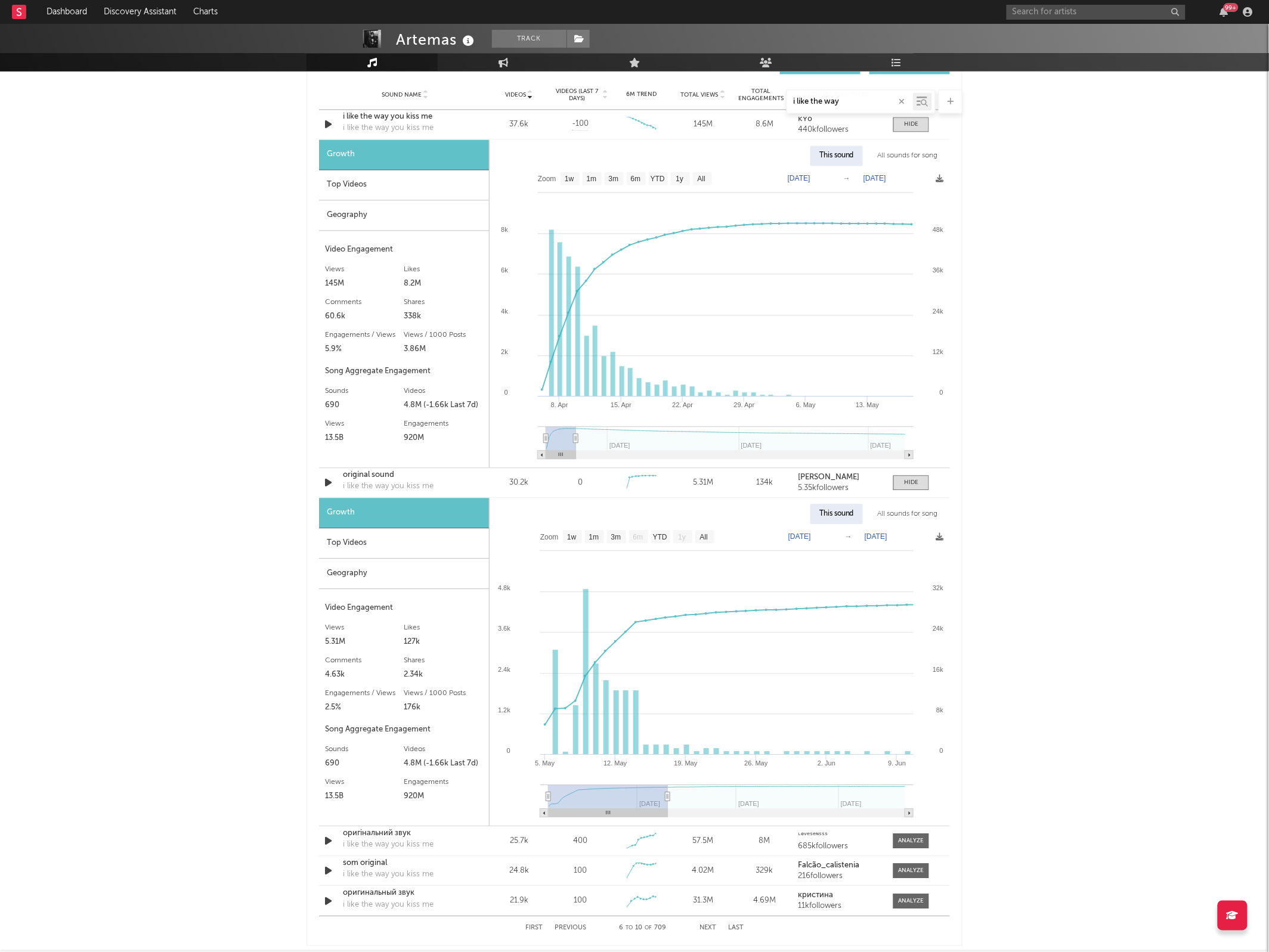
drag, startPoint x: 905, startPoint y: 797, endPoint x: 668, endPoint y: 776, distance: 237.9
click at [668, 776] on icon "Created with Highcharts 10.3.3 [DATE]. [DATE]. Jun [DATE]. [DATE]. Jun [DATE] […" at bounding box center [719, 675] width 460 height 302
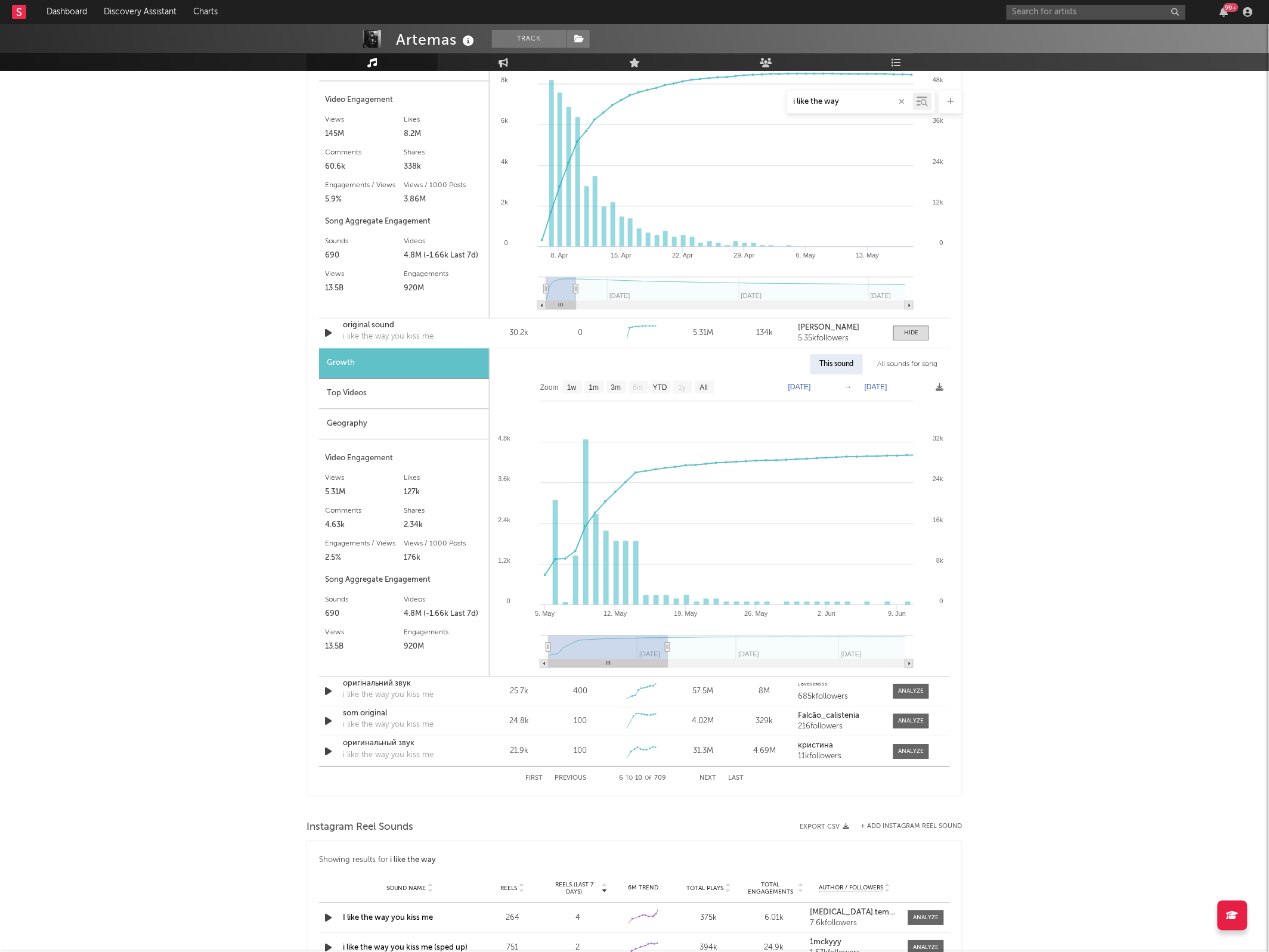
scroll to position [1013, 0]
click at [716, 778] on button "Next" at bounding box center [708, 777] width 17 height 7
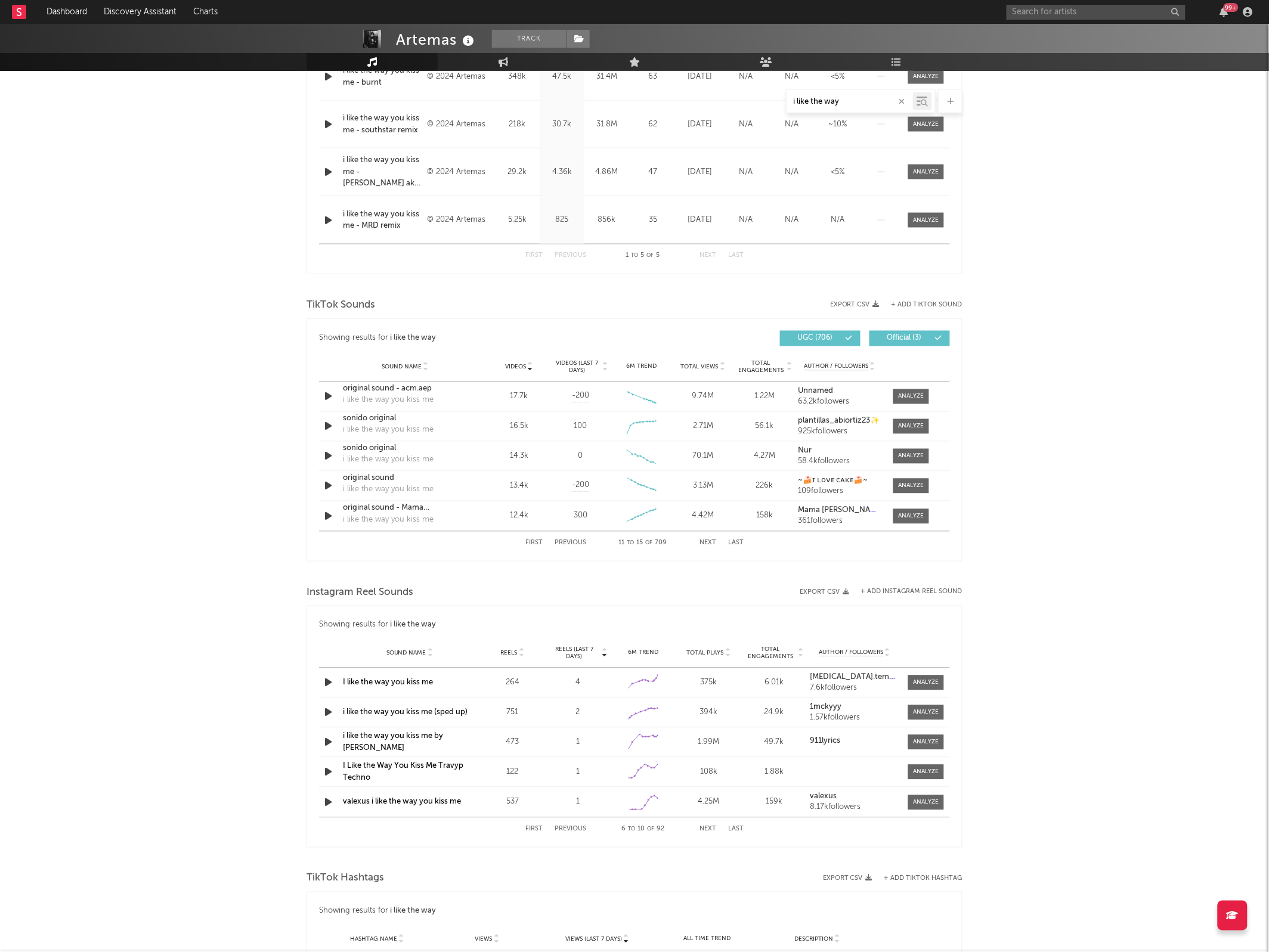
scroll to position [588, 0]
click at [698, 546] on div "First Previous 11 to 15 of 709 Next Last" at bounding box center [634, 546] width 218 height 23
click at [711, 544] on button "Next" at bounding box center [708, 546] width 17 height 7
select select "6m"
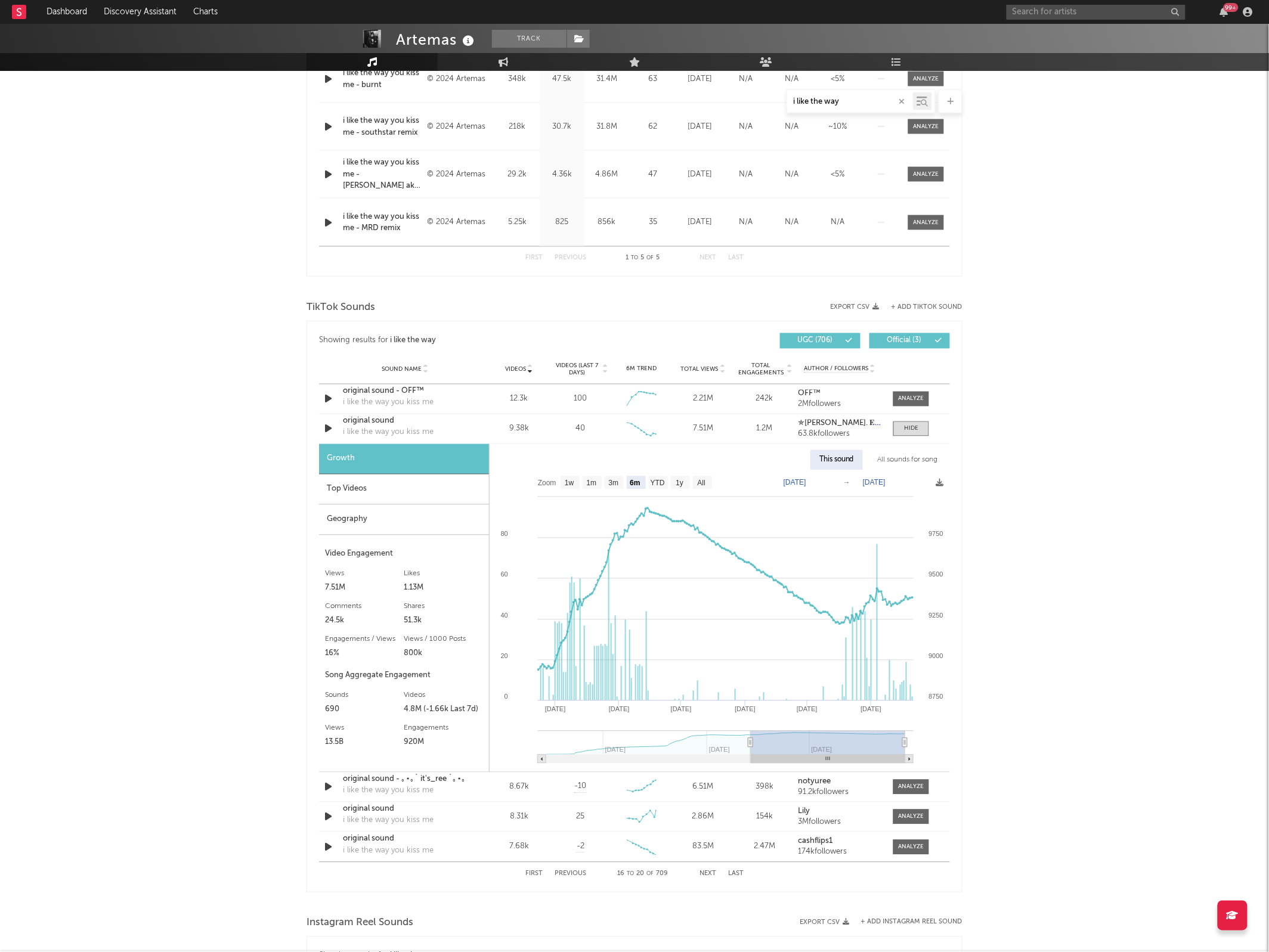
click at [899, 102] on icon "button" at bounding box center [902, 101] width 6 height 8
select select "6m"
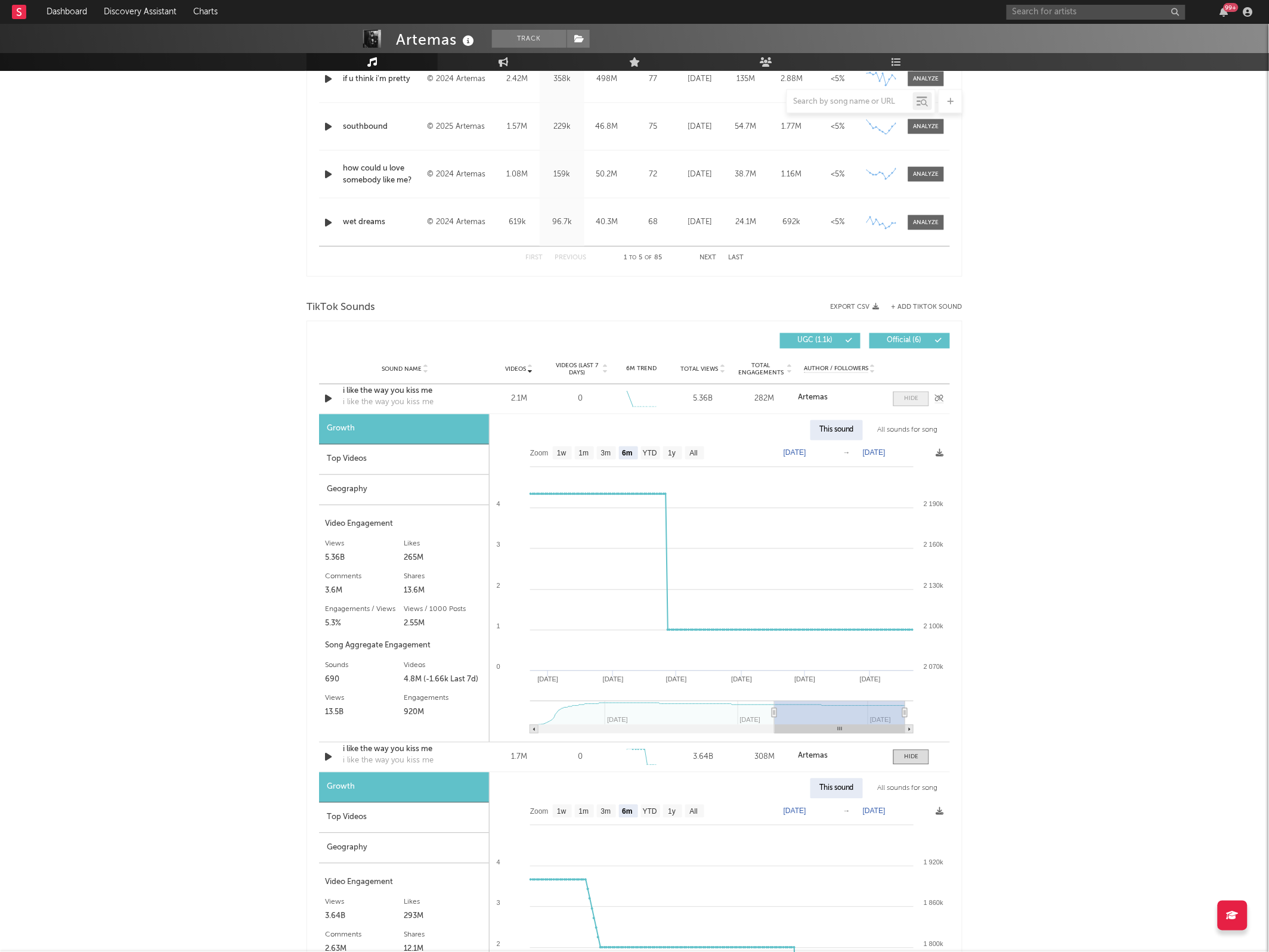
click at [905, 400] on div at bounding box center [911, 399] width 15 height 9
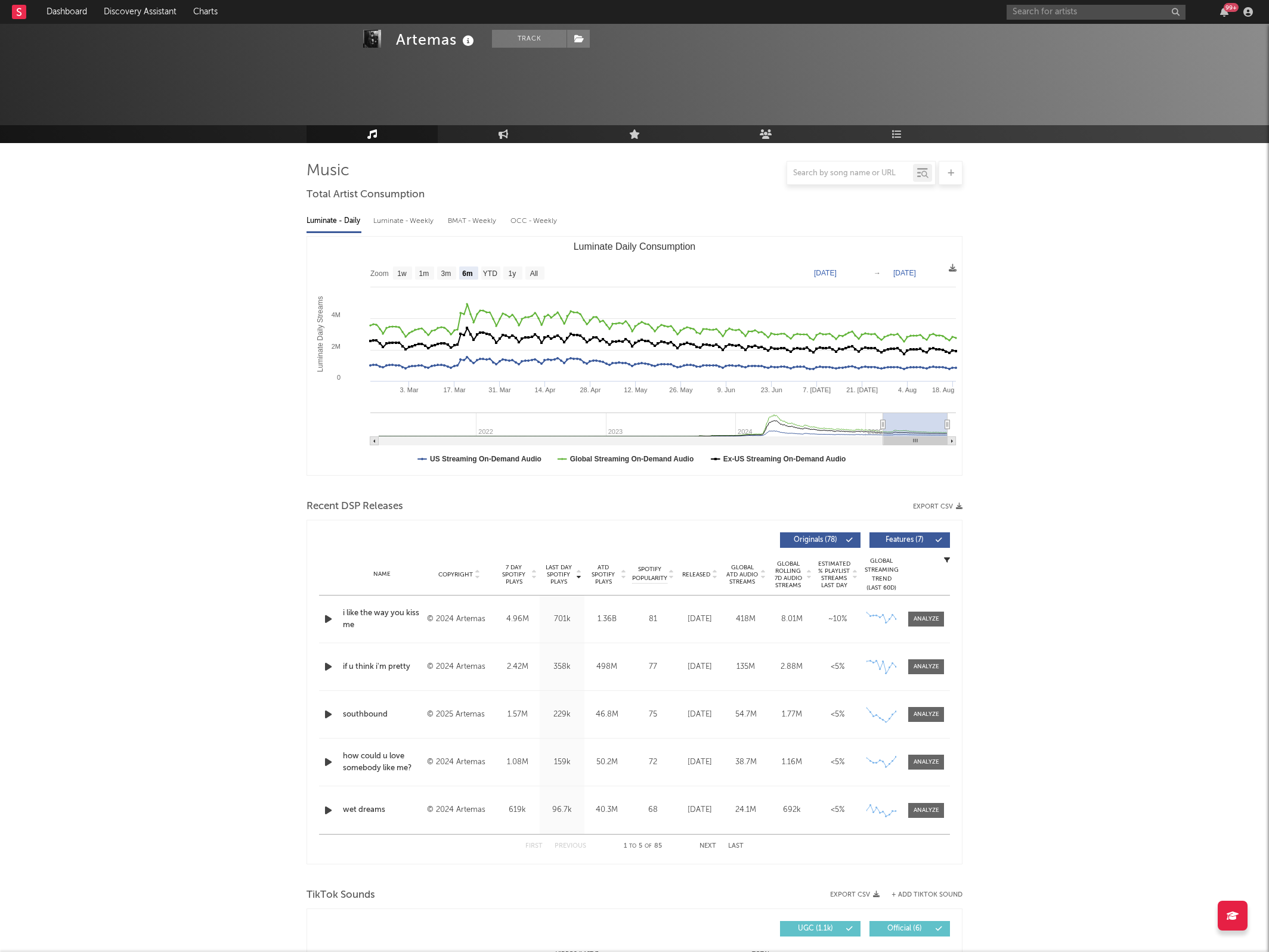
select select "6m"
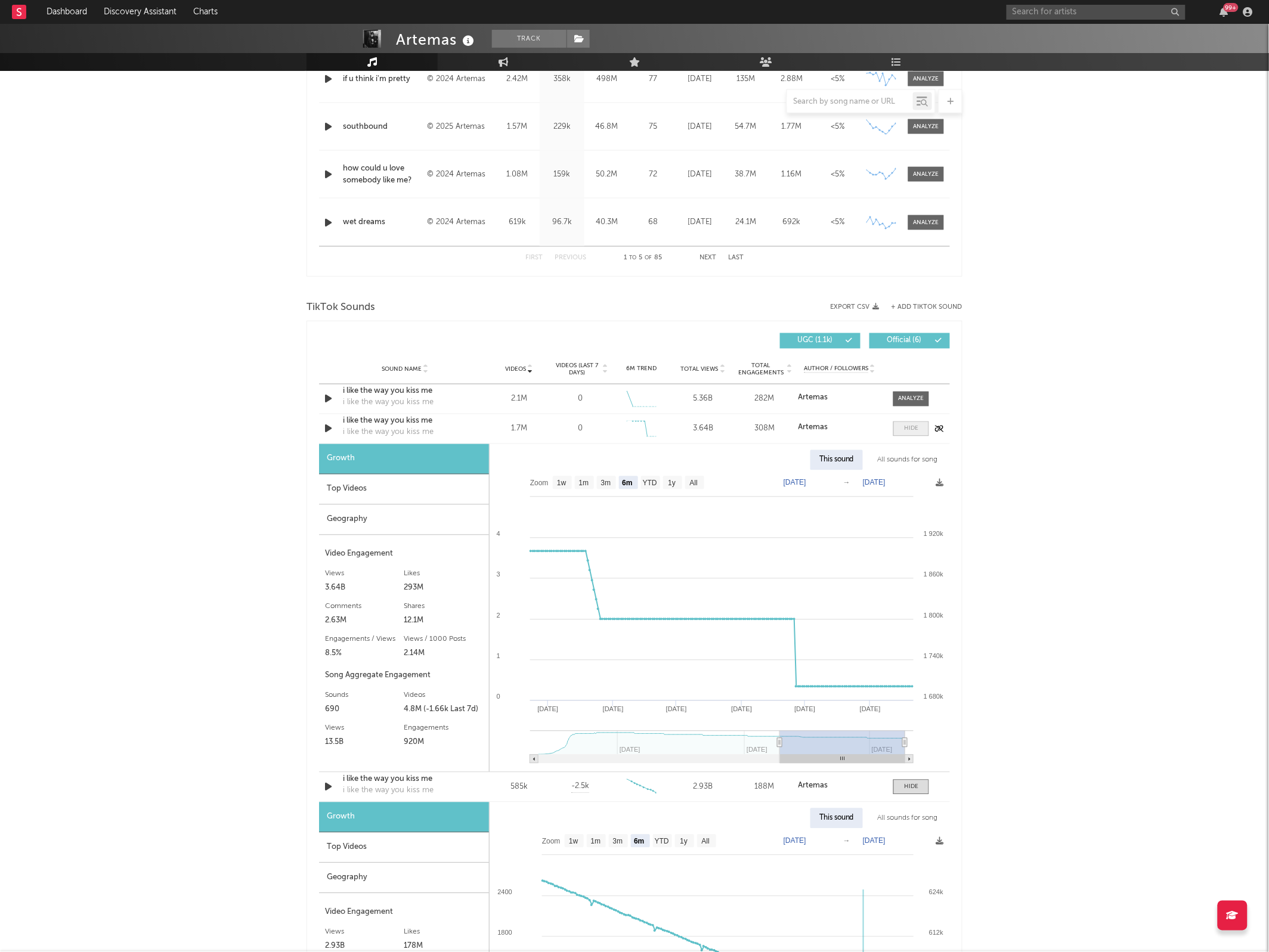
click at [910, 425] on div at bounding box center [911, 429] width 15 height 9
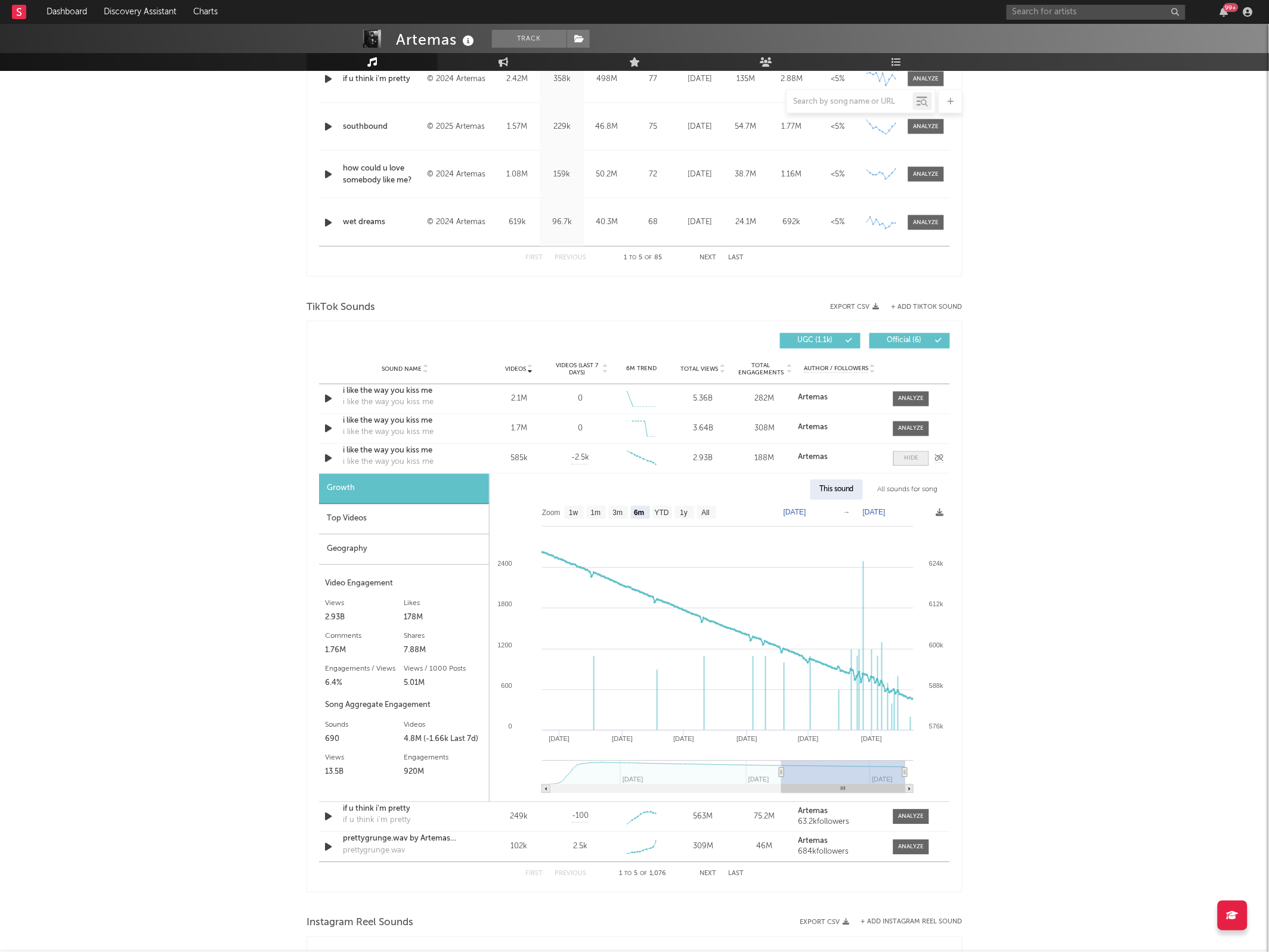
click at [910, 454] on span at bounding box center [910, 458] width 36 height 15
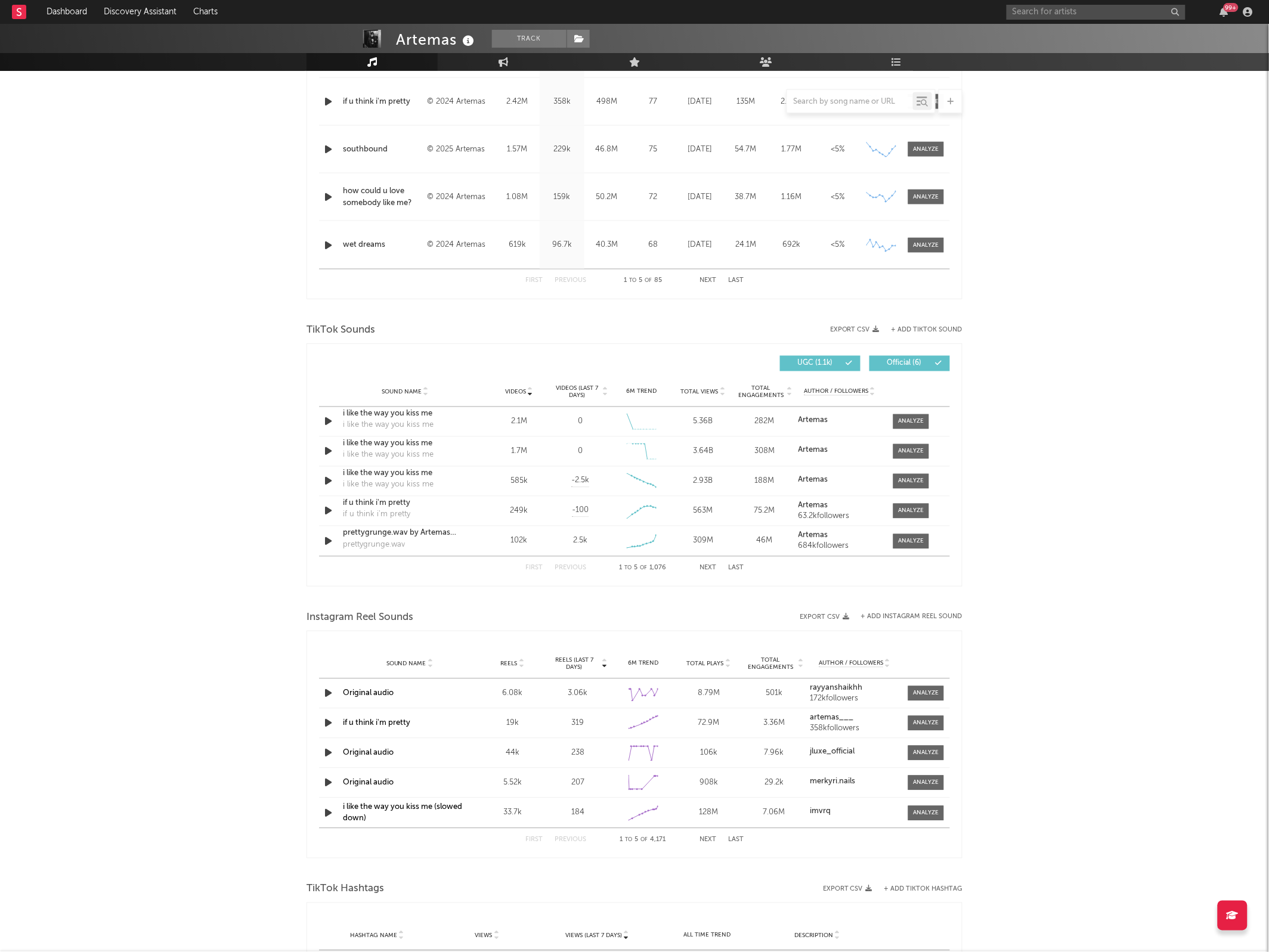
scroll to position [564, 0]
click at [708, 566] on button "Next" at bounding box center [708, 569] width 17 height 7
select select "6m"
select select "1w"
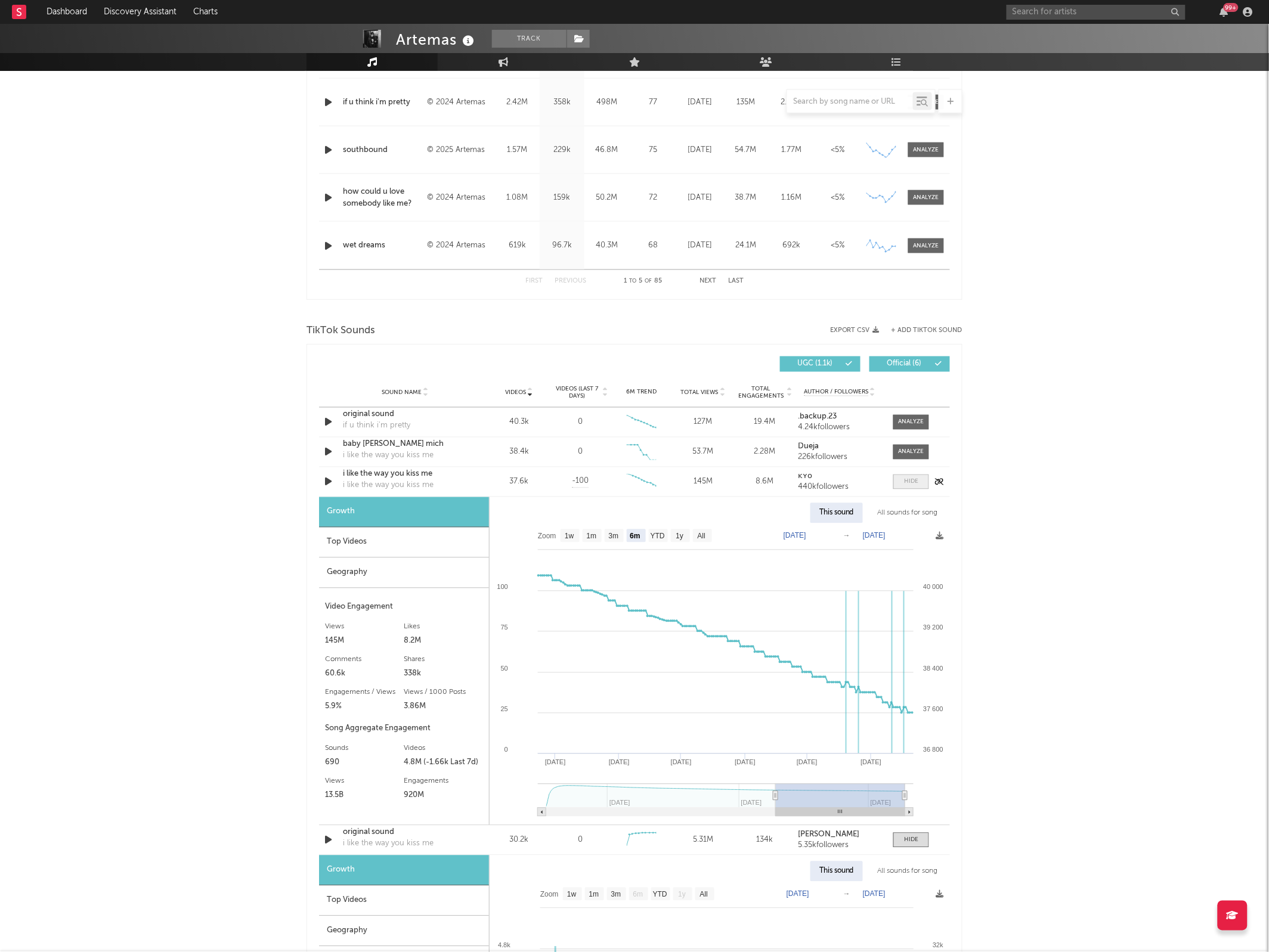
click at [910, 481] on div at bounding box center [911, 481] width 15 height 9
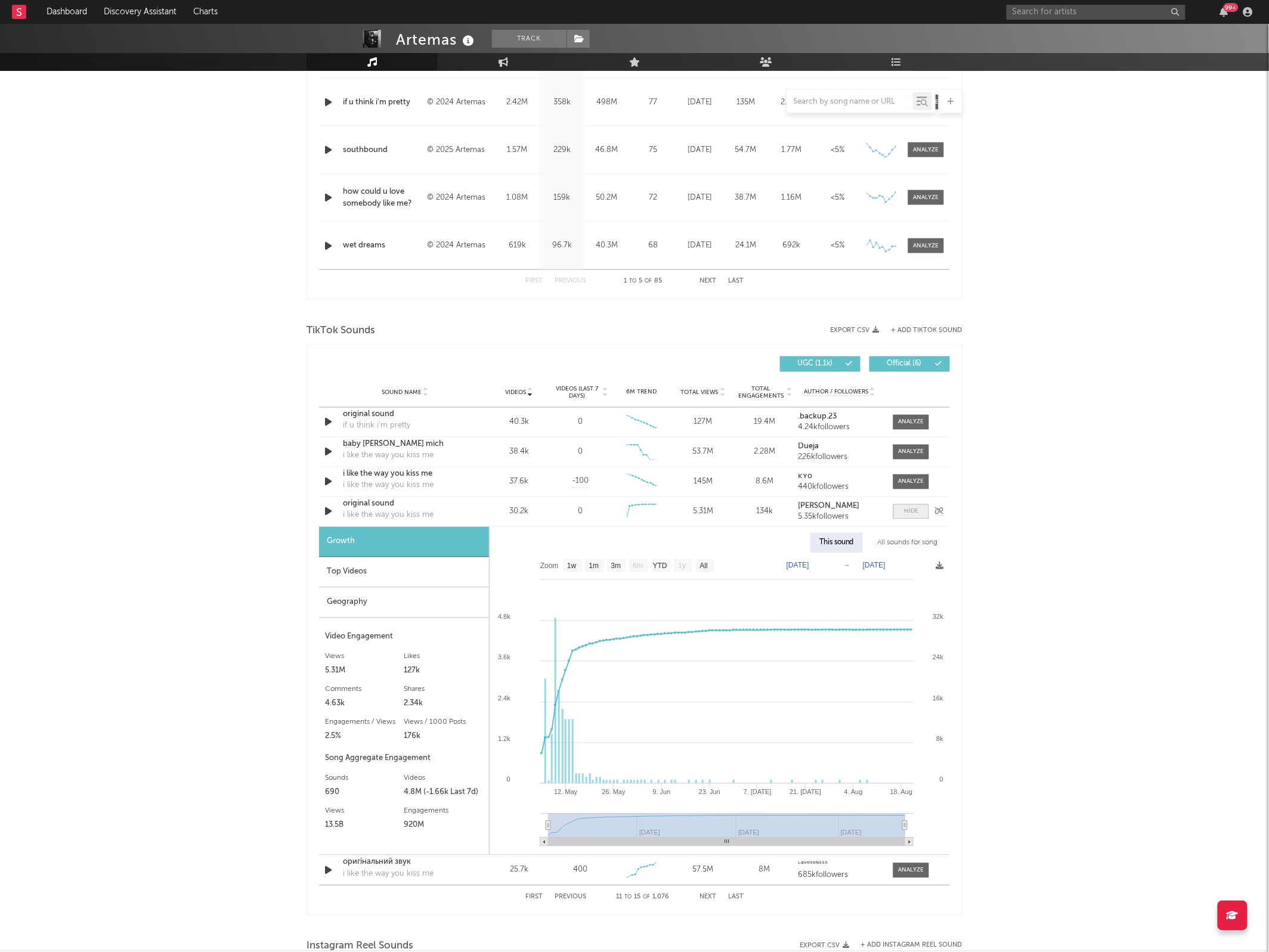
click at [904, 510] on div at bounding box center [911, 512] width 15 height 9
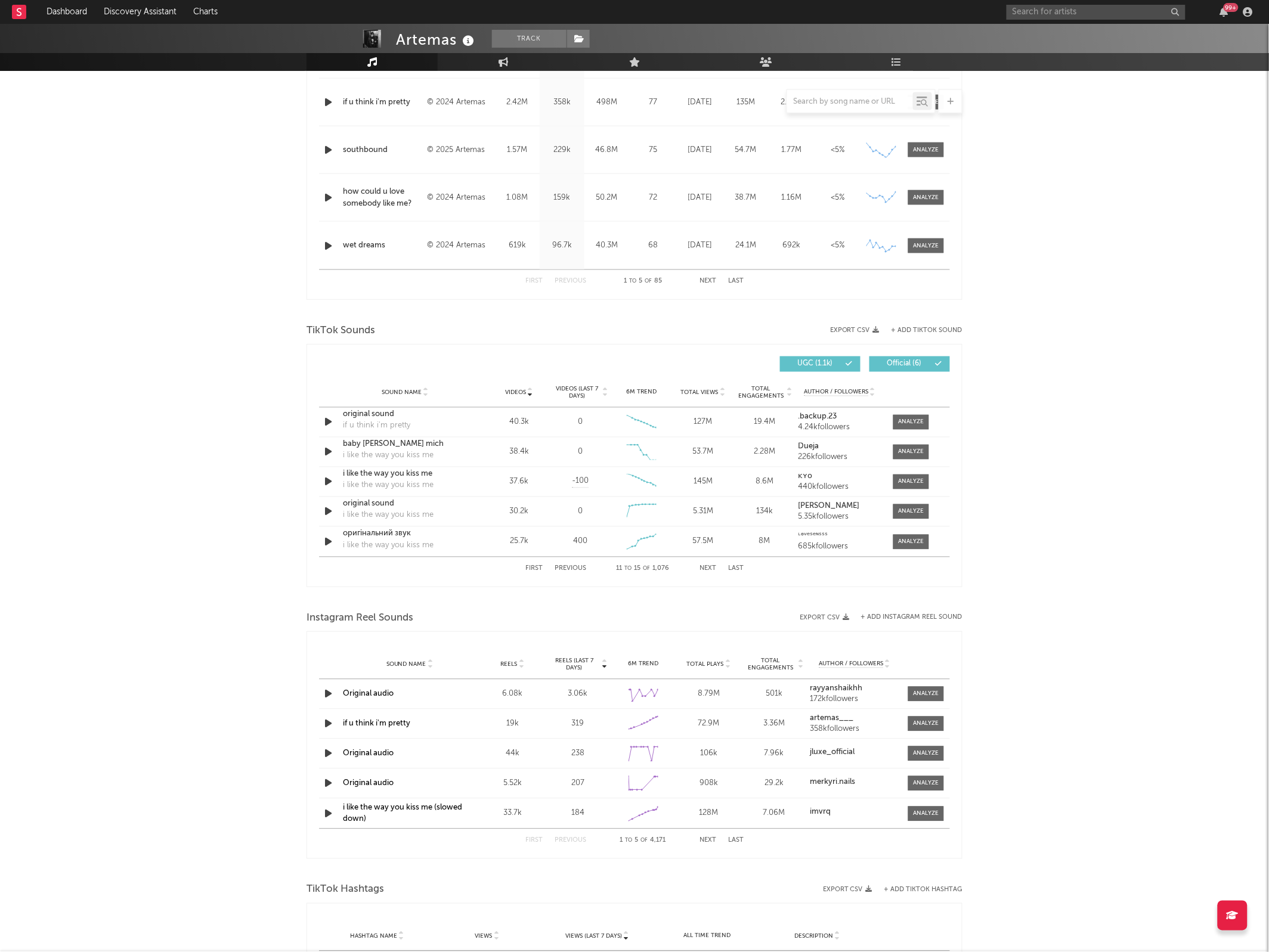
click at [705, 566] on button "Next" at bounding box center [708, 569] width 17 height 7
click at [704, 566] on button "Next" at bounding box center [708, 569] width 17 height 7
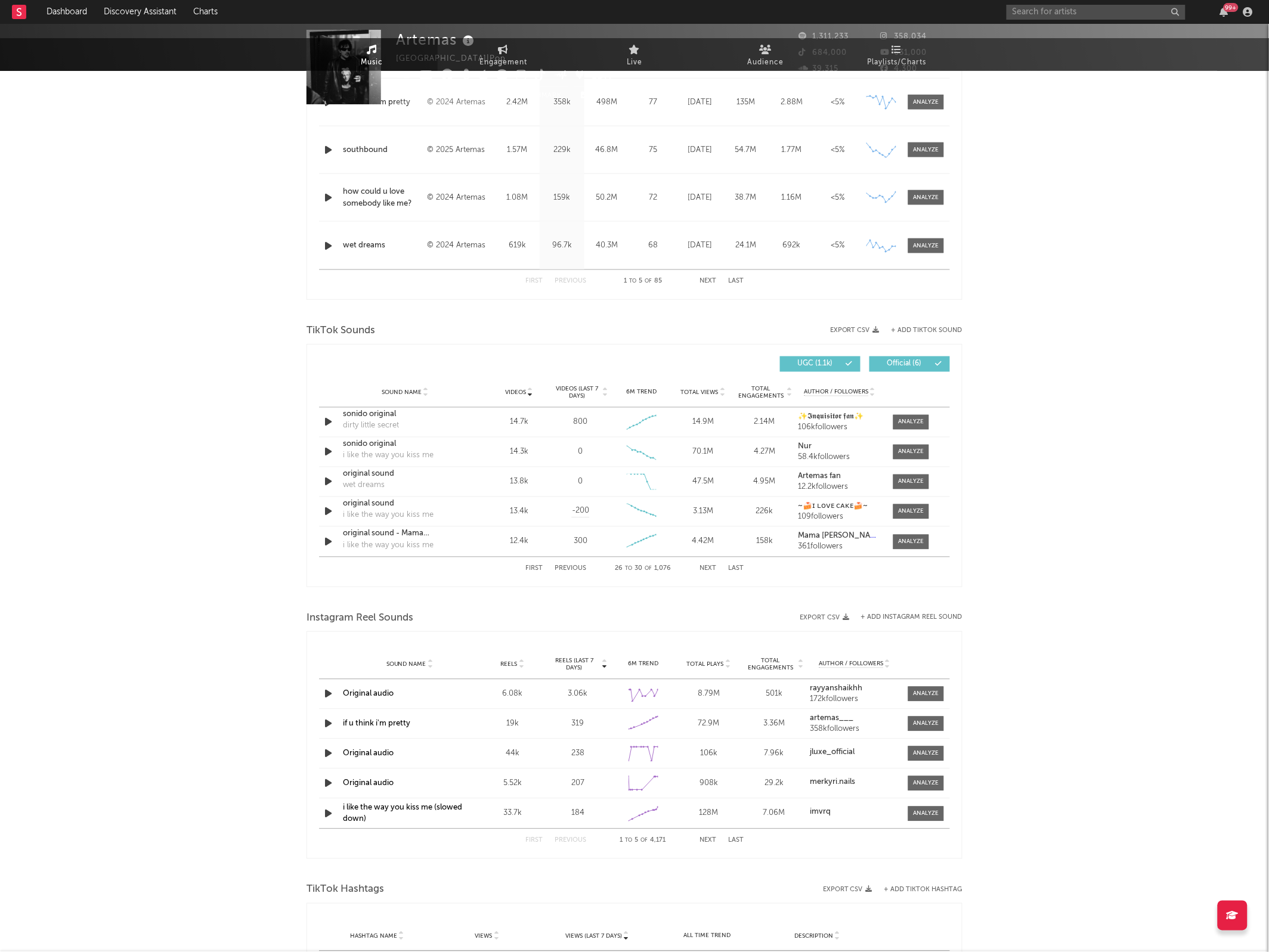
scroll to position [0, 0]
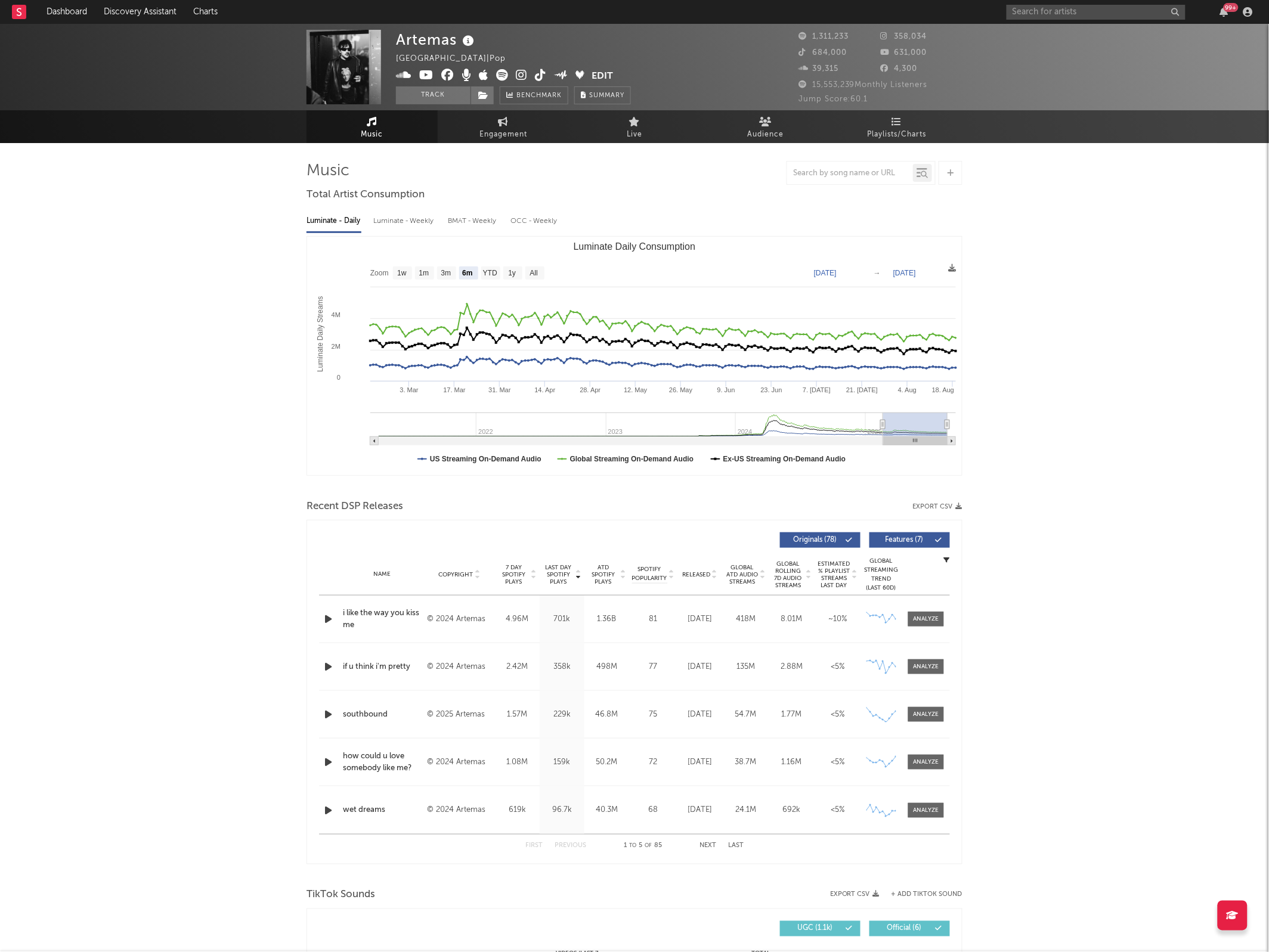
click at [535, 73] on icon at bounding box center [540, 75] width 12 height 12
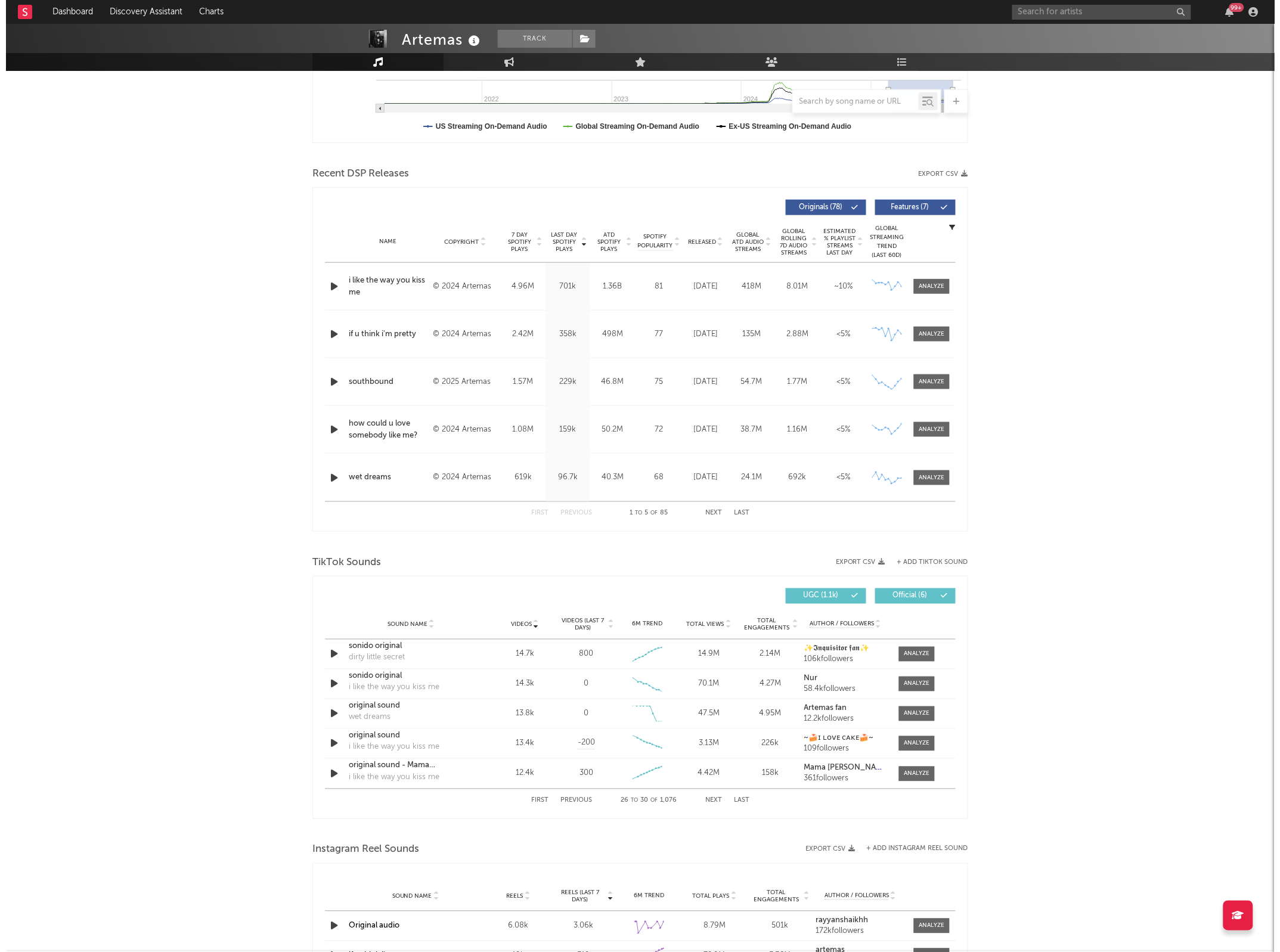
scroll to position [334, 0]
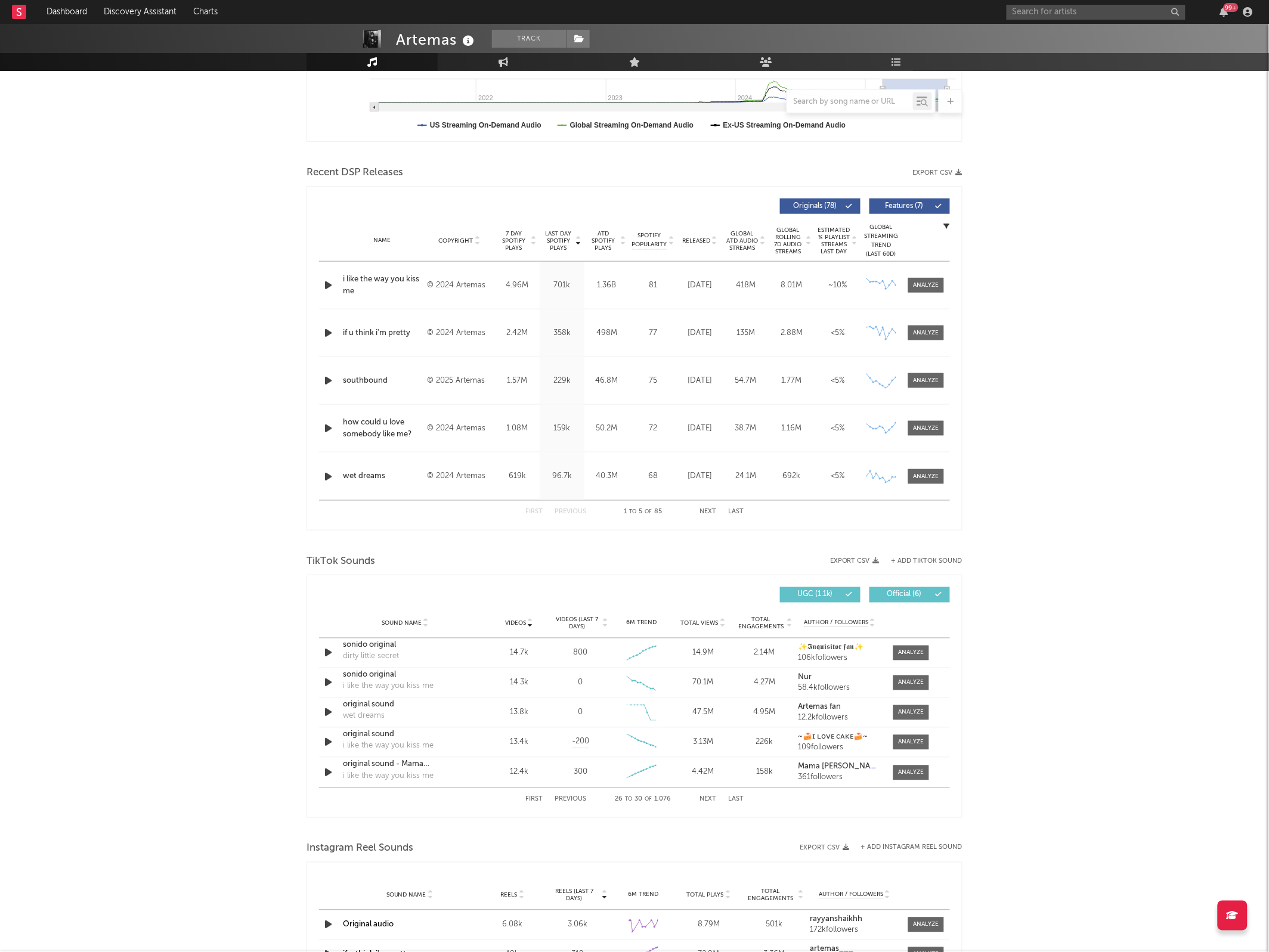
click at [574, 803] on button "Previous" at bounding box center [570, 799] width 31 height 7
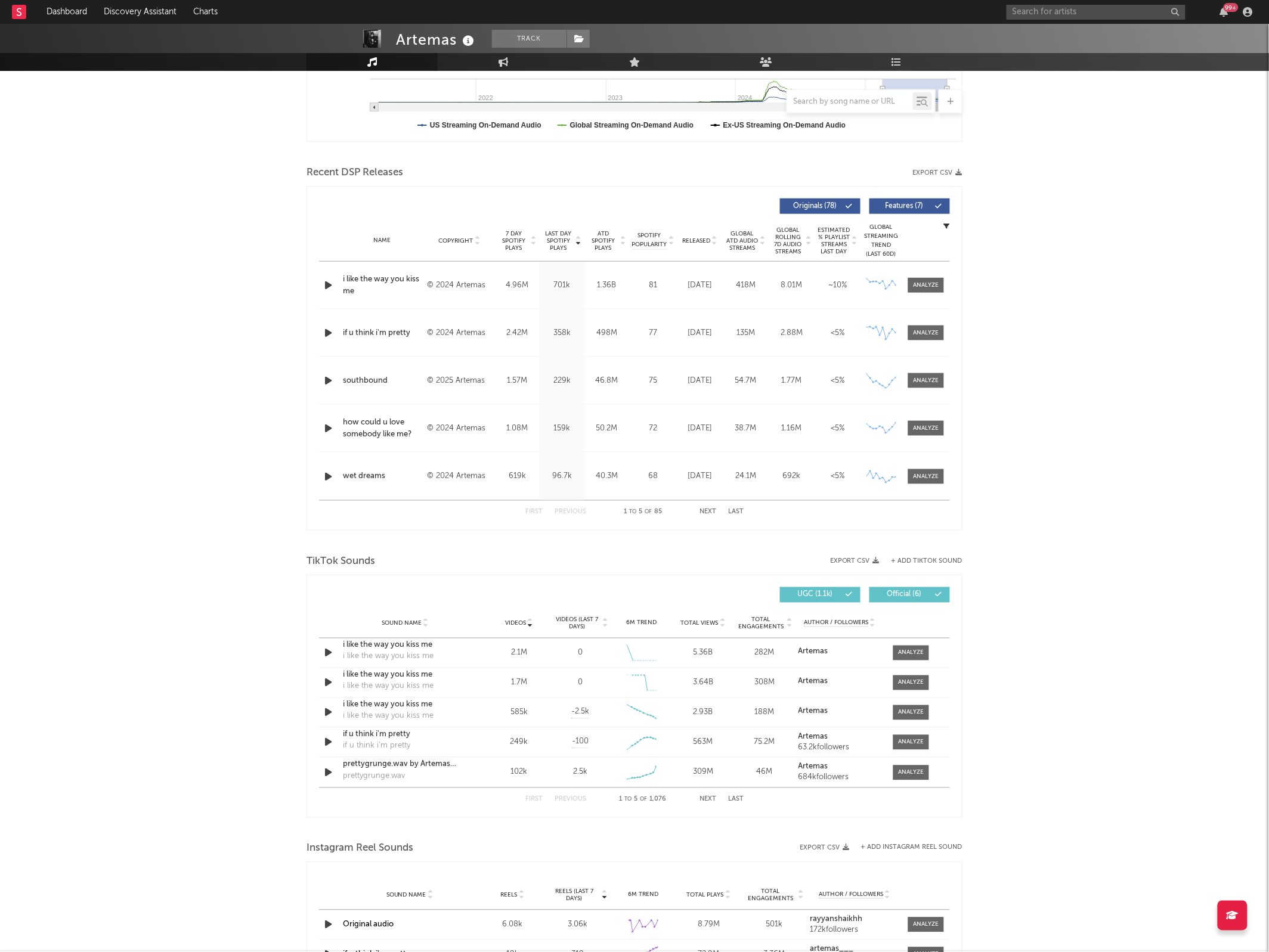
click at [924, 558] on button "+ Add TikTok Sound" at bounding box center [927, 561] width 71 height 7
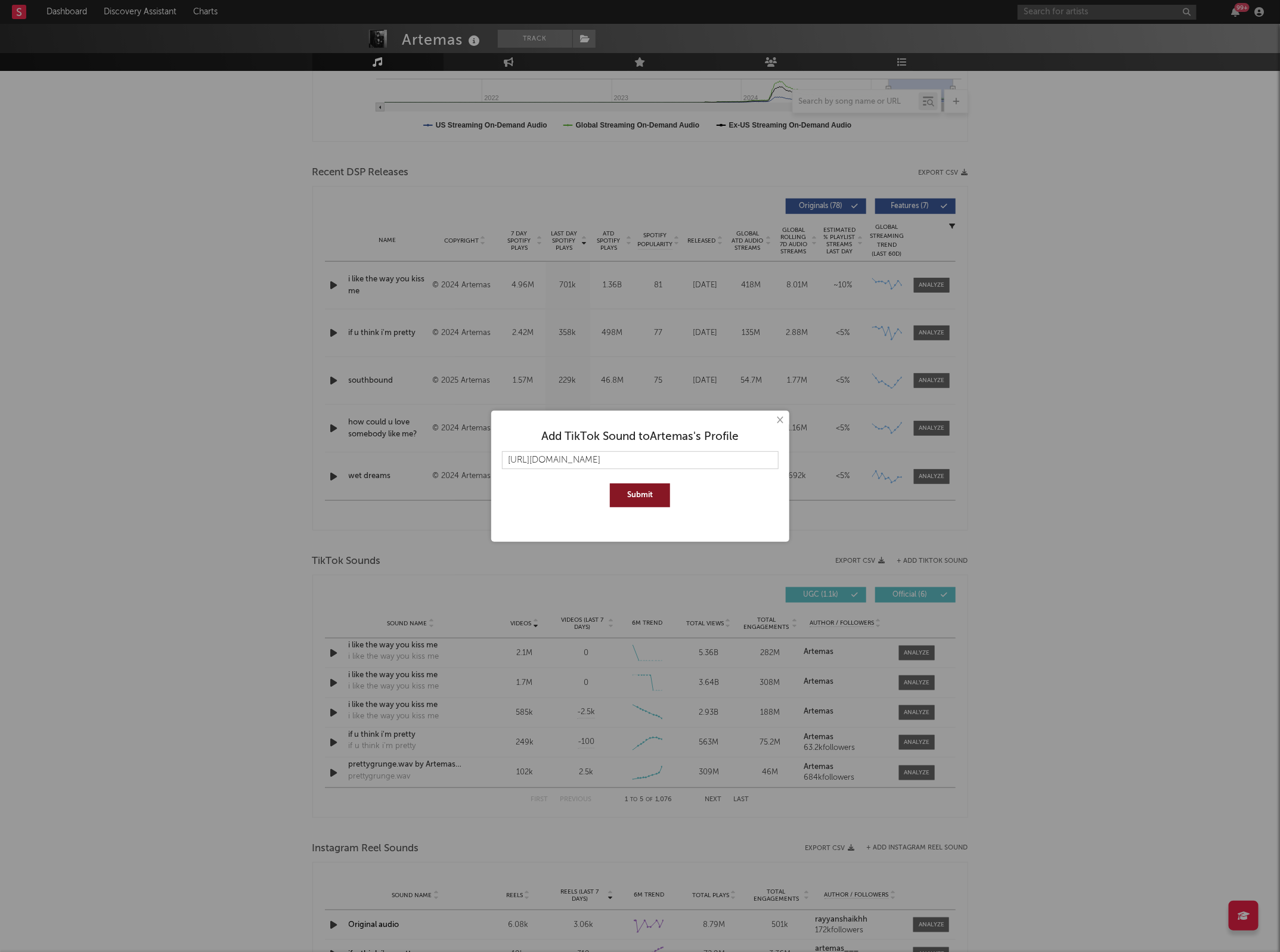
scroll to position [0, 17]
type input "https://www.tiktok.com/music/original-sound-7343497350691769121"
click at [658, 491] on button "Submit" at bounding box center [640, 495] width 60 height 24
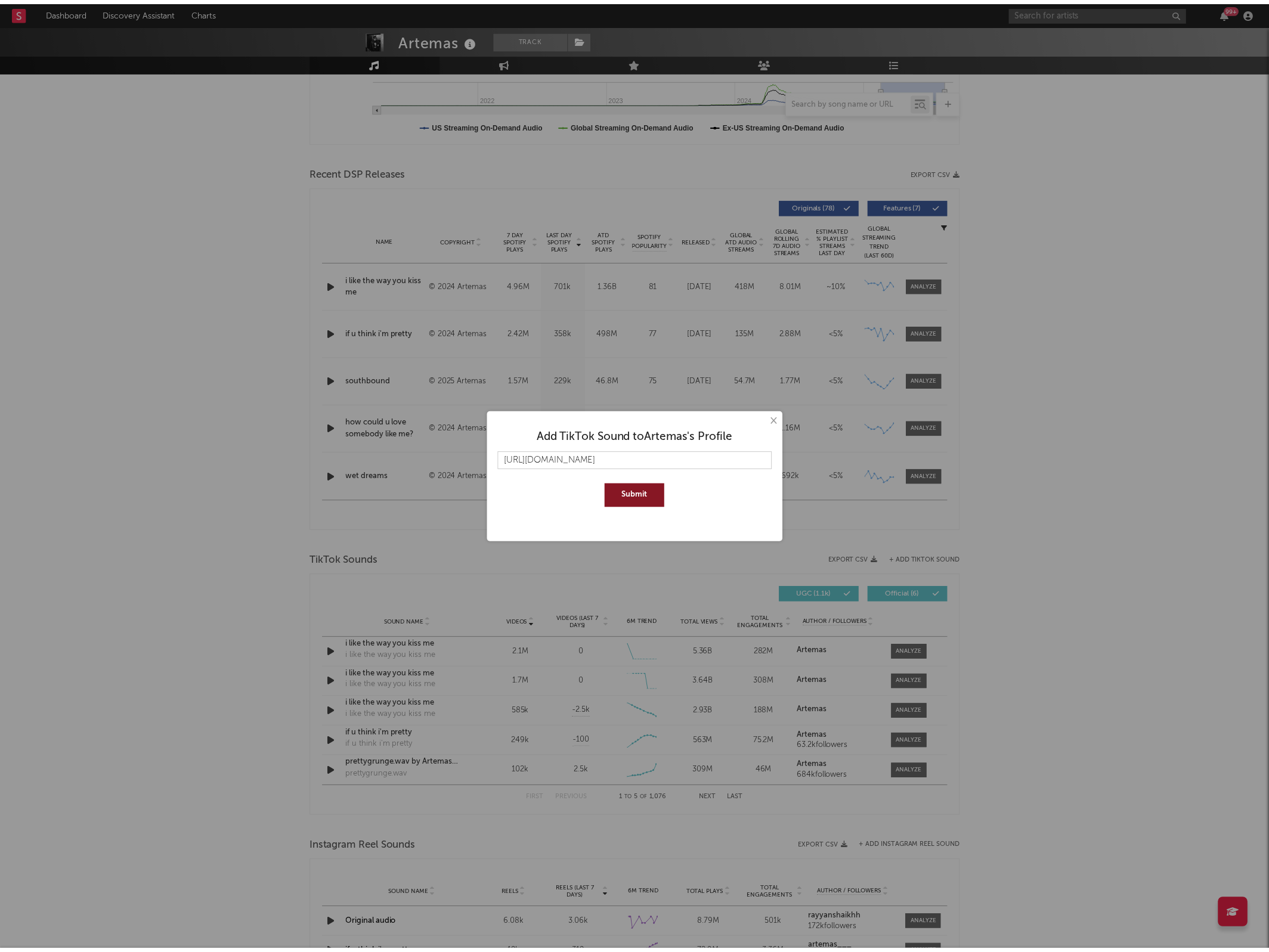
scroll to position [0, 0]
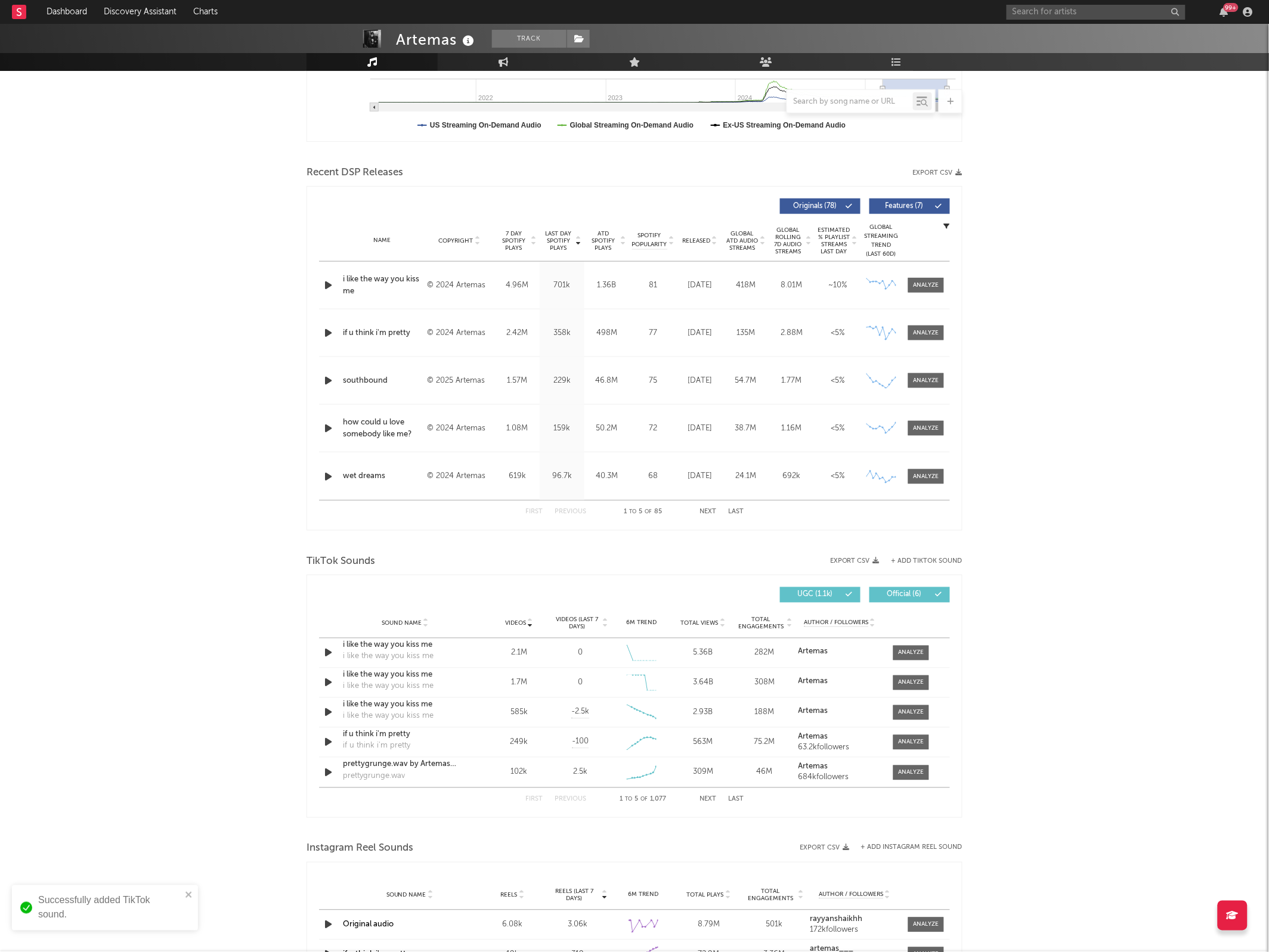
click at [700, 799] on button "Next" at bounding box center [708, 799] width 17 height 7
click at [910, 687] on div at bounding box center [911, 683] width 25 height 9
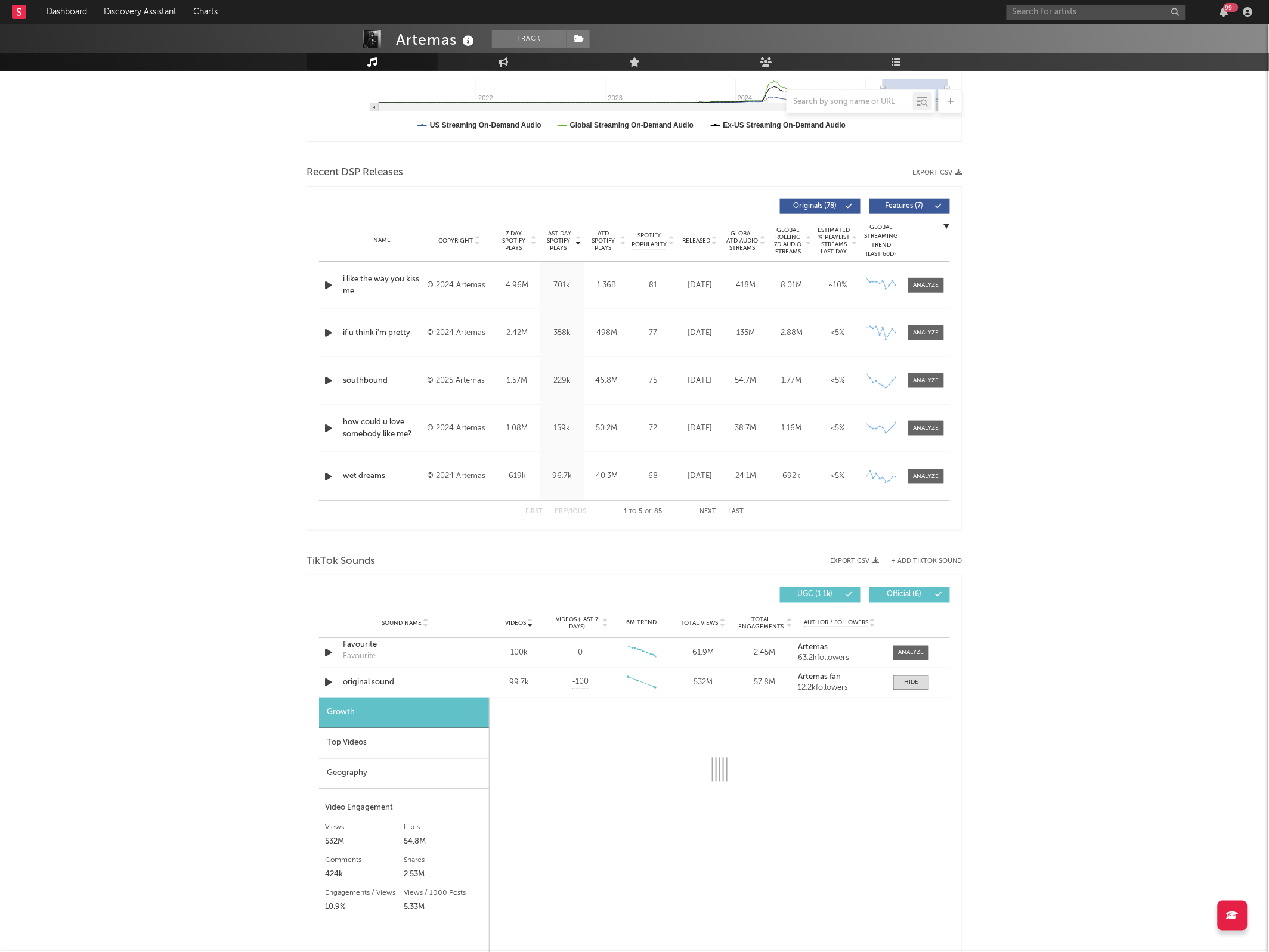
select select "6m"
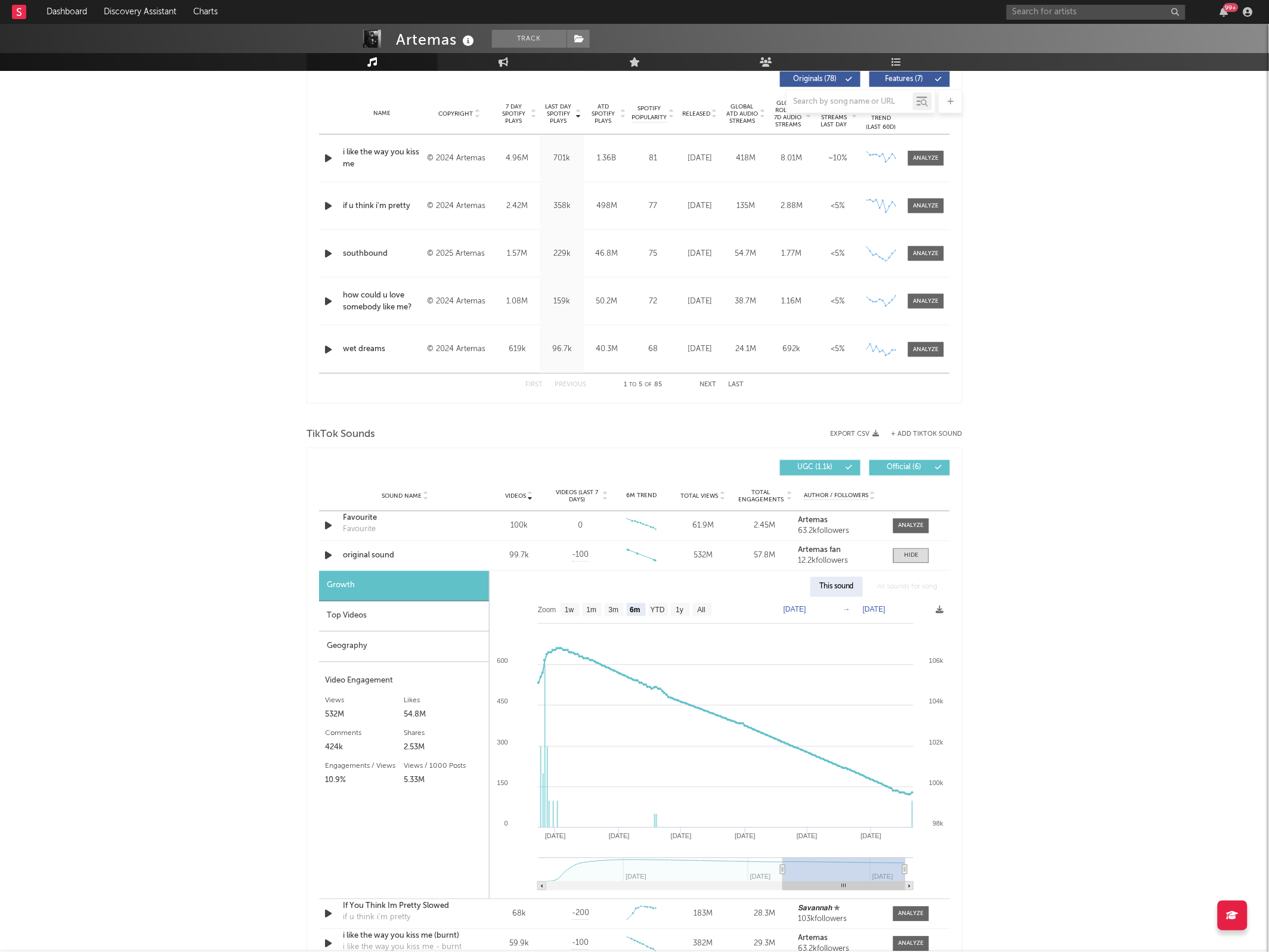
scroll to position [462, 0]
type input "[DATE]"
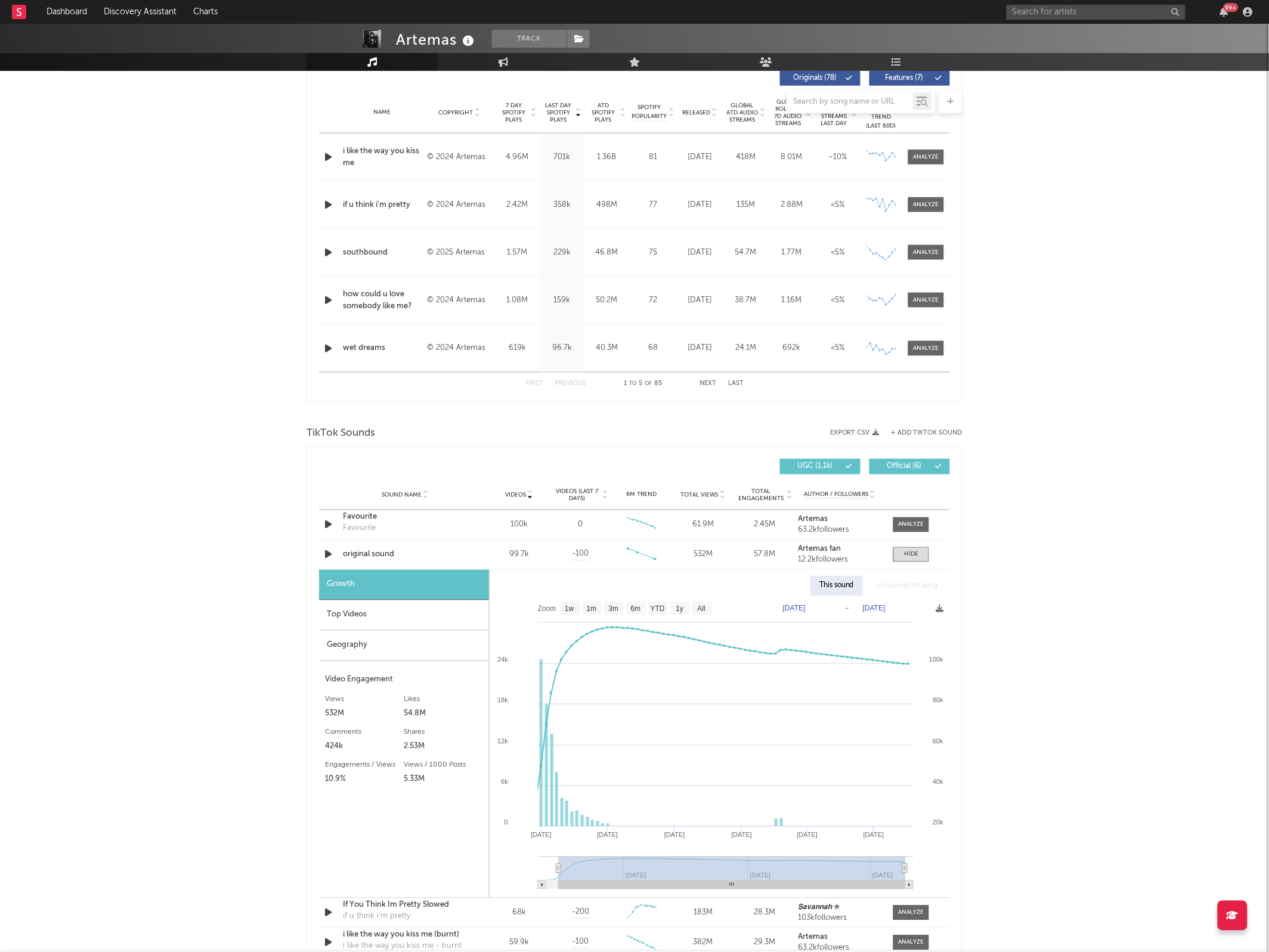
select select "All"
type input "2024-03-04"
drag, startPoint x: 784, startPoint y: 870, endPoint x: 496, endPoint y: 859, distance: 288.2
click at [496, 859] on icon "Created with Highcharts 10.3.3 Jul '25 Jan '25 Jul '24 Oct '24 Apr '25 Apr '24 …" at bounding box center [719, 747] width 460 height 302
type input "2024-12-09"
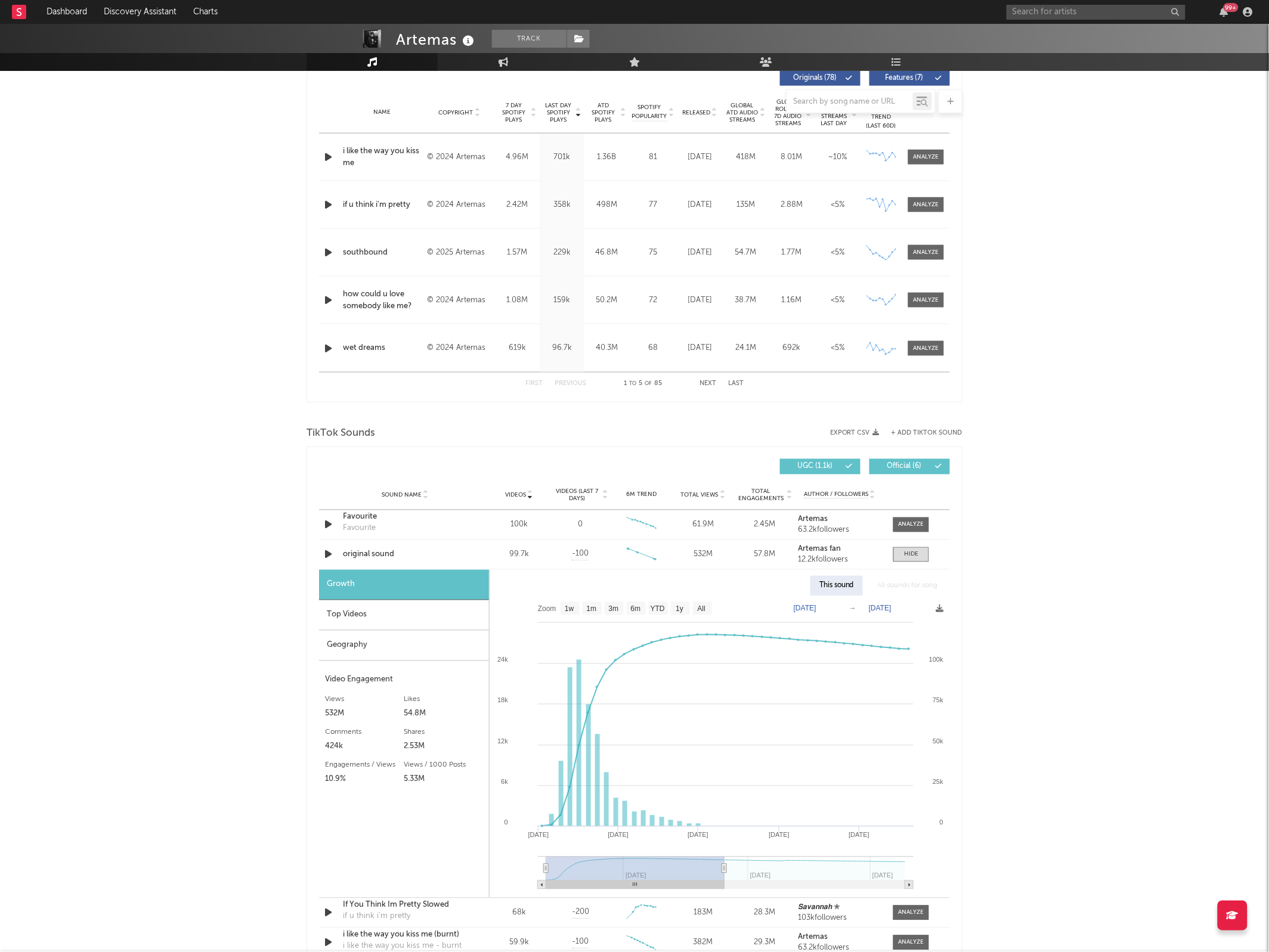
type input "2024-03-08"
type input "[DATE]"
select select "6m"
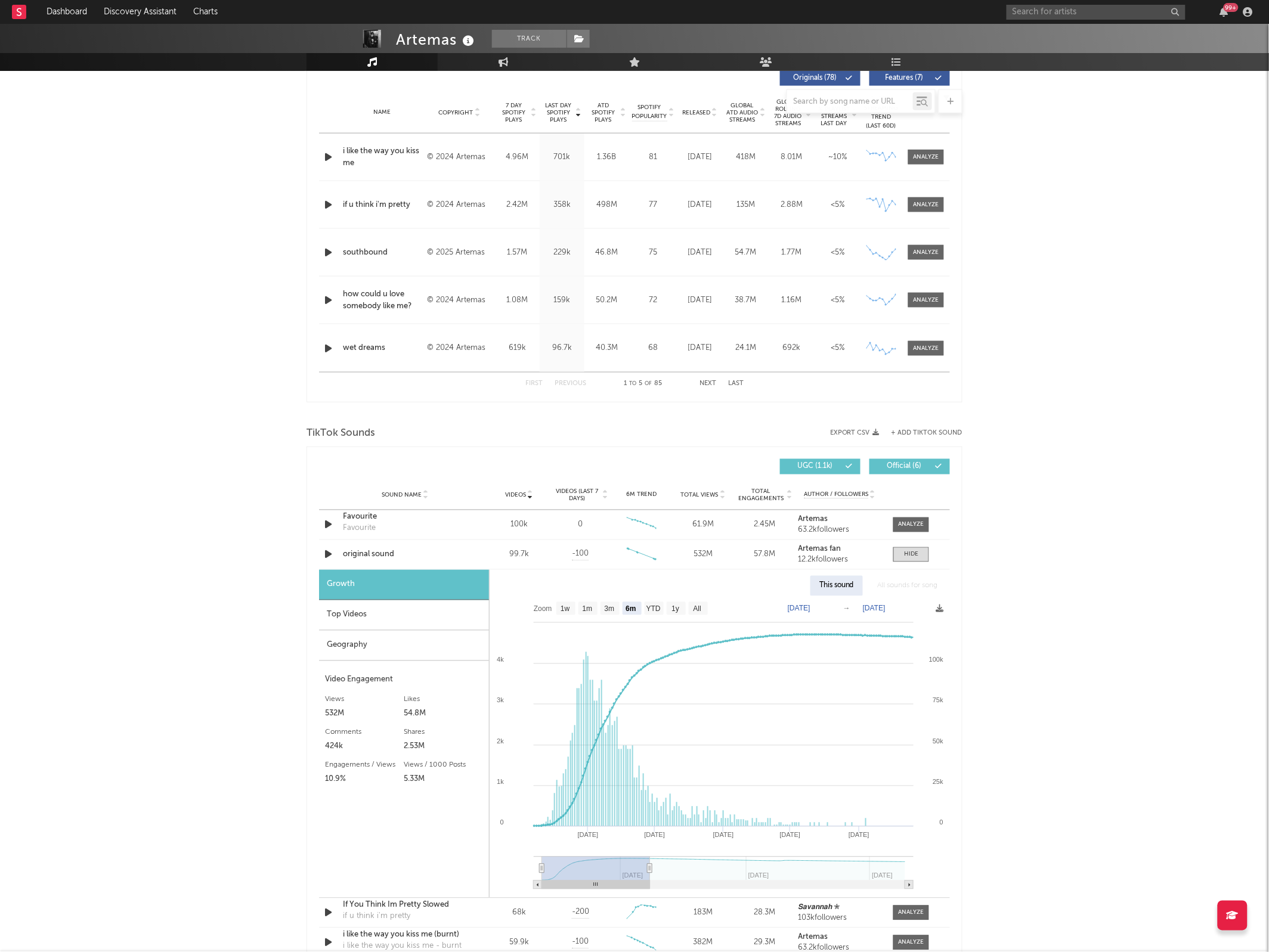
type input "2024-07-03"
select select "3m"
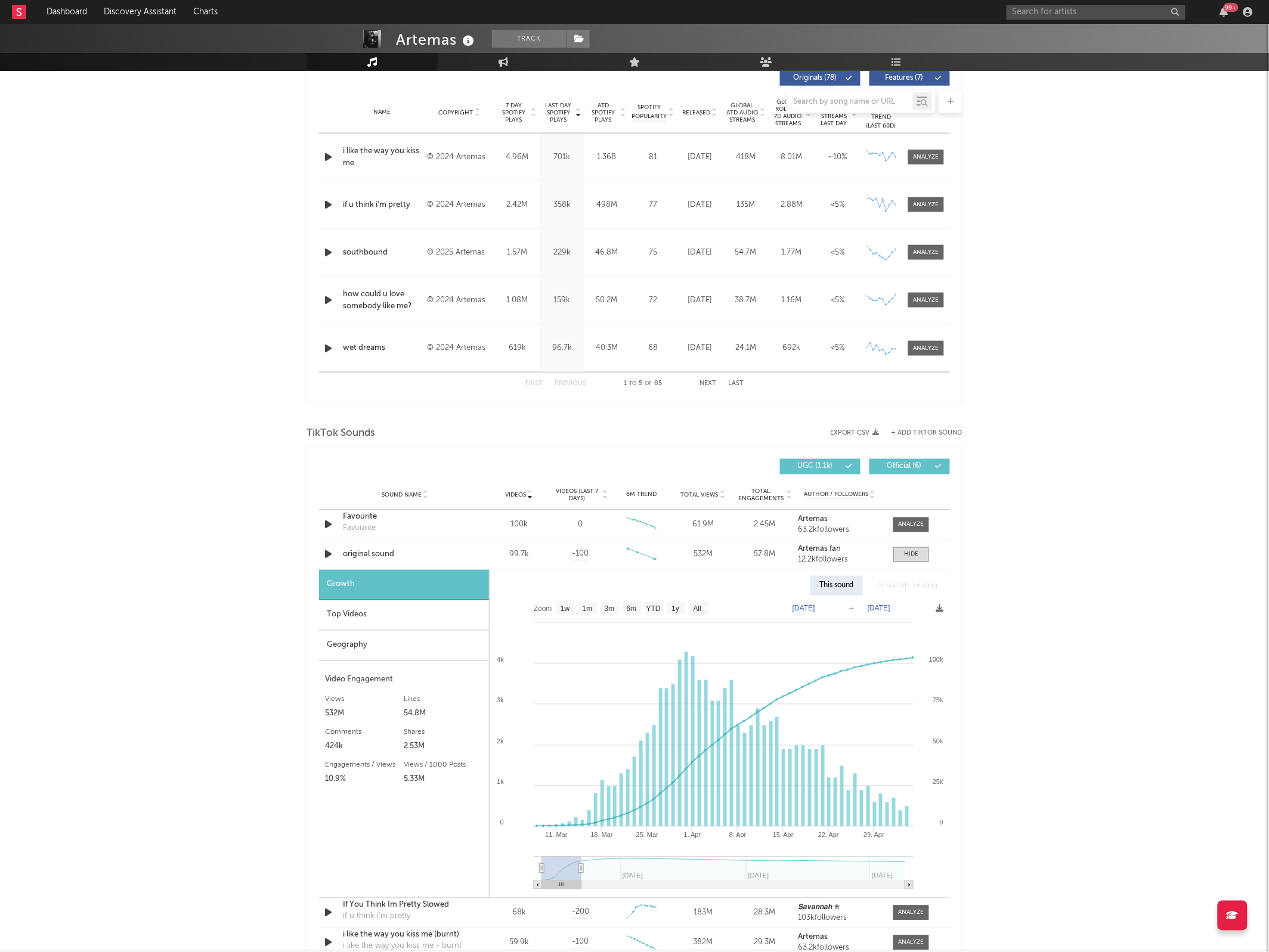
type input "[DATE]"
drag, startPoint x: 903, startPoint y: 868, endPoint x: 581, endPoint y: 865, distance: 322.0
click at [581, 865] on icon at bounding box center [581, 868] width 5 height 9
click at [1073, 7] on input "text" at bounding box center [1095, 12] width 179 height 15
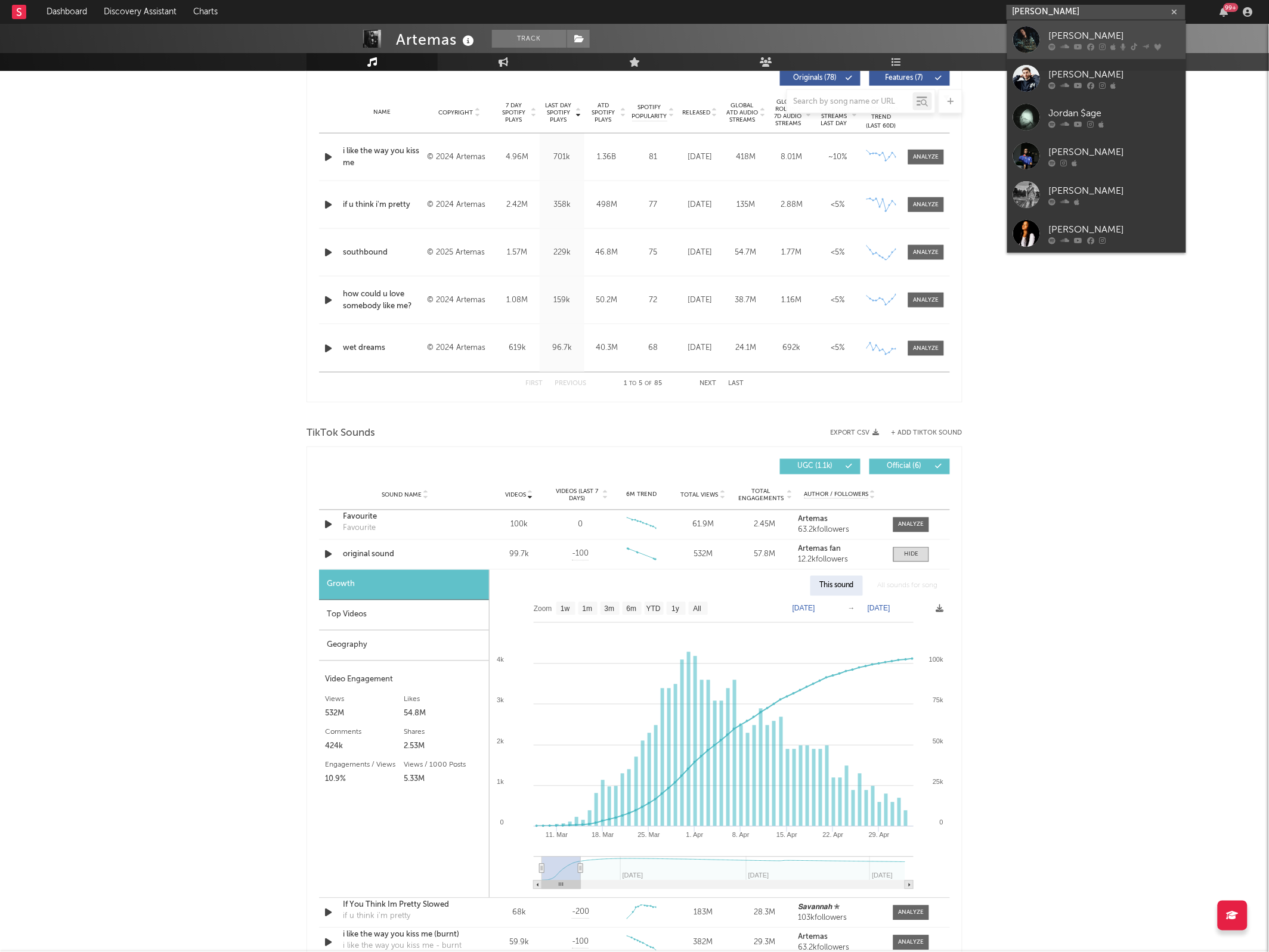
type input "jordan ade"
click at [1016, 44] on div at bounding box center [1026, 39] width 27 height 27
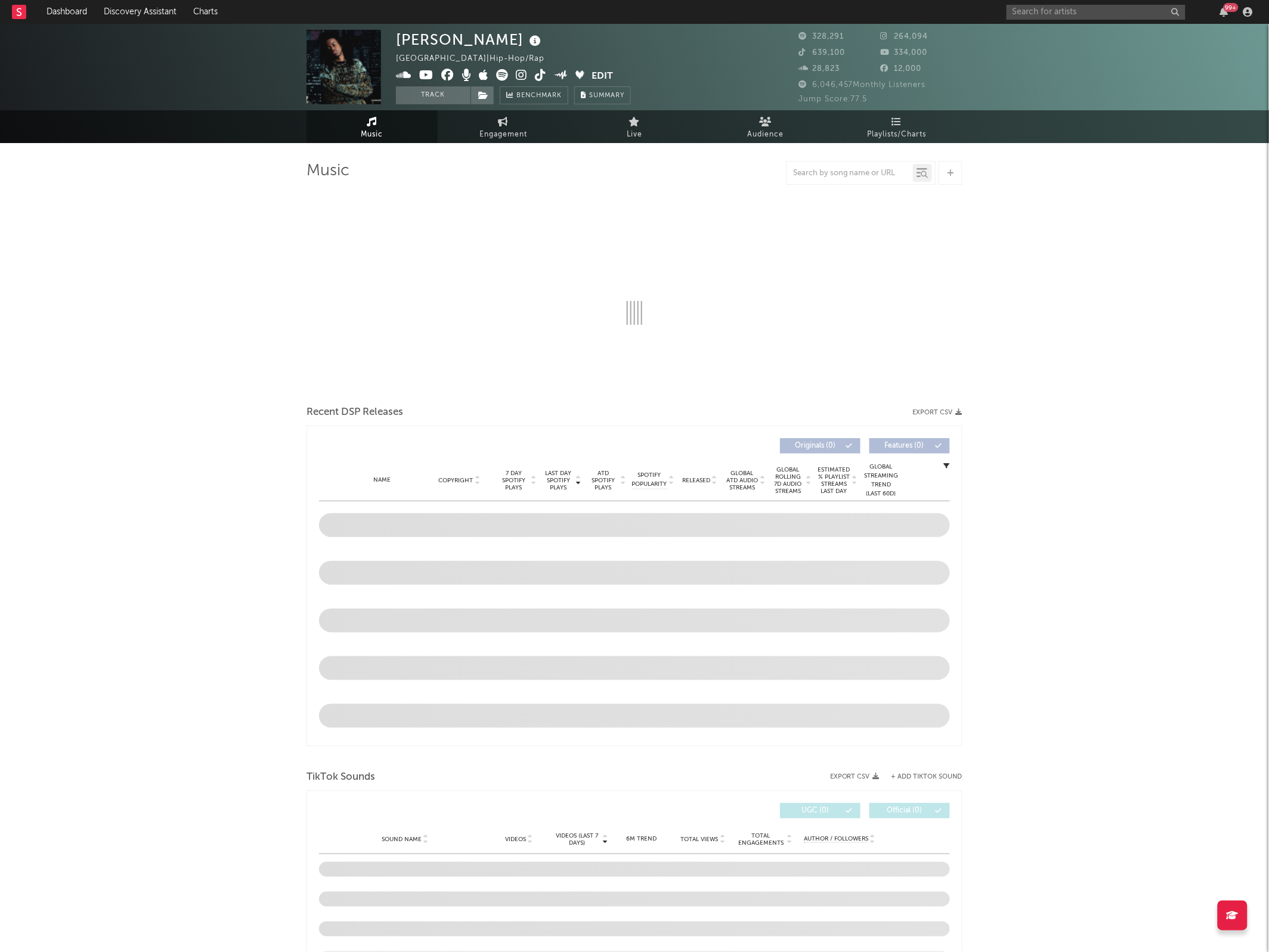
select select "6m"
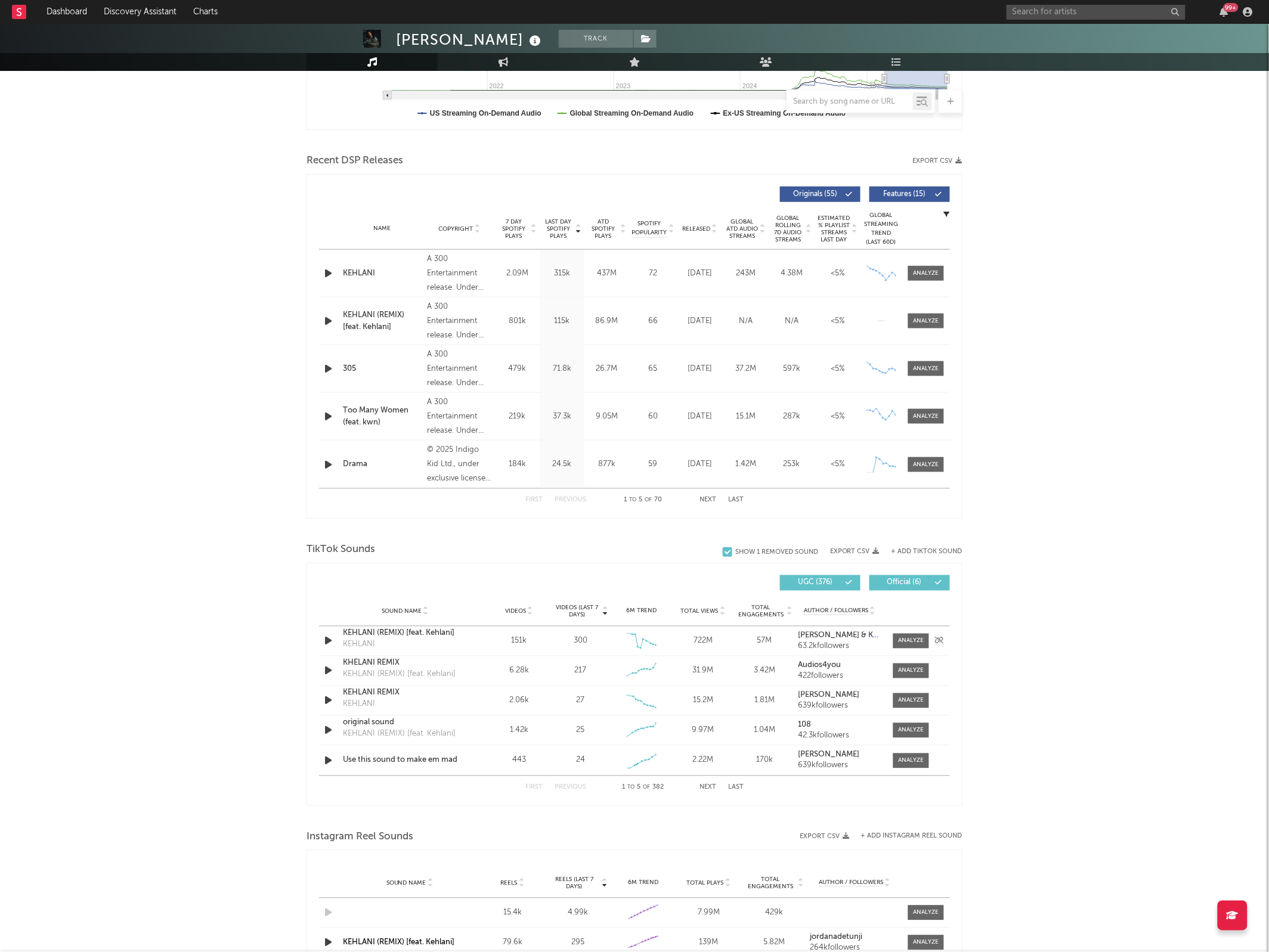
scroll to position [346, 0]
click at [523, 615] on span "Videos" at bounding box center [515, 611] width 21 height 7
click at [708, 784] on button "Next" at bounding box center [708, 787] width 17 height 7
click at [707, 787] on button "Next" at bounding box center [708, 787] width 17 height 7
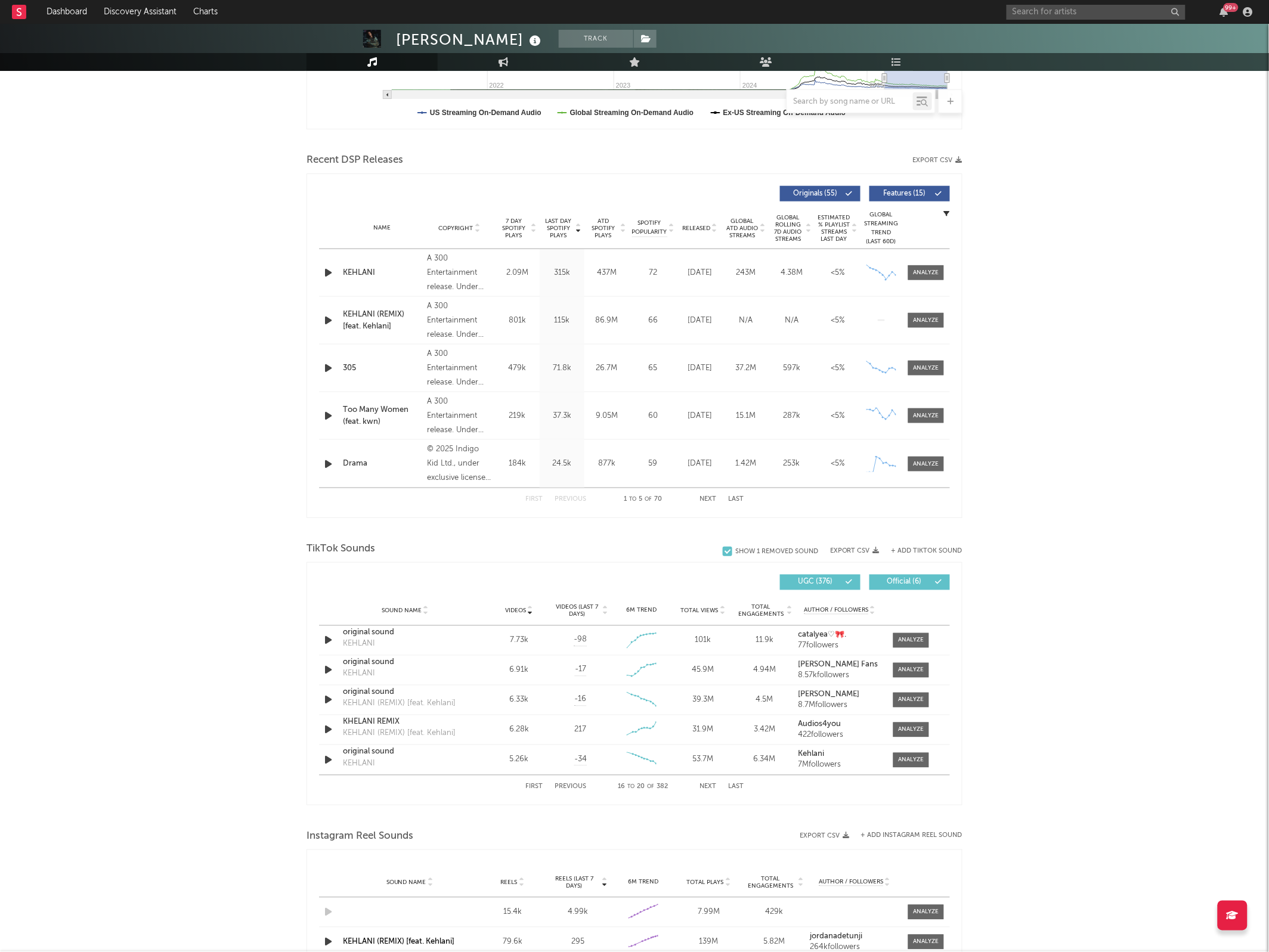
click at [707, 787] on button "Next" at bounding box center [708, 787] width 17 height 7
